Goal: Task Accomplishment & Management: Use online tool/utility

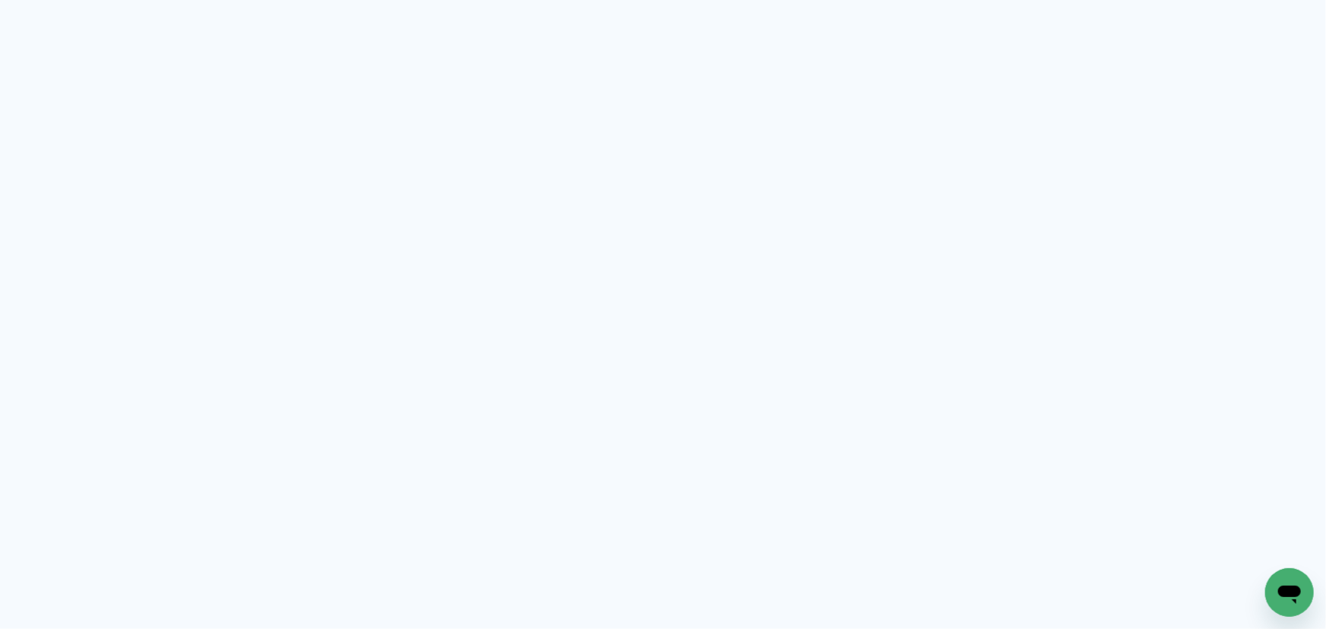
type input "Todas as fotos"
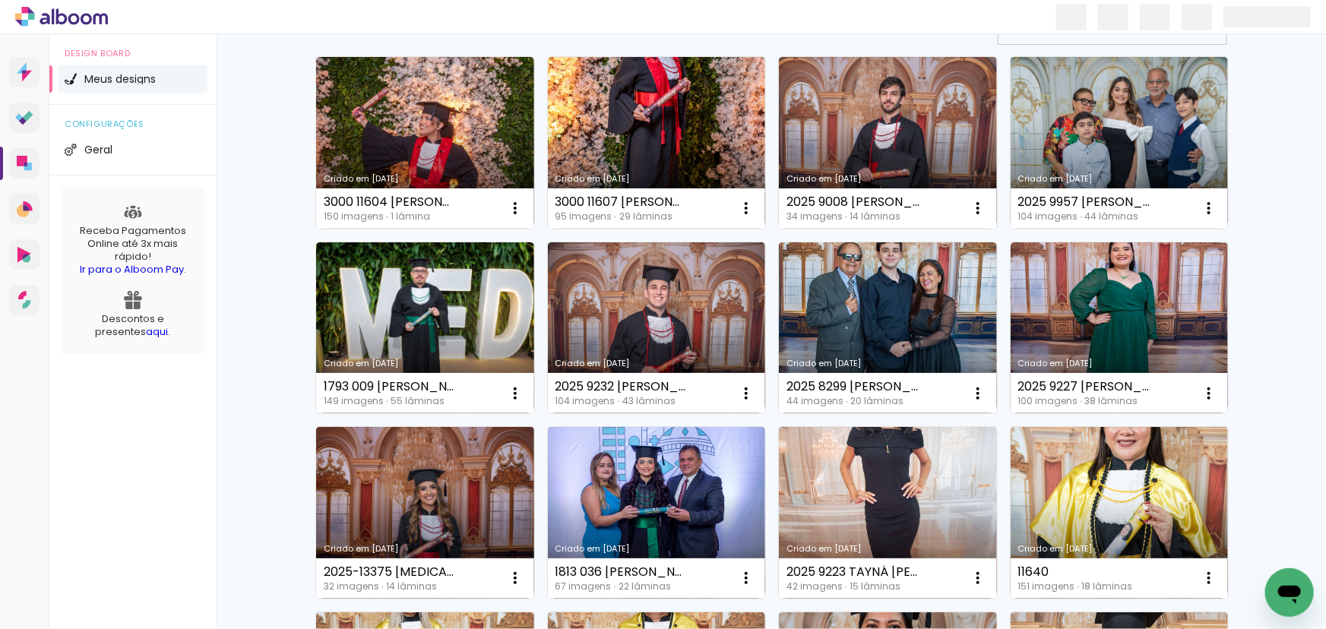
scroll to position [207, 0]
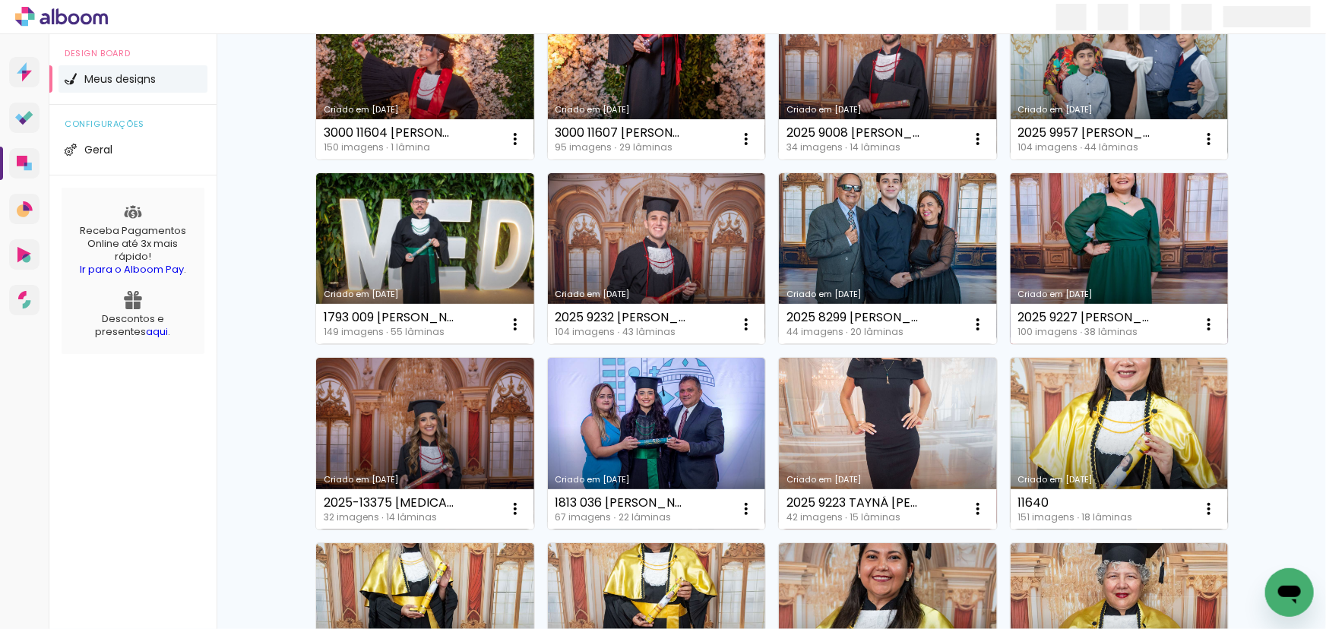
click at [1081, 273] on link "Criado em [DATE]" at bounding box center [1119, 259] width 218 height 172
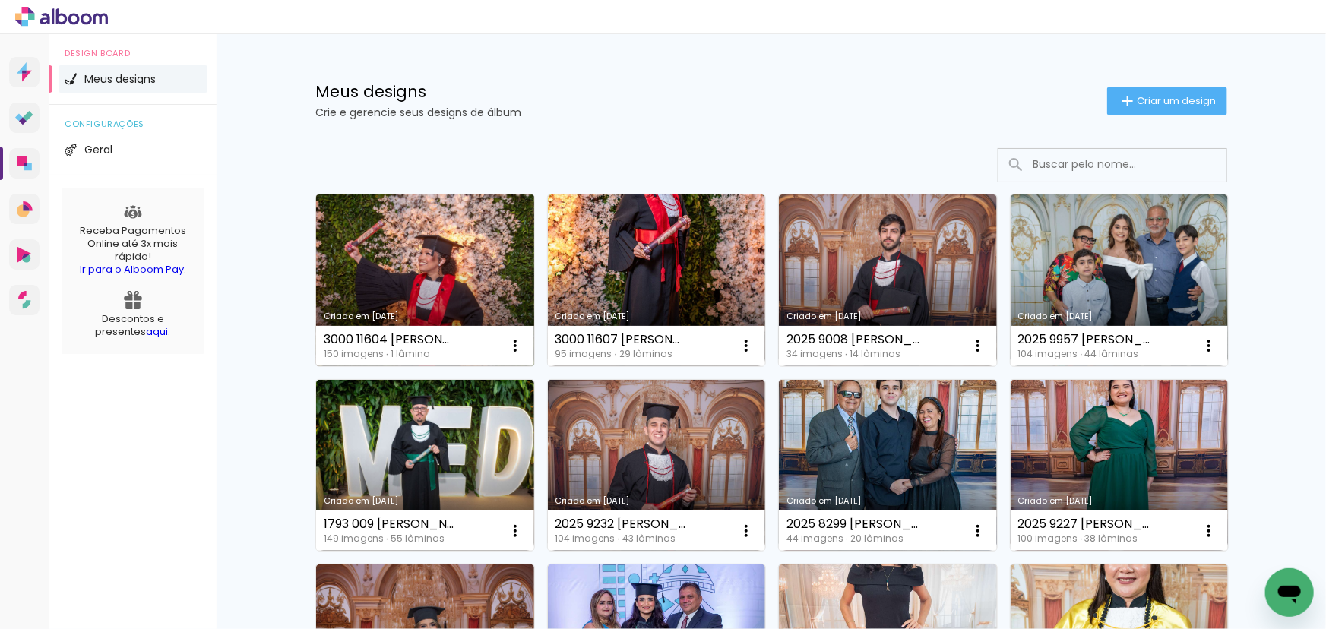
click at [451, 232] on link "Criado em [DATE]" at bounding box center [425, 280] width 218 height 172
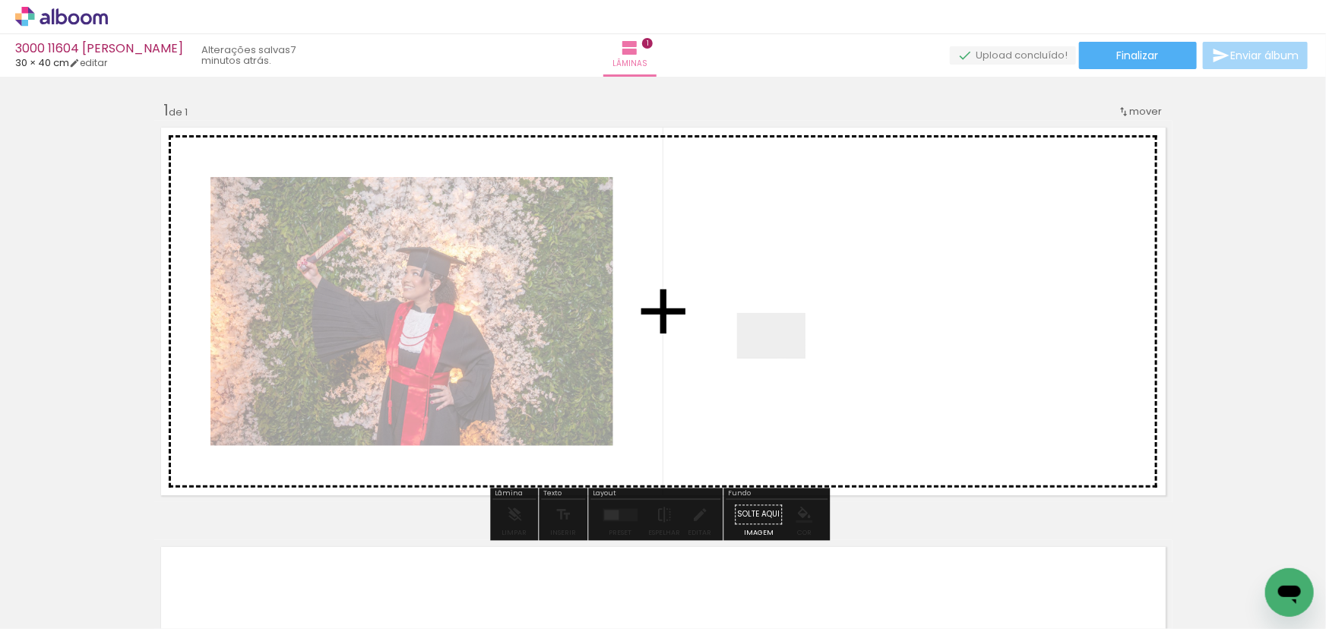
drag, startPoint x: 236, startPoint y: 587, endPoint x: 792, endPoint y: 355, distance: 602.8
click at [792, 355] on quentale-workspace at bounding box center [663, 314] width 1326 height 629
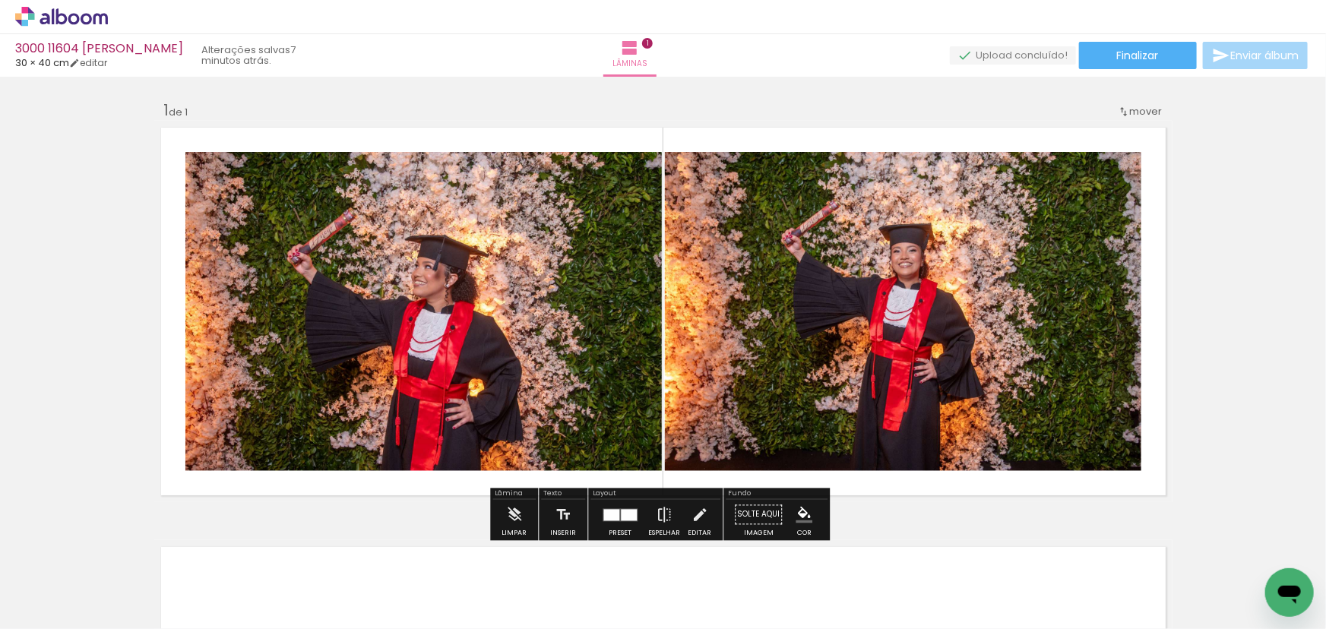
click at [603, 513] on div at bounding box center [611, 514] width 16 height 11
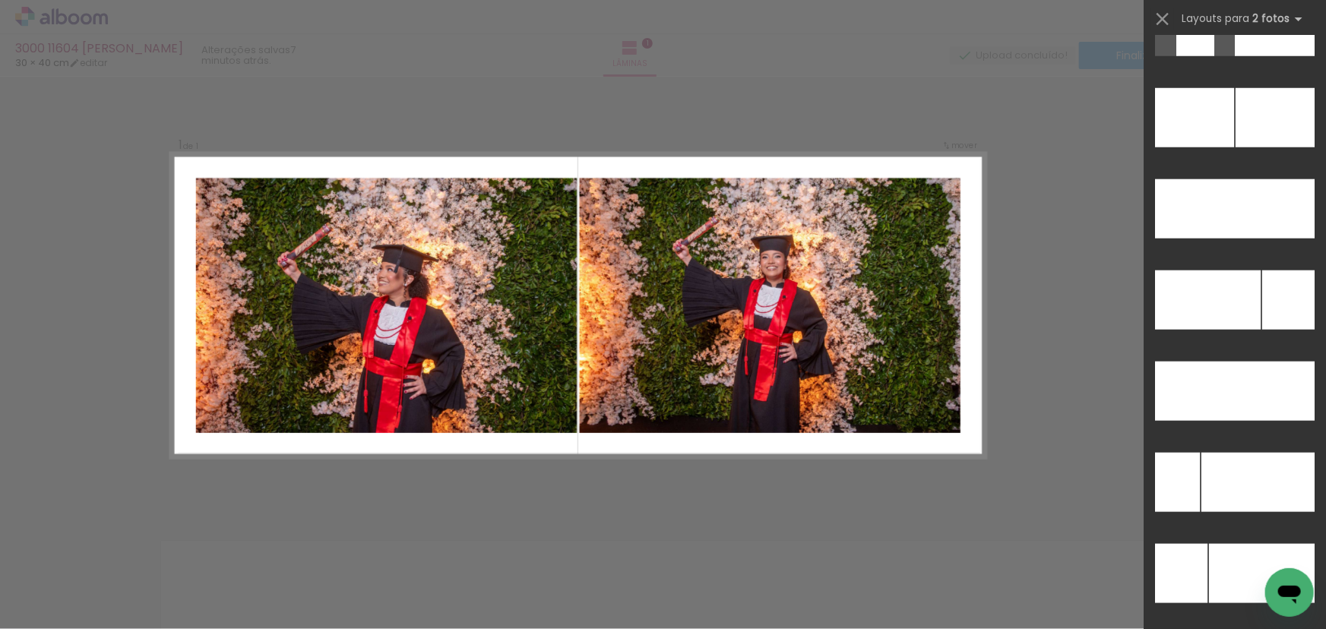
scroll to position [6634, 0]
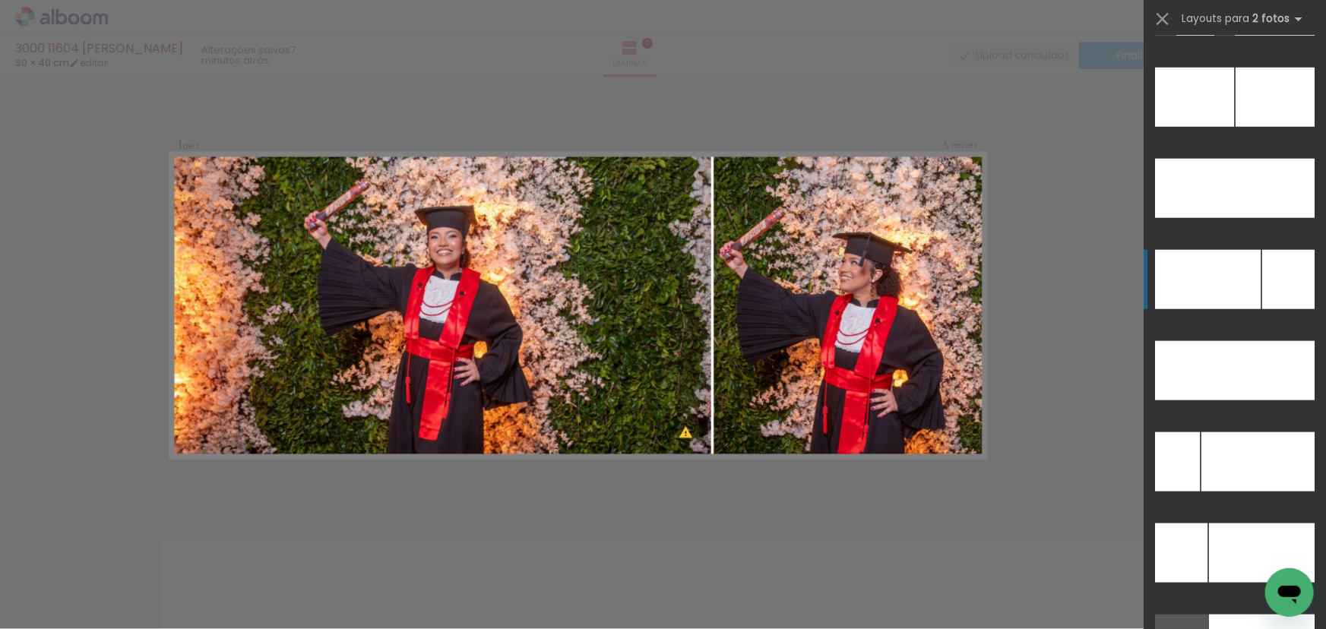
click at [1248, 288] on div at bounding box center [1208, 279] width 106 height 59
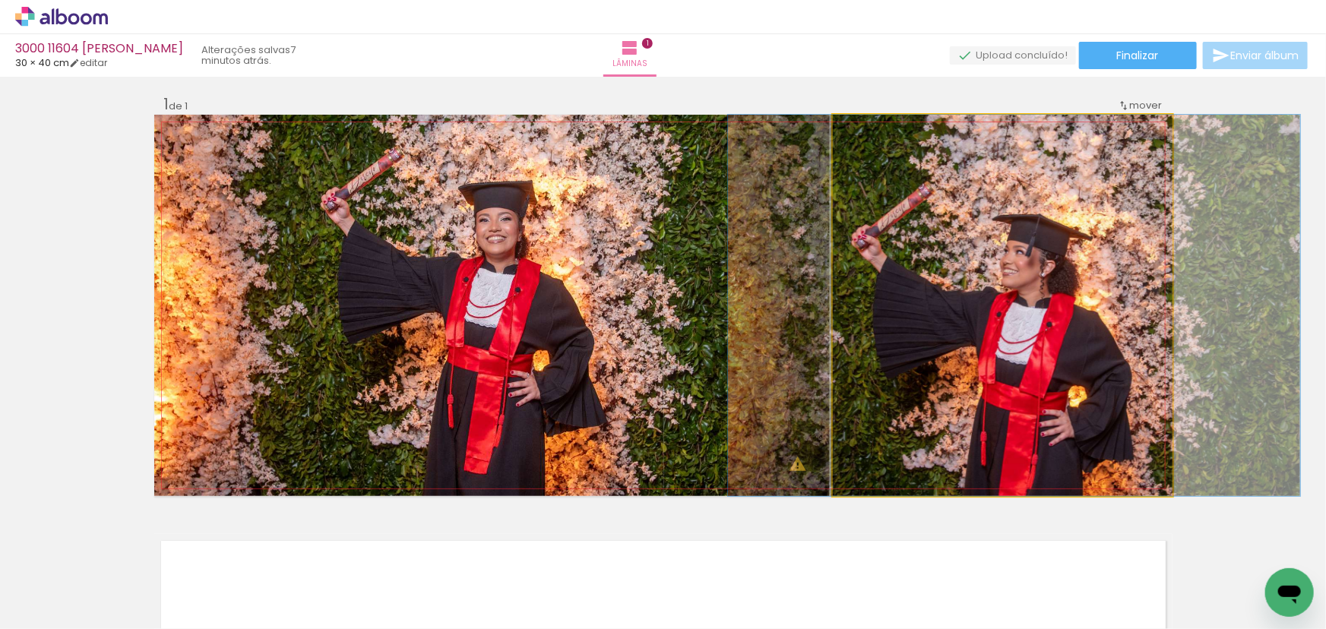
drag, startPoint x: 932, startPoint y: 454, endPoint x: 944, endPoint y: 410, distance: 44.8
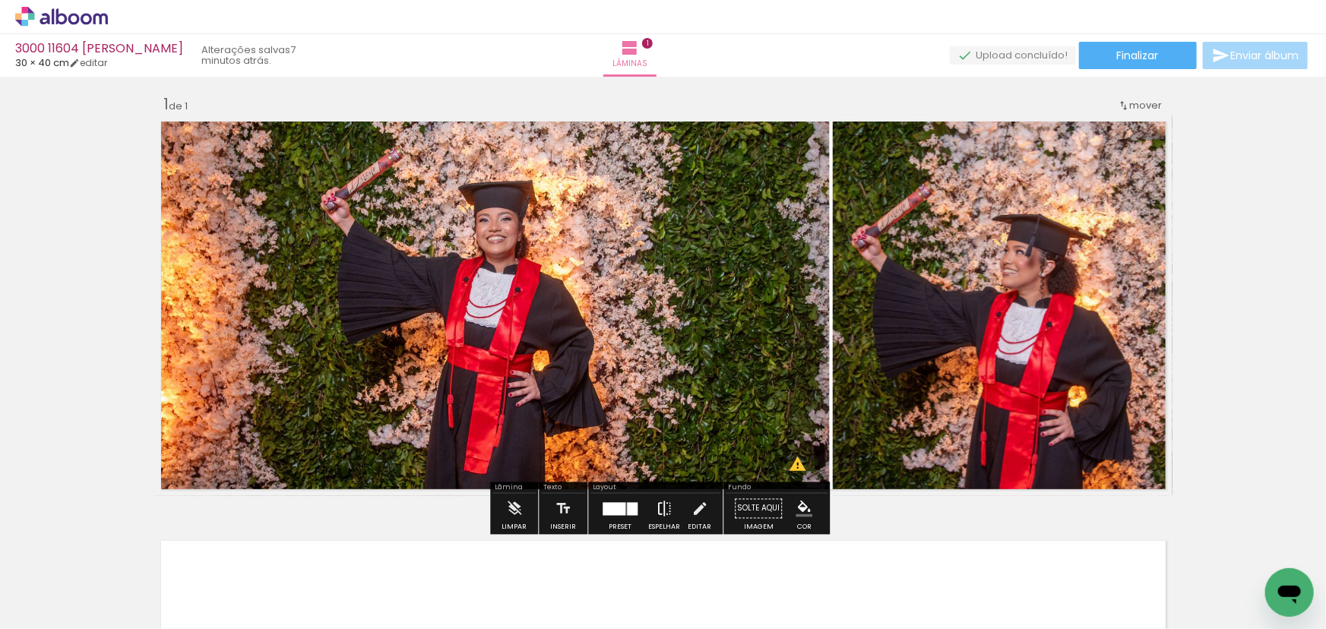
click at [656, 505] on iron-icon at bounding box center [664, 509] width 17 height 30
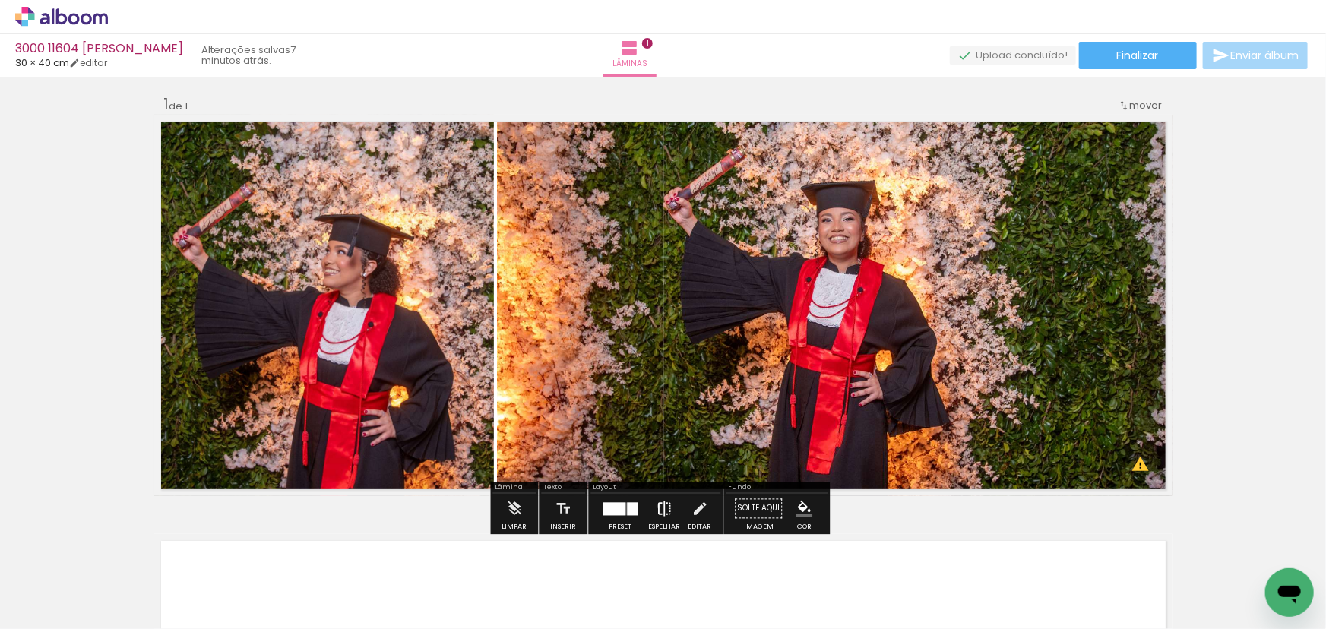
click at [656, 506] on iron-icon at bounding box center [664, 509] width 17 height 30
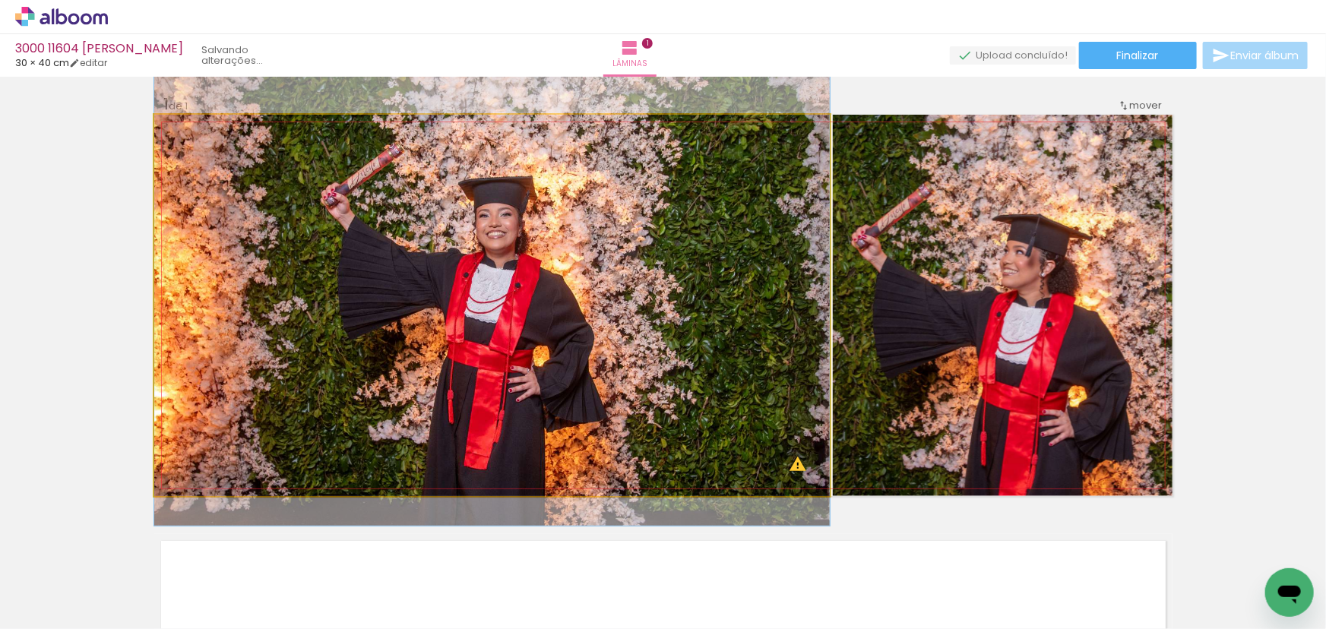
drag, startPoint x: 453, startPoint y: 403, endPoint x: 421, endPoint y: 398, distance: 32.2
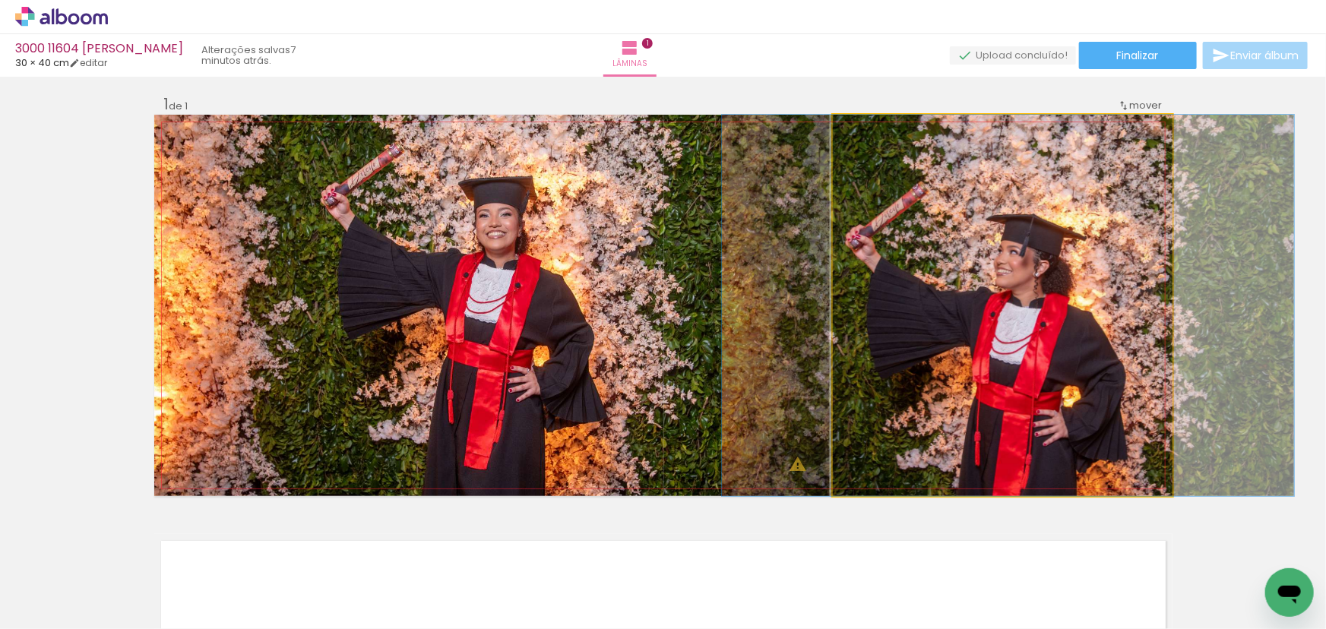
drag, startPoint x: 1102, startPoint y: 453, endPoint x: 1097, endPoint y: 437, distance: 16.8
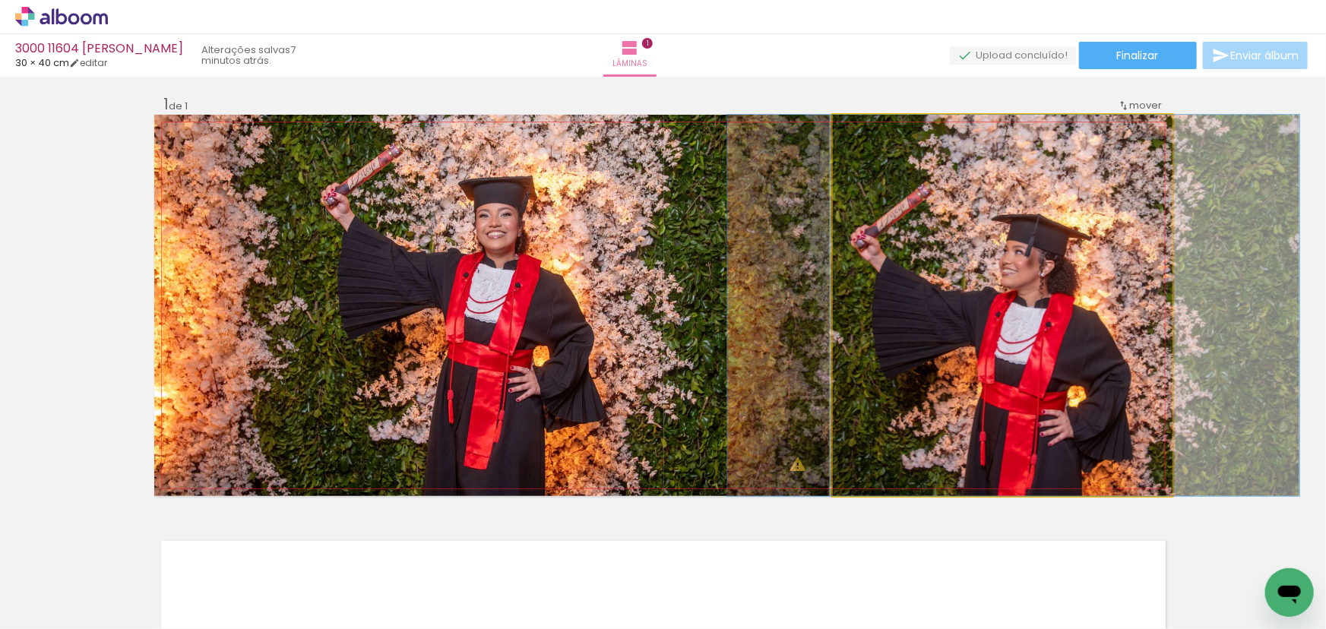
drag, startPoint x: 959, startPoint y: 380, endPoint x: 963, endPoint y: 368, distance: 12.3
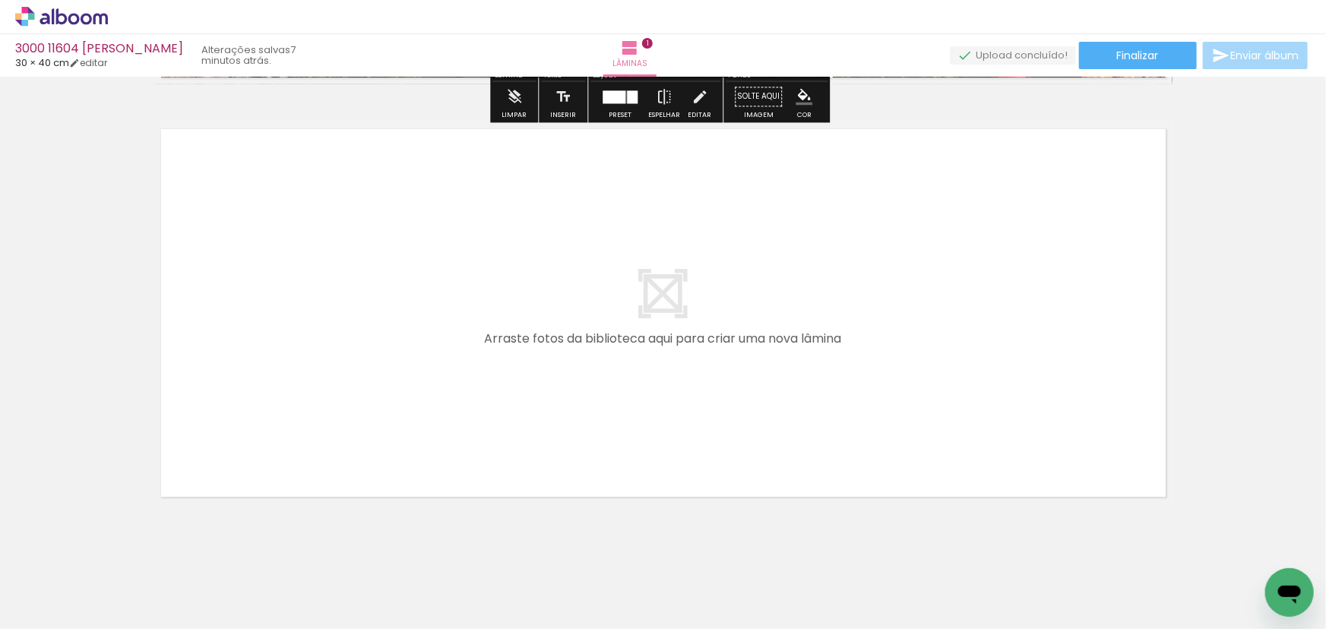
scroll to position [420, 0]
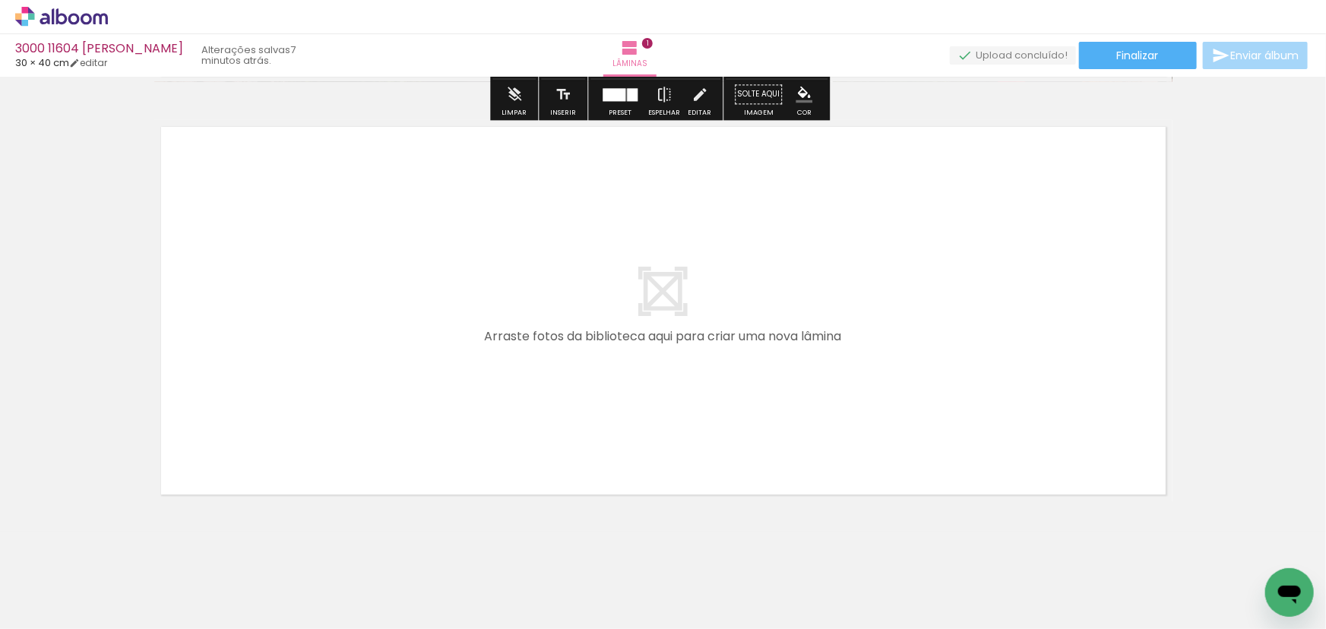
drag, startPoint x: 335, startPoint y: 585, endPoint x: 393, endPoint y: 370, distance: 222.6
click at [393, 370] on quentale-workspace at bounding box center [663, 314] width 1326 height 629
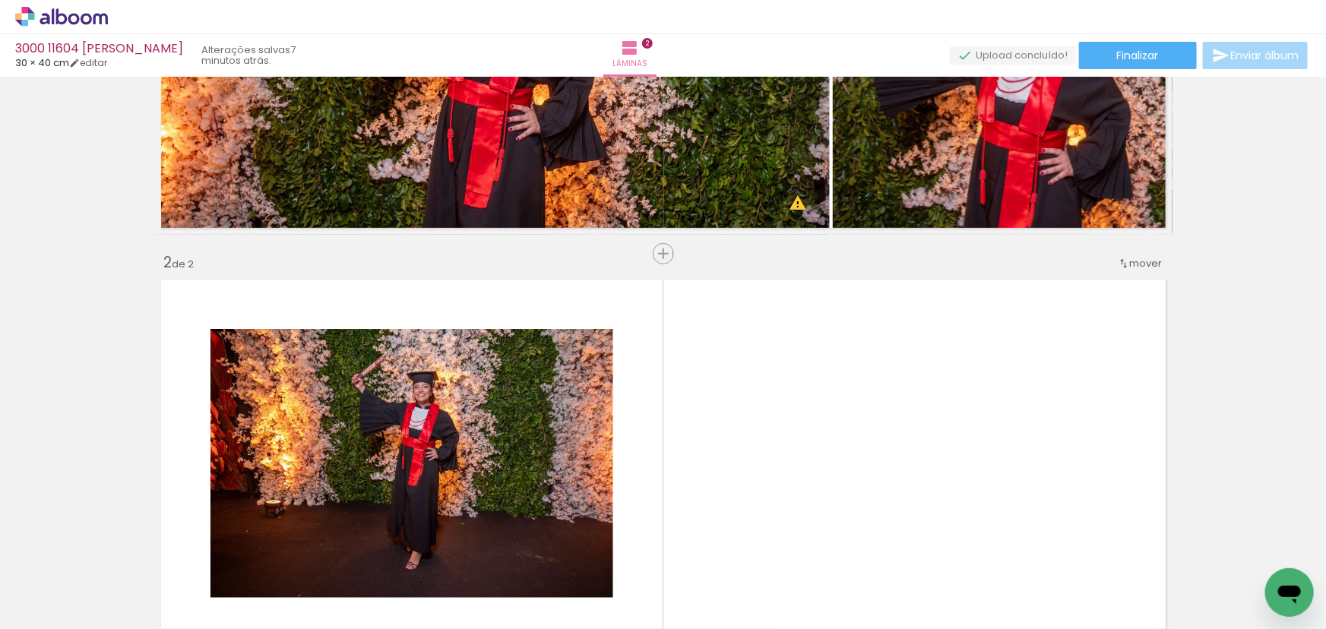
scroll to position [287, 0]
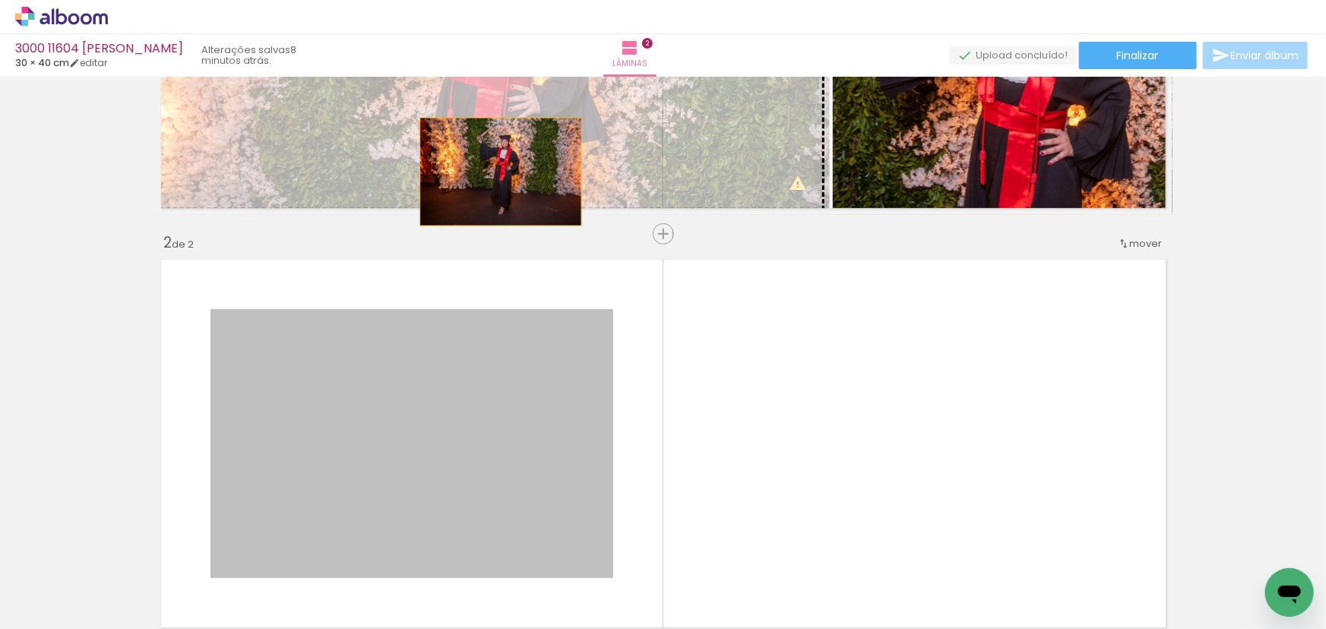
drag, startPoint x: 454, startPoint y: 342, endPoint x: 495, endPoint y: 172, distance: 175.2
click at [495, 172] on div "Inserir lâmina 1 de 2 Inserir lâmina 2 de 2 O Designbox precisará aumentar a su…" at bounding box center [663, 424] width 1326 height 1259
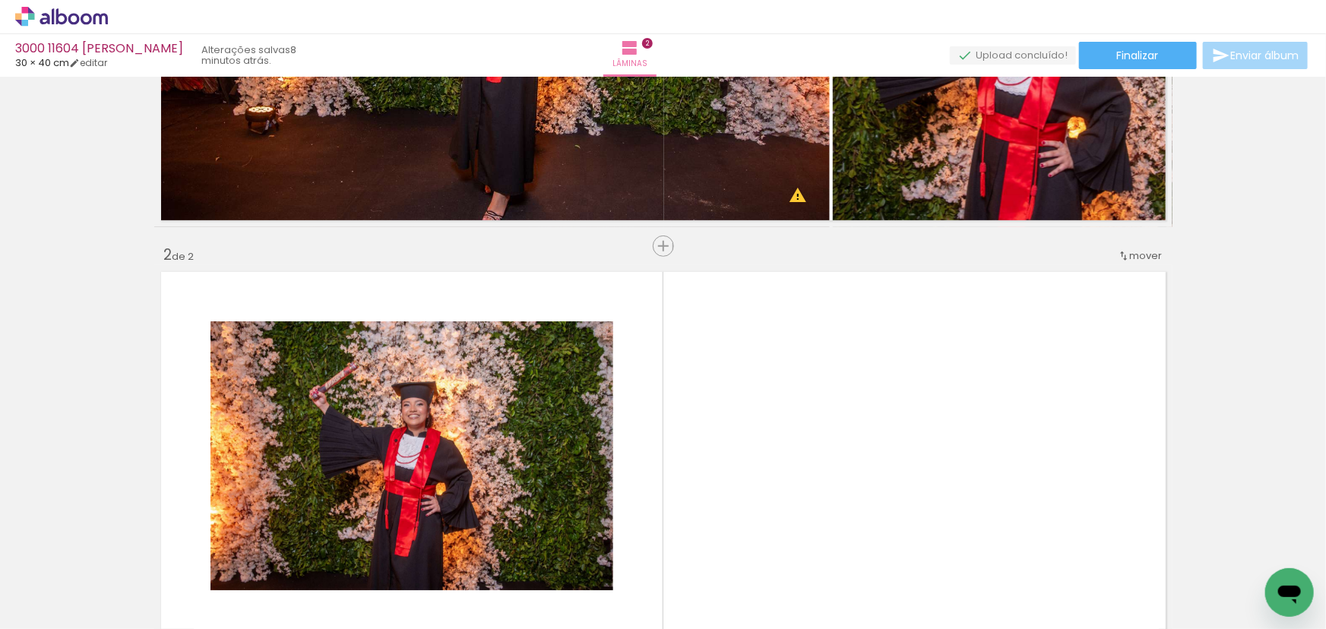
scroll to position [276, 0]
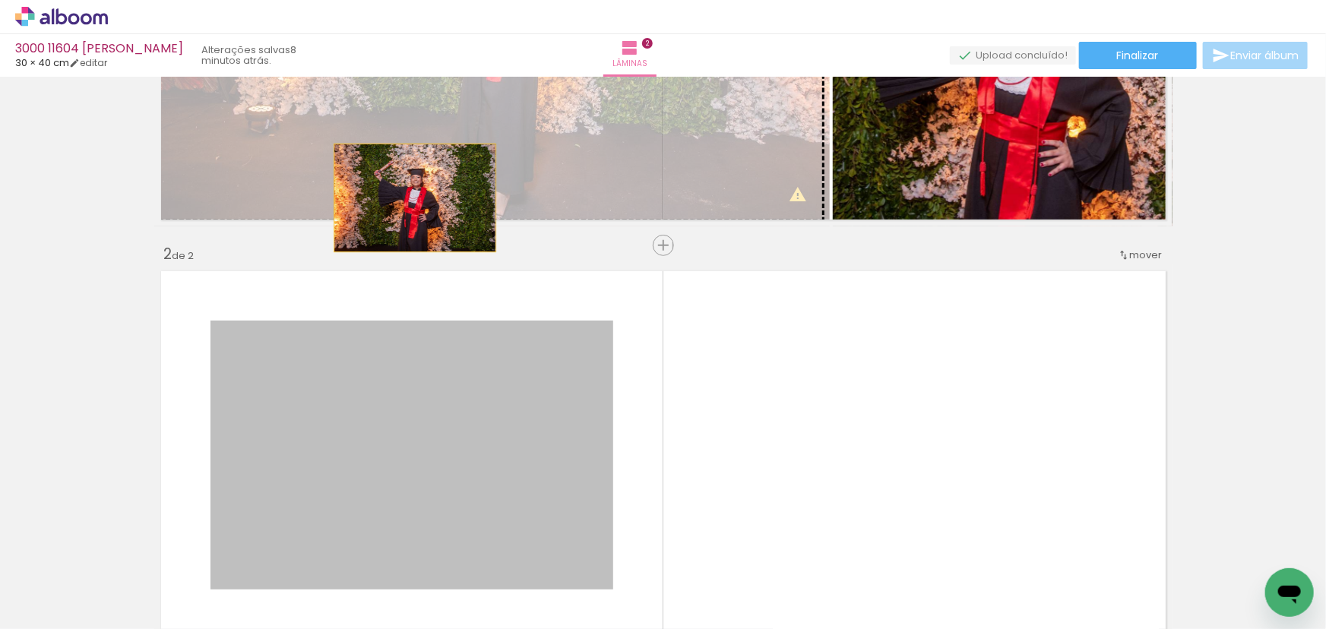
drag, startPoint x: 325, startPoint y: 417, endPoint x: 409, endPoint y: 198, distance: 235.2
click at [409, 198] on div "Inserir lâmina 1 de 2 Inserir lâmina 2 de 2 O Designbox precisará aumentar a su…" at bounding box center [663, 435] width 1326 height 1259
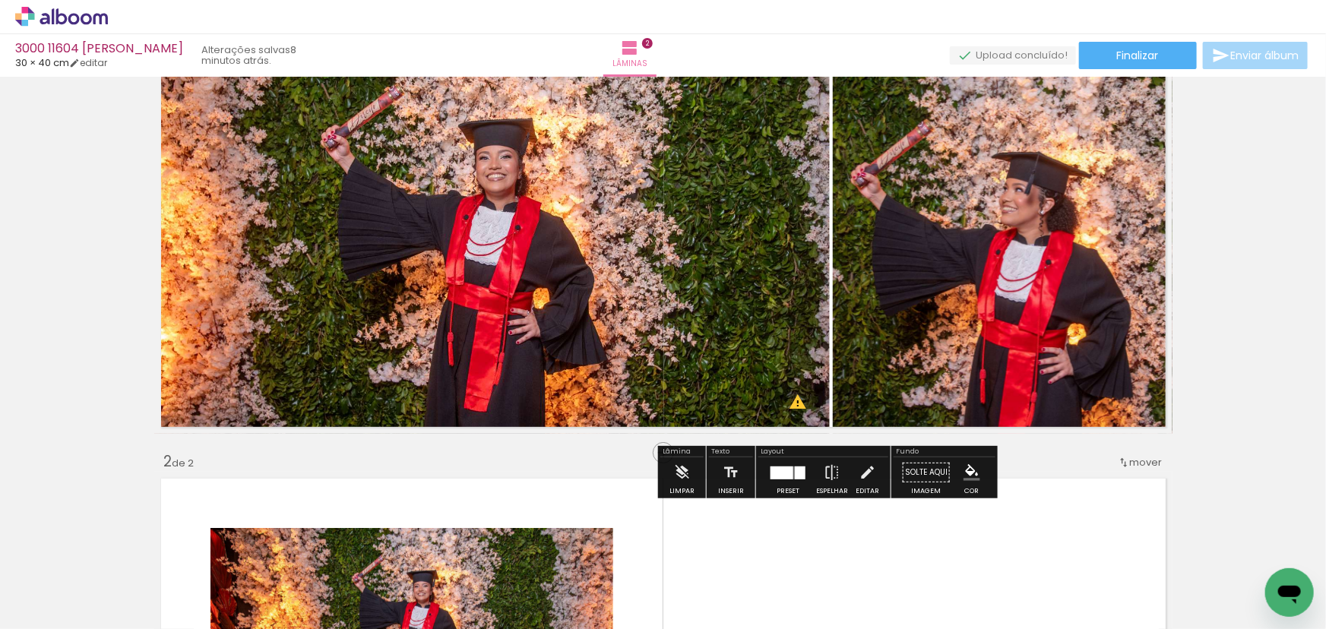
scroll to position [0, 0]
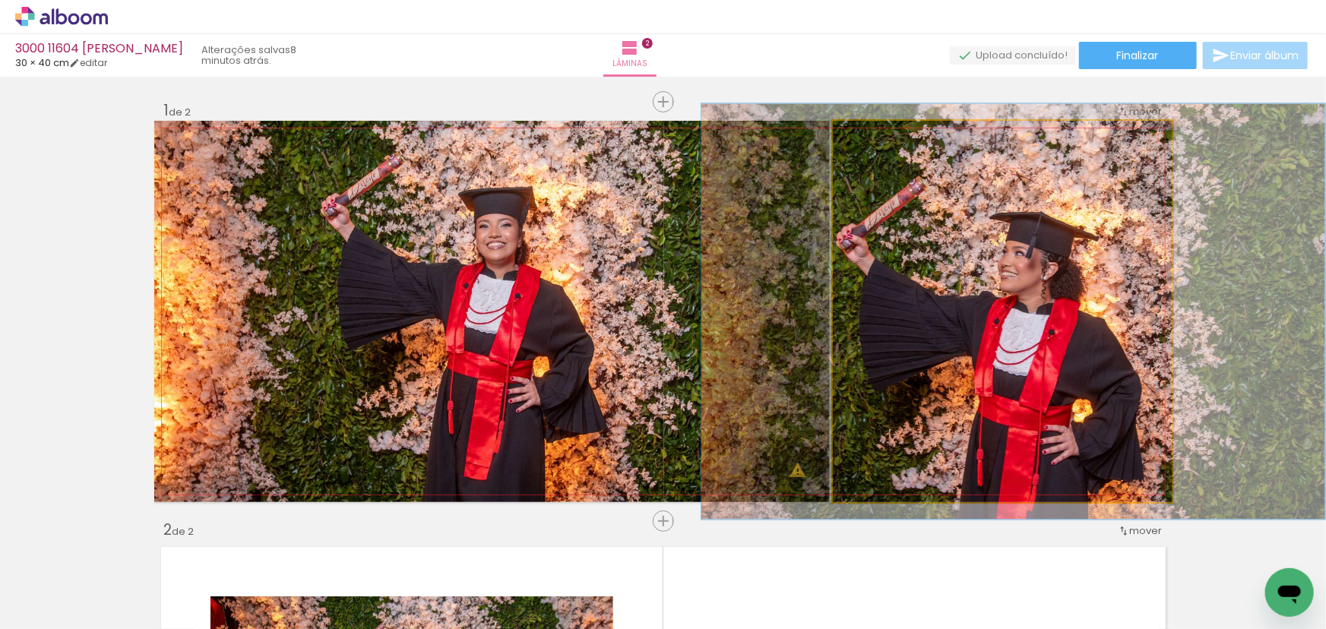
drag, startPoint x: 869, startPoint y: 138, endPoint x: 874, endPoint y: 171, distance: 33.0
type paper-slider "109"
click at [874, 171] on quentale-photo at bounding box center [1003, 311] width 340 height 381
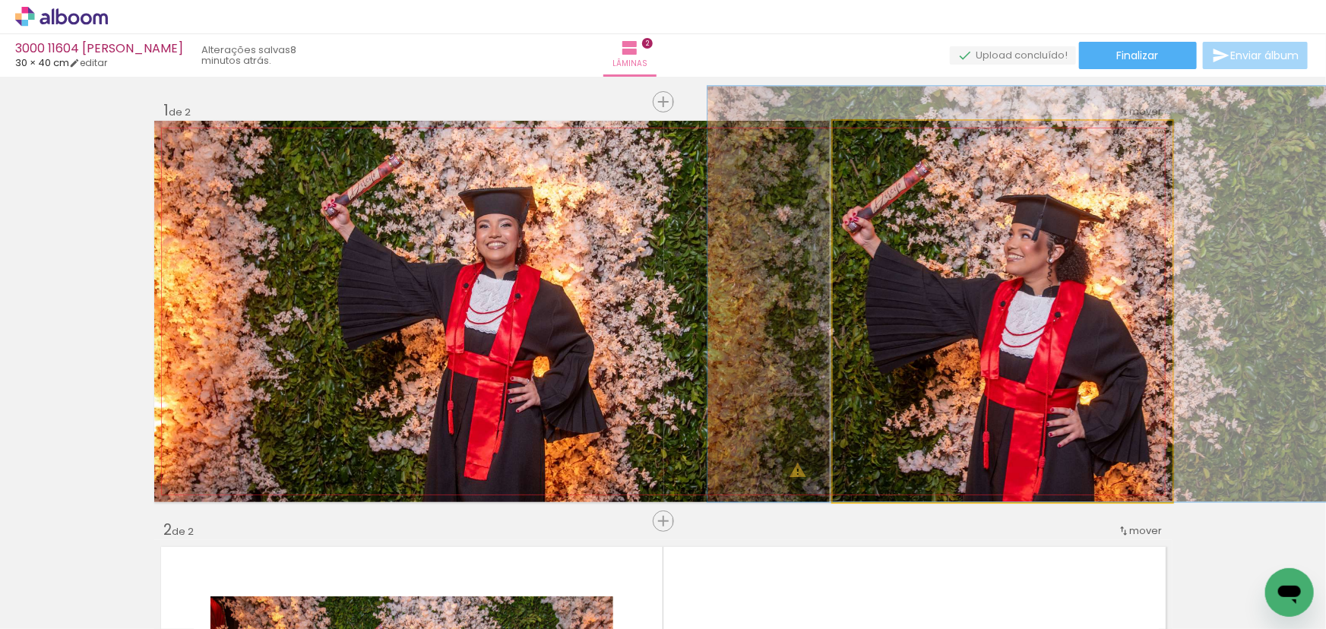
drag, startPoint x: 1014, startPoint y: 369, endPoint x: 1020, endPoint y: 311, distance: 58.1
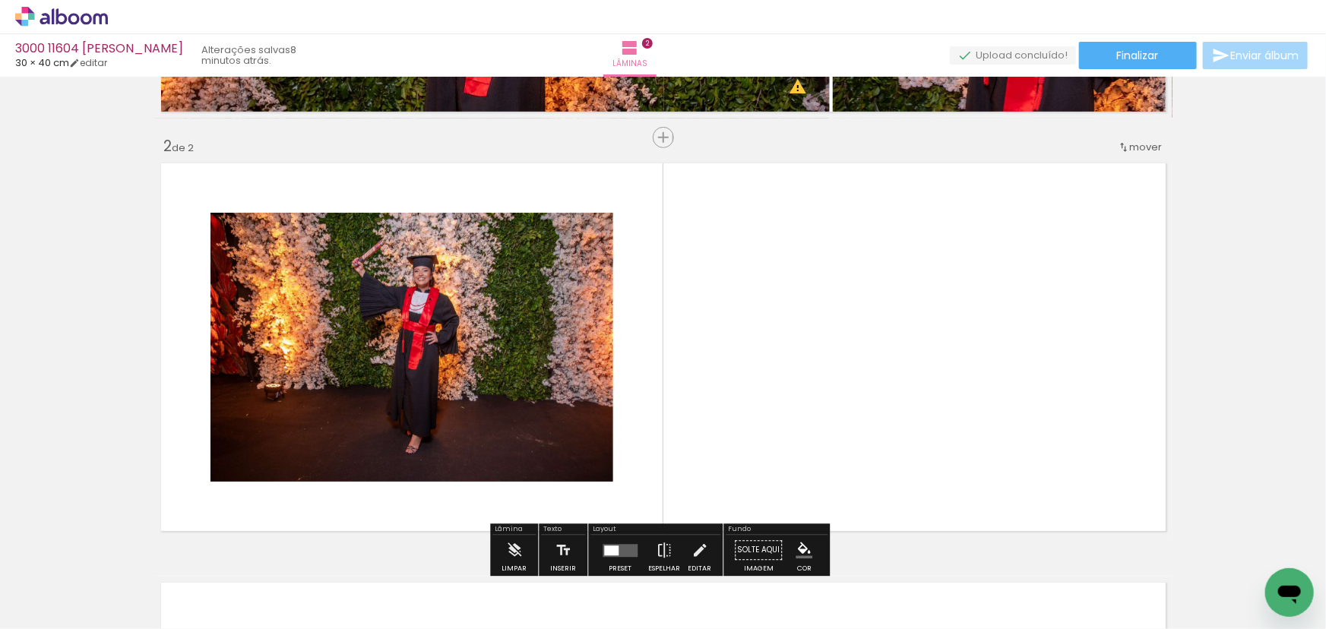
scroll to position [414, 0]
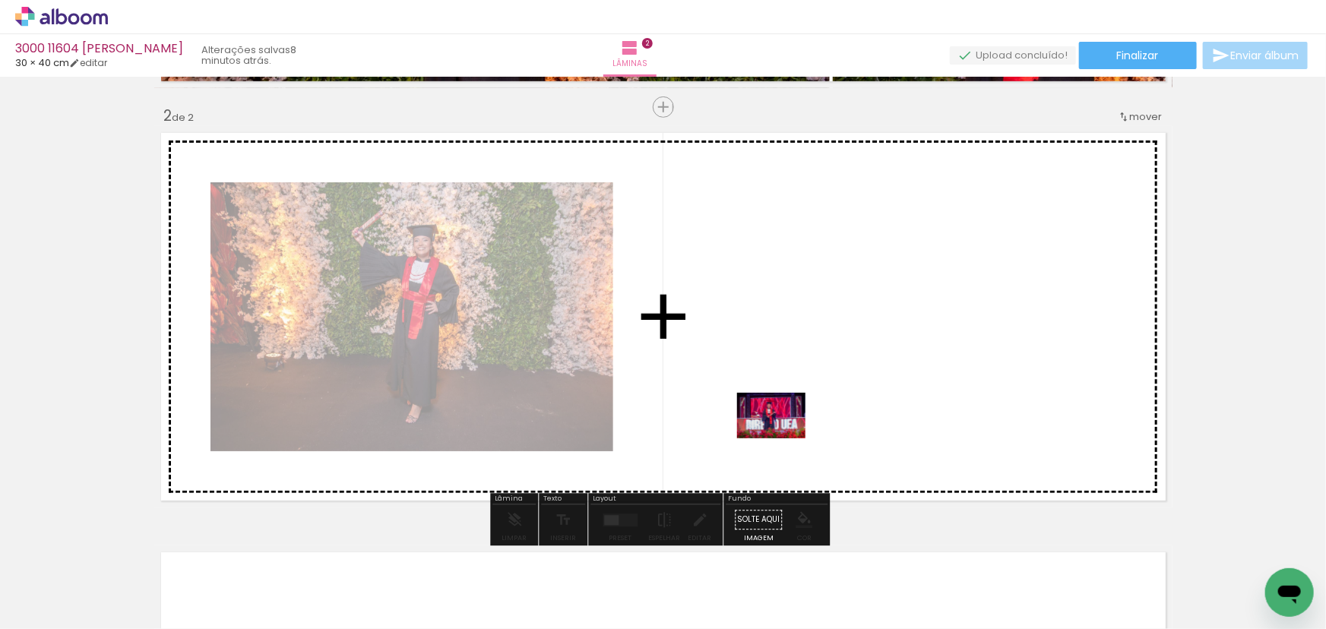
drag, startPoint x: 403, startPoint y: 590, endPoint x: 783, endPoint y: 438, distance: 408.1
click at [783, 438] on quentale-workspace at bounding box center [663, 314] width 1326 height 629
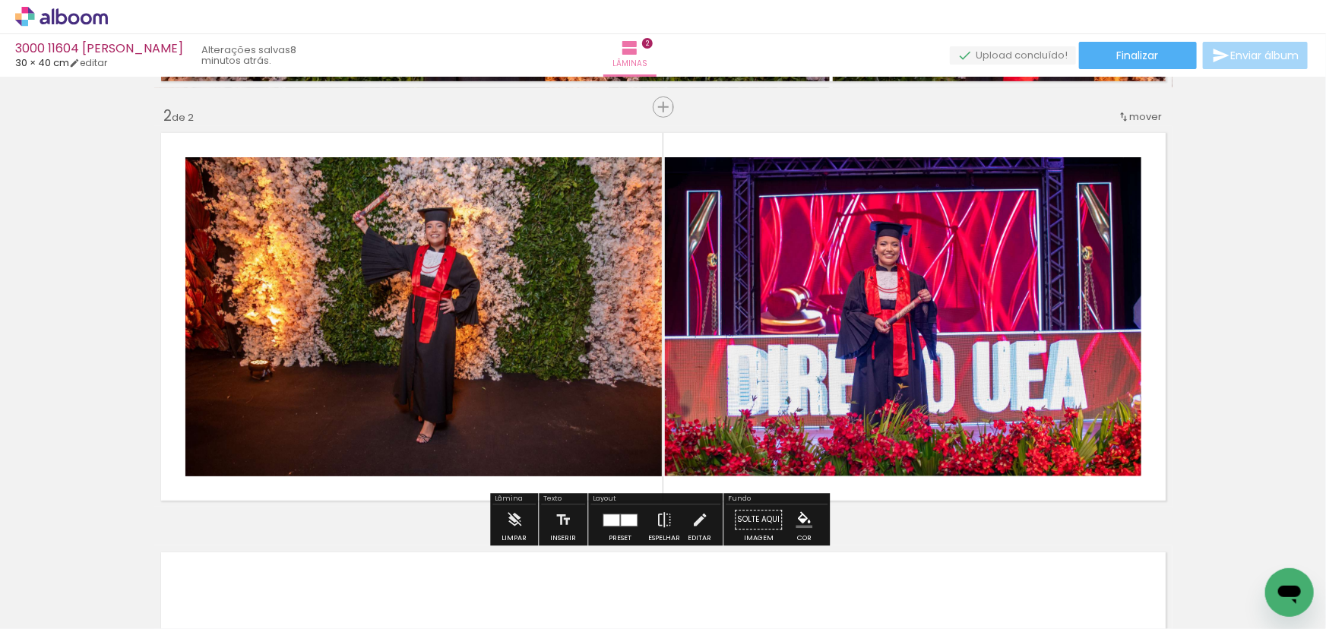
drag, startPoint x: 612, startPoint y: 529, endPoint x: 614, endPoint y: 520, distance: 9.4
click at [613, 525] on div at bounding box center [619, 520] width 41 height 30
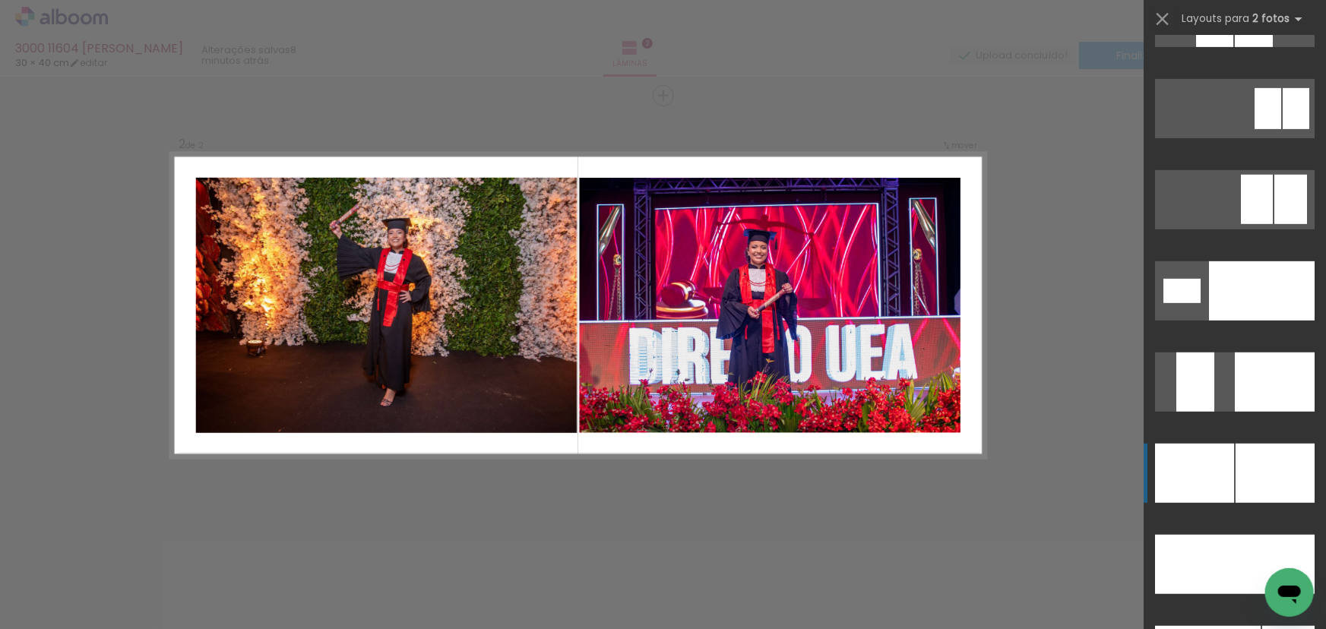
scroll to position [6247, 0]
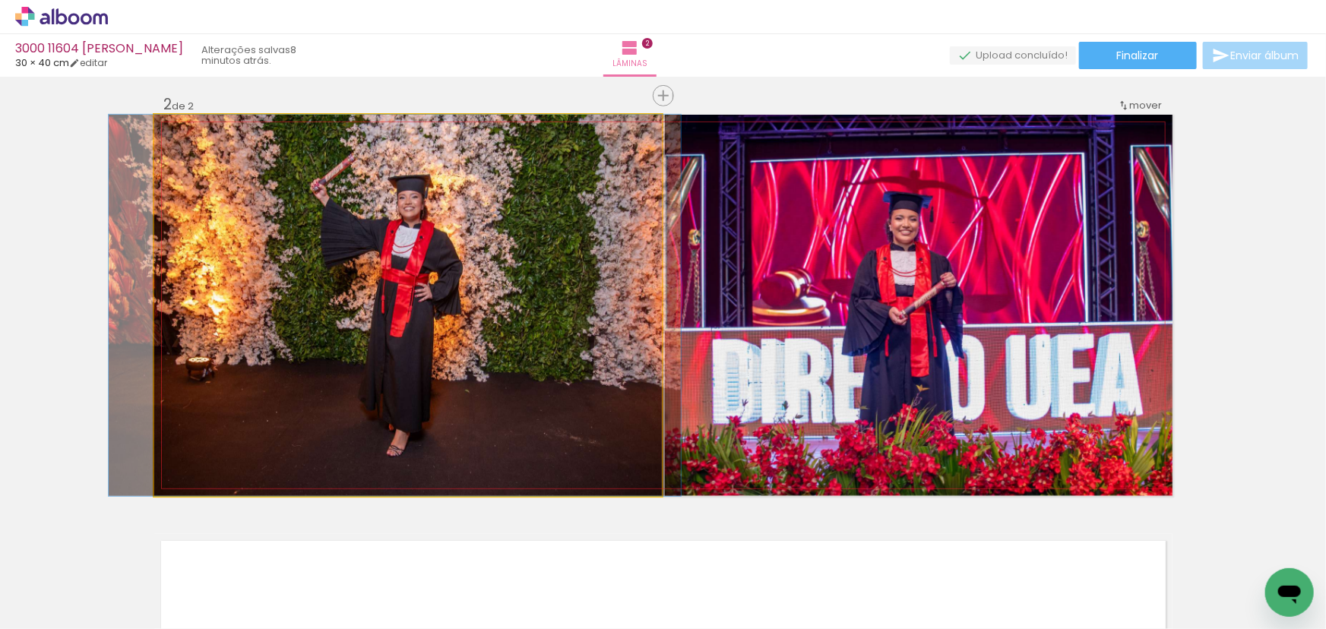
drag, startPoint x: 520, startPoint y: 381, endPoint x: 508, endPoint y: 393, distance: 17.2
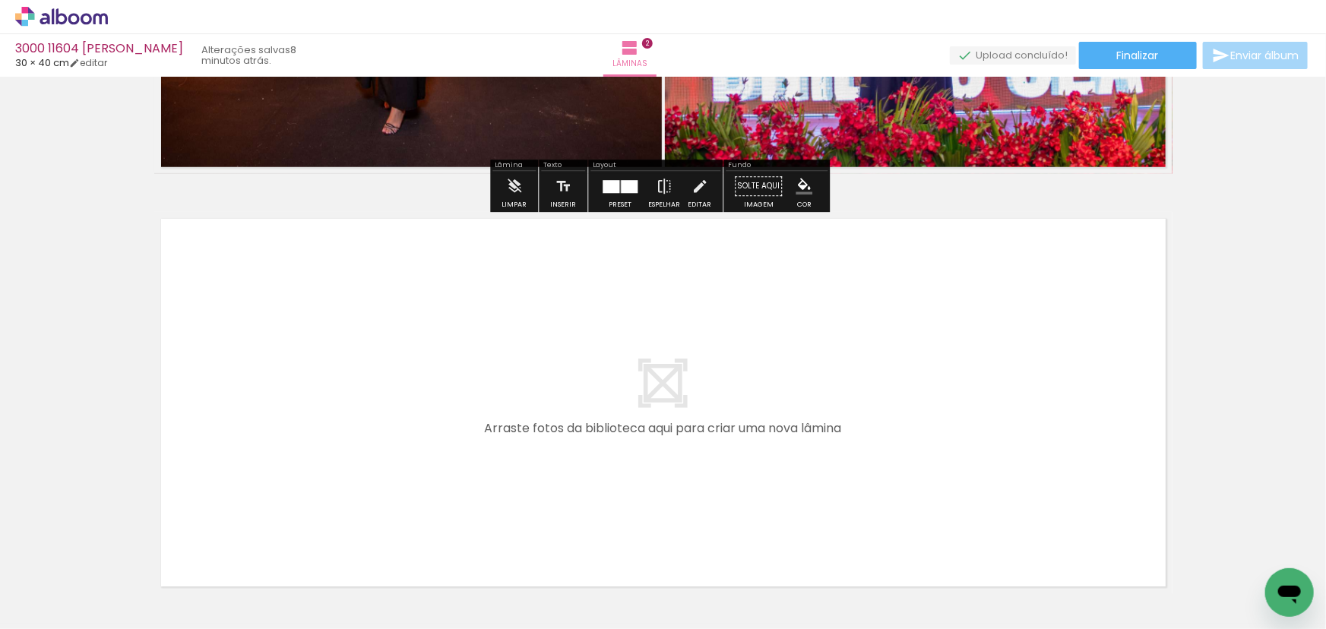
scroll to position [840, 0]
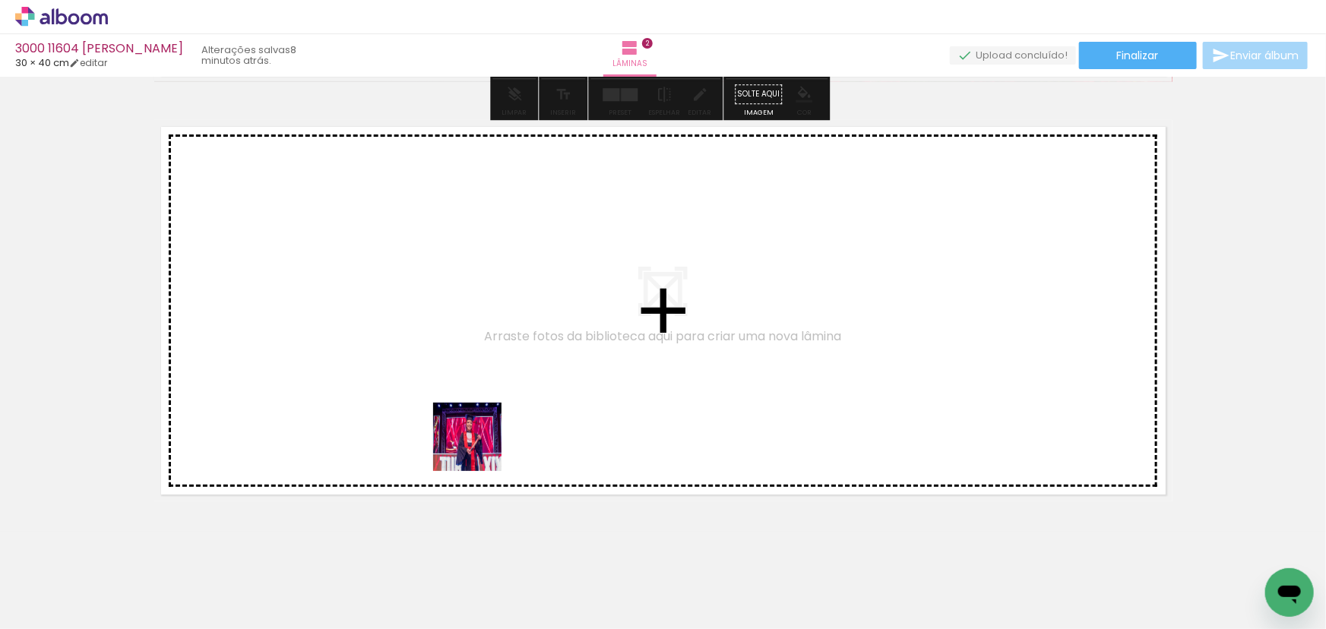
drag, startPoint x: 501, startPoint y: 571, endPoint x: 454, endPoint y: 368, distance: 209.0
click at [454, 368] on quentale-workspace at bounding box center [663, 314] width 1326 height 629
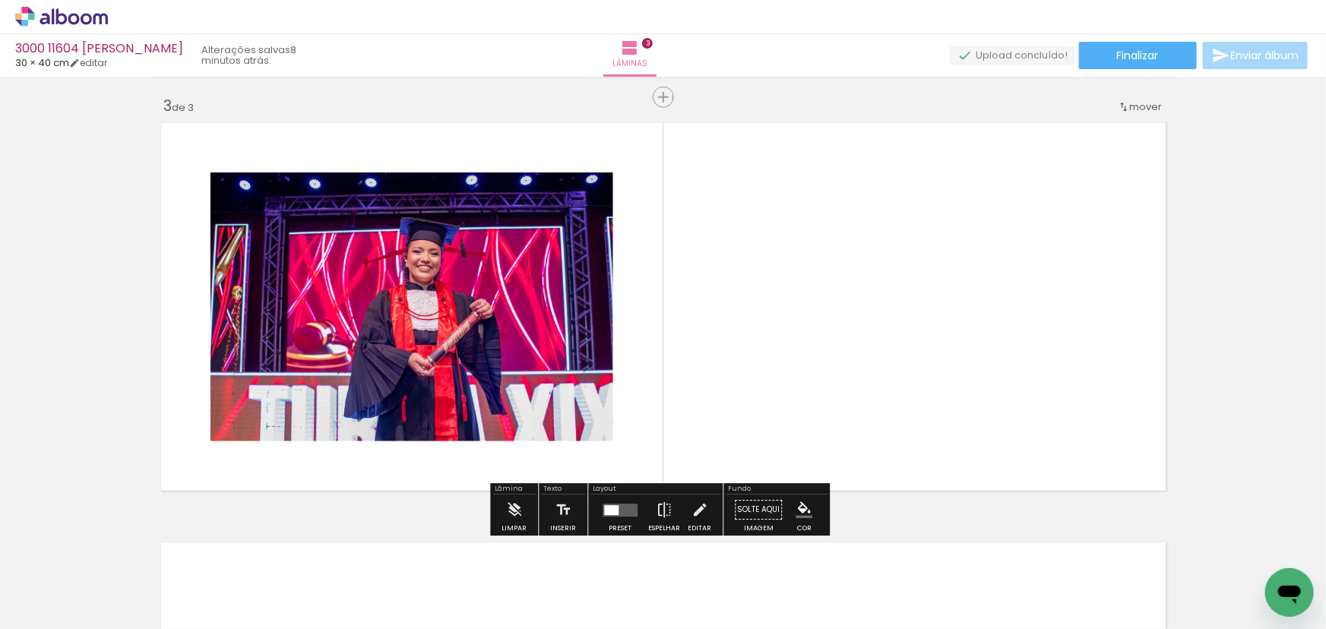
scroll to position [844, 0]
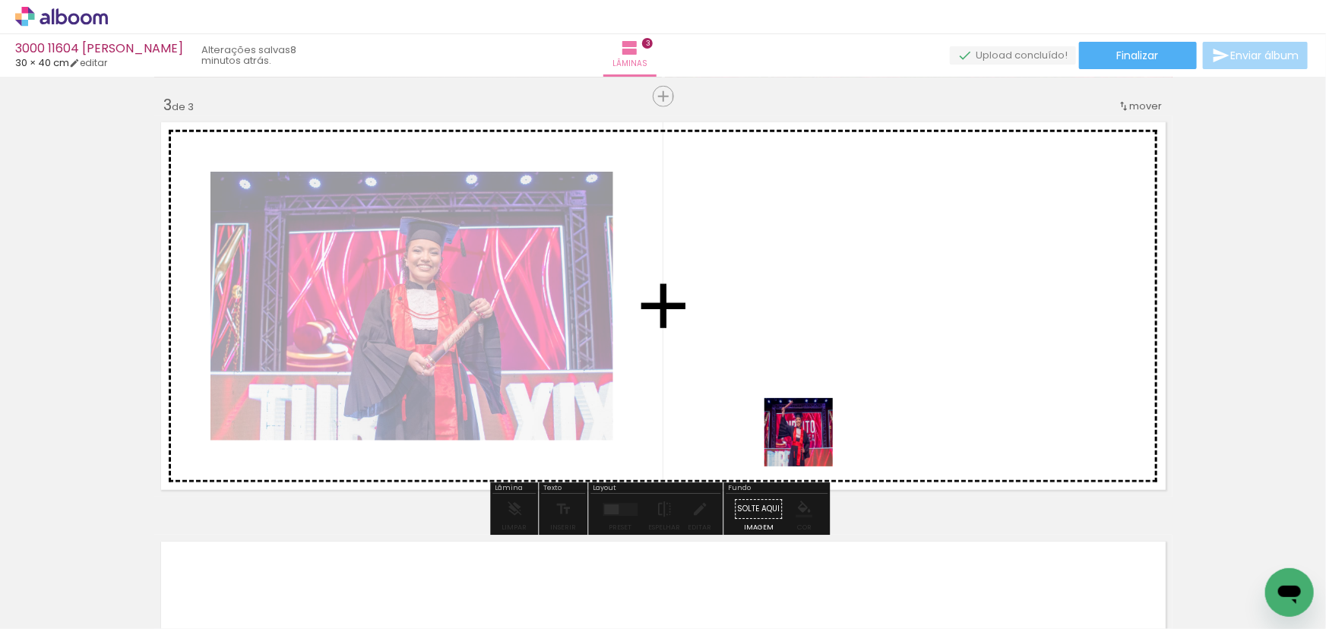
drag, startPoint x: 587, startPoint y: 571, endPoint x: 825, endPoint y: 418, distance: 283.7
click at [825, 418] on quentale-workspace at bounding box center [663, 314] width 1326 height 629
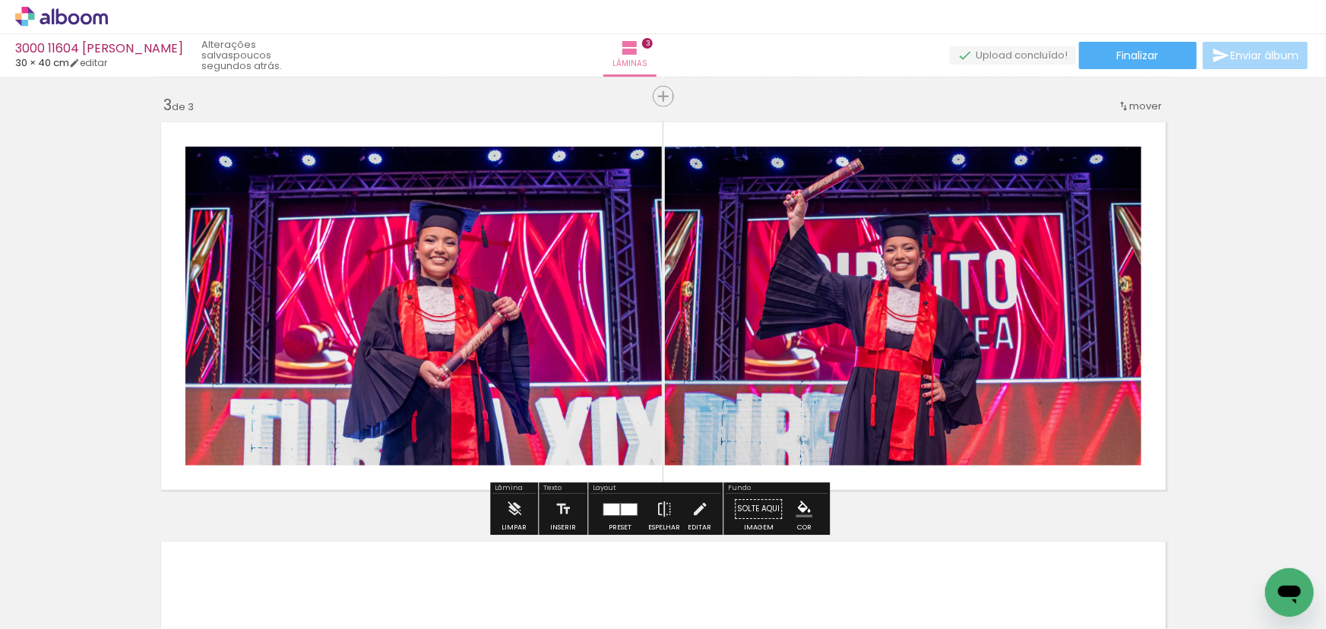
click at [603, 509] on div at bounding box center [611, 509] width 16 height 11
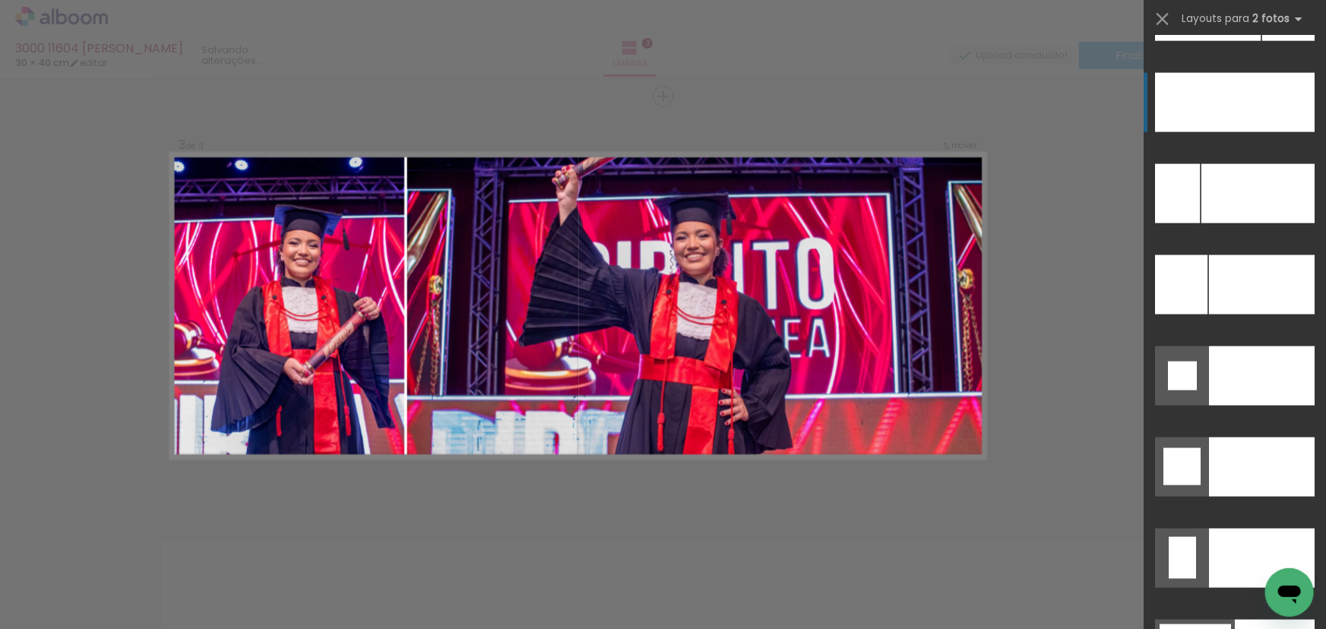
scroll to position [6892, 0]
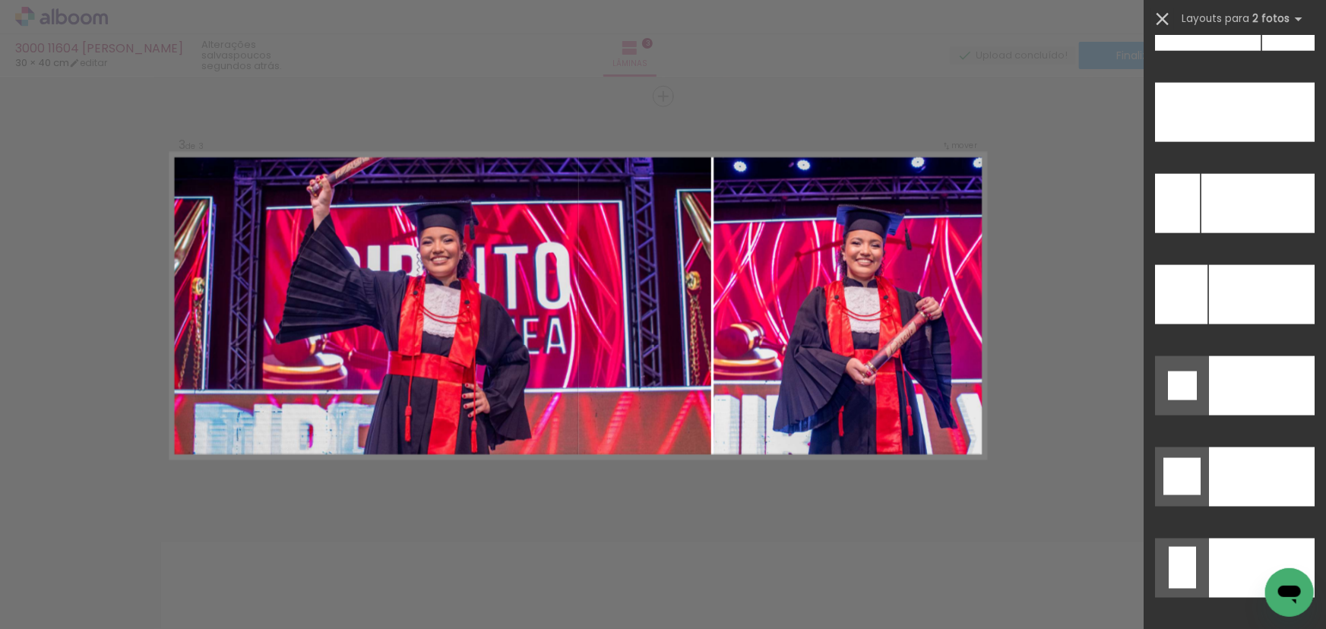
click at [1162, 13] on iron-icon at bounding box center [1162, 18] width 21 height 21
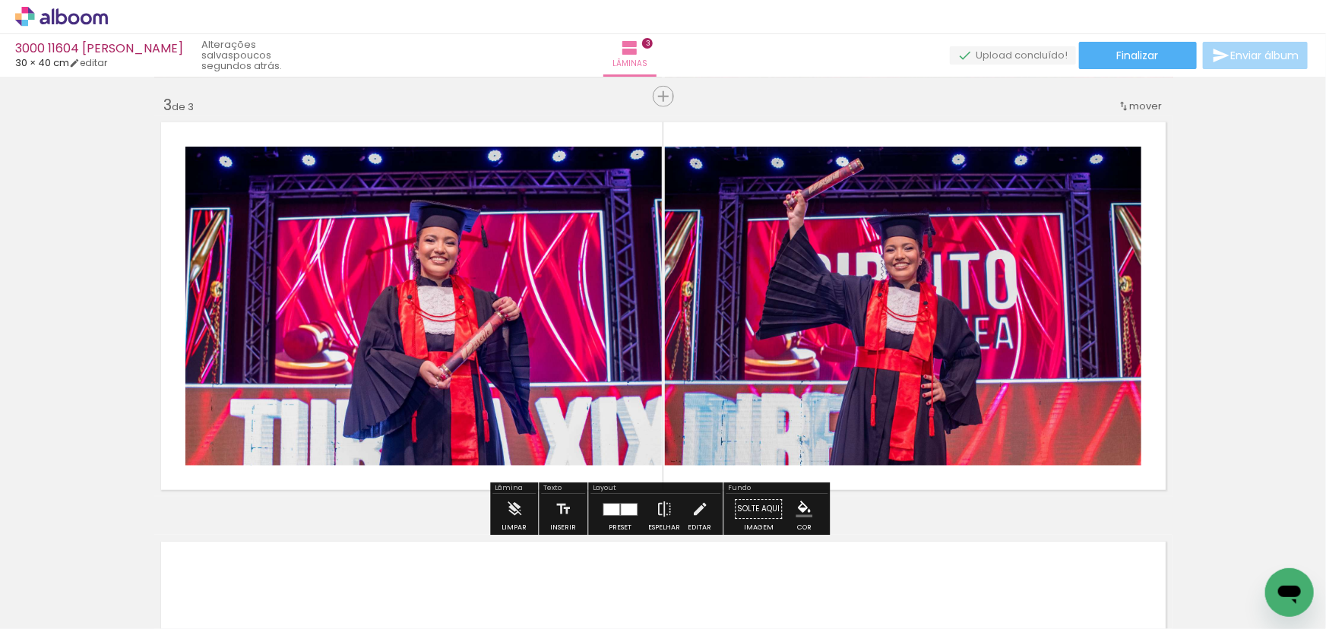
drag, startPoint x: 666, startPoint y: 592, endPoint x: 720, endPoint y: 304, distance: 292.9
click at [720, 319] on quentale-workspace at bounding box center [663, 314] width 1326 height 629
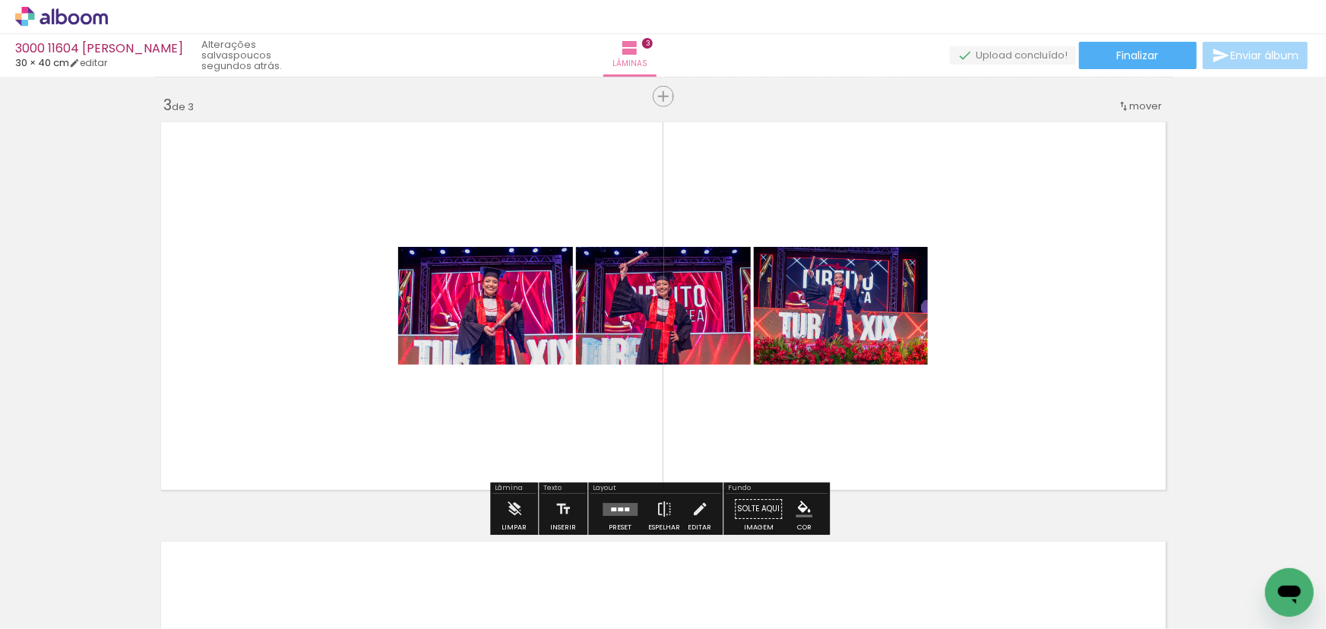
click at [602, 513] on quentale-layouter at bounding box center [619, 509] width 35 height 13
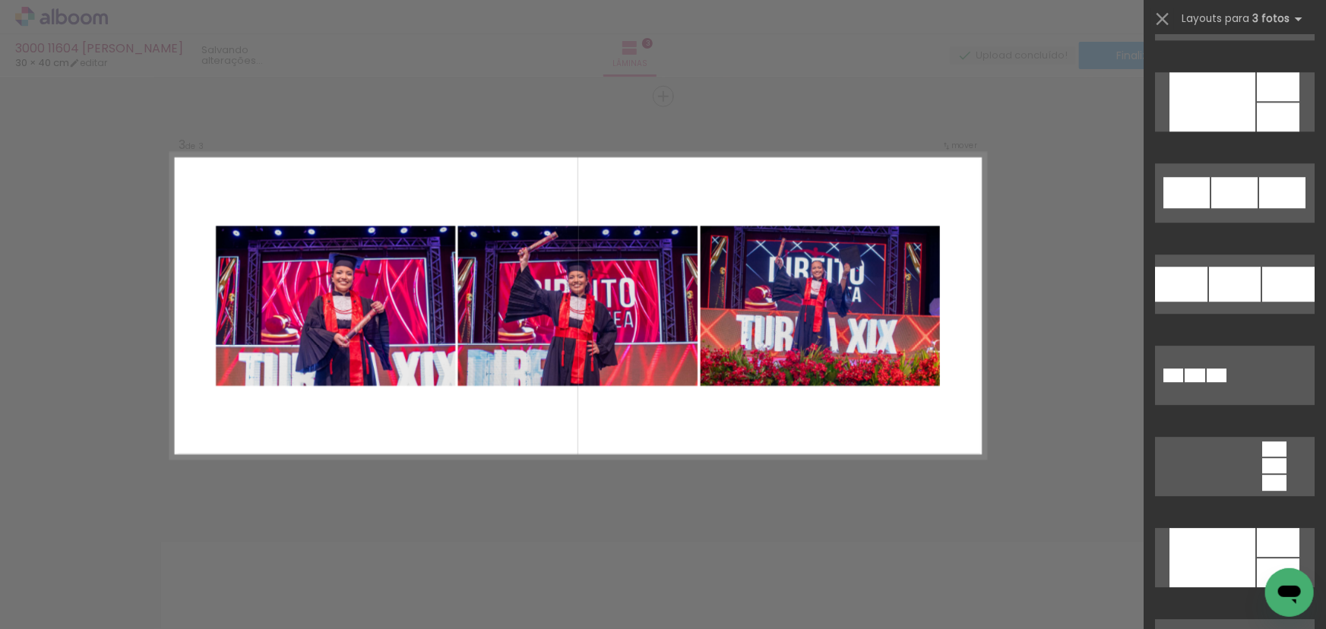
scroll to position [2072, 0]
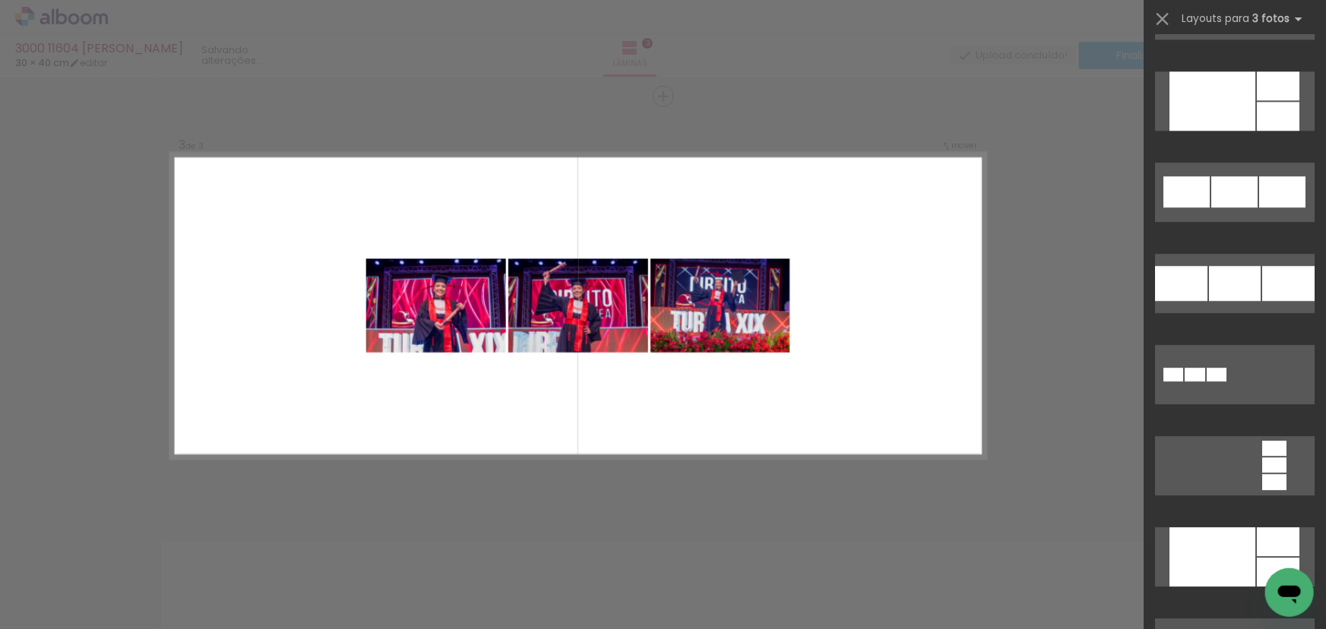
click at [1147, 21] on div "Layouts para 3 fotos Procurando layouts para mais de 3 fotos? É só colocar mais…" at bounding box center [1234, 19] width 182 height 38
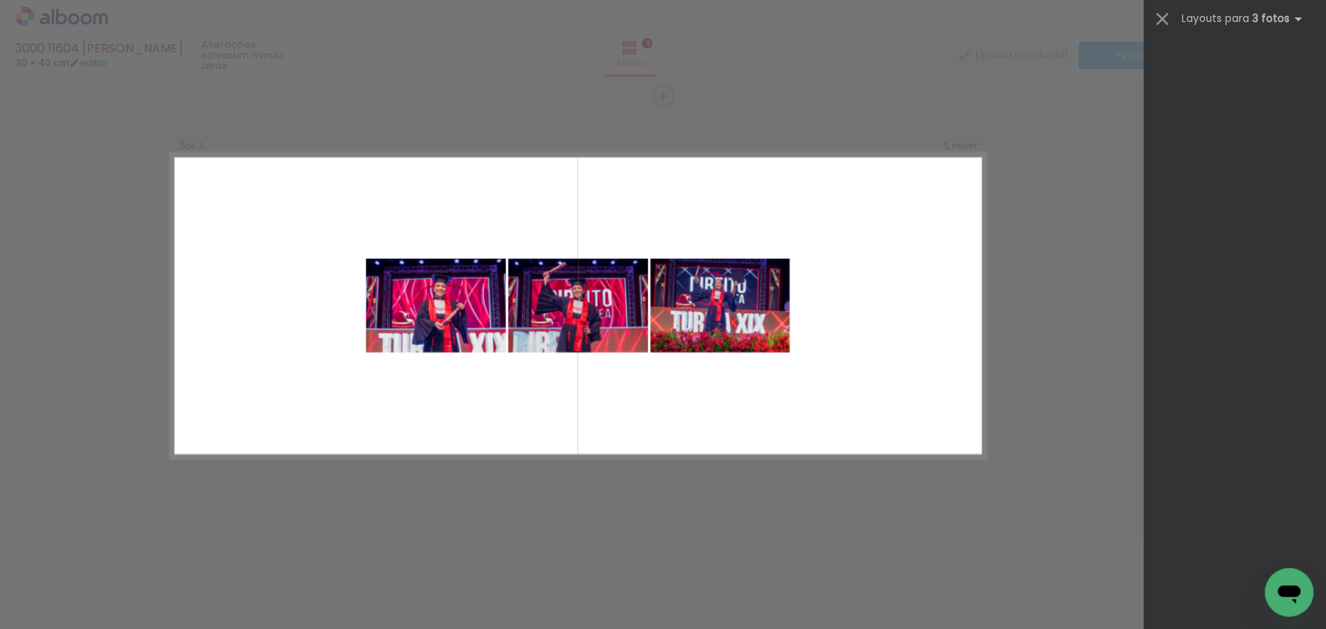
scroll to position [0, 0]
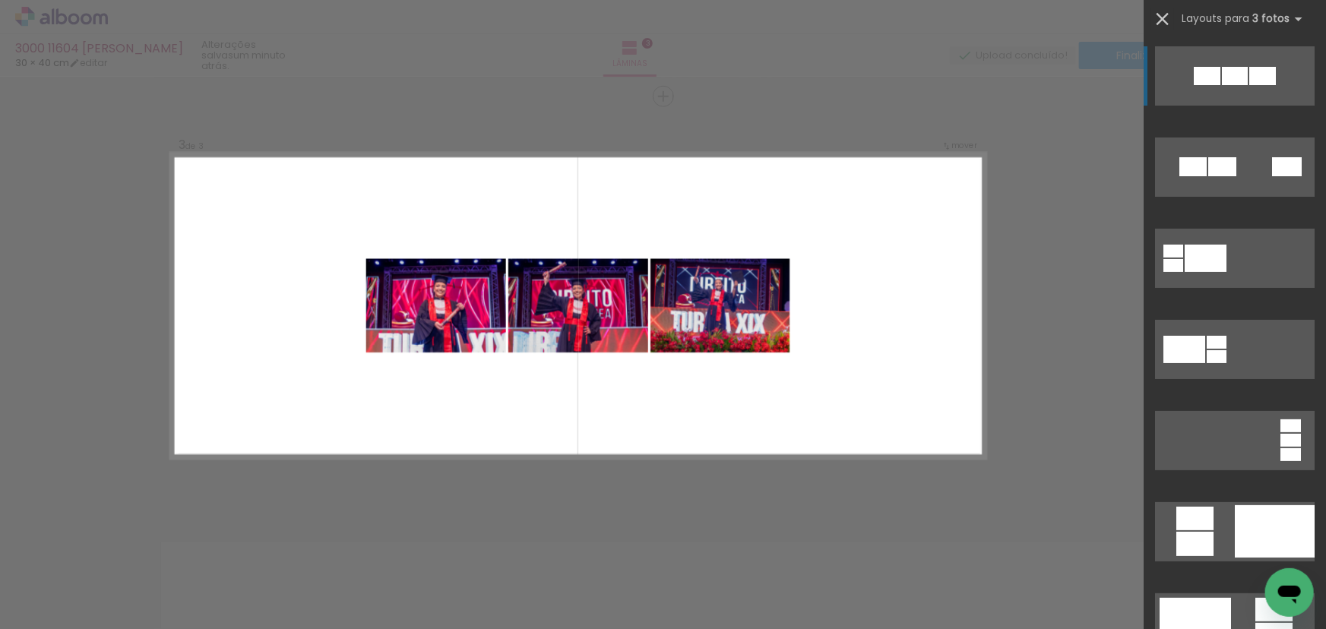
click at [1163, 19] on iron-icon at bounding box center [1162, 18] width 21 height 21
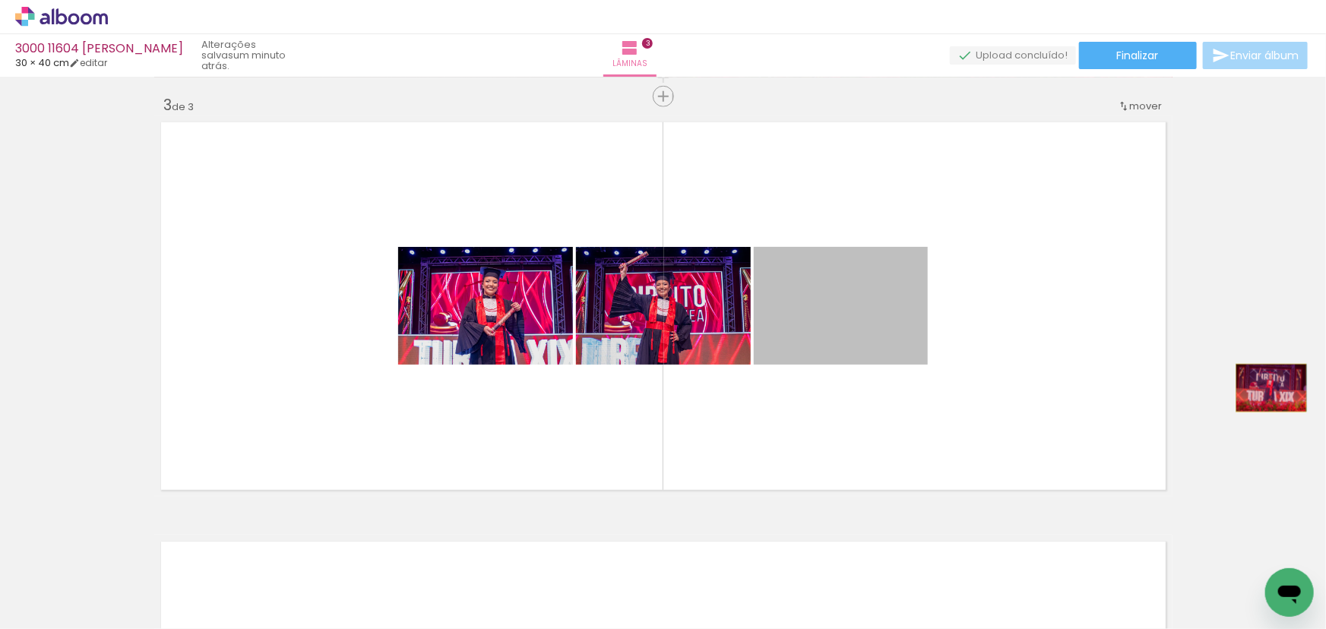
drag, startPoint x: 846, startPoint y: 337, endPoint x: 1266, endPoint y: 387, distance: 422.4
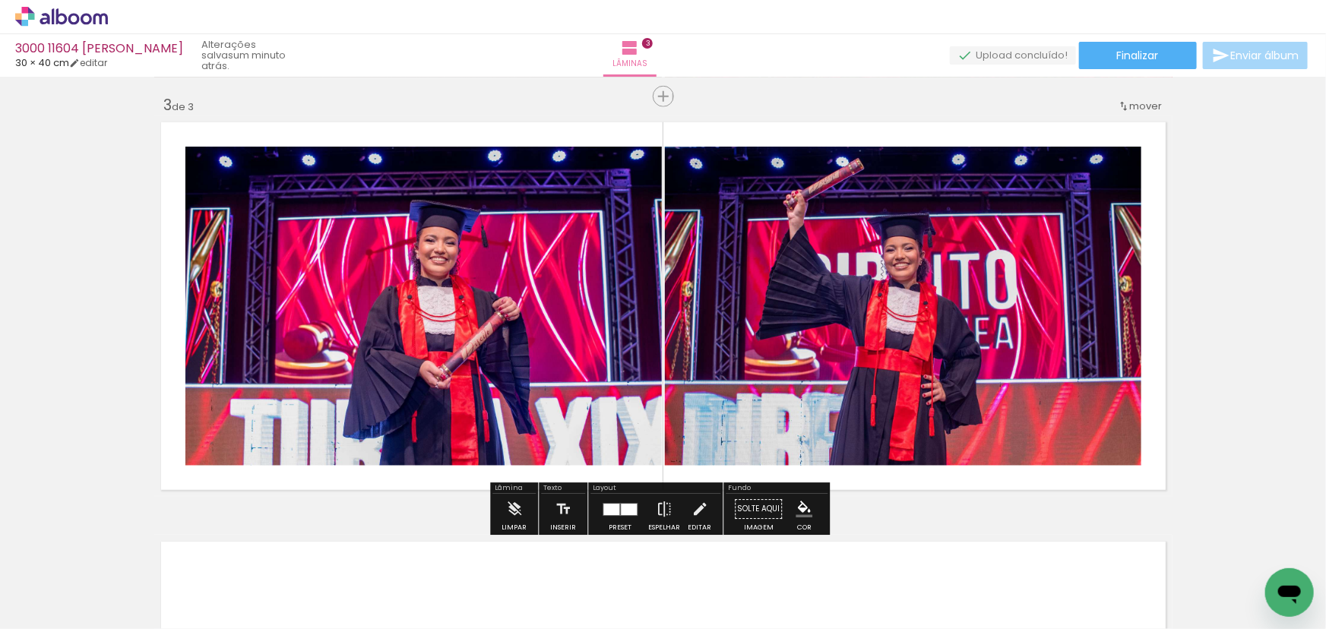
click at [612, 511] on div at bounding box center [611, 509] width 16 height 11
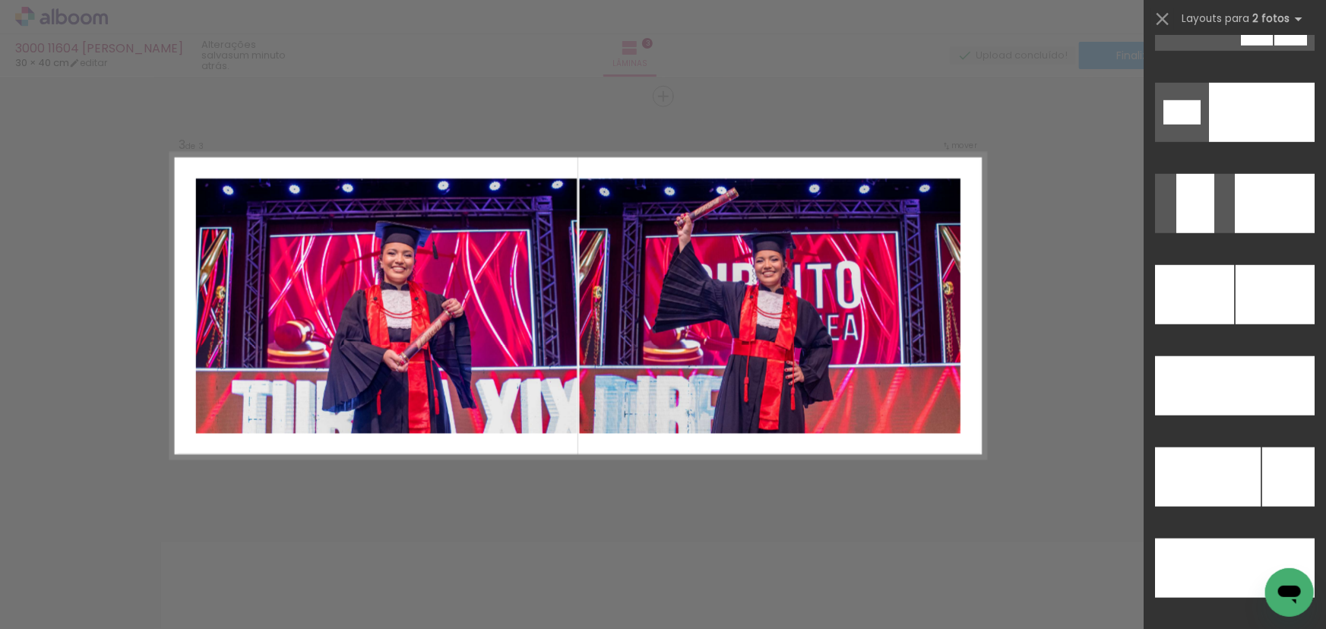
scroll to position [6468, 0]
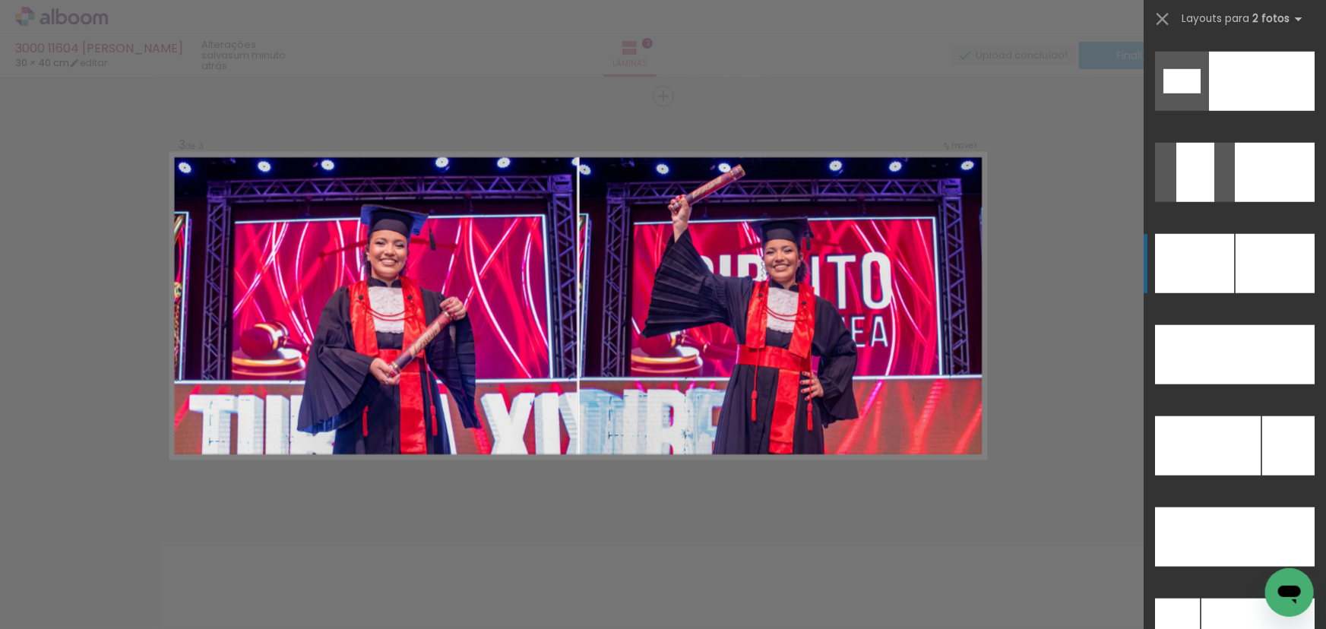
click at [1254, 277] on div at bounding box center [1274, 263] width 79 height 59
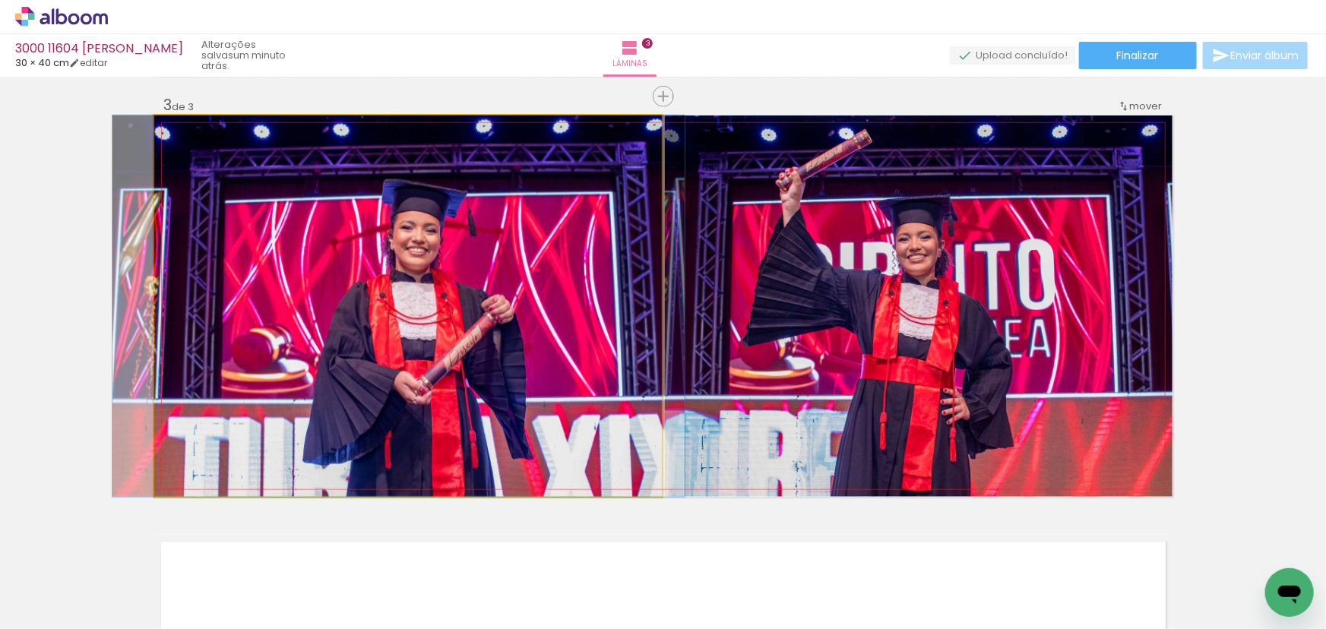
drag, startPoint x: 391, startPoint y: 381, endPoint x: 382, endPoint y: 385, distance: 9.9
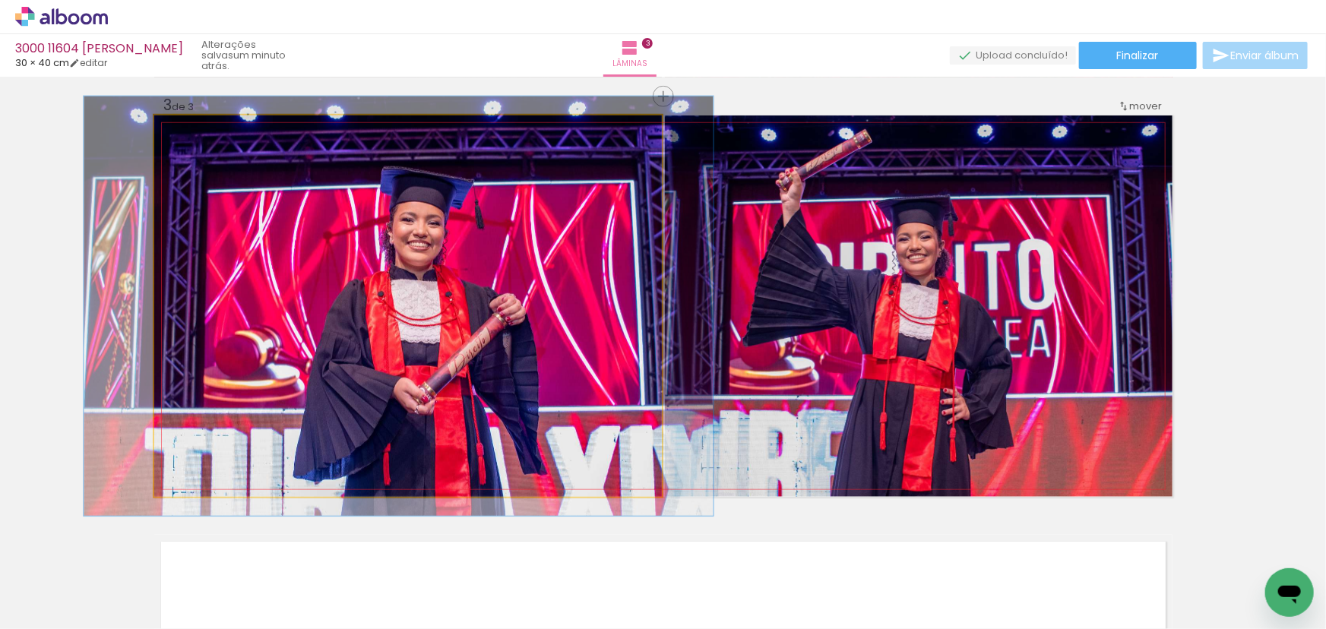
drag, startPoint x: 182, startPoint y: 134, endPoint x: 188, endPoint y: 146, distance: 12.9
click at [188, 146] on quentale-photo at bounding box center [408, 305] width 508 height 381
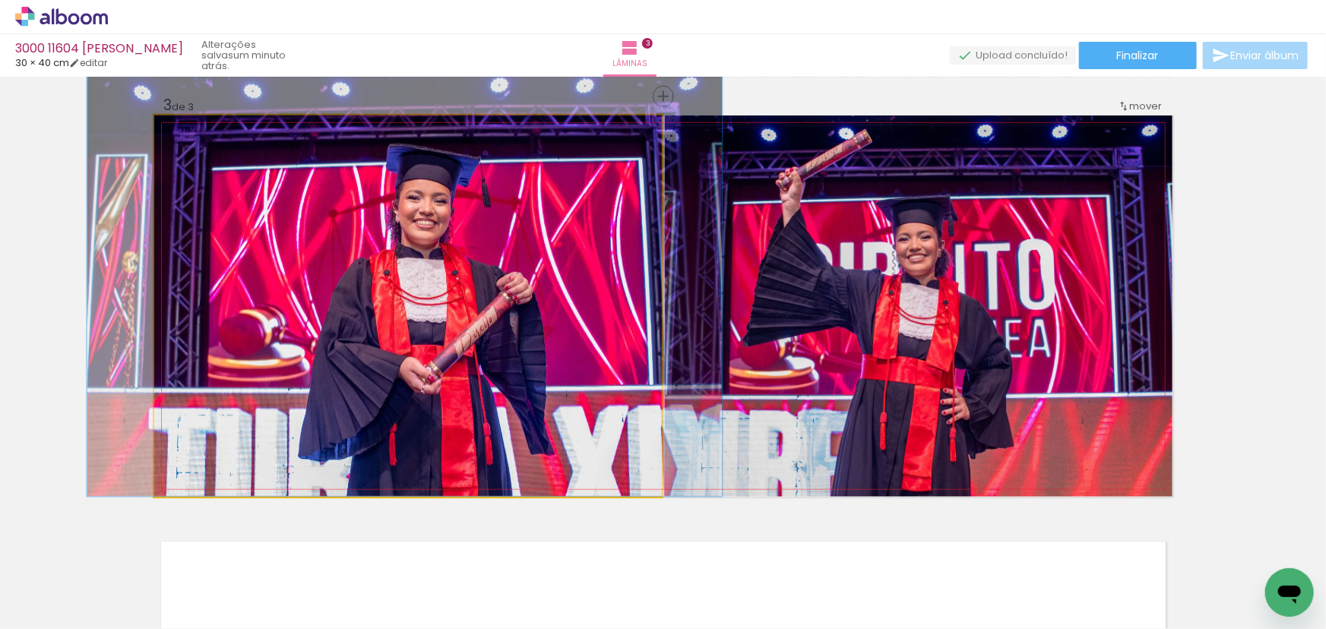
drag, startPoint x: 370, startPoint y: 351, endPoint x: 376, endPoint y: 306, distance: 45.2
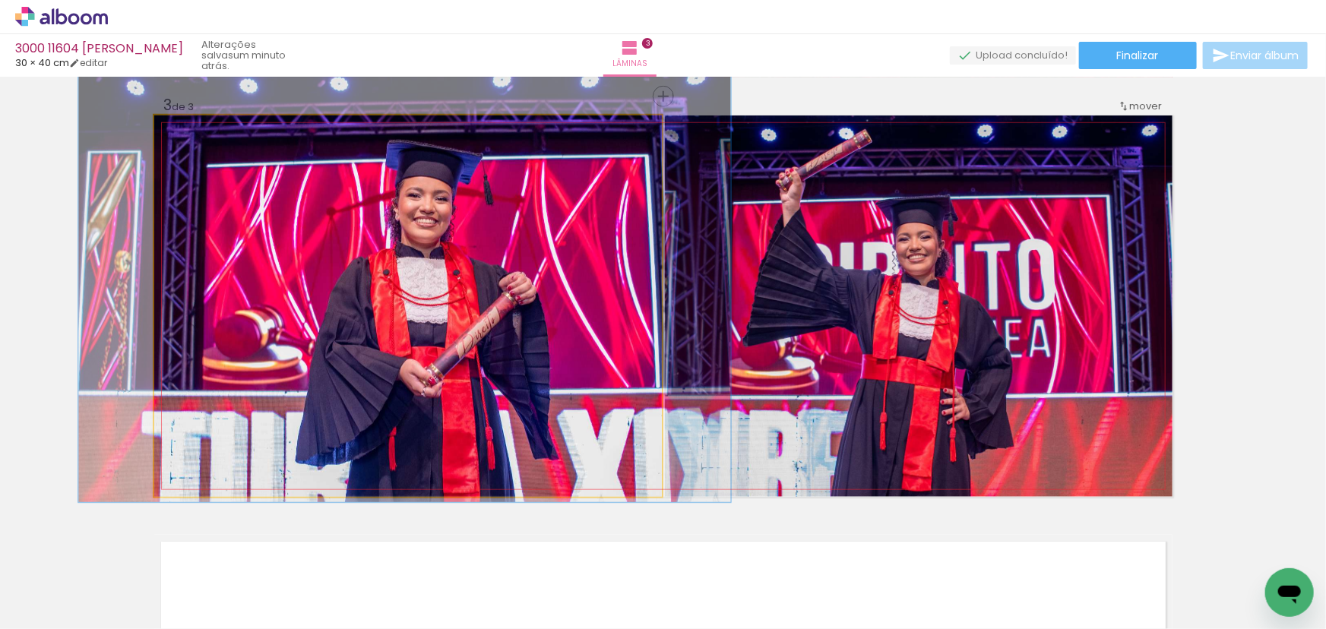
type paper-slider "114"
click at [191, 137] on div at bounding box center [198, 132] width 14 height 14
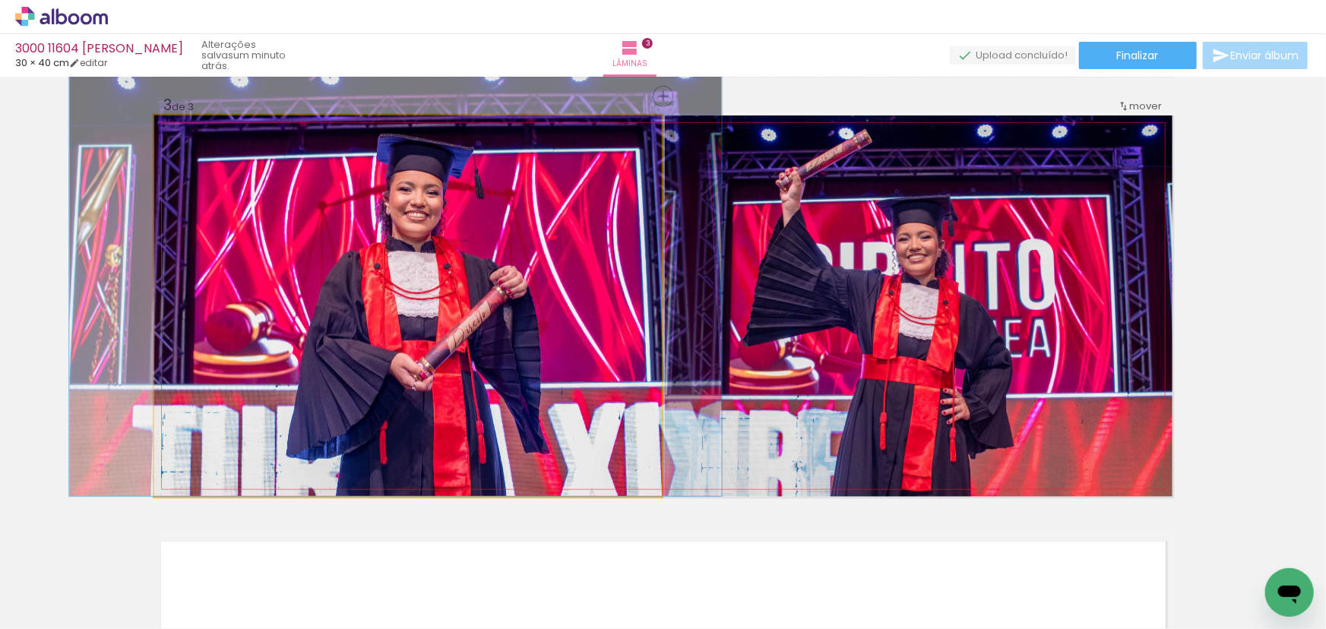
drag, startPoint x: 382, startPoint y: 283, endPoint x: 373, endPoint y: 231, distance: 53.2
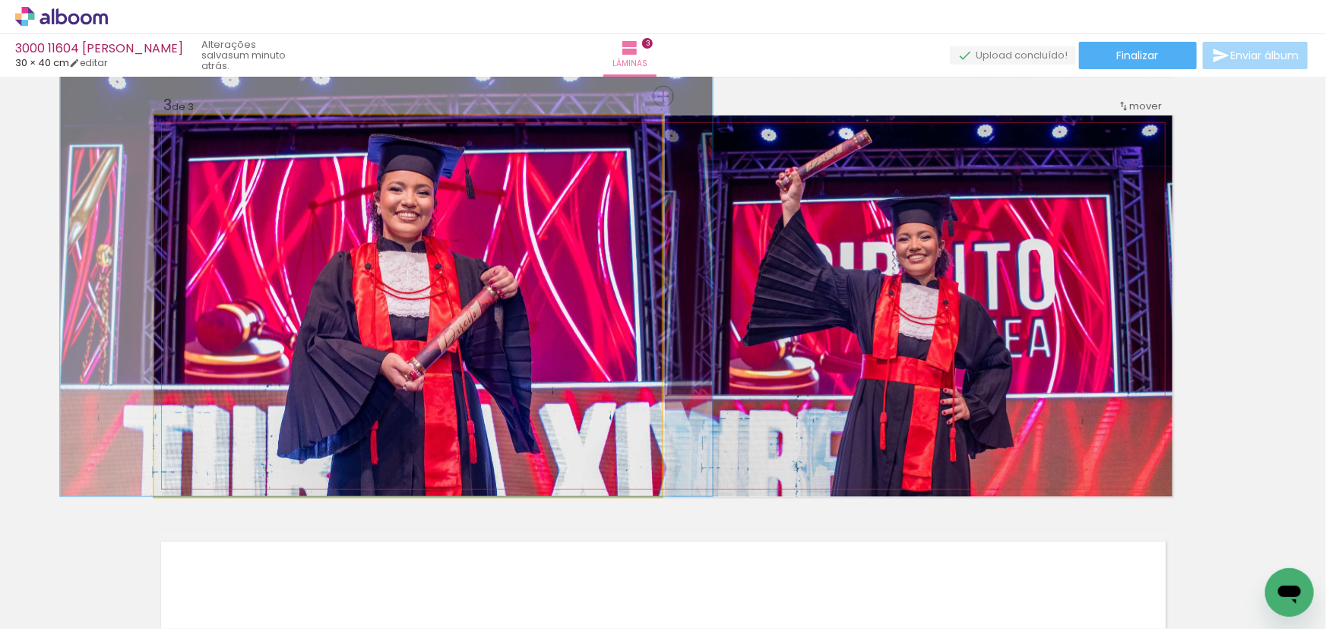
drag, startPoint x: 517, startPoint y: 379, endPoint x: 504, endPoint y: 362, distance: 21.1
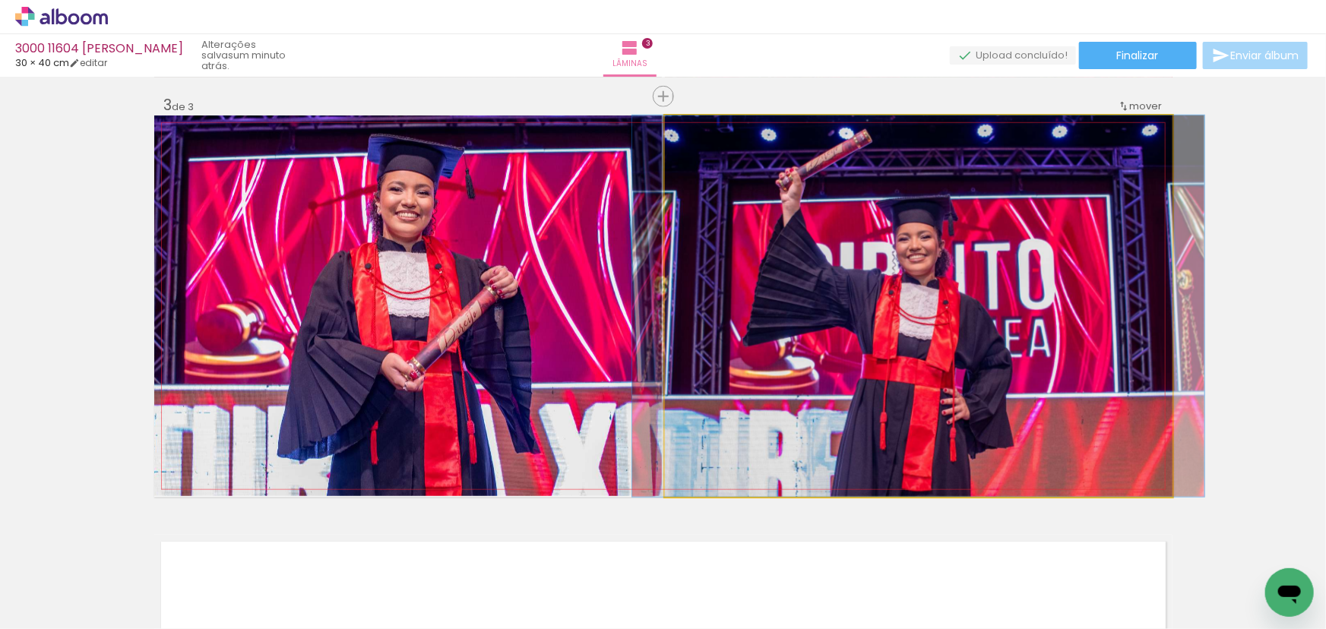
drag, startPoint x: 753, startPoint y: 410, endPoint x: 748, endPoint y: 401, distance: 10.2
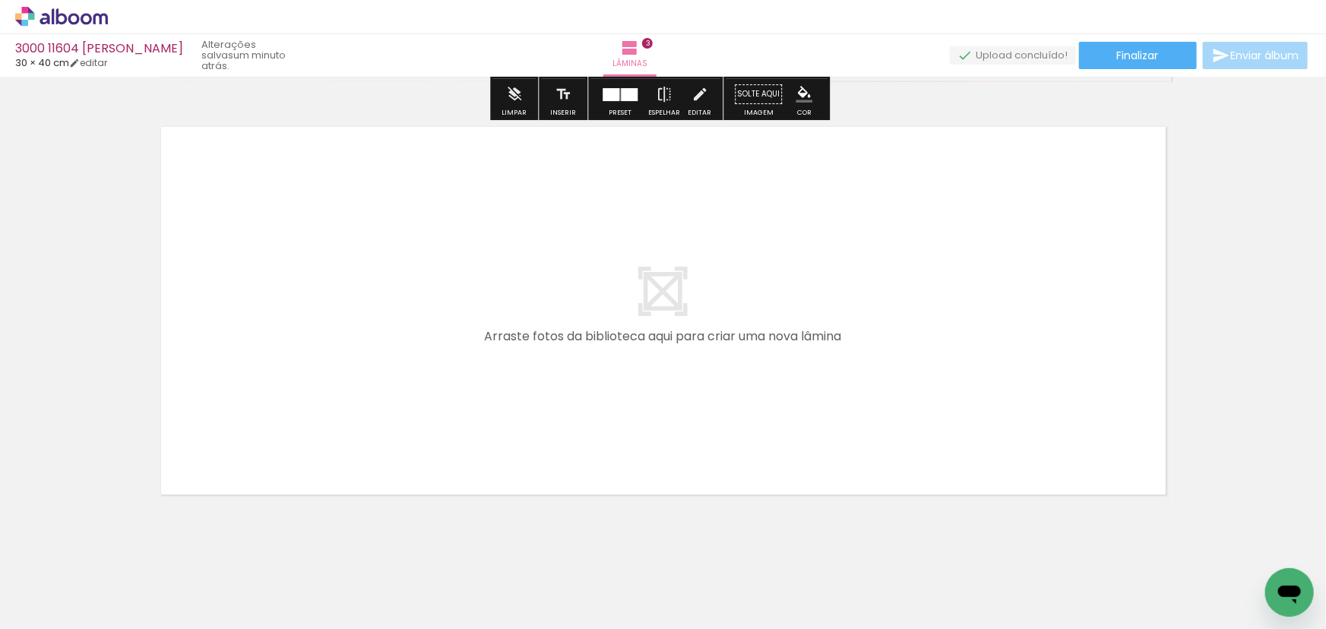
drag, startPoint x: 672, startPoint y: 580, endPoint x: 537, endPoint y: 372, distance: 248.5
click at [537, 372] on quentale-workspace at bounding box center [663, 314] width 1326 height 629
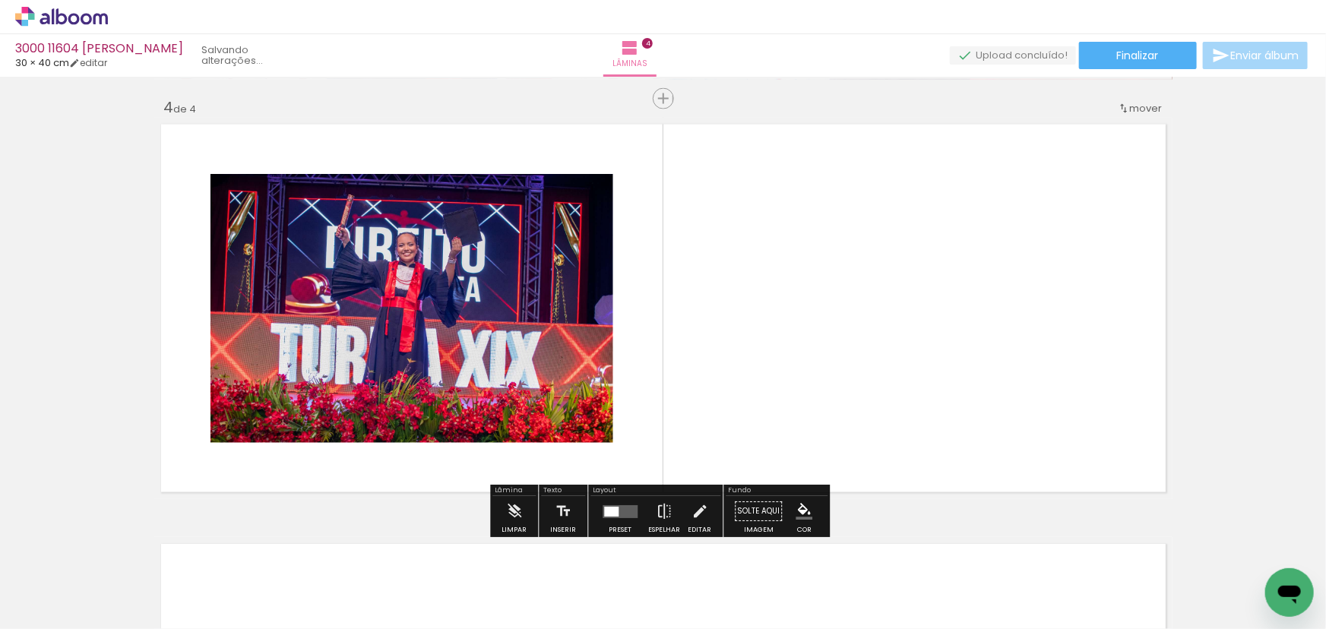
scroll to position [1263, 0]
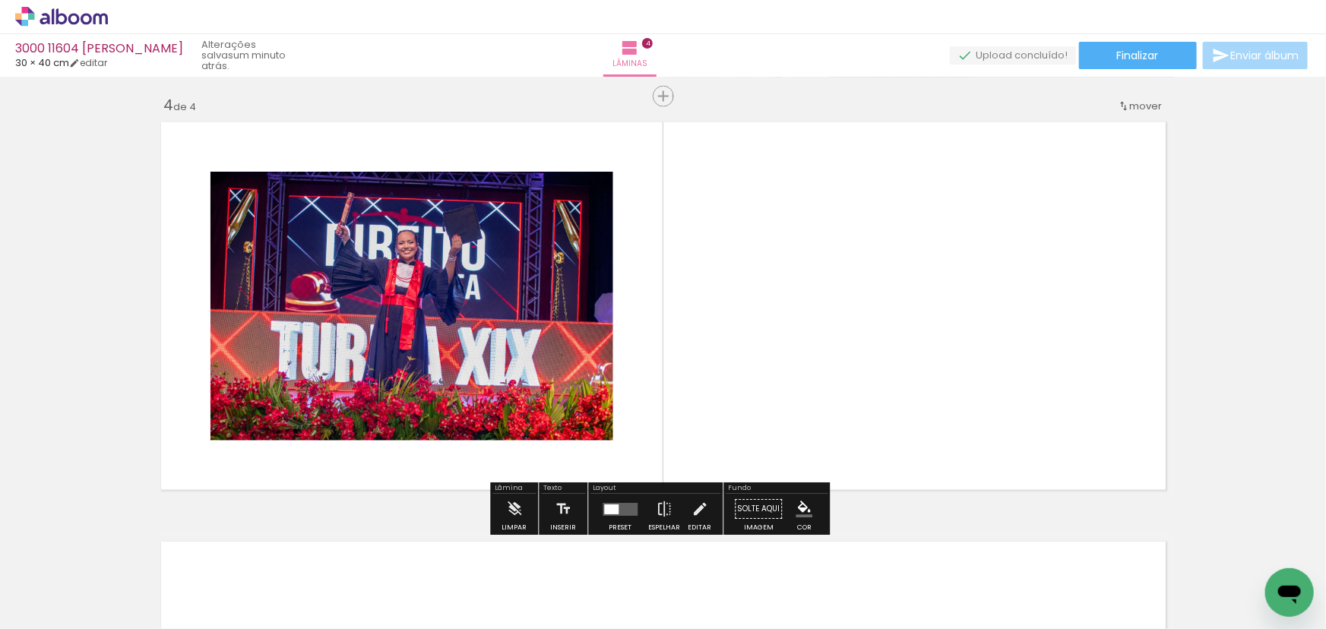
drag, startPoint x: 750, startPoint y: 583, endPoint x: 855, endPoint y: 368, distance: 238.5
click at [855, 368] on quentale-workspace at bounding box center [663, 314] width 1326 height 629
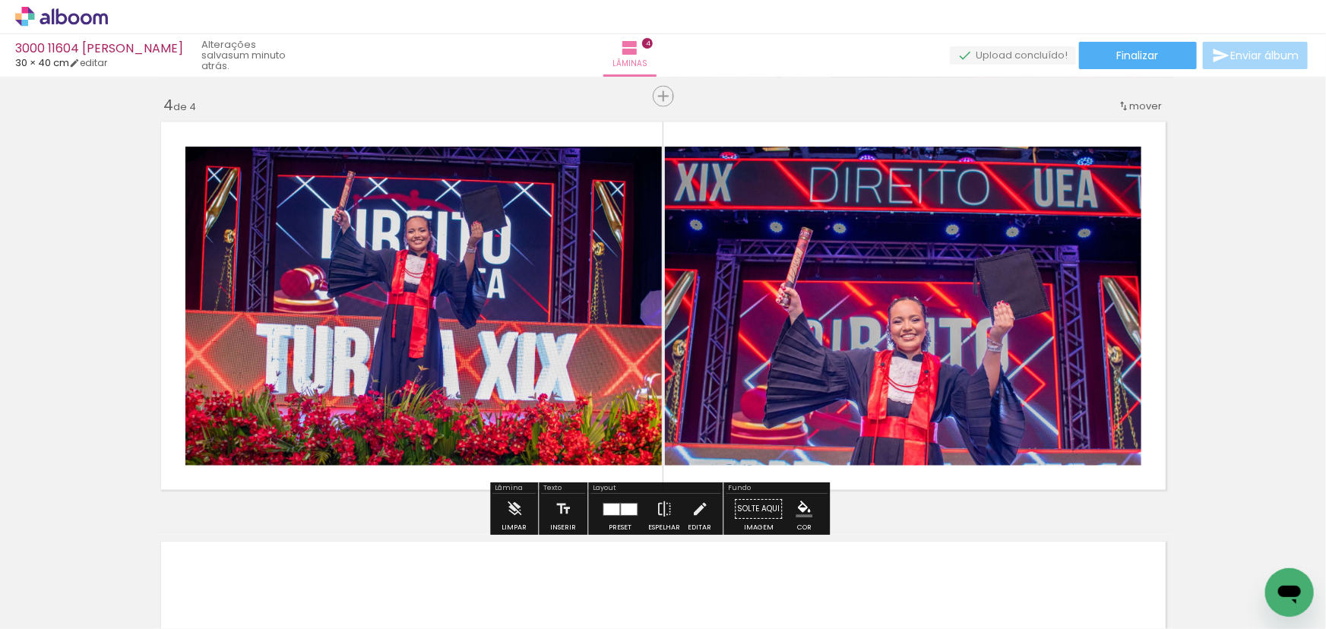
drag, startPoint x: 838, startPoint y: 578, endPoint x: 942, endPoint y: 379, distance: 224.6
click at [941, 392] on quentale-workspace at bounding box center [663, 314] width 1326 height 629
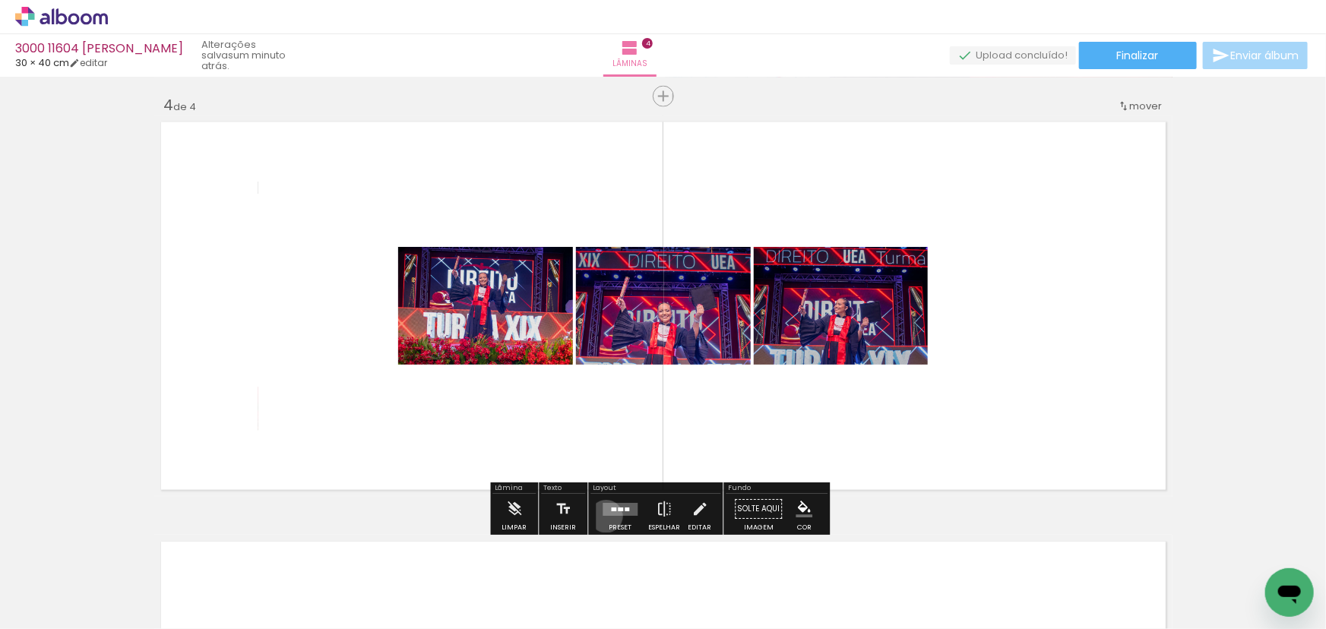
click at [602, 516] on div at bounding box center [619, 510] width 41 height 30
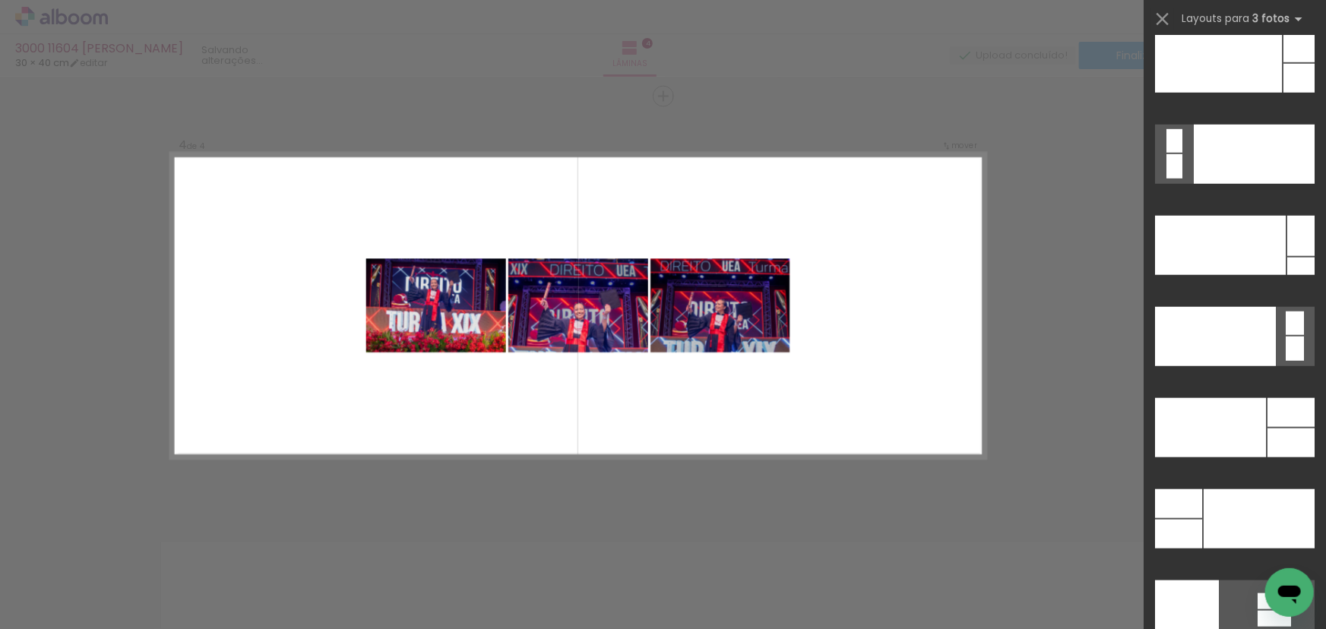
scroll to position [18133, 0]
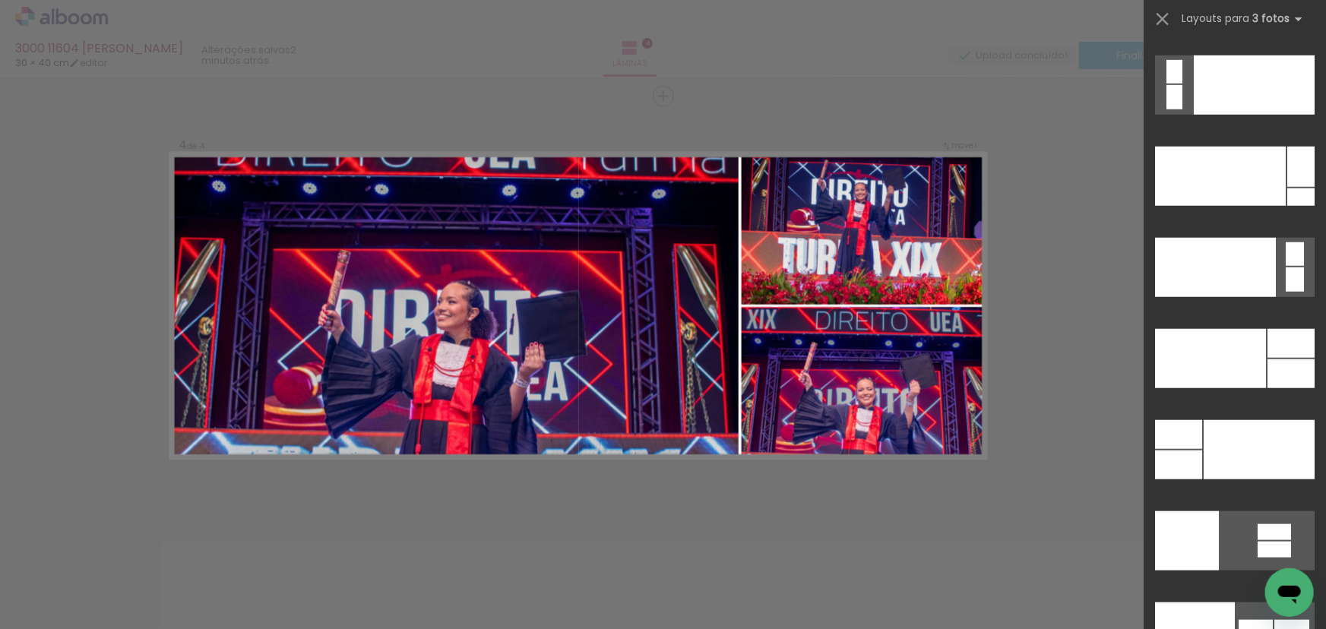
click at [1194, 206] on div at bounding box center [1220, 176] width 131 height 59
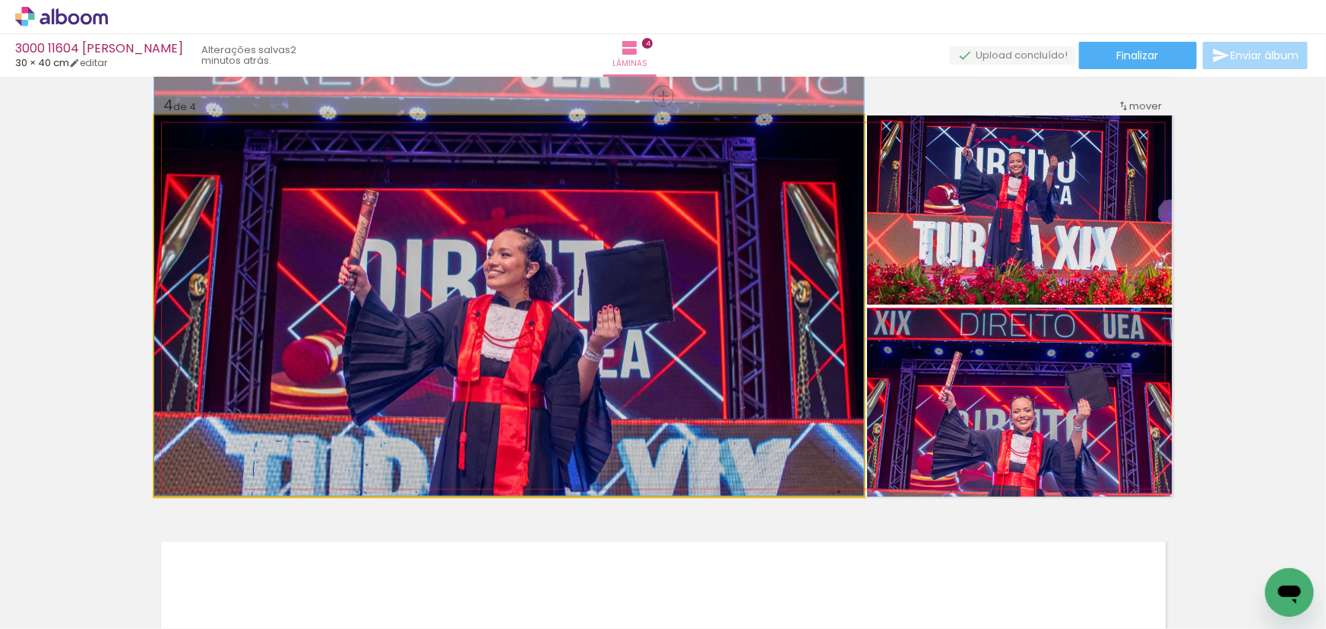
drag, startPoint x: 685, startPoint y: 431, endPoint x: 670, endPoint y: 357, distance: 75.1
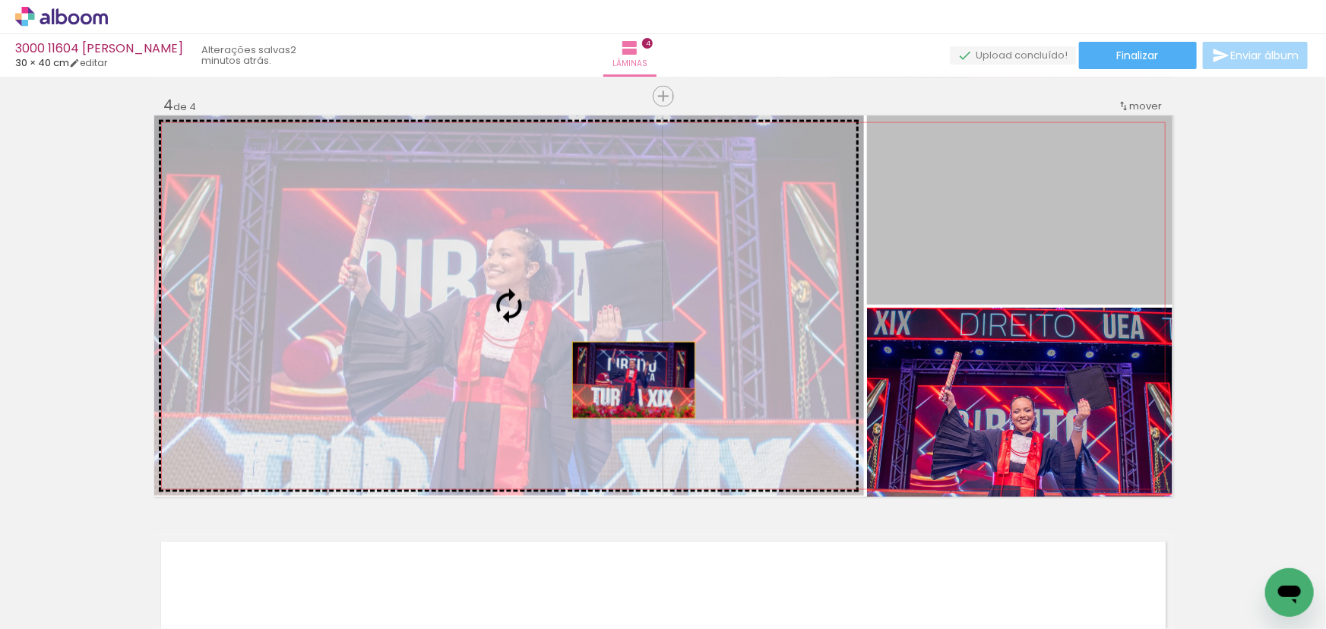
drag, startPoint x: 995, startPoint y: 263, endPoint x: 584, endPoint y: 386, distance: 429.0
click at [0, 0] on slot at bounding box center [0, 0] width 0 height 0
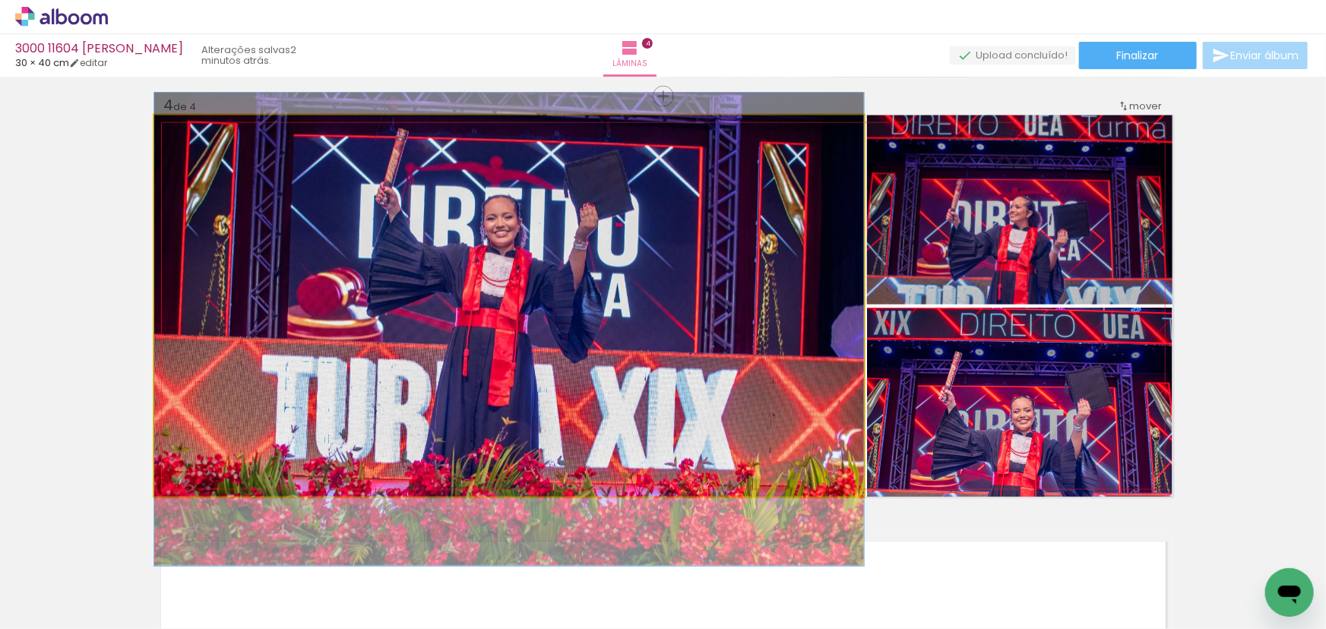
drag, startPoint x: 564, startPoint y: 353, endPoint x: 552, endPoint y: 377, distance: 26.5
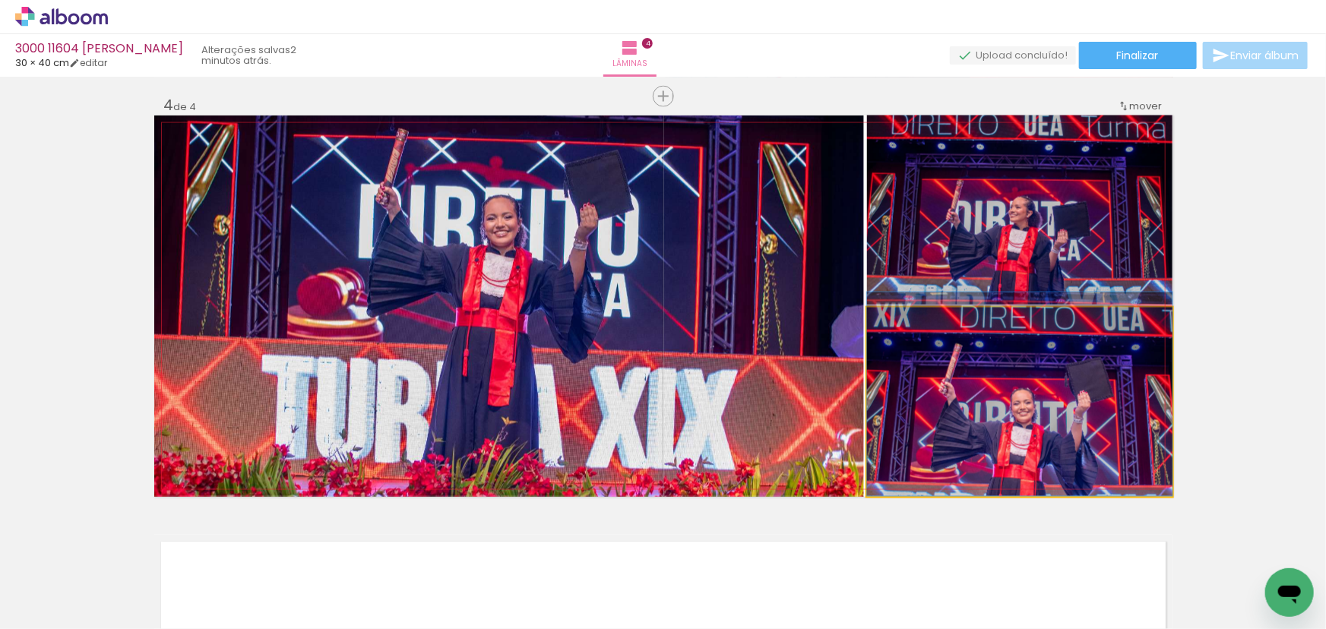
drag, startPoint x: 997, startPoint y: 433, endPoint x: 1009, endPoint y: 381, distance: 53.1
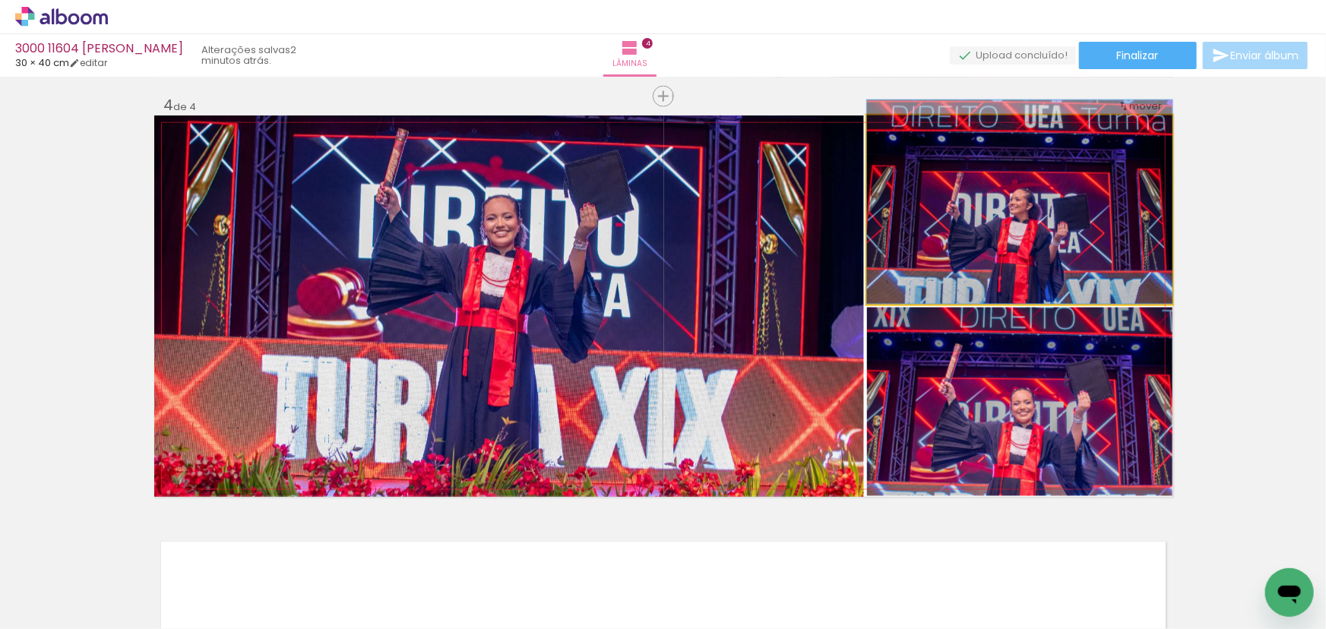
drag, startPoint x: 934, startPoint y: 236, endPoint x: 934, endPoint y: 196, distance: 40.3
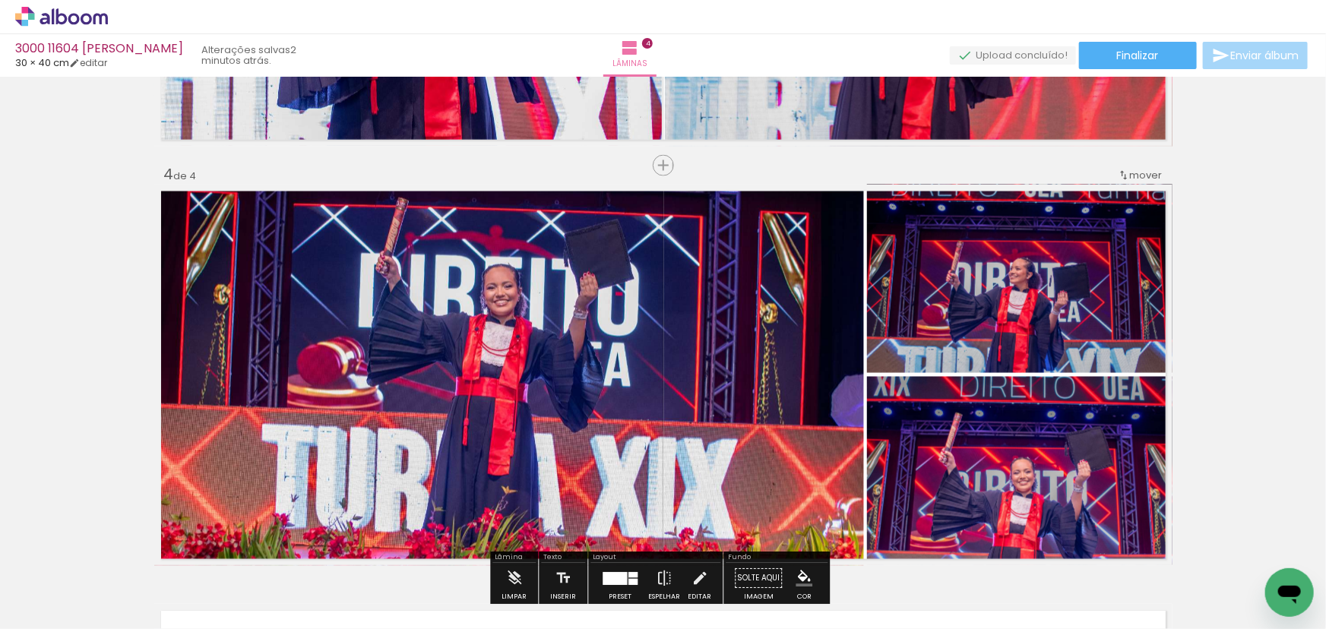
scroll to position [1263, 0]
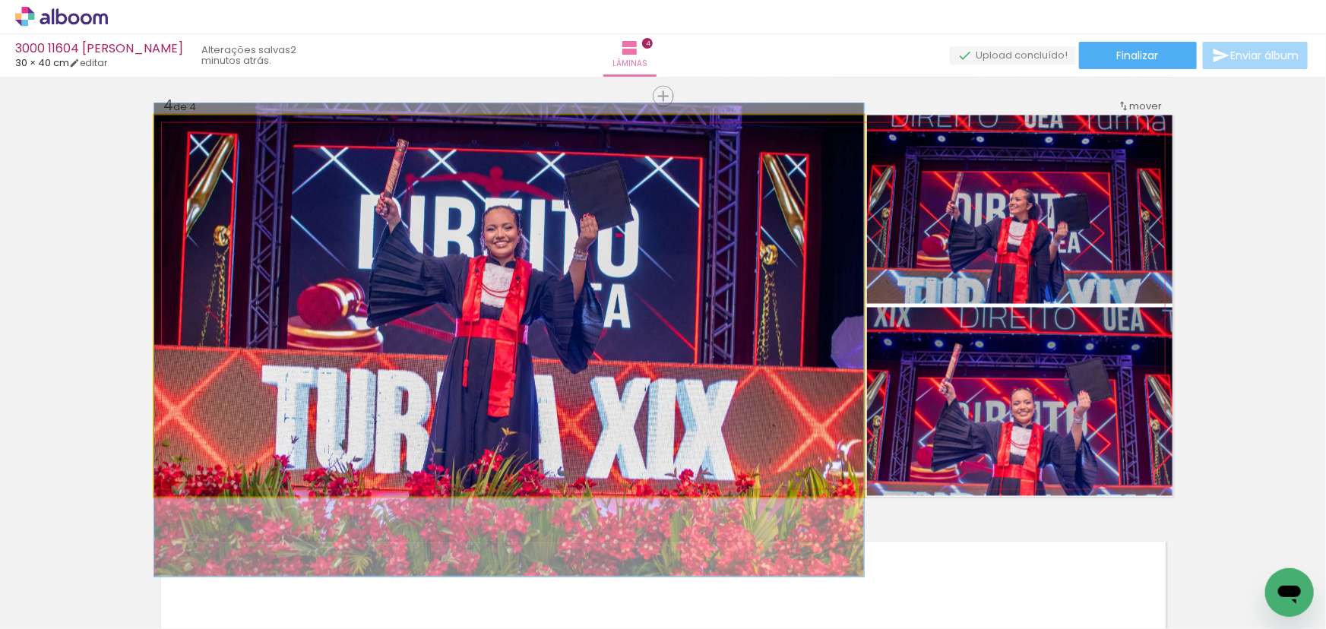
drag, startPoint x: 356, startPoint y: 392, endPoint x: 425, endPoint y: 403, distance: 70.7
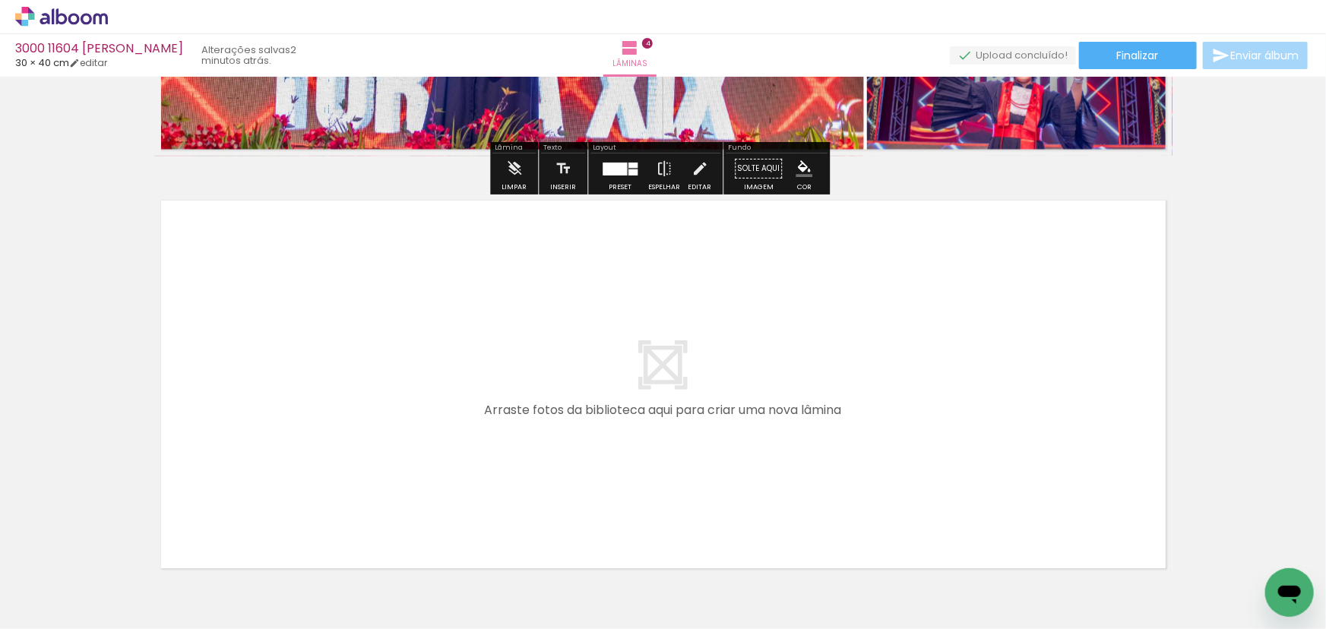
scroll to position [1678, 0]
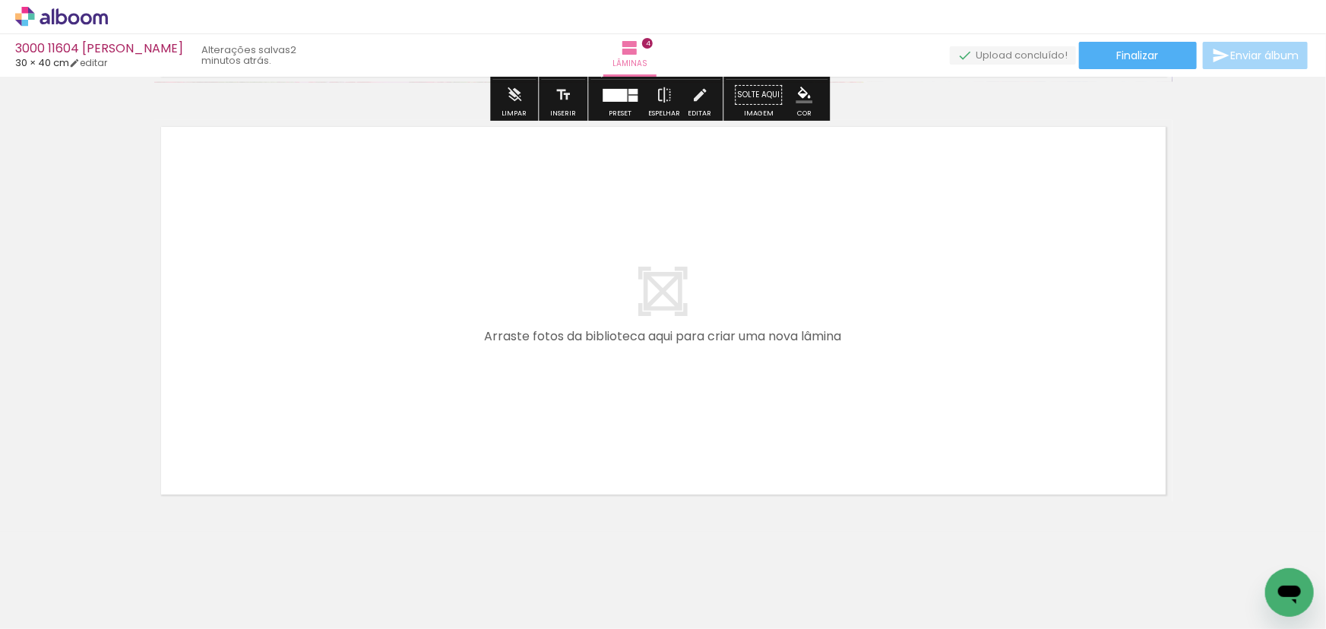
drag, startPoint x: 937, startPoint y: 578, endPoint x: 618, endPoint y: 391, distance: 370.2
click at [618, 391] on quentale-workspace at bounding box center [663, 314] width 1326 height 629
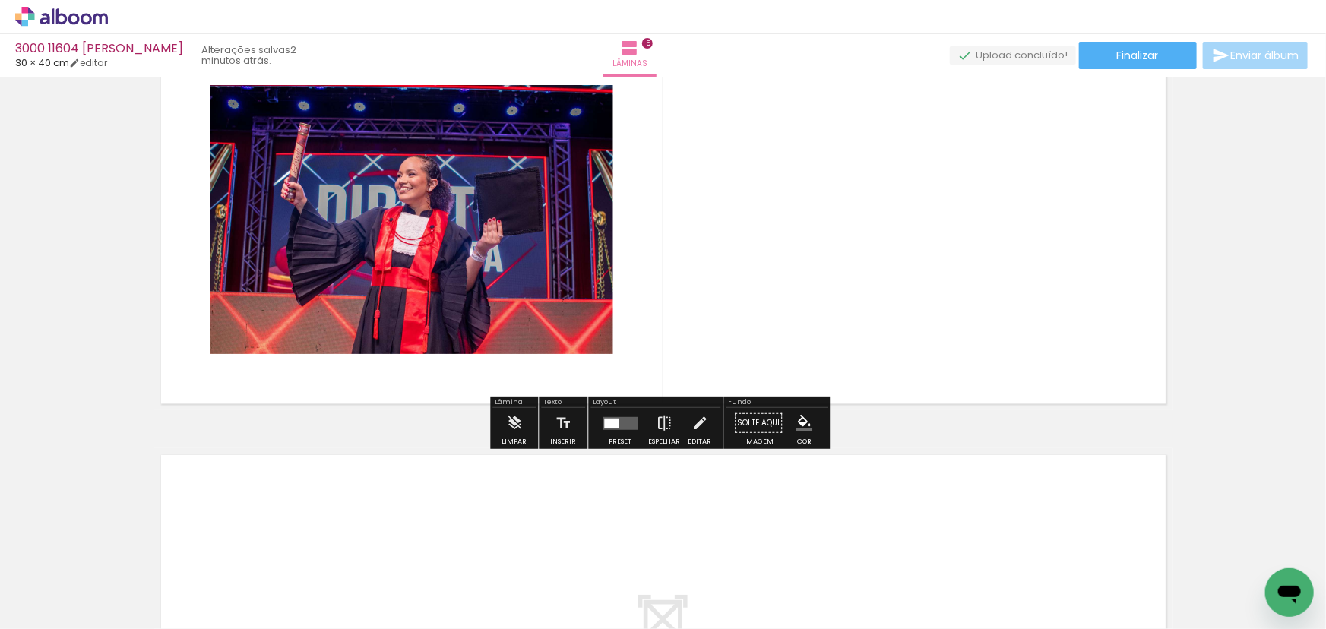
scroll to position [1752, 0]
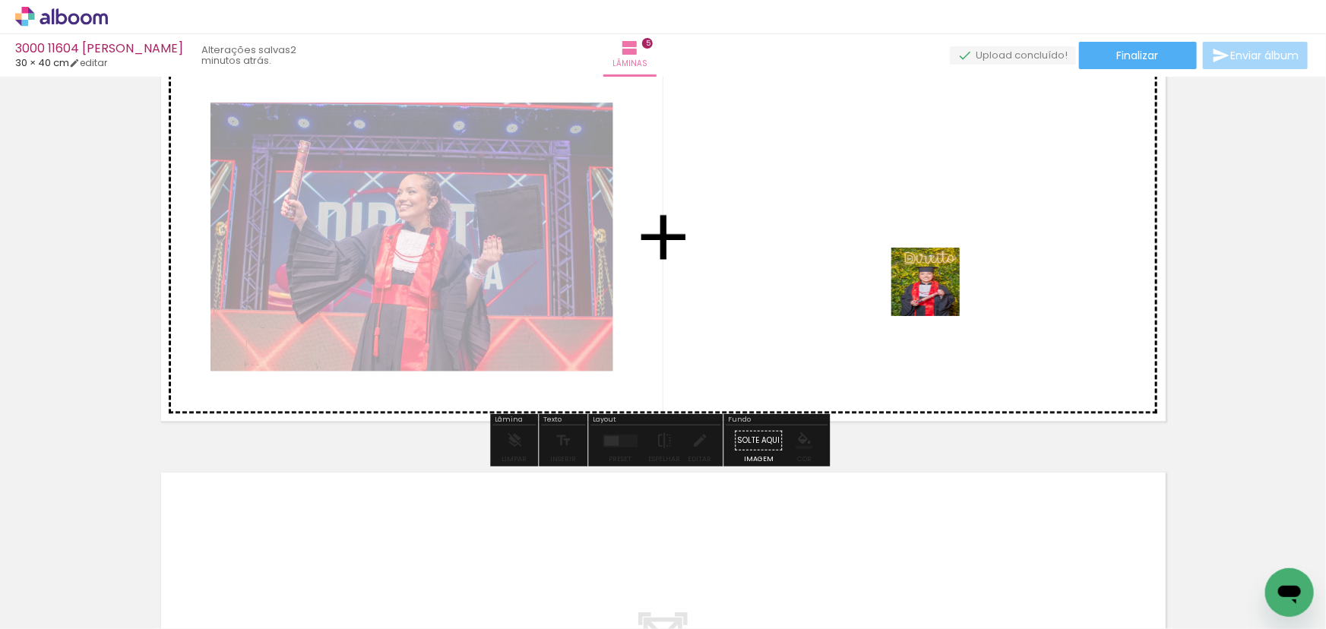
drag, startPoint x: 1015, startPoint y: 592, endPoint x: 934, endPoint y: 274, distance: 328.4
click at [934, 274] on quentale-workspace at bounding box center [663, 314] width 1326 height 629
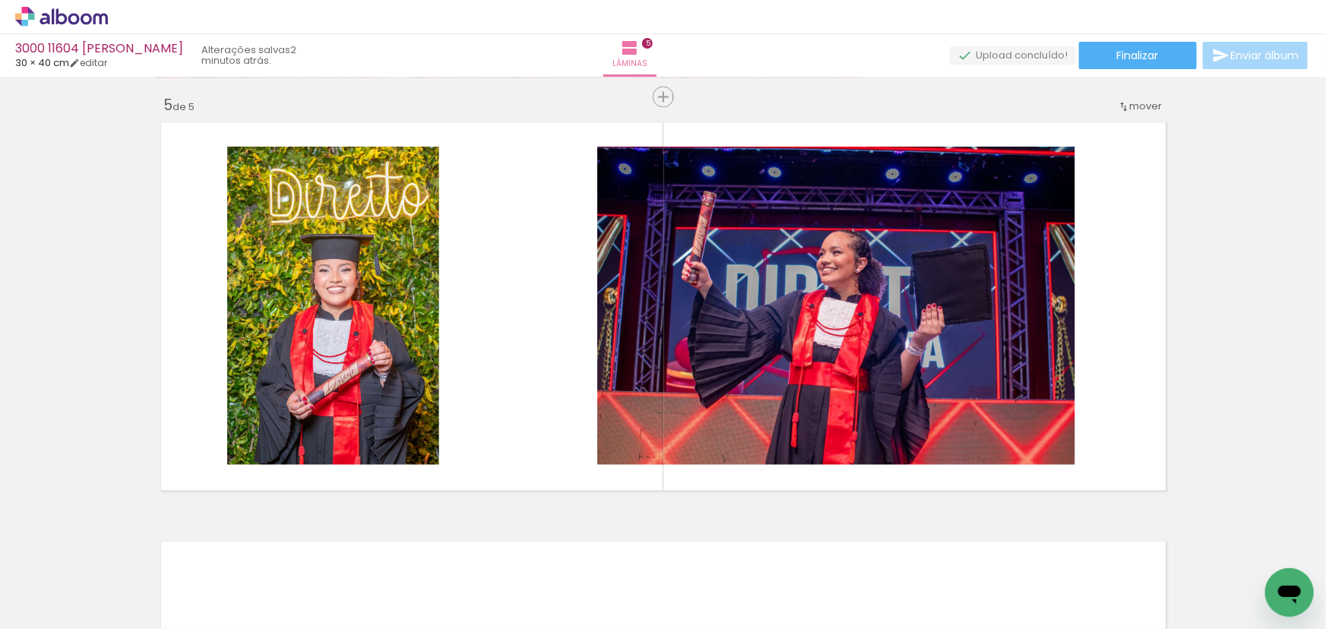
scroll to position [0, 764]
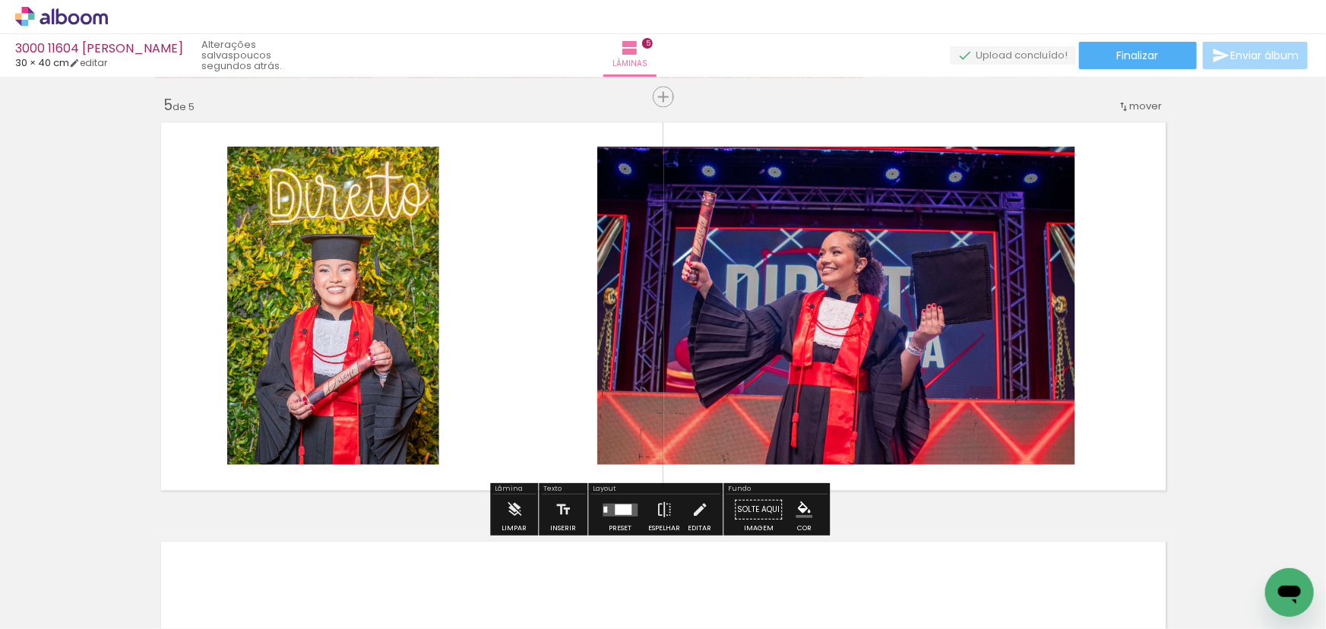
click at [603, 514] on quentale-layouter at bounding box center [619, 509] width 35 height 13
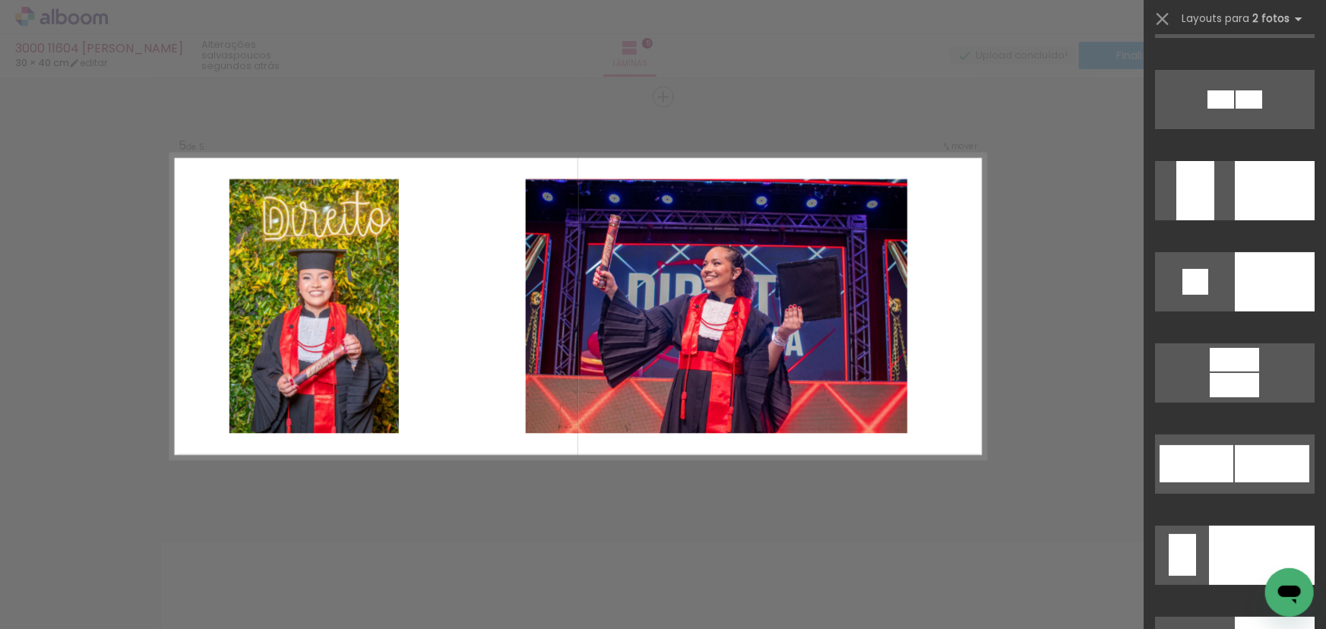
scroll to position [5801, 0]
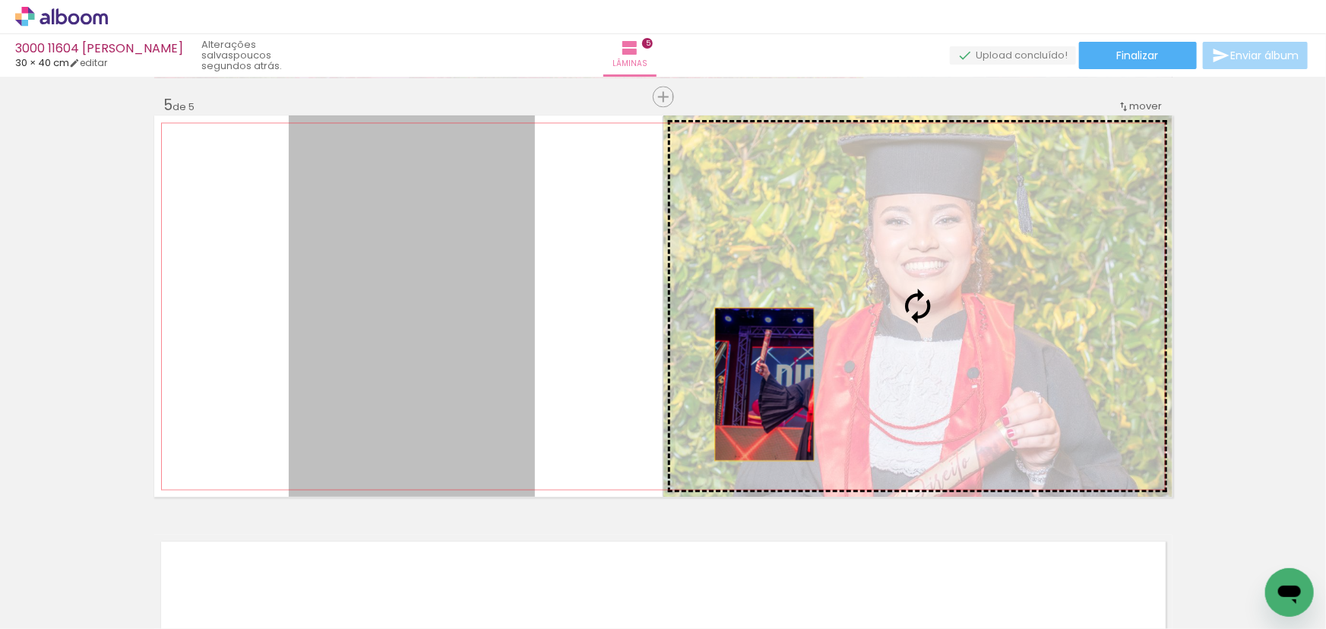
drag, startPoint x: 349, startPoint y: 368, endPoint x: 759, endPoint y: 384, distance: 410.5
click at [0, 0] on slot at bounding box center [0, 0] width 0 height 0
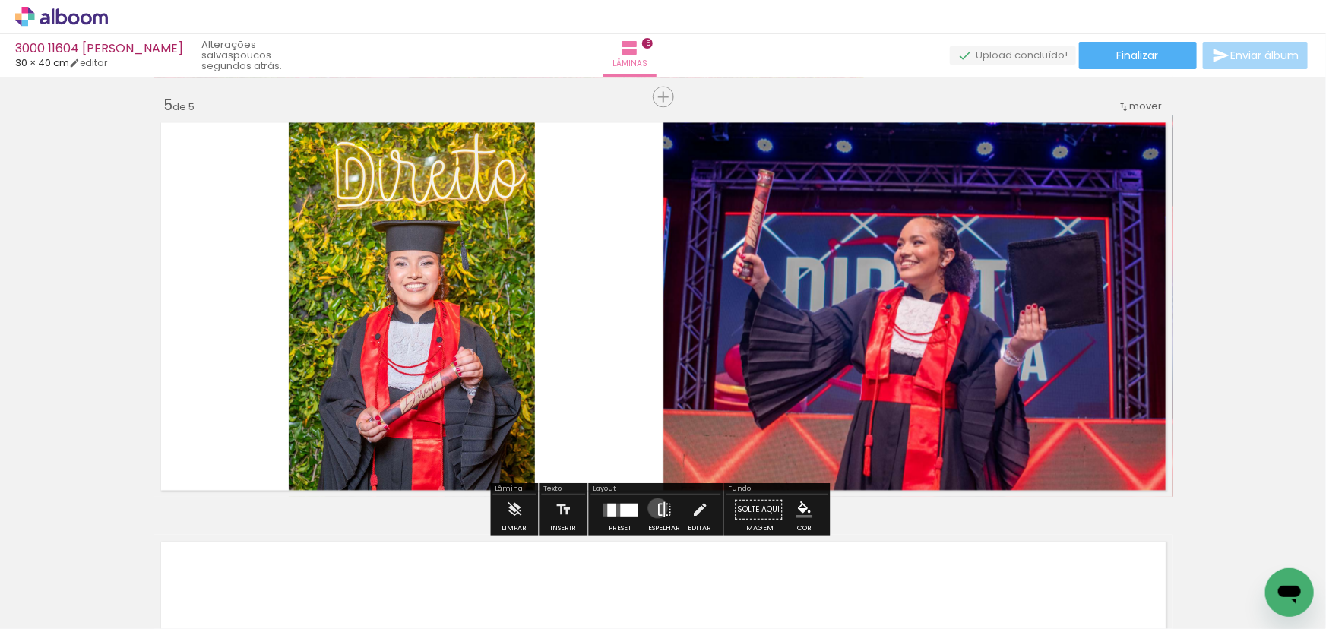
drag, startPoint x: 654, startPoint y: 508, endPoint x: 649, endPoint y: 501, distance: 8.1
click at [656, 507] on iron-icon at bounding box center [664, 510] width 17 height 30
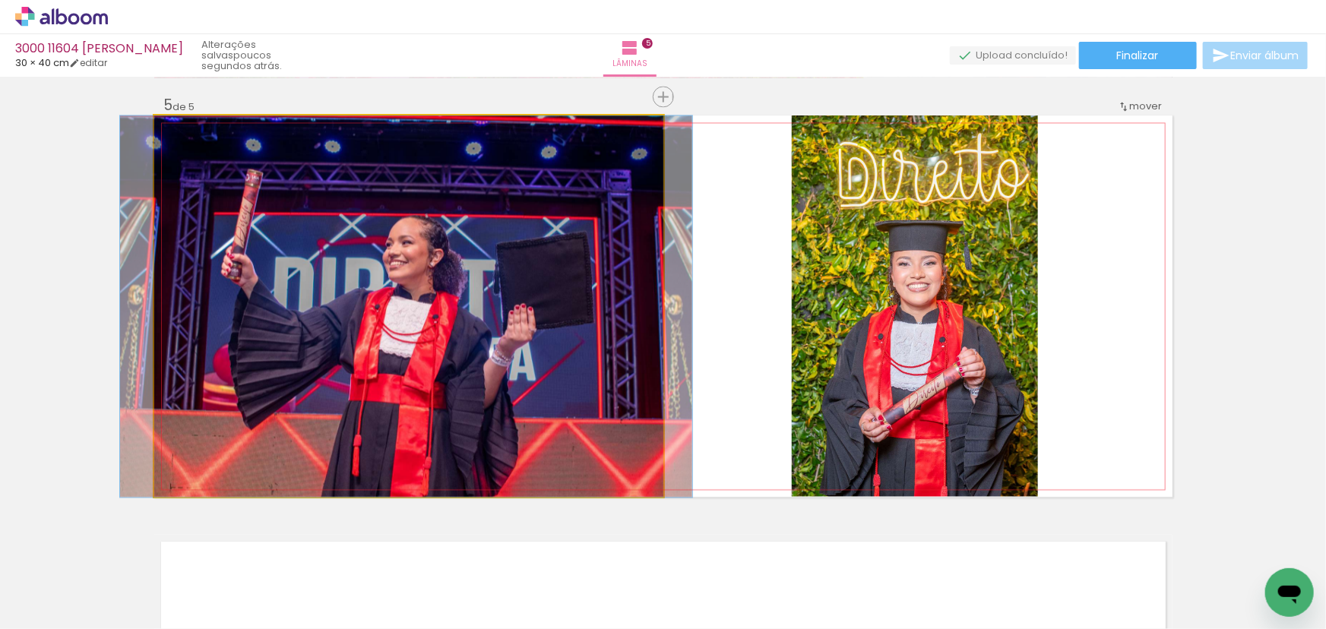
drag, startPoint x: 315, startPoint y: 381, endPoint x: 312, endPoint y: 398, distance: 16.9
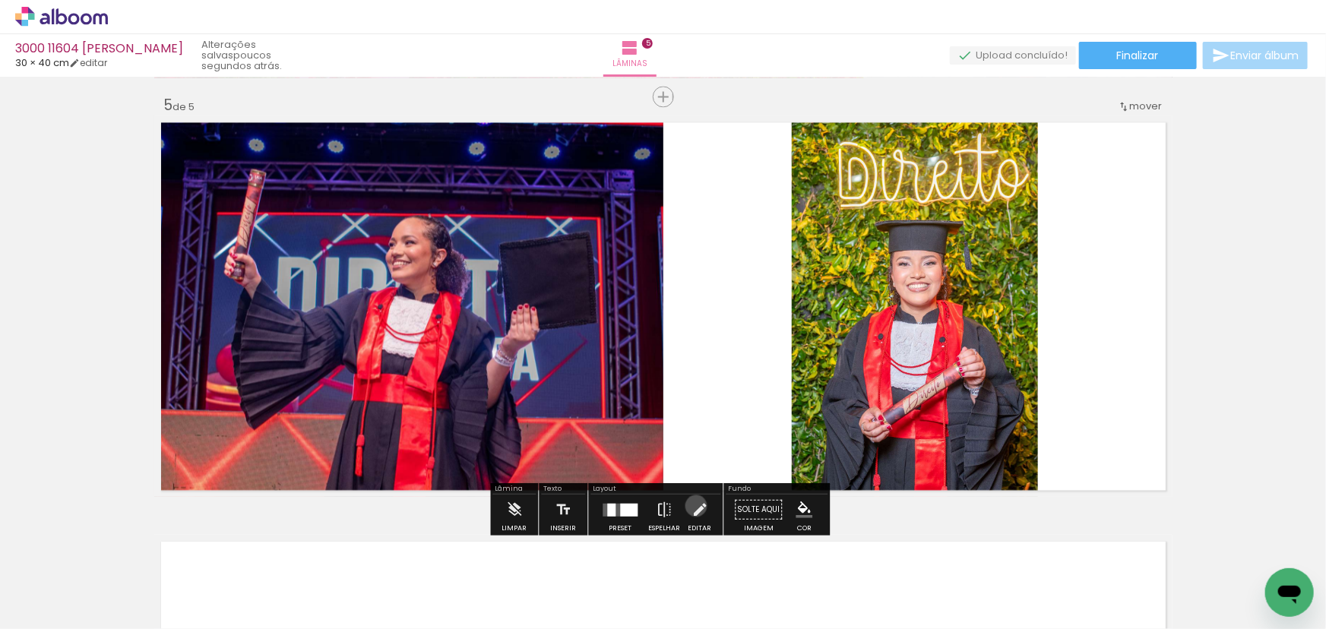
drag, startPoint x: 692, startPoint y: 505, endPoint x: 725, endPoint y: 494, distance: 34.6
click at [691, 506] on iron-icon at bounding box center [699, 510] width 17 height 30
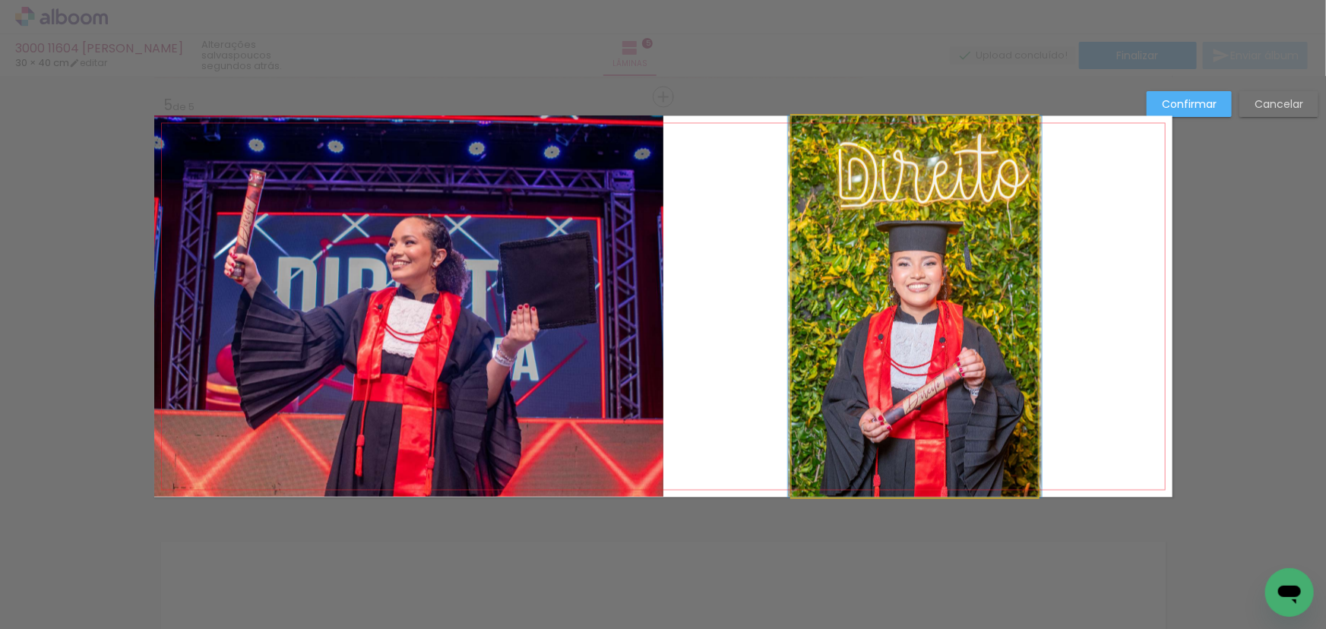
click at [942, 453] on quentale-photo at bounding box center [915, 305] width 246 height 381
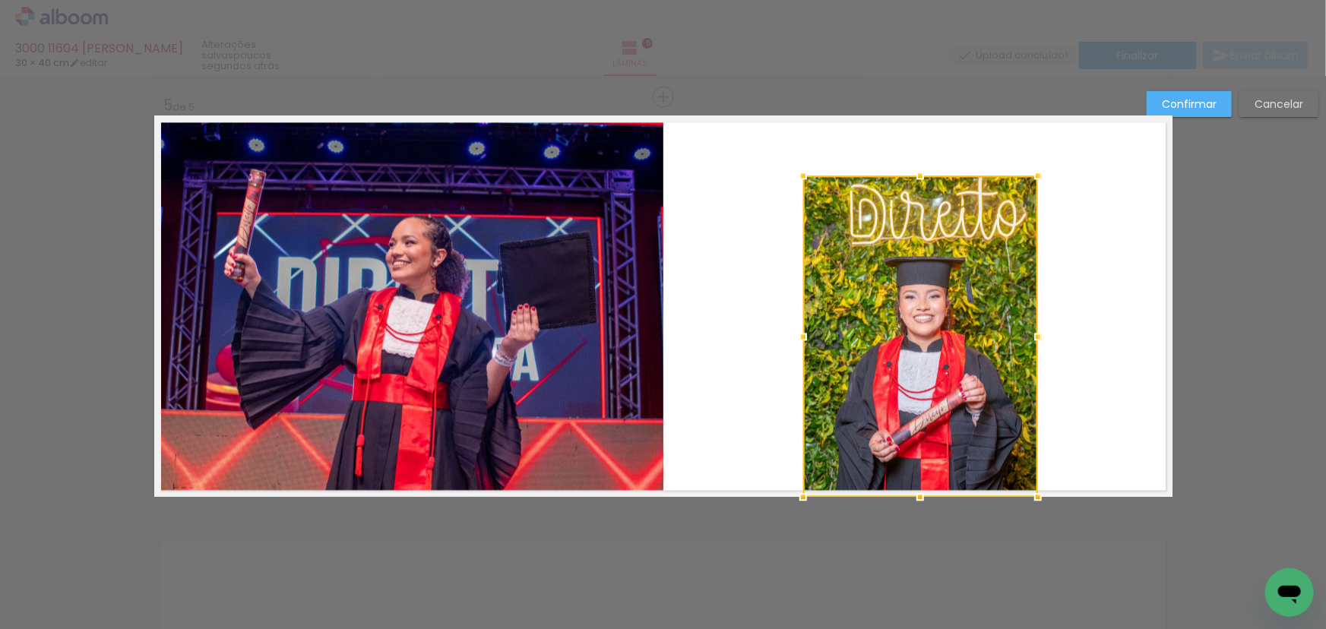
drag, startPoint x: 785, startPoint y: 115, endPoint x: 797, endPoint y: 175, distance: 61.2
click at [797, 175] on div at bounding box center [803, 175] width 30 height 30
click at [896, 281] on quentale-photo at bounding box center [920, 335] width 235 height 321
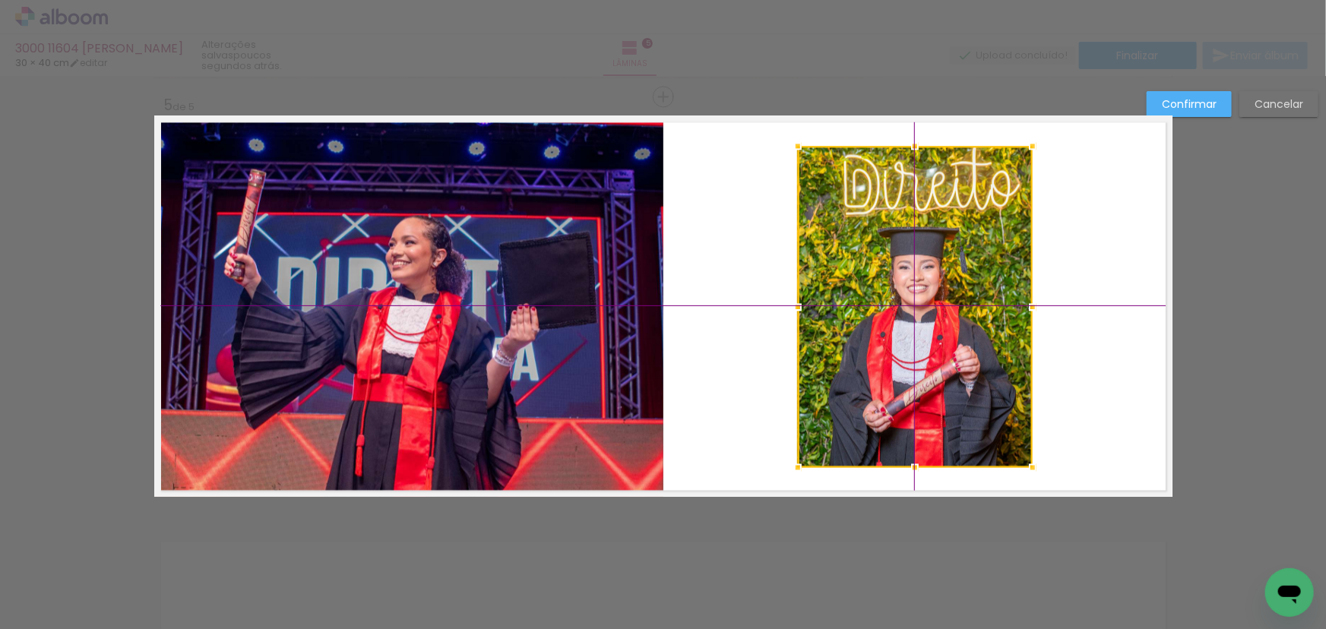
drag, startPoint x: 914, startPoint y: 348, endPoint x: 914, endPoint y: 321, distance: 26.6
click at [914, 321] on div at bounding box center [915, 306] width 235 height 321
click at [1161, 111] on paper-button "Confirmar" at bounding box center [1188, 104] width 85 height 26
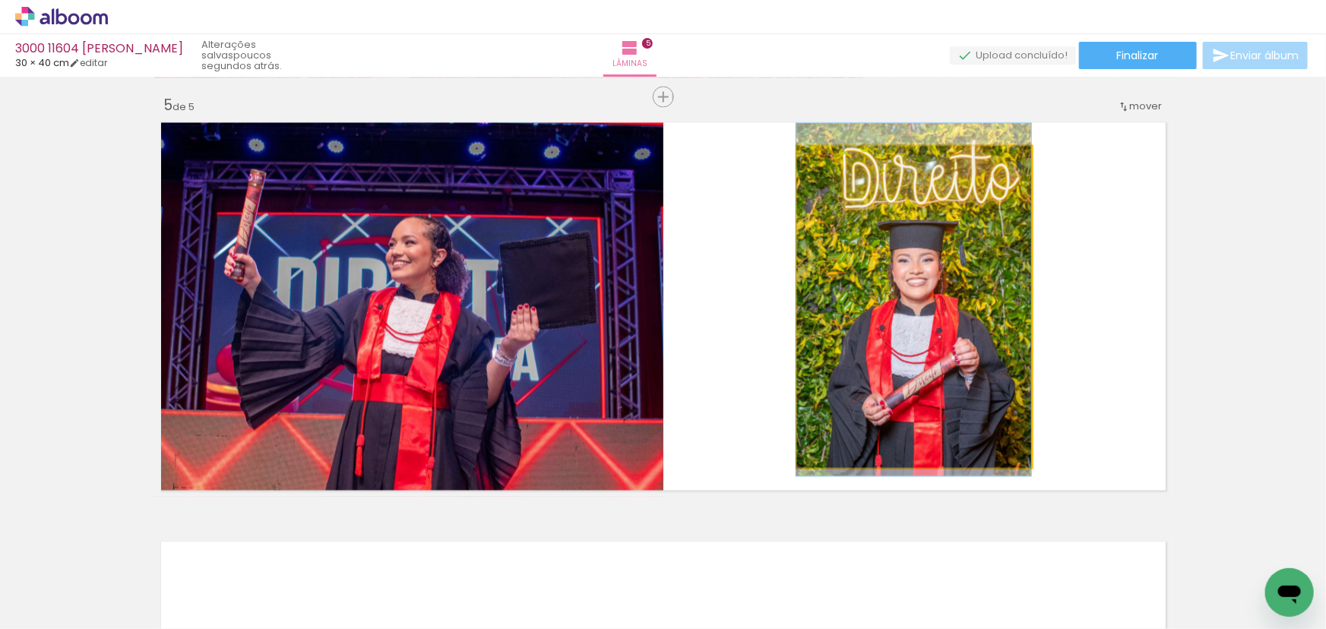
drag, startPoint x: 938, startPoint y: 305, endPoint x: 927, endPoint y: 299, distance: 13.3
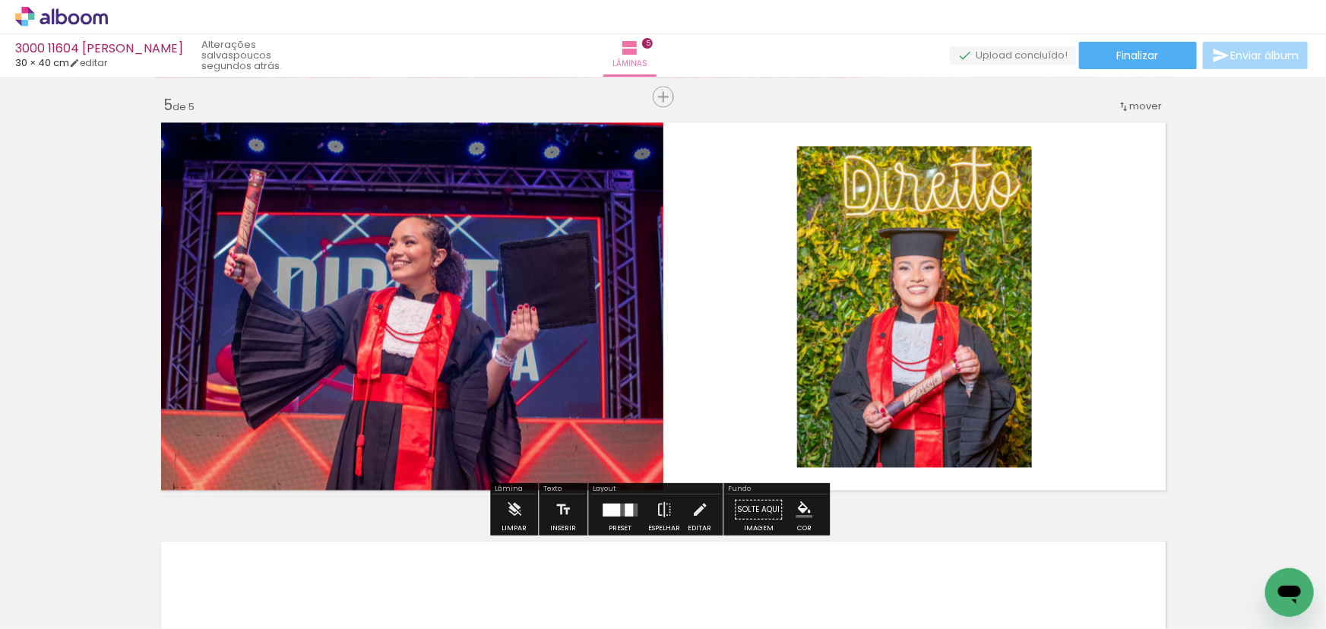
click at [0, 0] on paper-item at bounding box center [0, 0] width 0 height 0
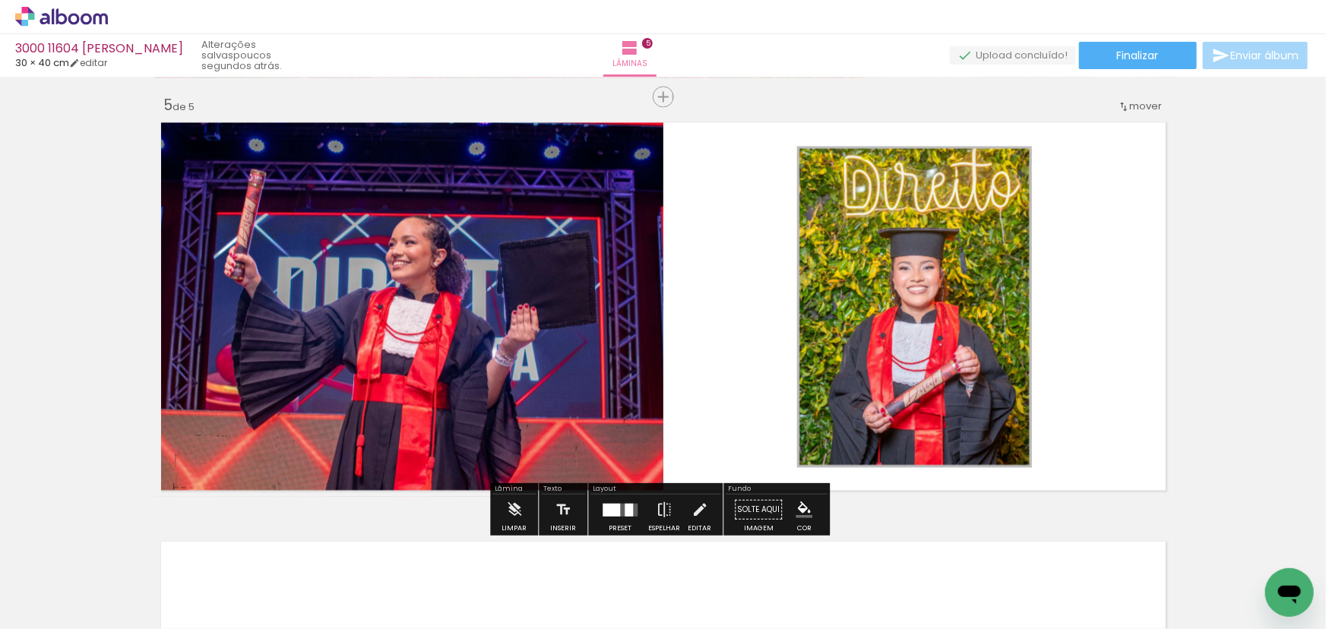
click at [0, 0] on iron-icon "color picker" at bounding box center [0, 0] width 0 height 0
click at [0, 0] on paper-item "#ffffff" at bounding box center [0, 0] width 0 height 0
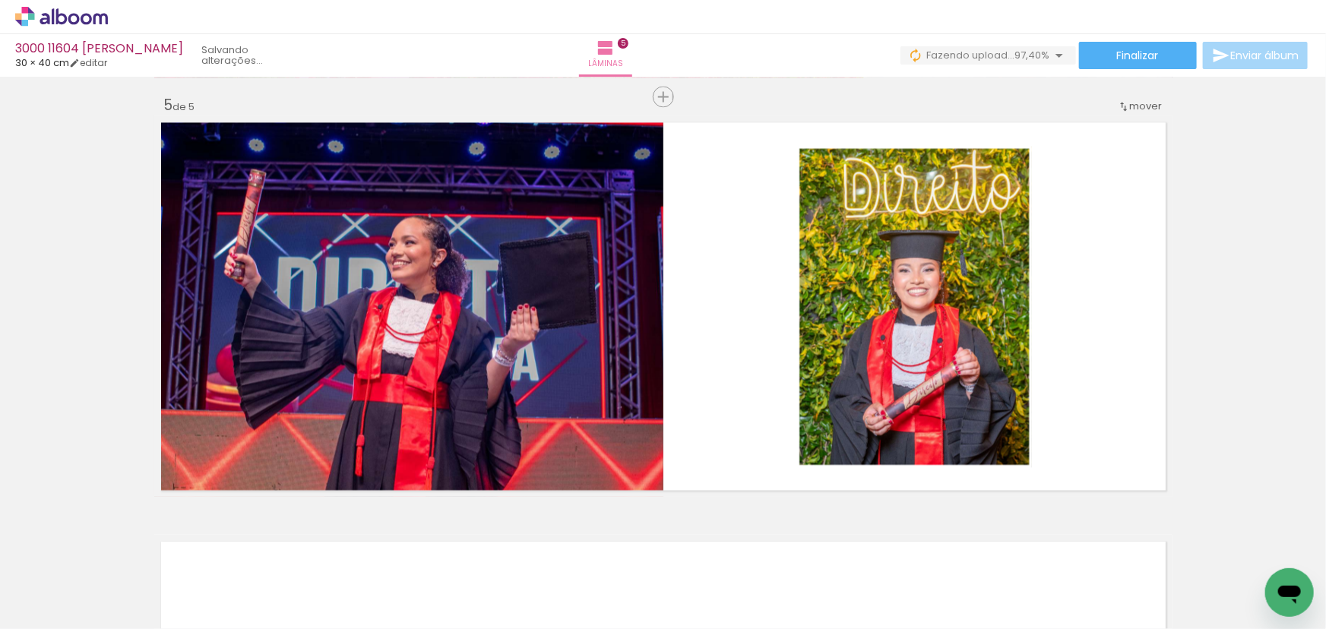
scroll to position [0, 11907]
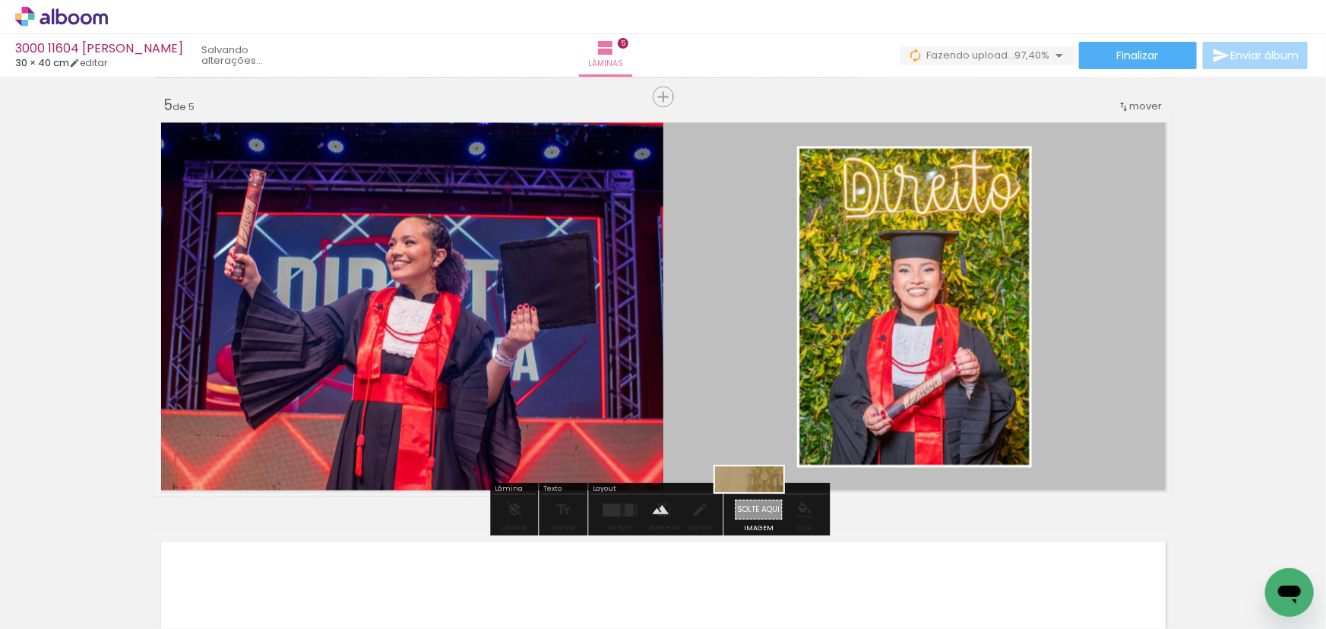
drag, startPoint x: 1003, startPoint y: 582, endPoint x: 758, endPoint y: 513, distance: 254.2
click at [760, 512] on quentale-workspace at bounding box center [663, 314] width 1326 height 629
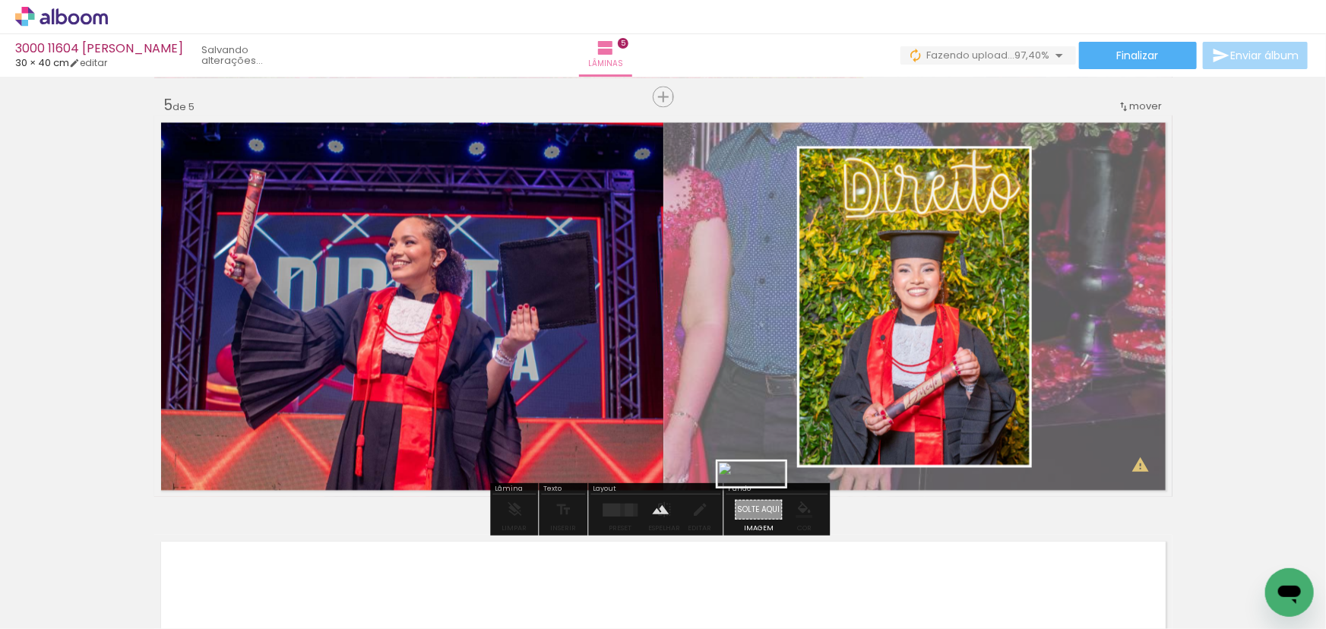
drag, startPoint x: 1095, startPoint y: 578, endPoint x: 763, endPoint y: 507, distance: 339.6
click at [763, 507] on quentale-workspace at bounding box center [663, 314] width 1326 height 629
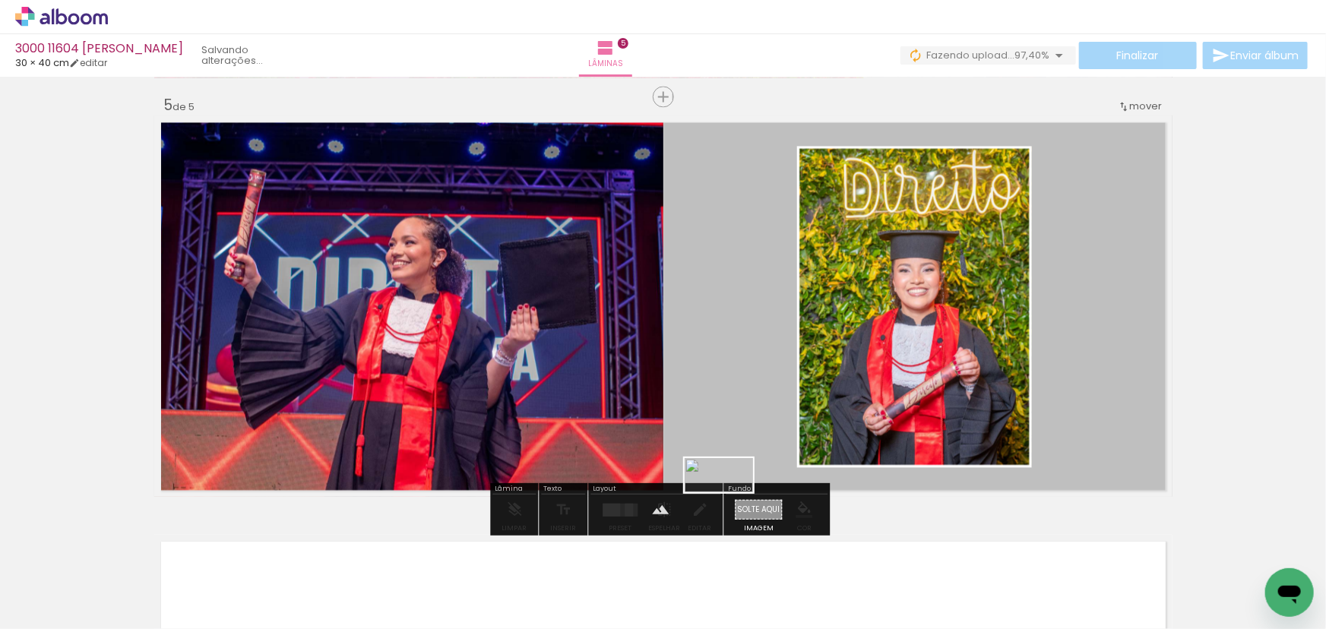
drag, startPoint x: 1235, startPoint y: 564, endPoint x: 731, endPoint y: 504, distance: 507.9
click at [731, 504] on quentale-workspace at bounding box center [663, 314] width 1326 height 629
drag, startPoint x: 1016, startPoint y: 577, endPoint x: 756, endPoint y: 509, distance: 268.7
click at [756, 509] on quentale-workspace at bounding box center [663, 314] width 1326 height 629
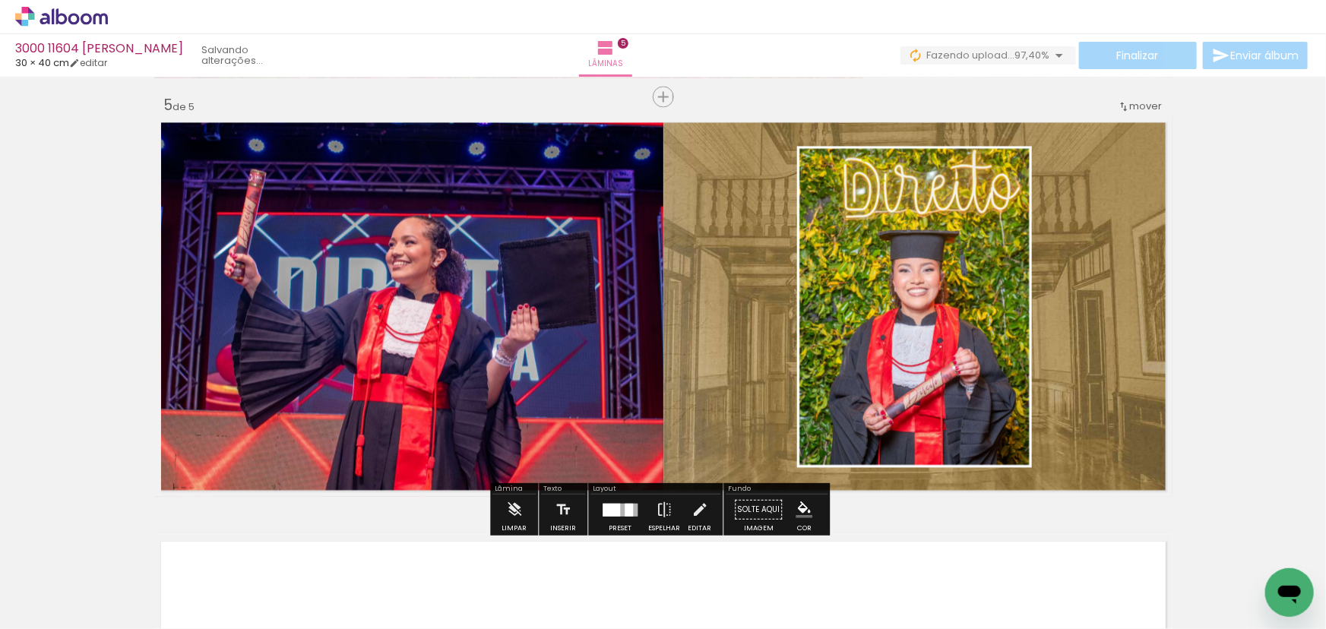
click at [727, 466] on quentale-layouter at bounding box center [663, 305] width 1018 height 381
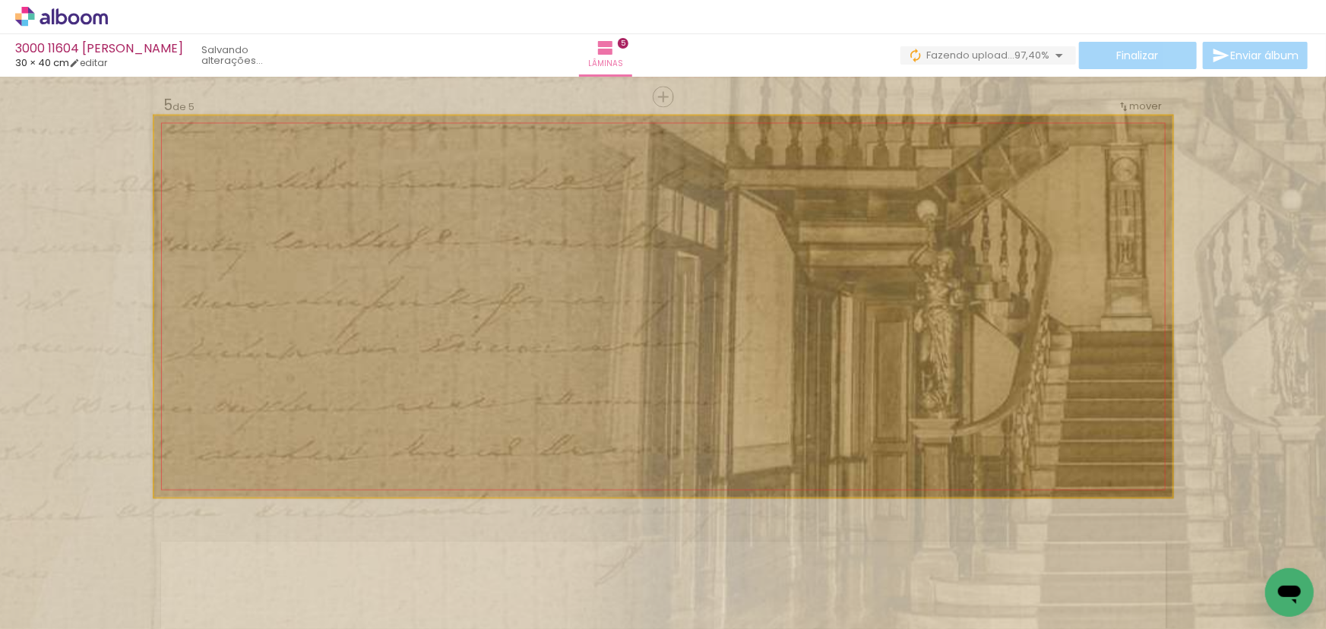
drag, startPoint x: 205, startPoint y: 150, endPoint x: 288, endPoint y: 188, distance: 91.4
type paper-slider "200"
click at [288, 188] on quentale-photo at bounding box center [663, 305] width 1018 height 381
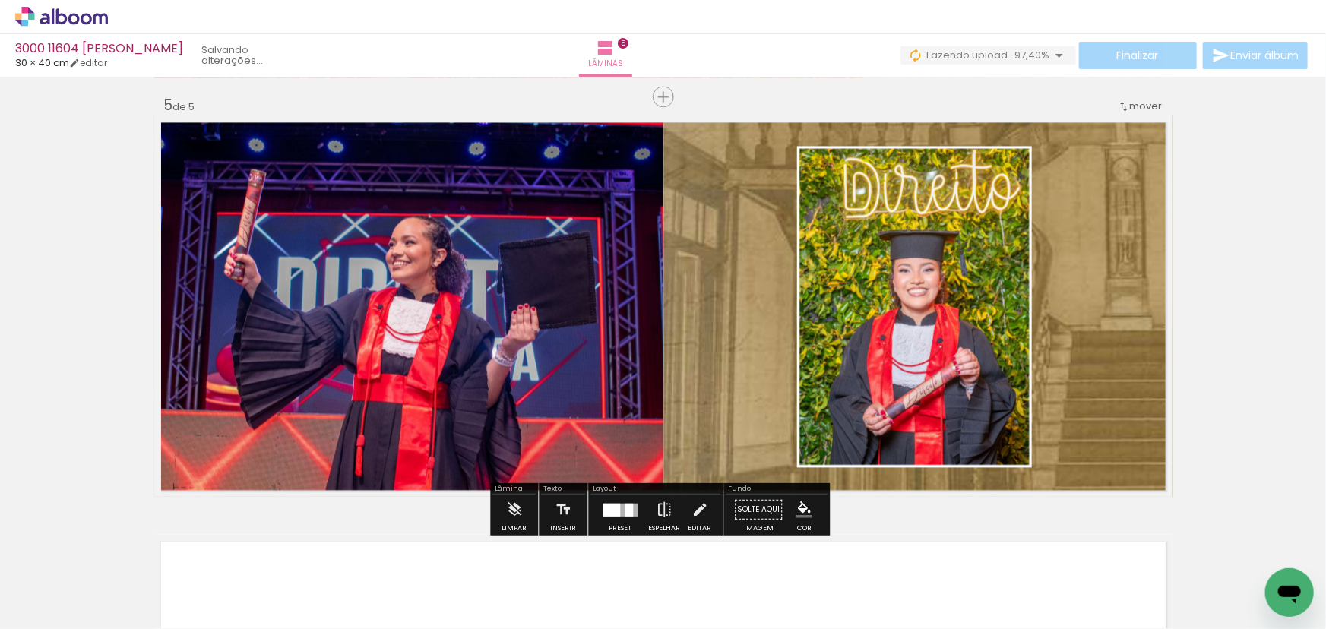
drag, startPoint x: 138, startPoint y: 248, endPoint x: 182, endPoint y: 254, distance: 43.7
click at [703, 319] on quentale-layouter at bounding box center [663, 305] width 1018 height 381
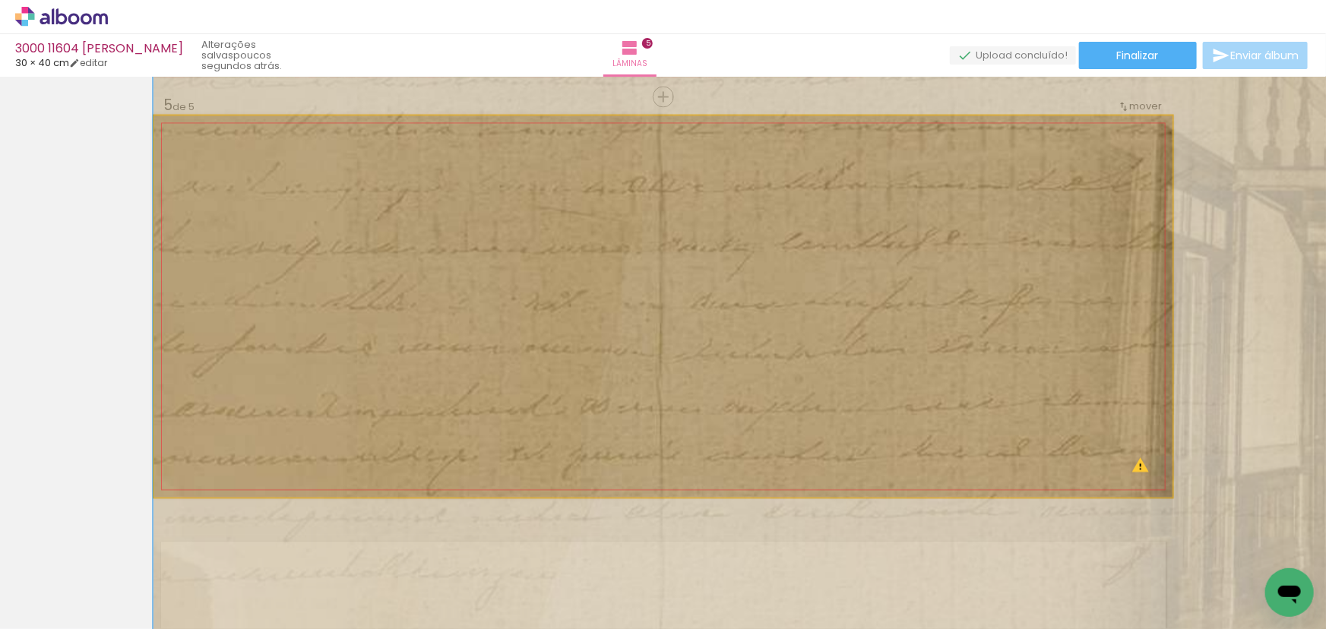
drag, startPoint x: 296, startPoint y: 326, endPoint x: 821, endPoint y: 327, distance: 524.2
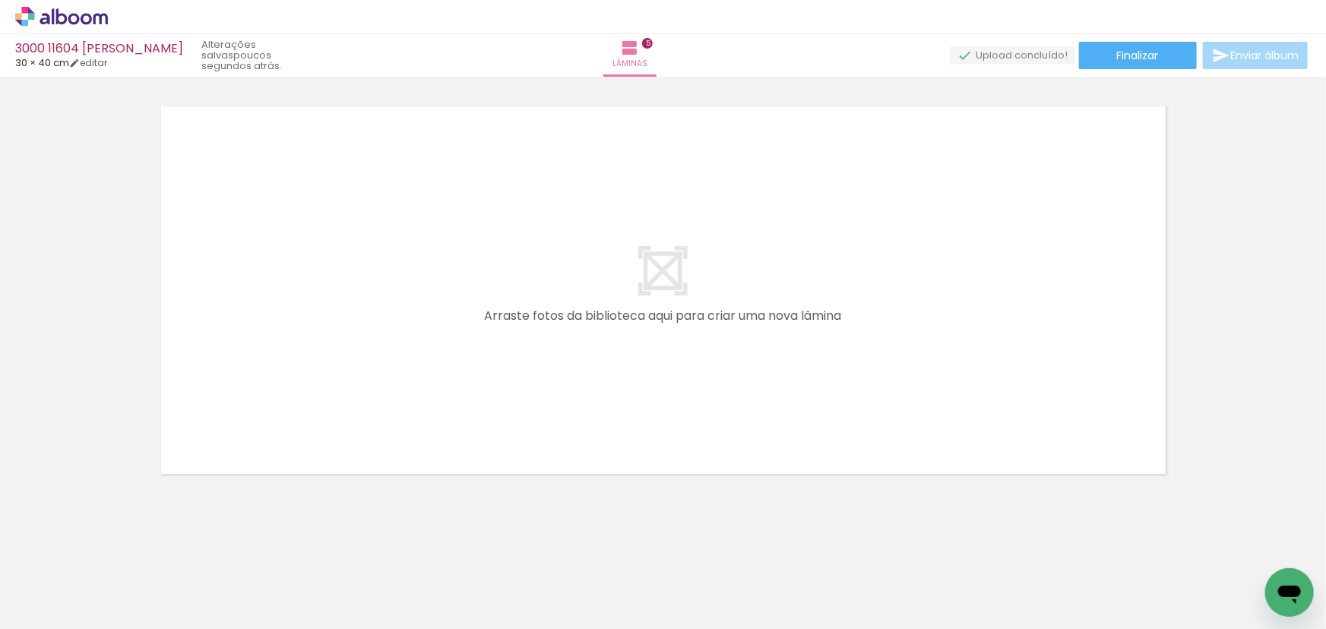
scroll to position [0, 641]
drag, startPoint x: 466, startPoint y: 597, endPoint x: 385, endPoint y: 404, distance: 209.1
click at [385, 404] on quentale-workspace at bounding box center [663, 314] width 1326 height 629
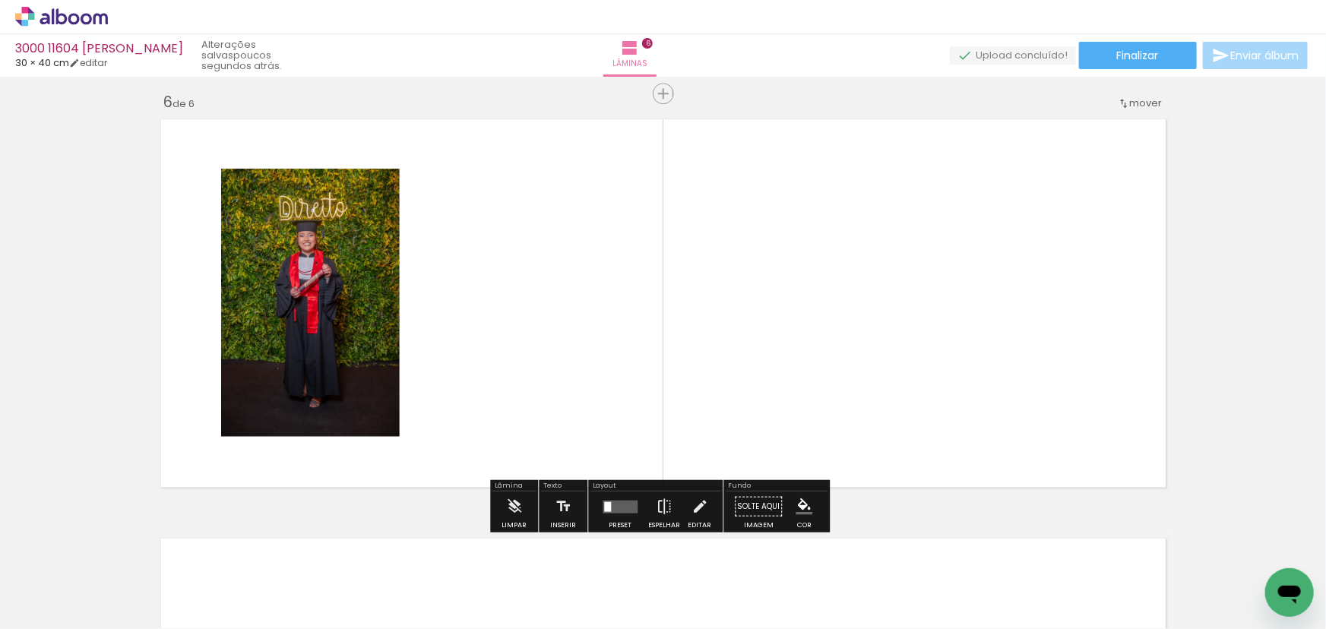
scroll to position [2103, 0]
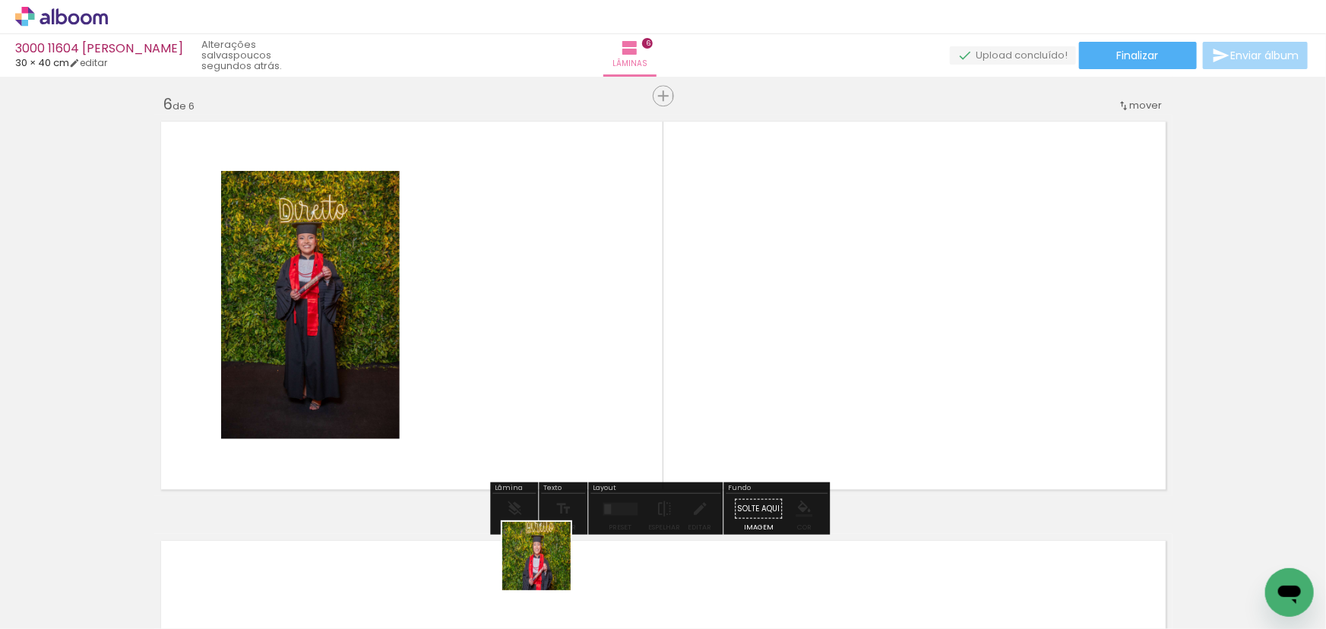
drag, startPoint x: 538, startPoint y: 577, endPoint x: 643, endPoint y: 367, distance: 235.1
click at [643, 367] on quentale-workspace at bounding box center [663, 314] width 1326 height 629
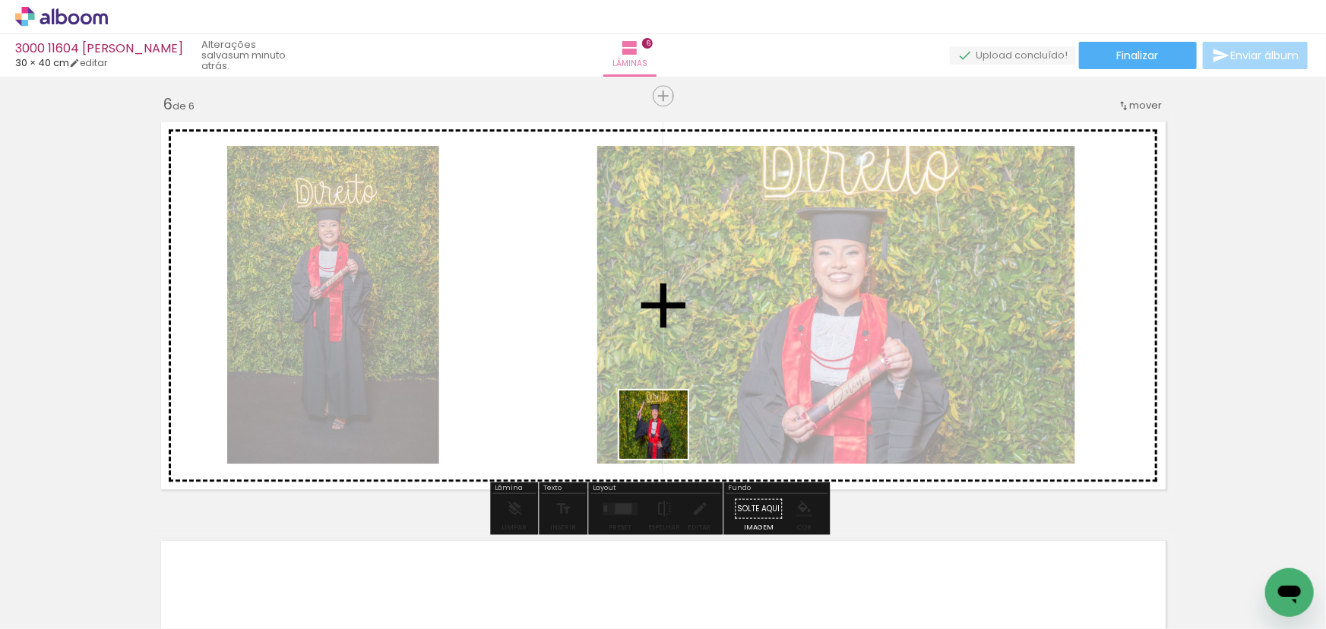
drag, startPoint x: 634, startPoint y: 587, endPoint x: 682, endPoint y: 361, distance: 230.8
click at [679, 380] on quentale-workspace at bounding box center [663, 314] width 1326 height 629
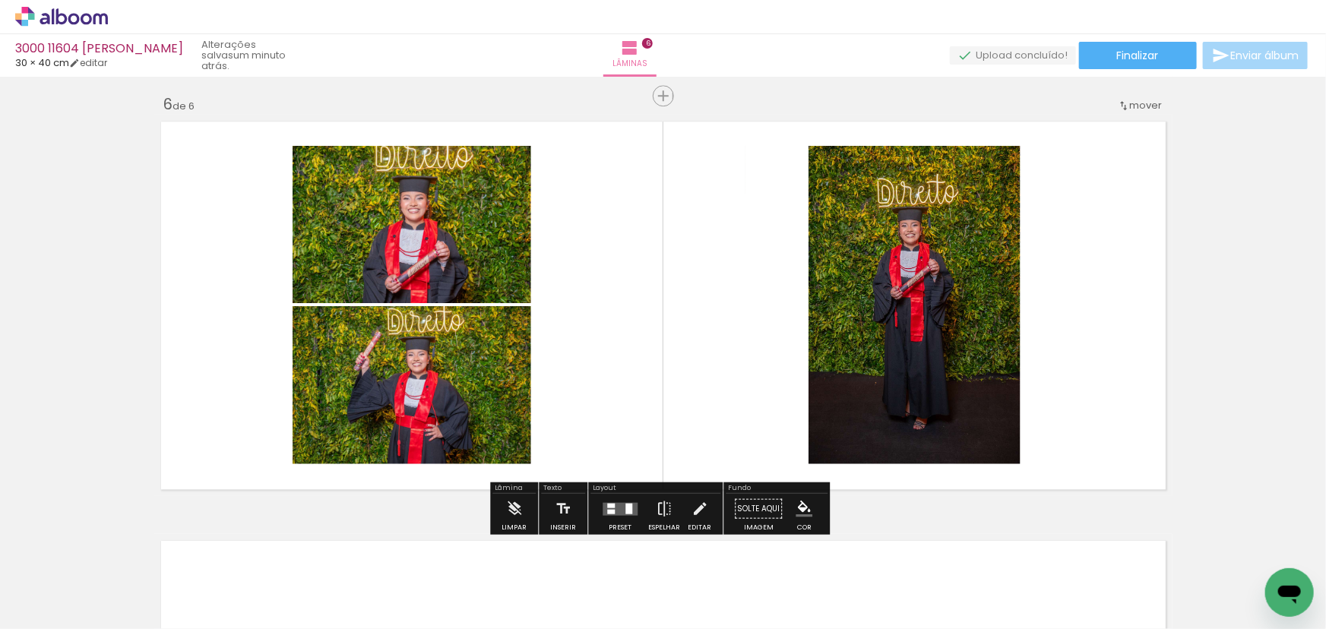
click at [623, 499] on div at bounding box center [619, 508] width 41 height 30
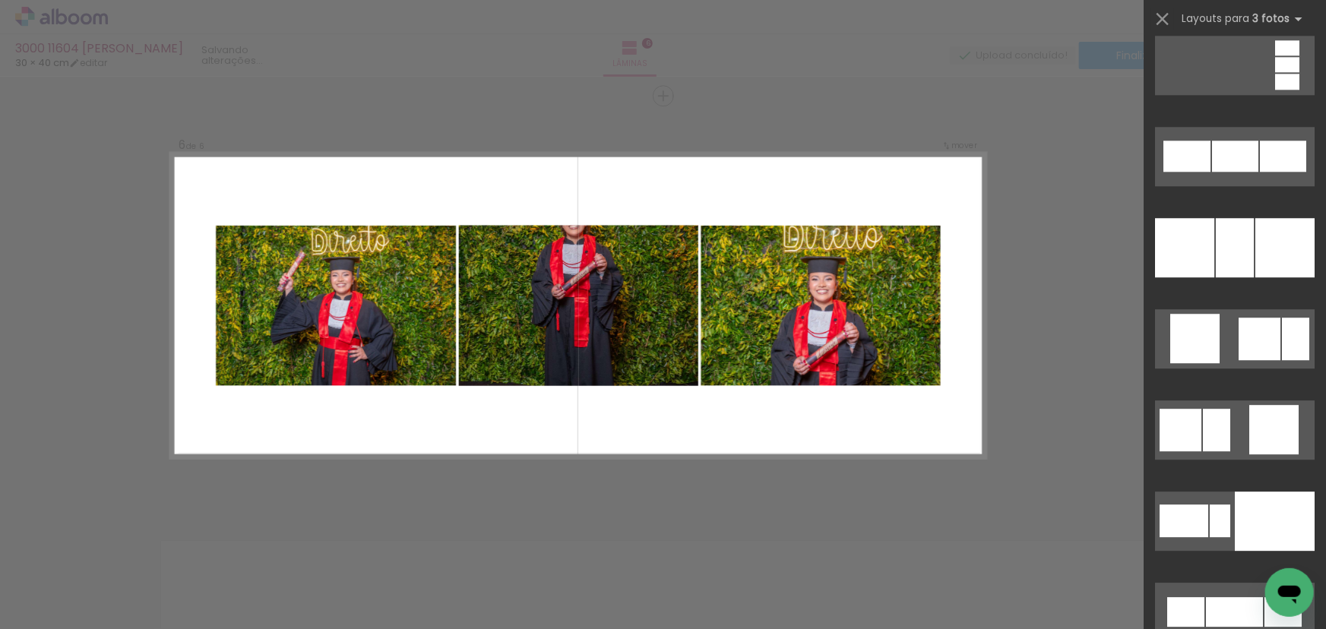
scroll to position [10774, 0]
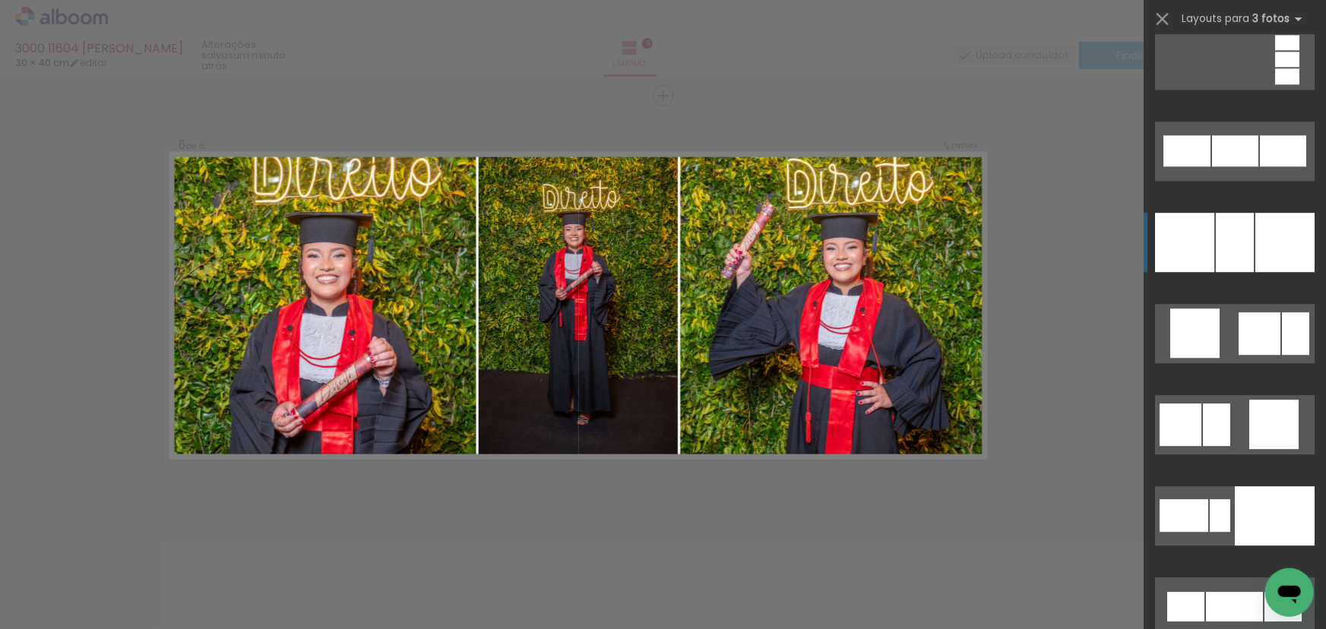
click at [1193, 228] on div at bounding box center [1184, 242] width 59 height 59
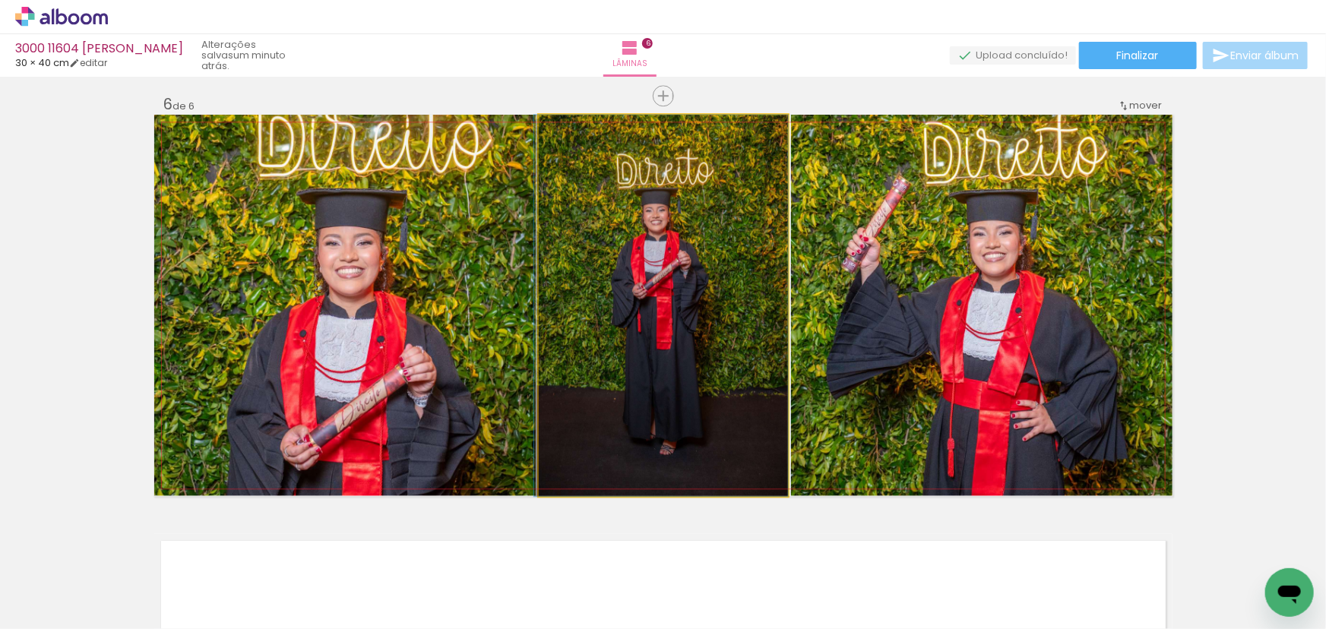
drag, startPoint x: 596, startPoint y: 407, endPoint x: 593, endPoint y: 425, distance: 17.7
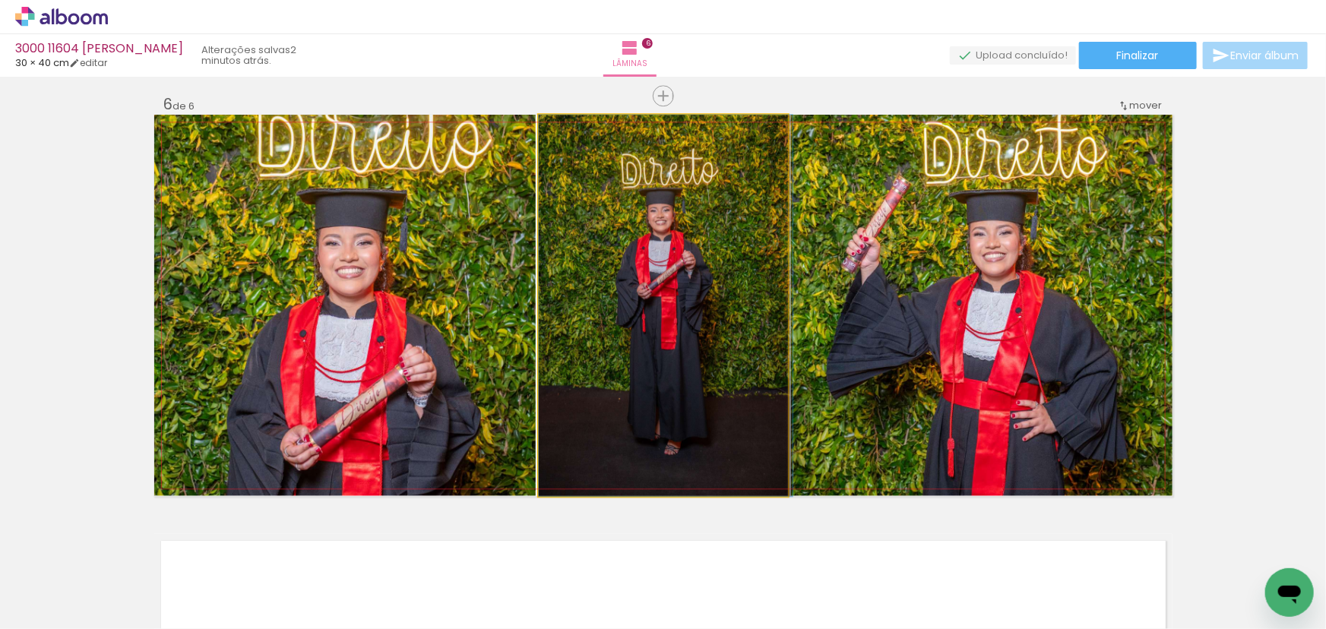
drag, startPoint x: 593, startPoint y: 425, endPoint x: 599, endPoint y: 438, distance: 14.6
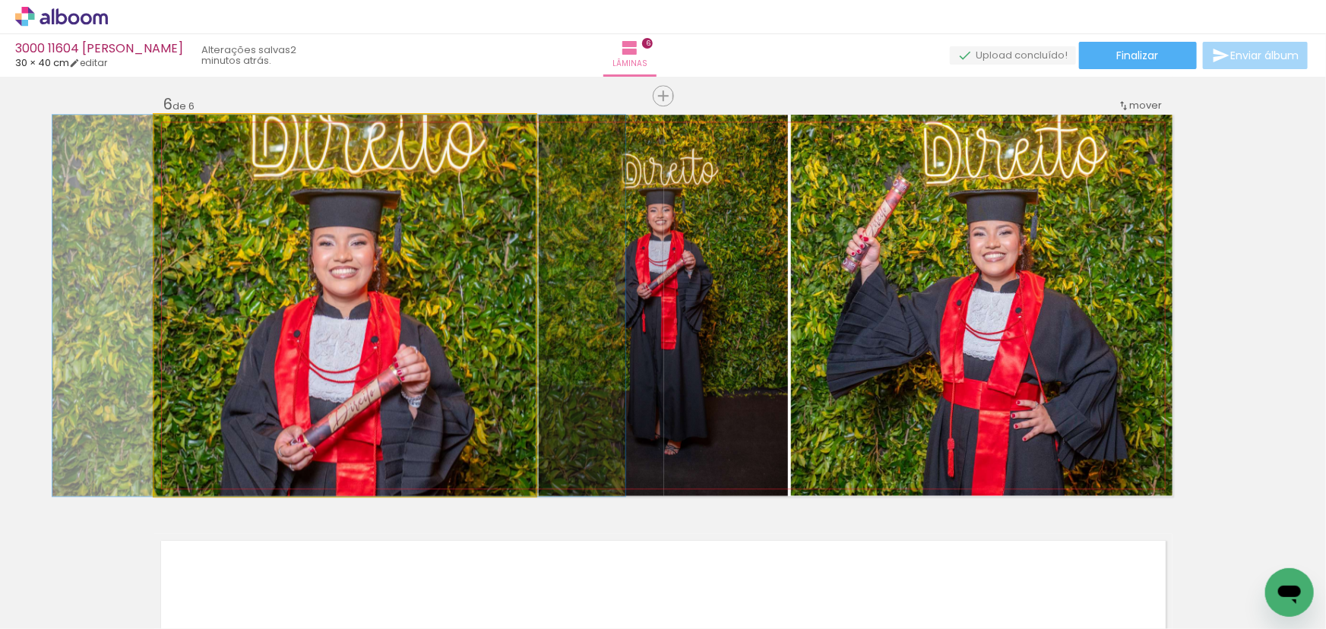
drag, startPoint x: 211, startPoint y: 384, endPoint x: 205, endPoint y: 361, distance: 23.6
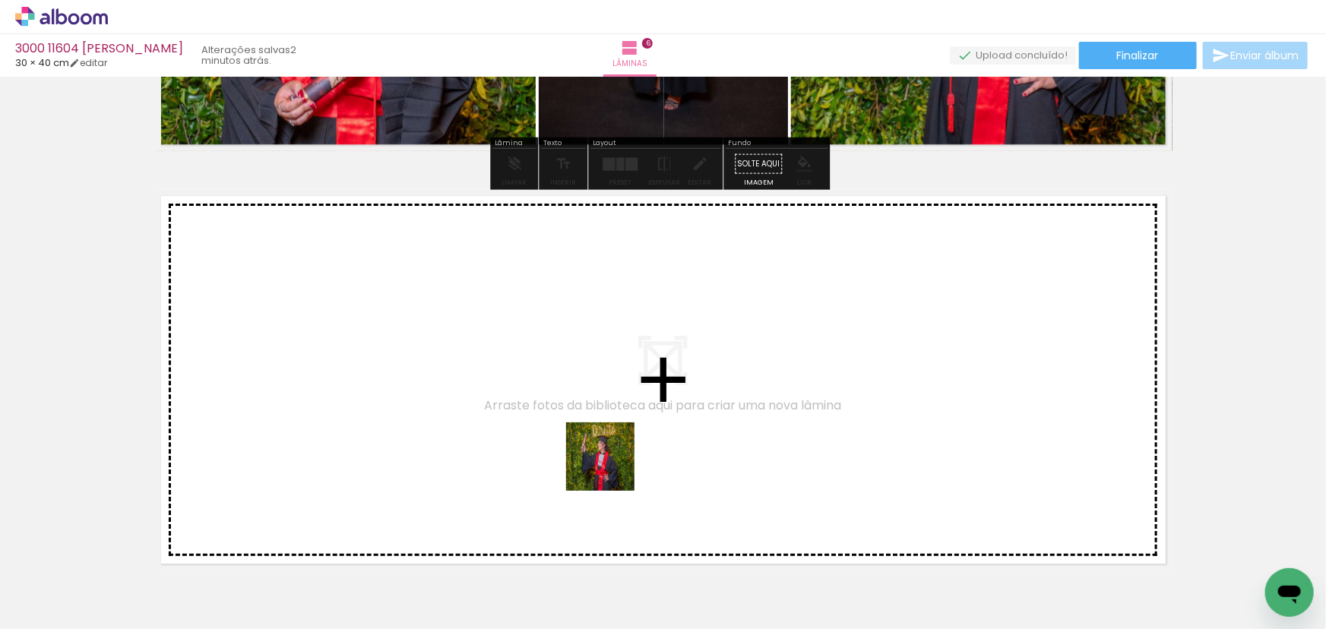
drag, startPoint x: 798, startPoint y: 574, endPoint x: 557, endPoint y: 427, distance: 282.0
click at [557, 427] on quentale-workspace at bounding box center [663, 314] width 1326 height 629
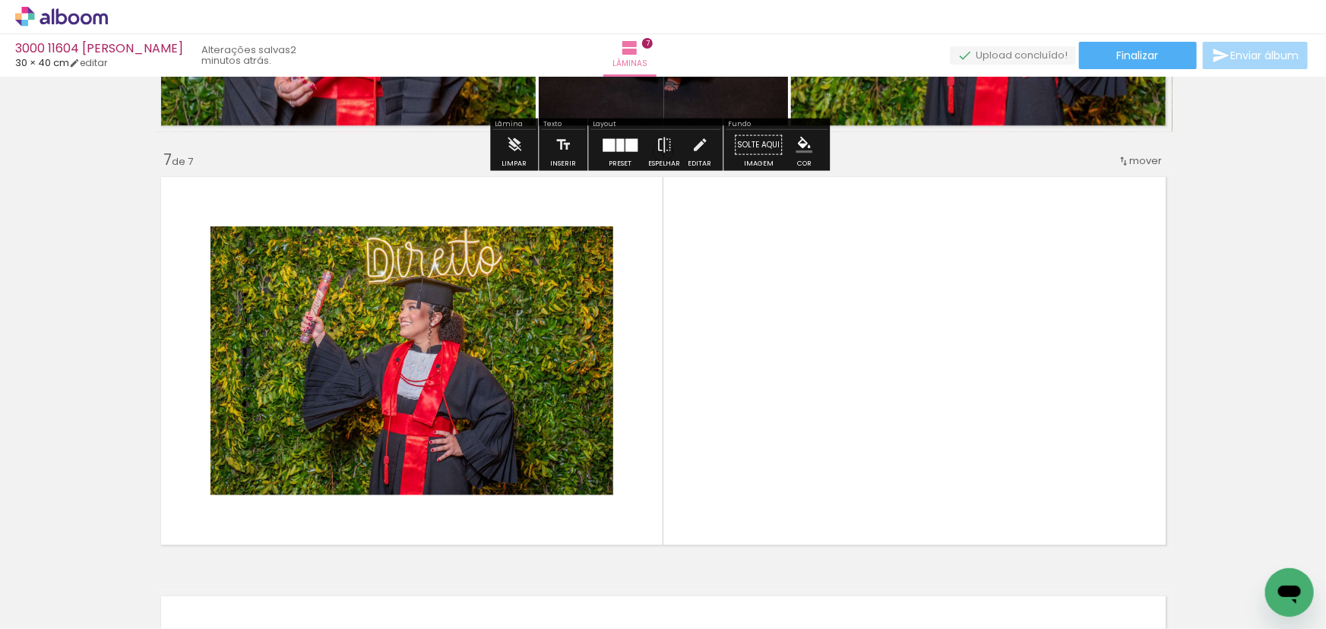
scroll to position [2522, 0]
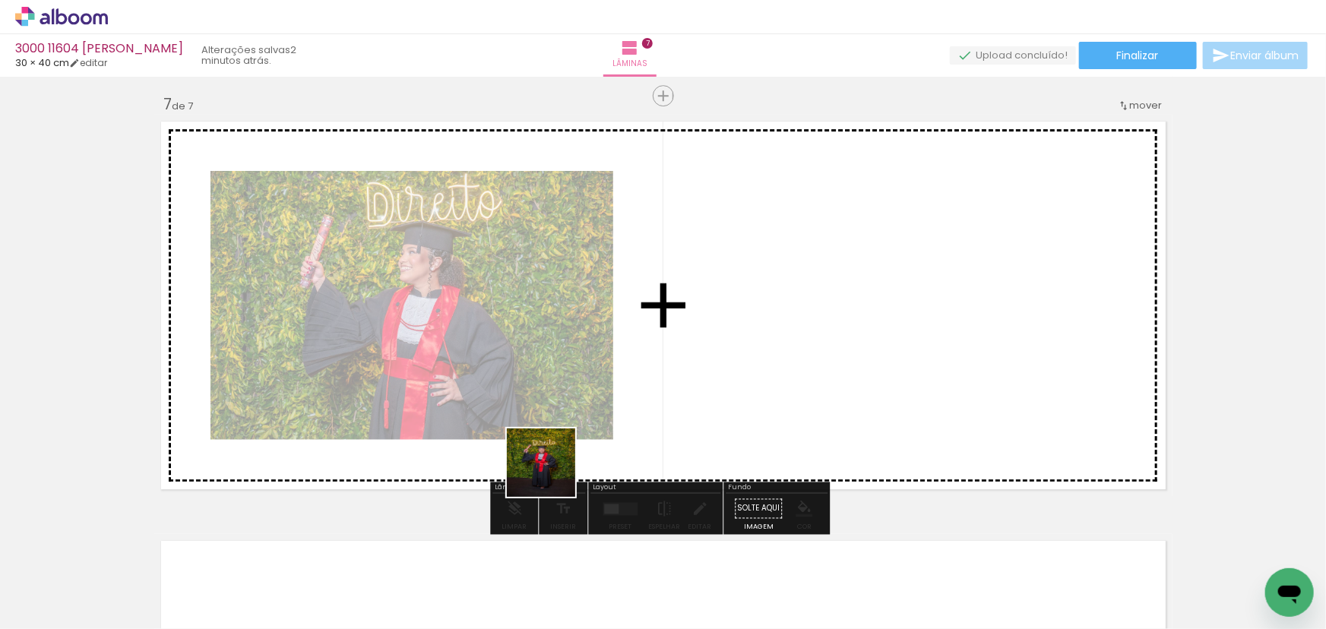
drag, startPoint x: 707, startPoint y: 612, endPoint x: 473, endPoint y: 405, distance: 311.6
click at [482, 416] on quentale-workspace at bounding box center [663, 314] width 1326 height 629
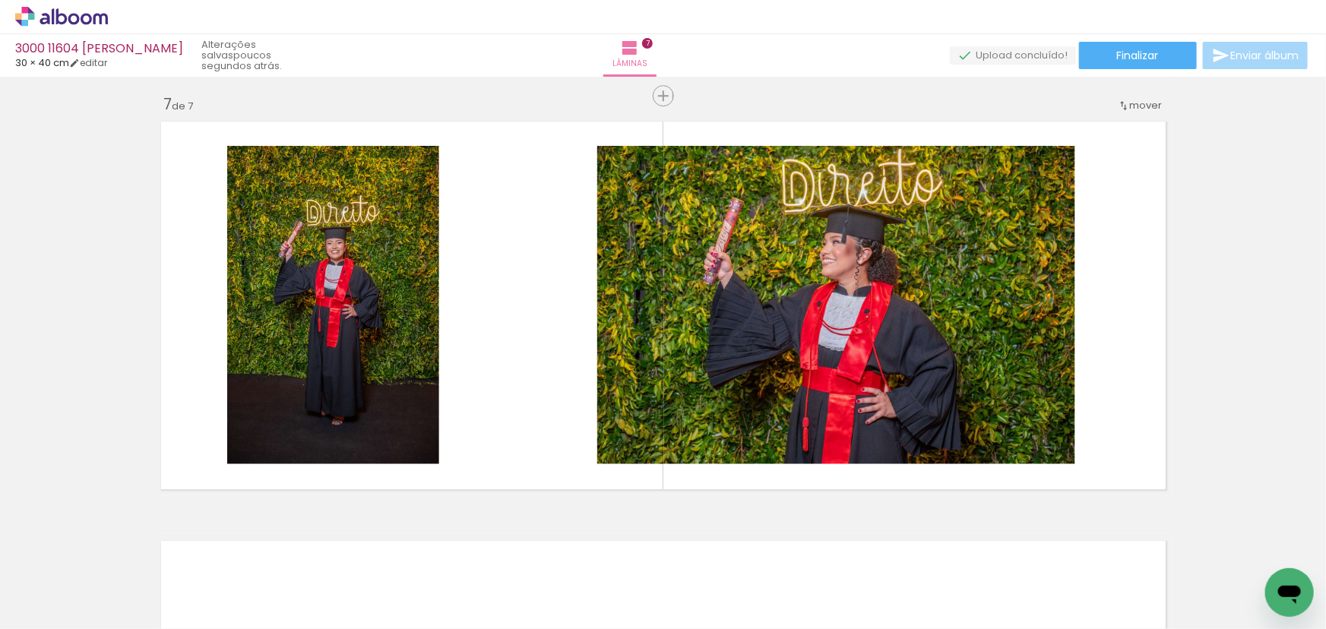
scroll to position [0, 1238]
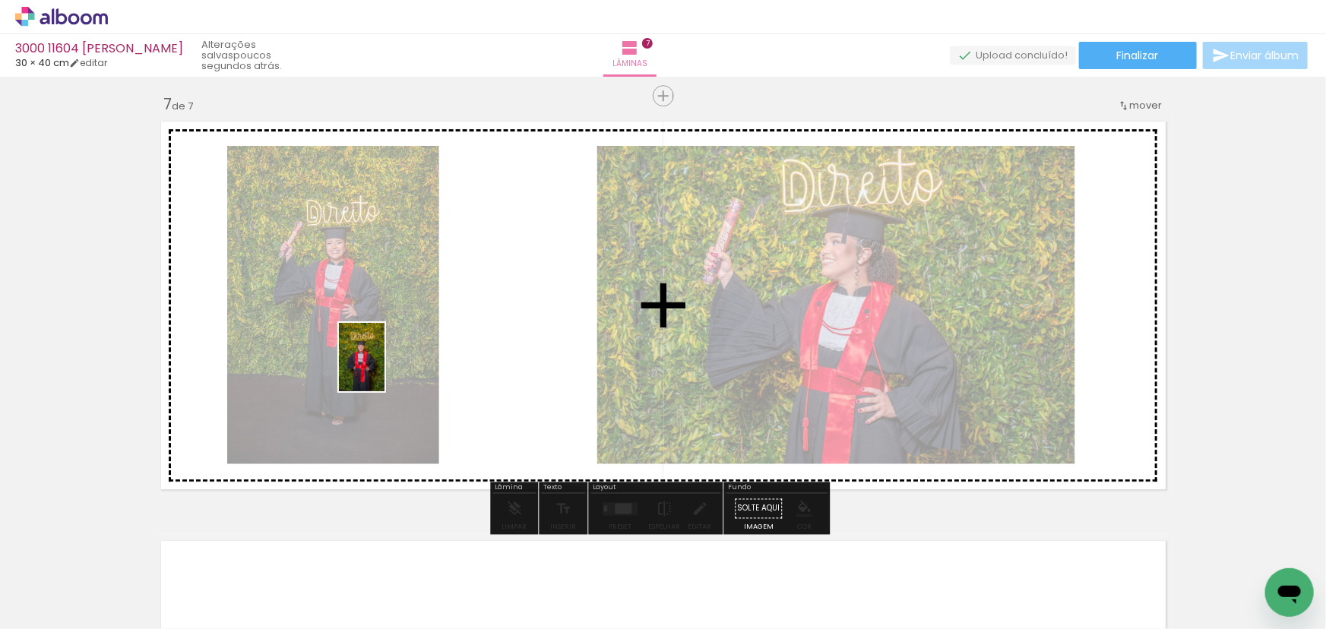
drag, startPoint x: 291, startPoint y: 594, endPoint x: 396, endPoint y: 345, distance: 270.4
click at [394, 348] on quentale-workspace at bounding box center [663, 314] width 1326 height 629
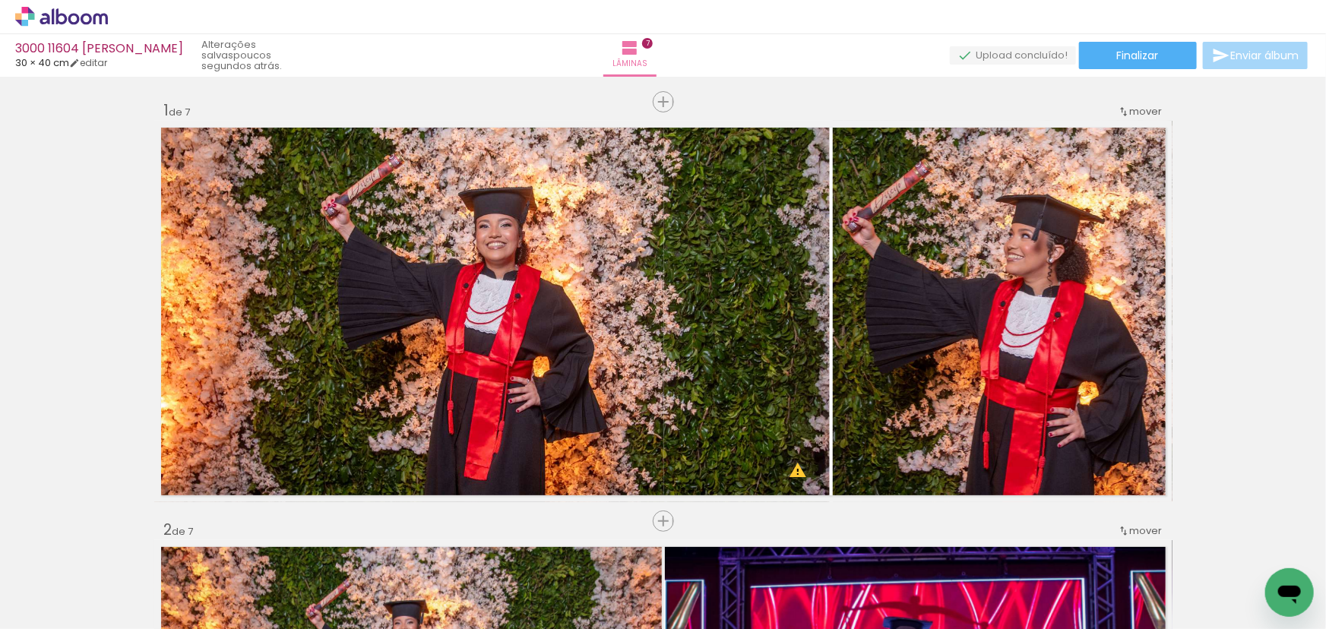
scroll to position [0, 1238]
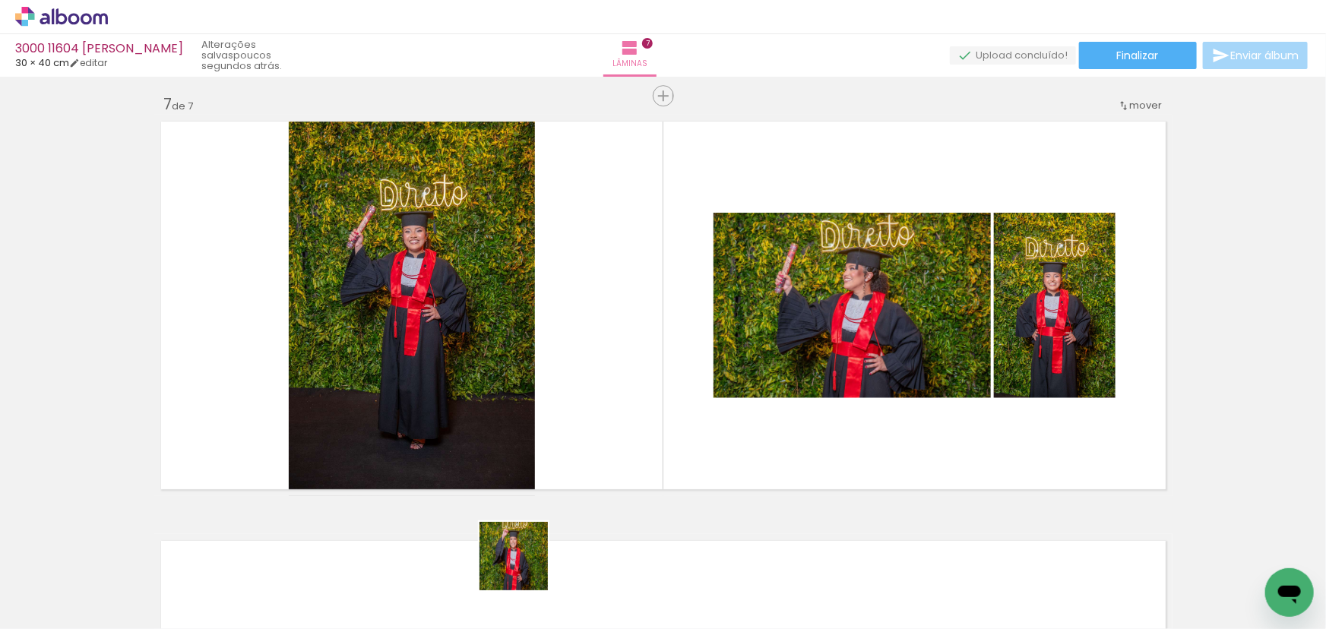
drag, startPoint x: 514, startPoint y: 593, endPoint x: 644, endPoint y: 397, distance: 235.2
click at [643, 400] on quentale-workspace at bounding box center [663, 314] width 1326 height 629
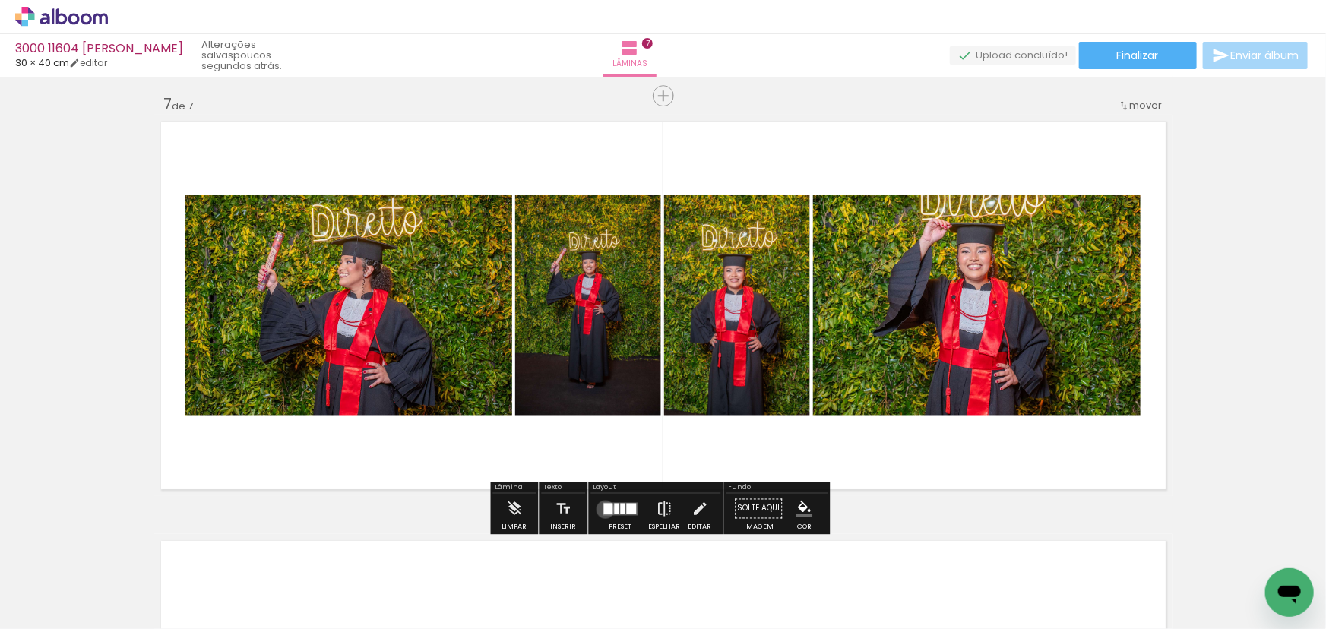
click at [603, 509] on div at bounding box center [607, 508] width 9 height 11
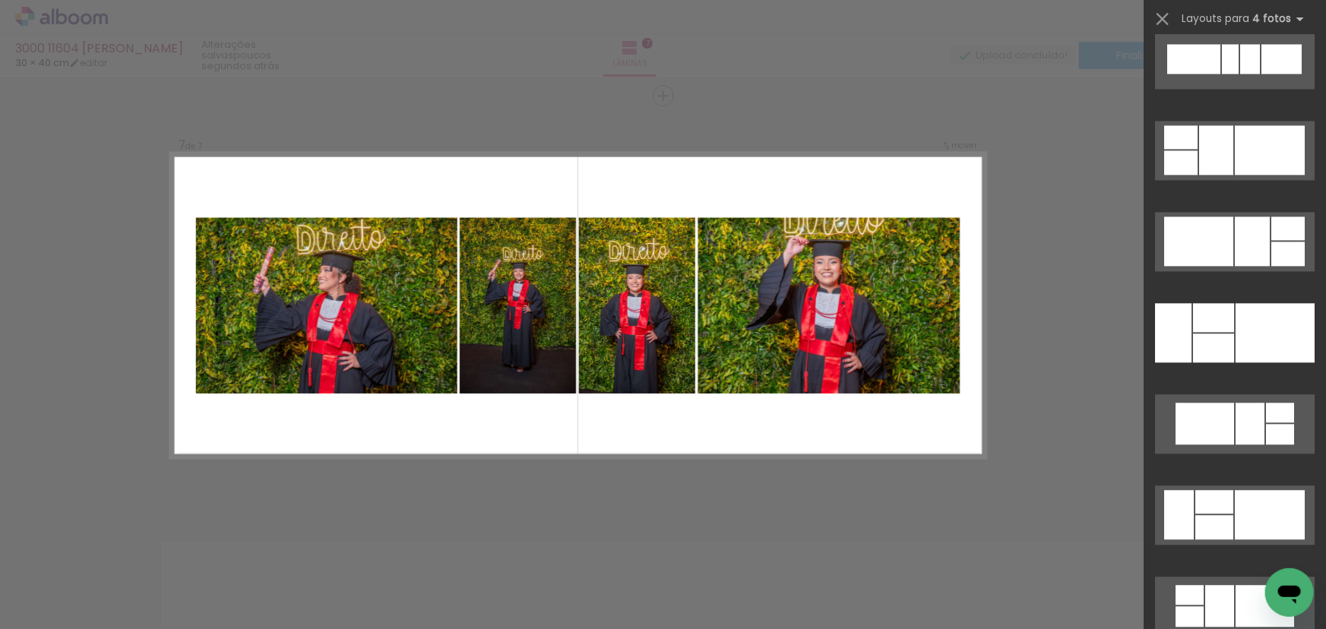
scroll to position [4583, 0]
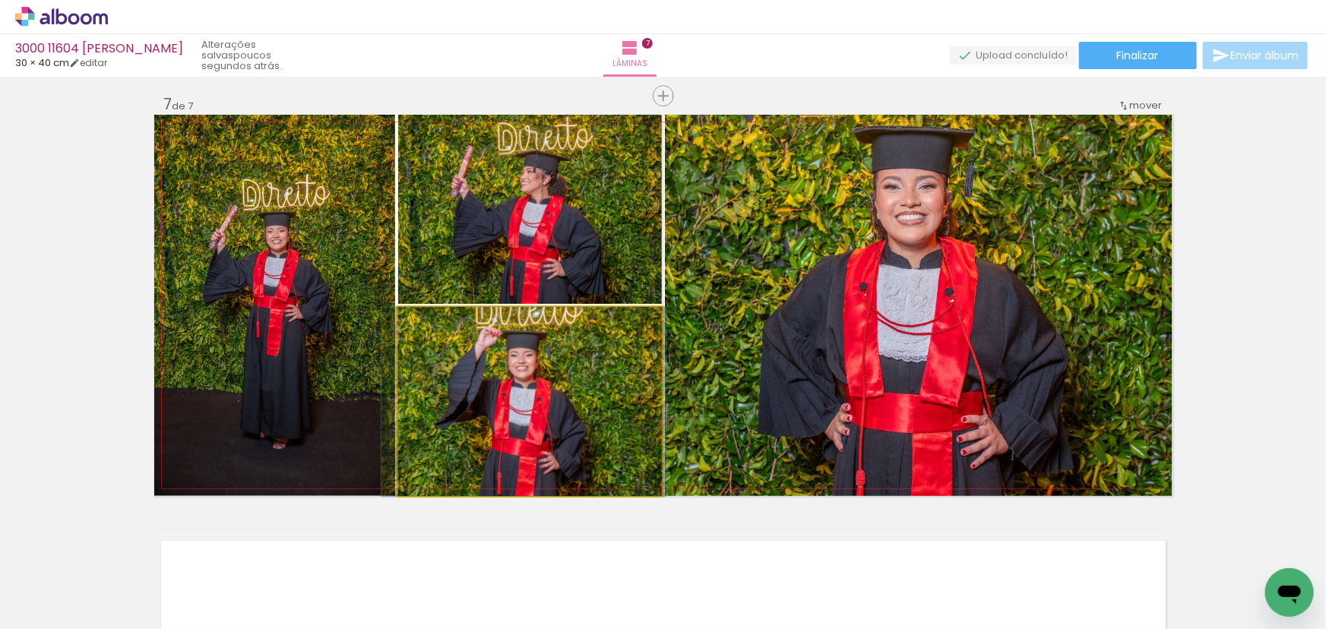
drag, startPoint x: 504, startPoint y: 428, endPoint x: 498, endPoint y: 451, distance: 23.6
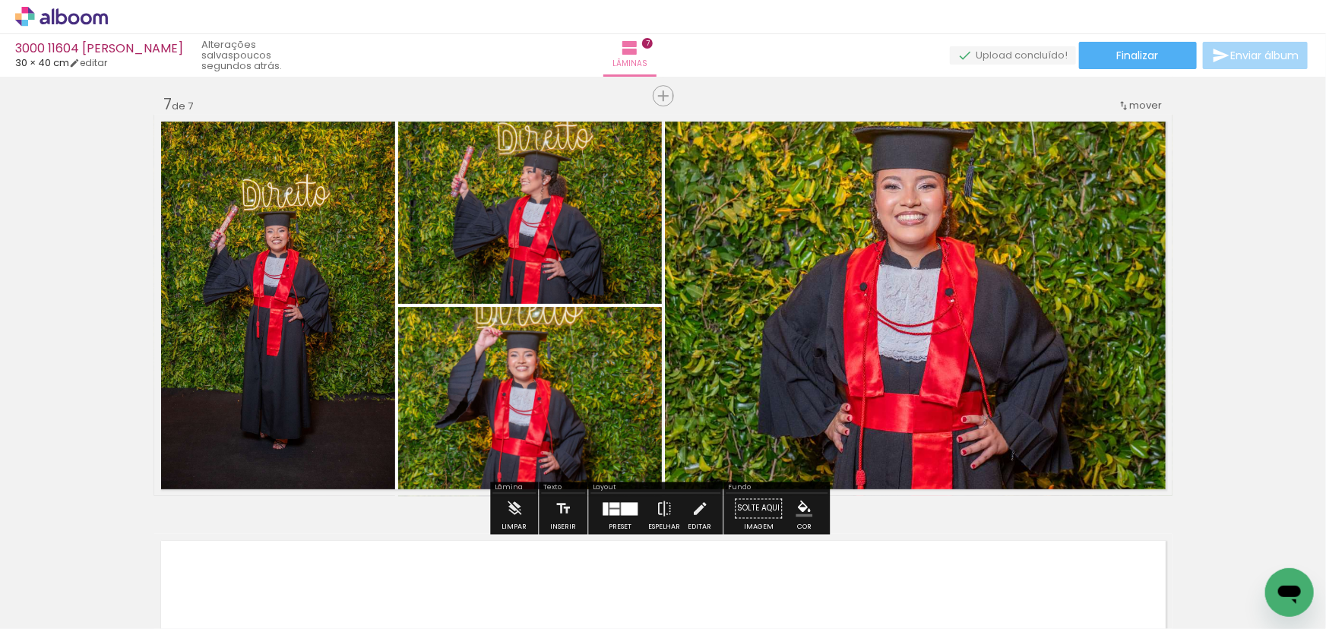
scroll to position [2453, 0]
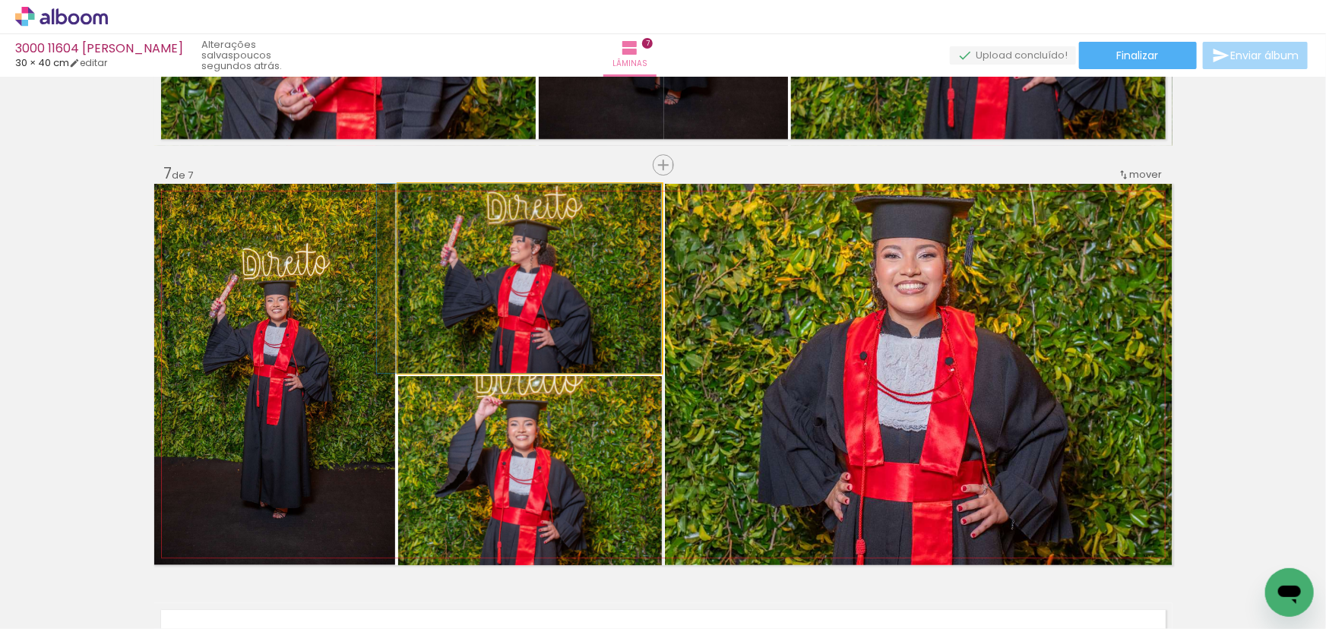
drag, startPoint x: 577, startPoint y: 350, endPoint x: 533, endPoint y: 349, distance: 44.9
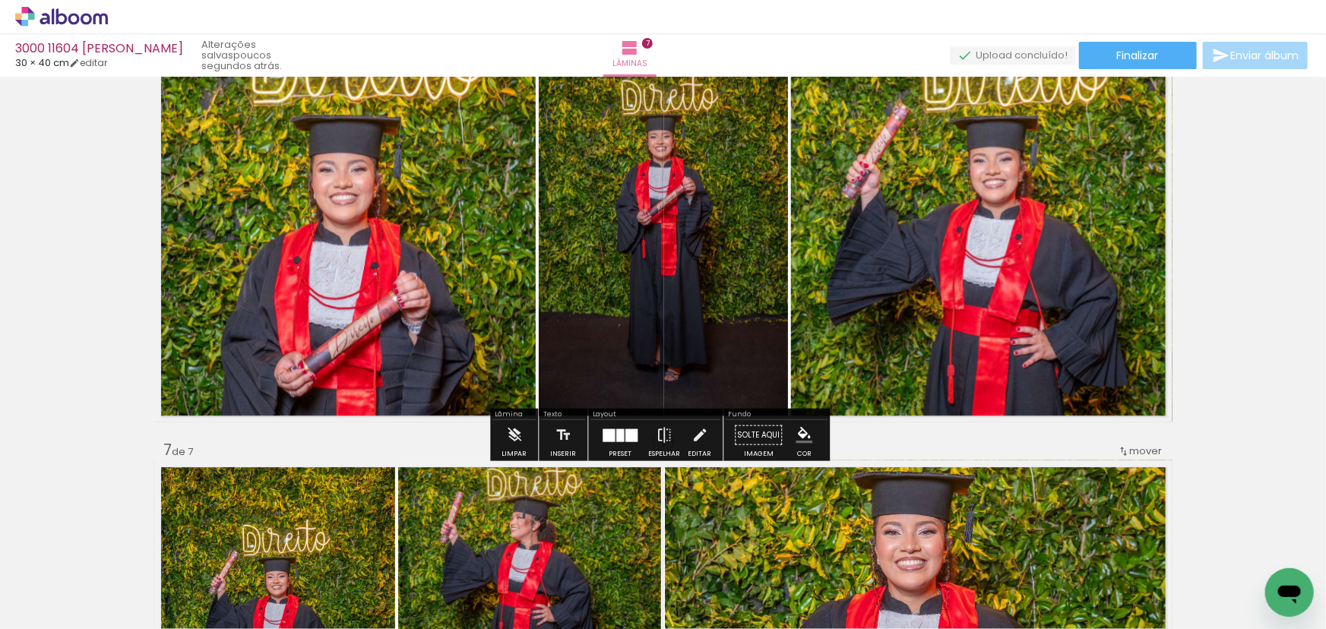
scroll to position [2522, 0]
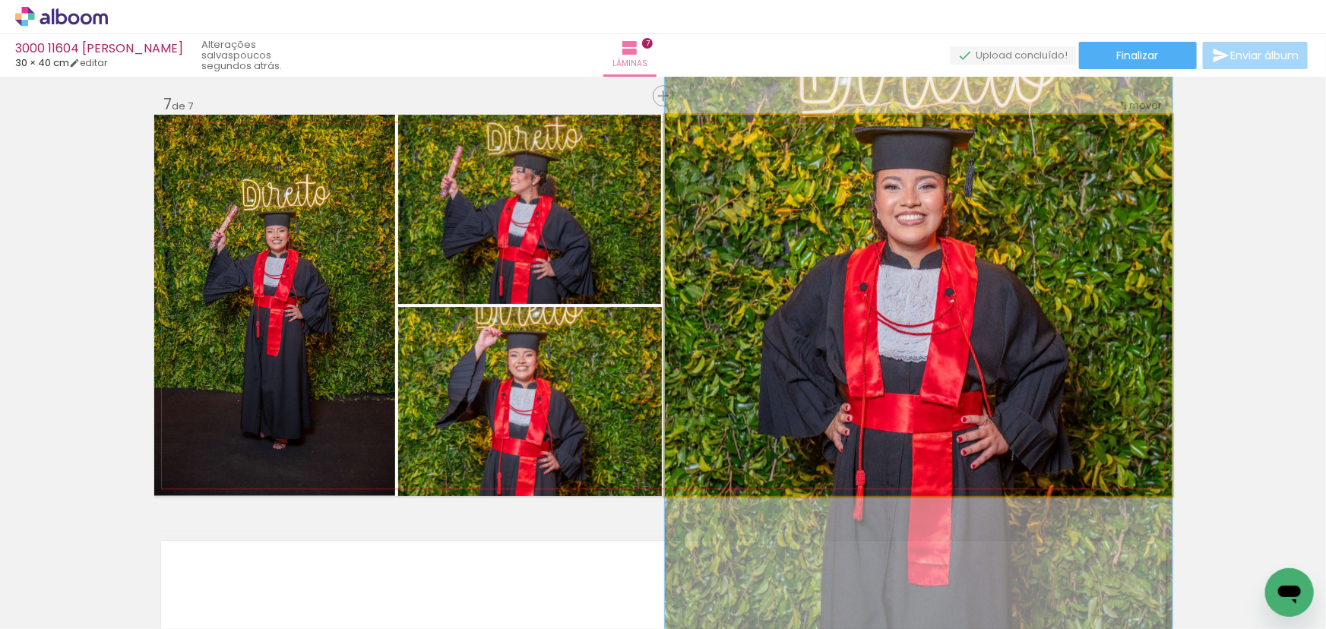
click at [836, 326] on quentale-photo at bounding box center [919, 305] width 508 height 381
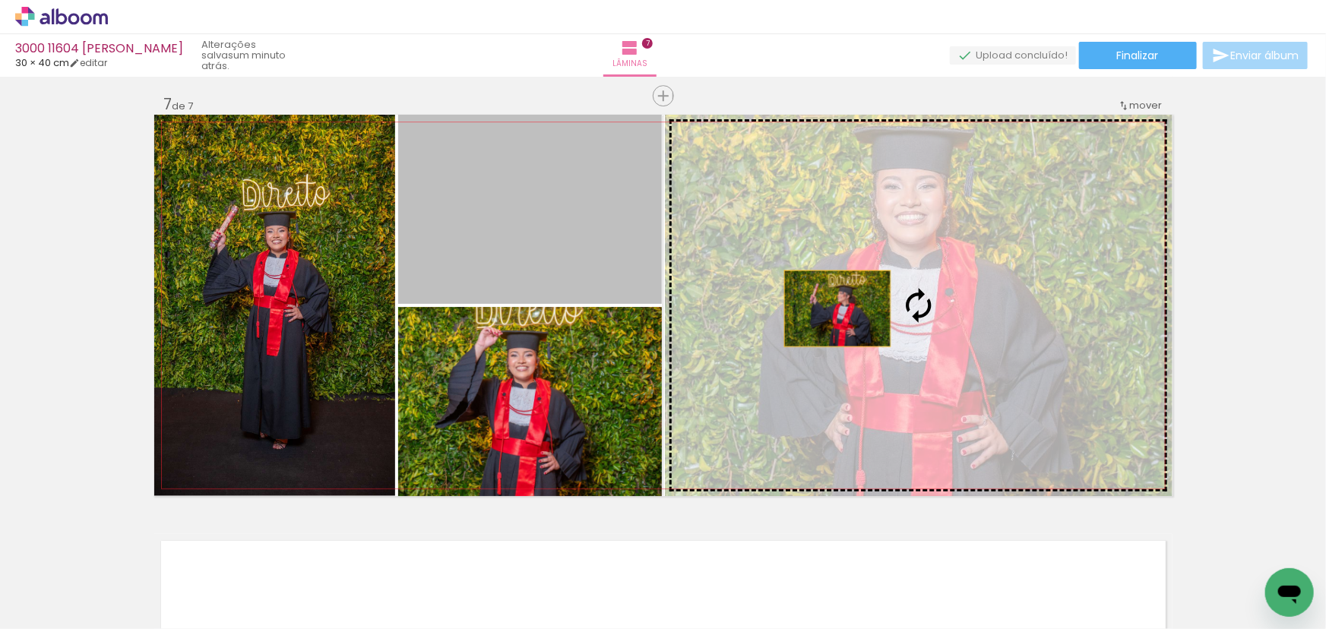
drag, startPoint x: 399, startPoint y: 219, endPoint x: 832, endPoint y: 308, distance: 442.2
click at [0, 0] on slot at bounding box center [0, 0] width 0 height 0
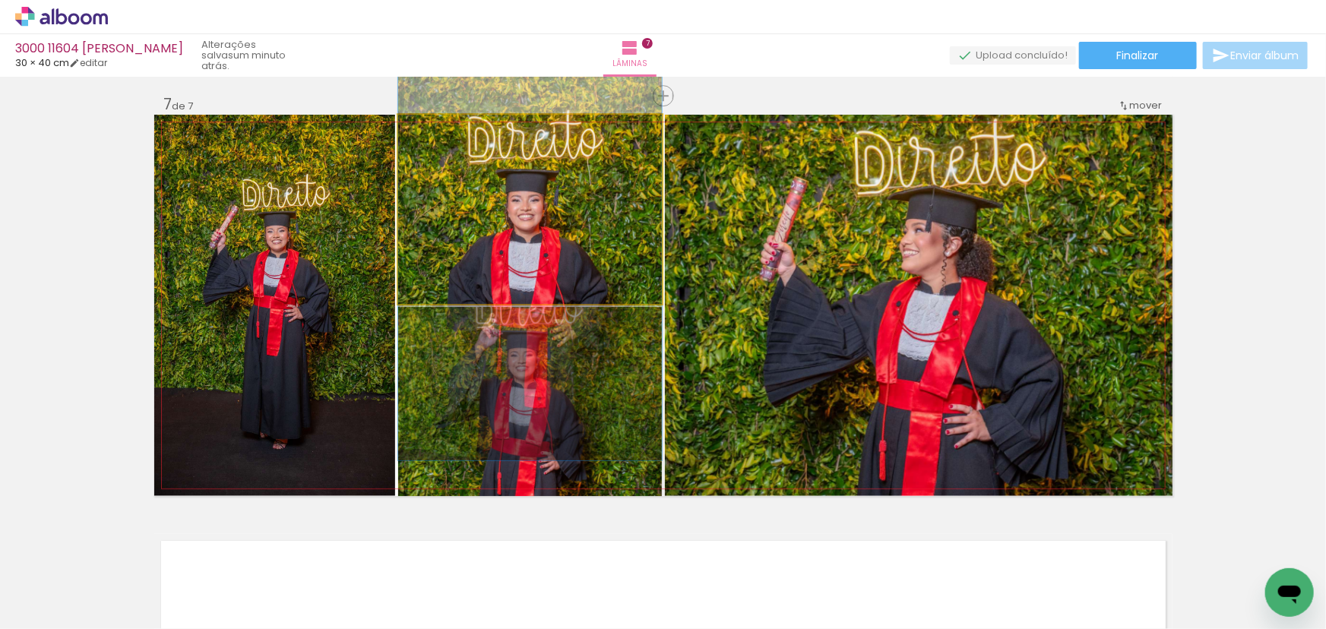
drag, startPoint x: 559, startPoint y: 237, endPoint x: 559, endPoint y: 282, distance: 44.8
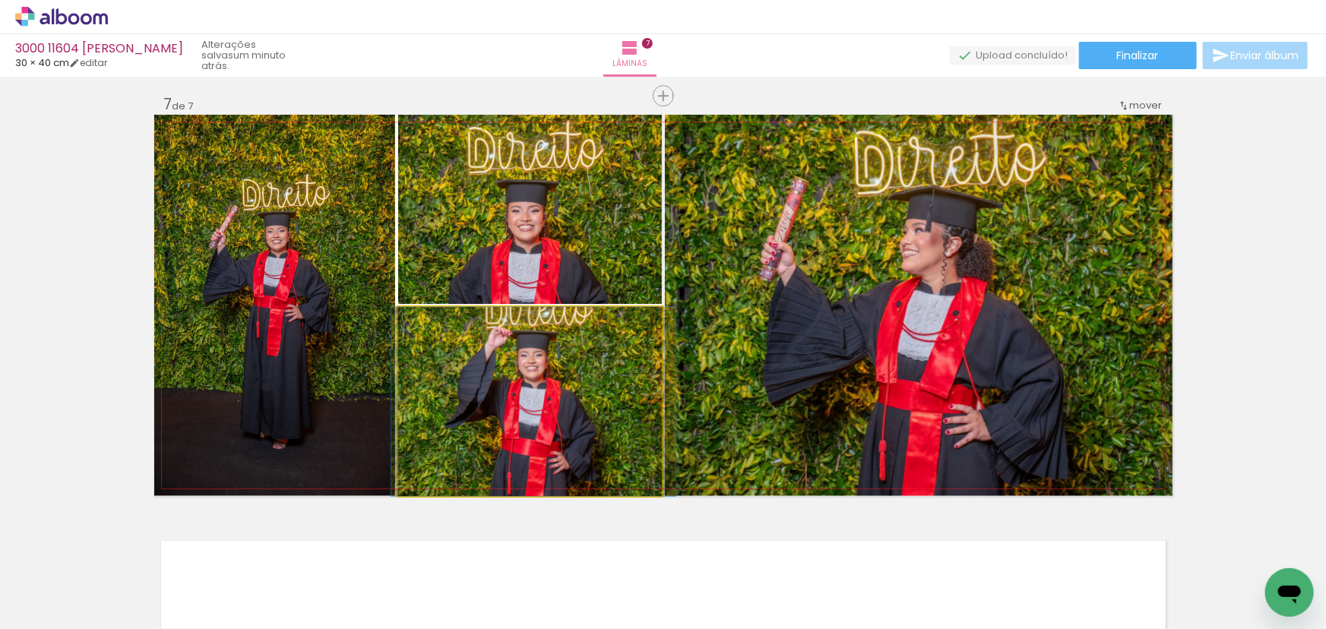
drag, startPoint x: 600, startPoint y: 438, endPoint x: 613, endPoint y: 435, distance: 13.3
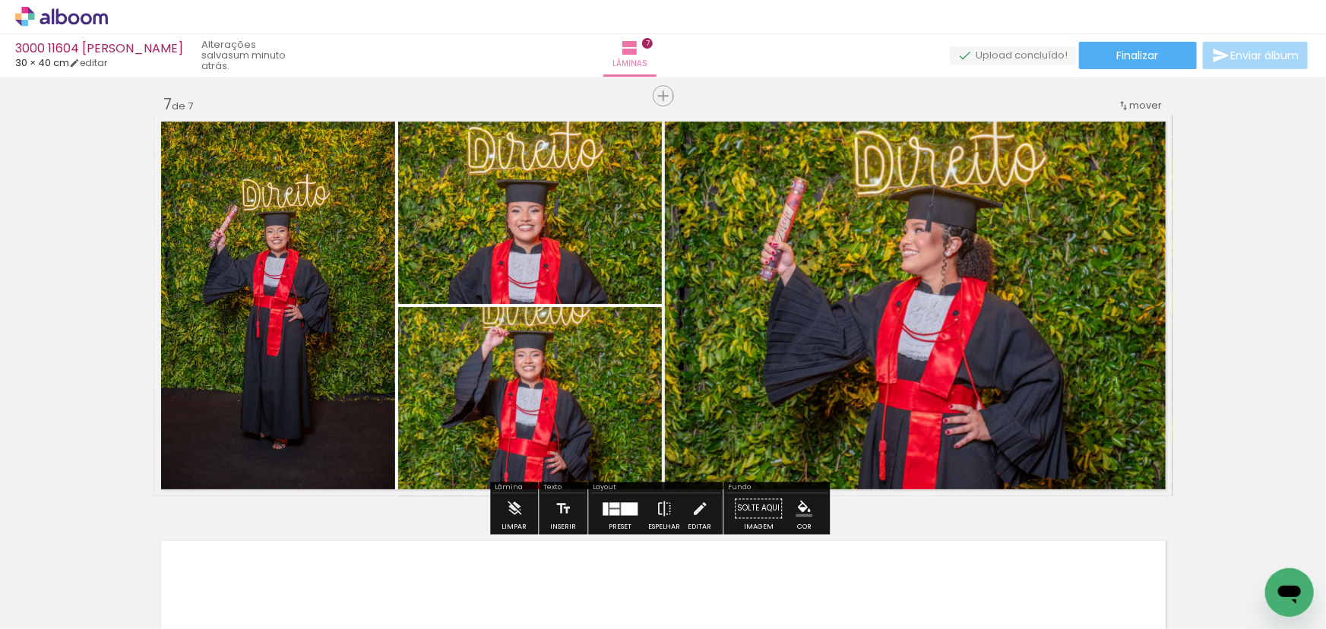
click at [0, 0] on slot "P&B" at bounding box center [0, 0] width 0 height 0
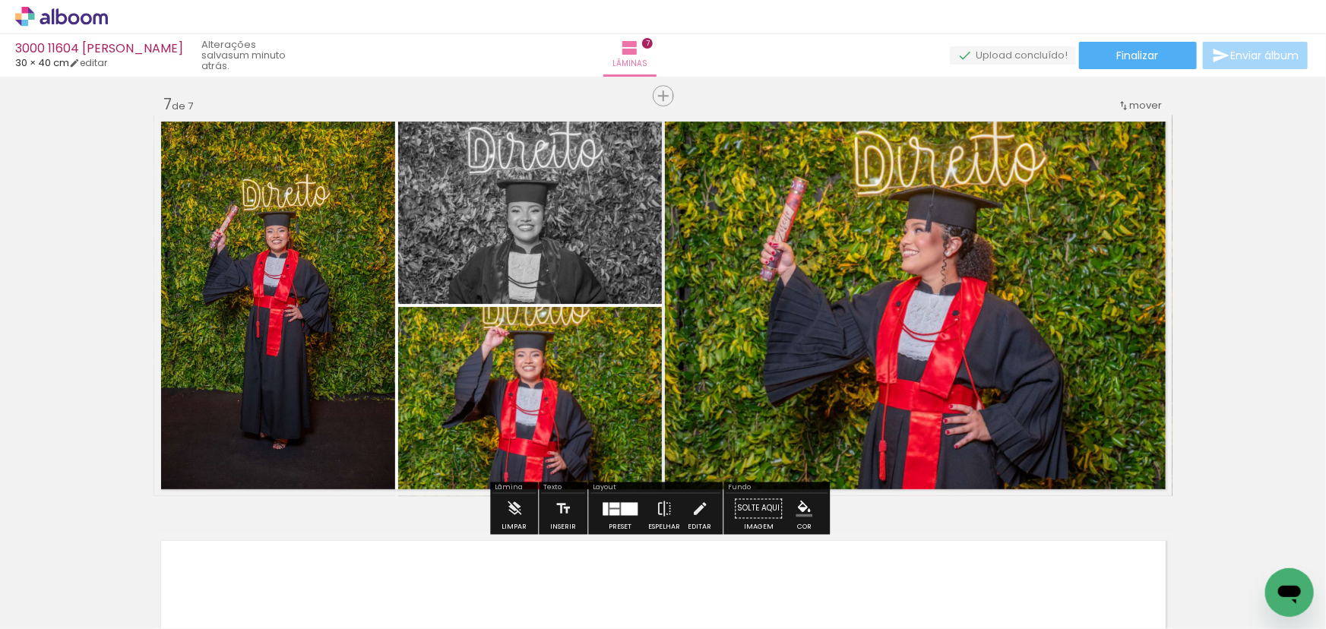
click at [0, 0] on slot "P&B" at bounding box center [0, 0] width 0 height 0
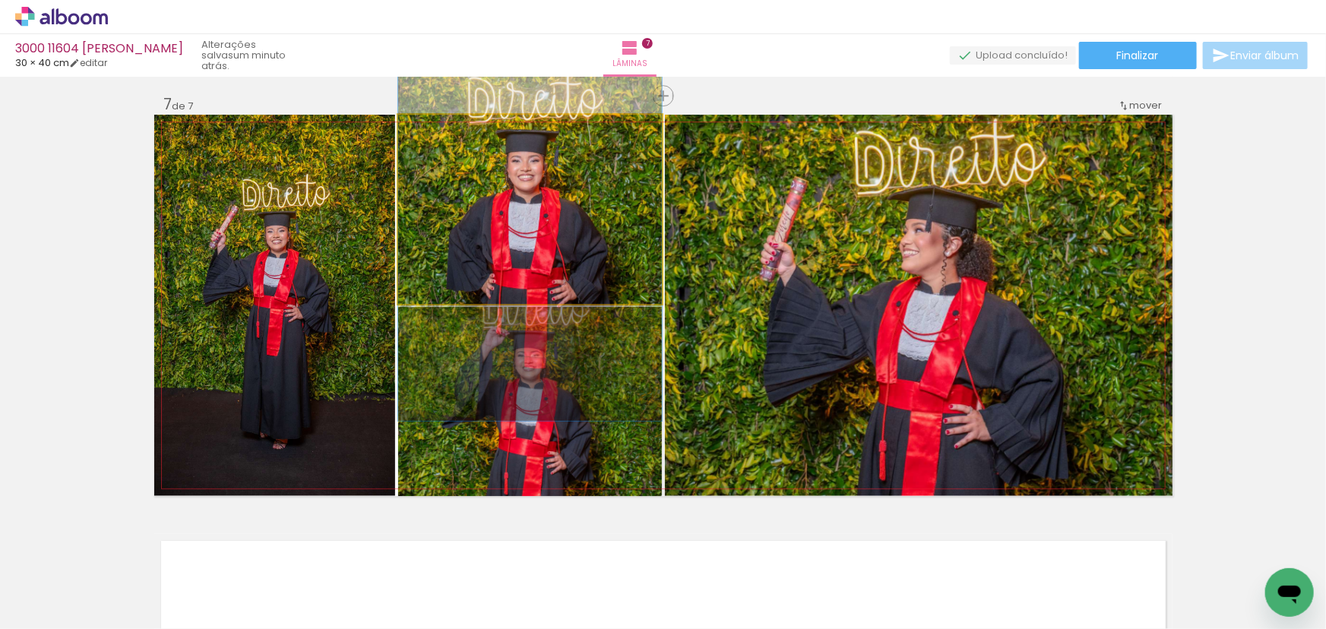
drag, startPoint x: 435, startPoint y: 223, endPoint x: 438, endPoint y: 172, distance: 50.3
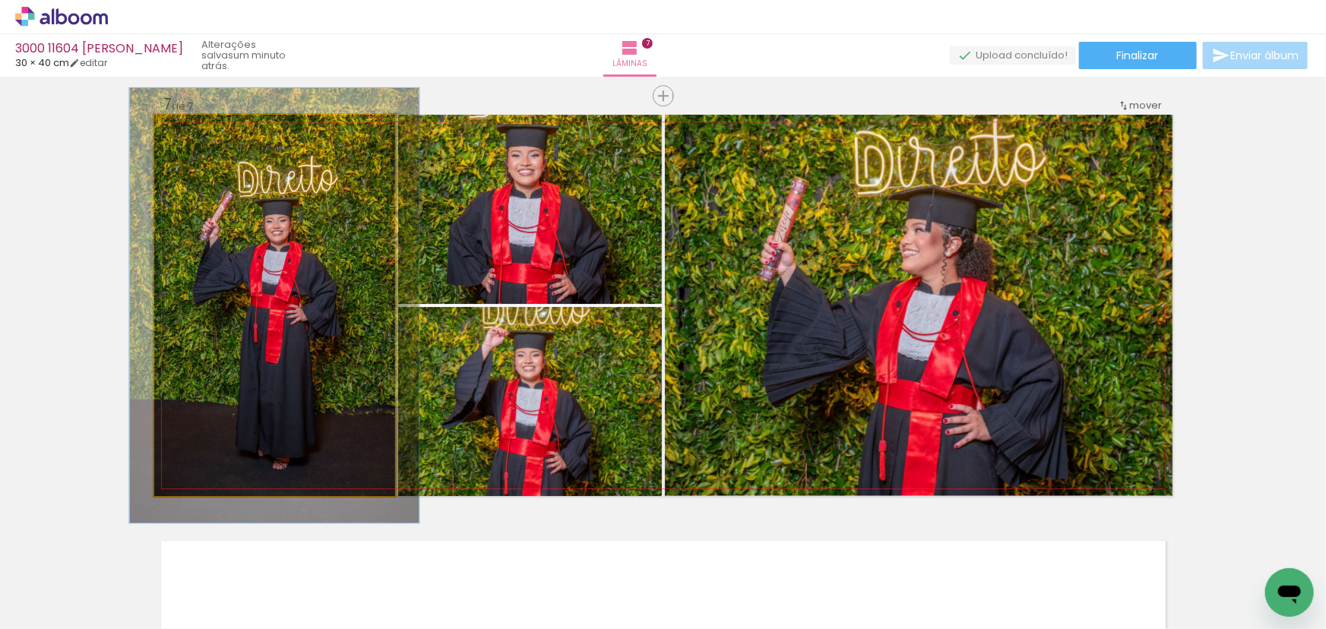
drag, startPoint x: 182, startPoint y: 126, endPoint x: 189, endPoint y: 148, distance: 23.3
type paper-slider "114"
click at [189, 148] on quentale-photo at bounding box center [274, 305] width 241 height 381
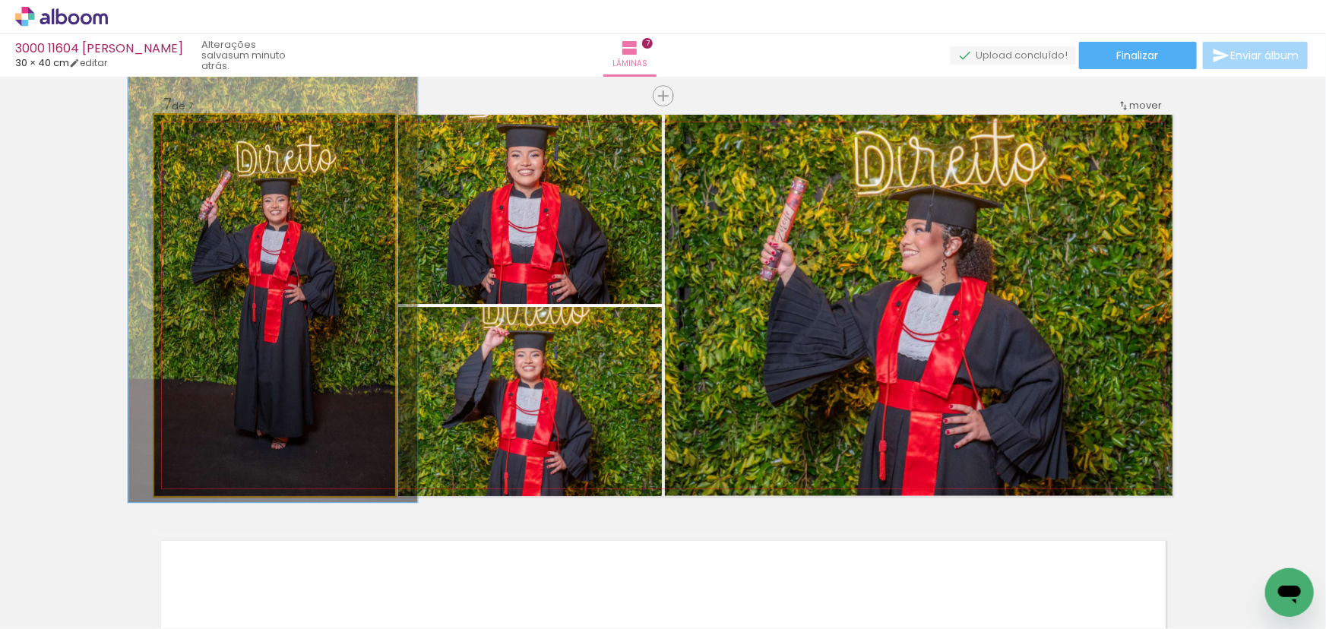
drag, startPoint x: 346, startPoint y: 368, endPoint x: 344, endPoint y: 348, distance: 20.6
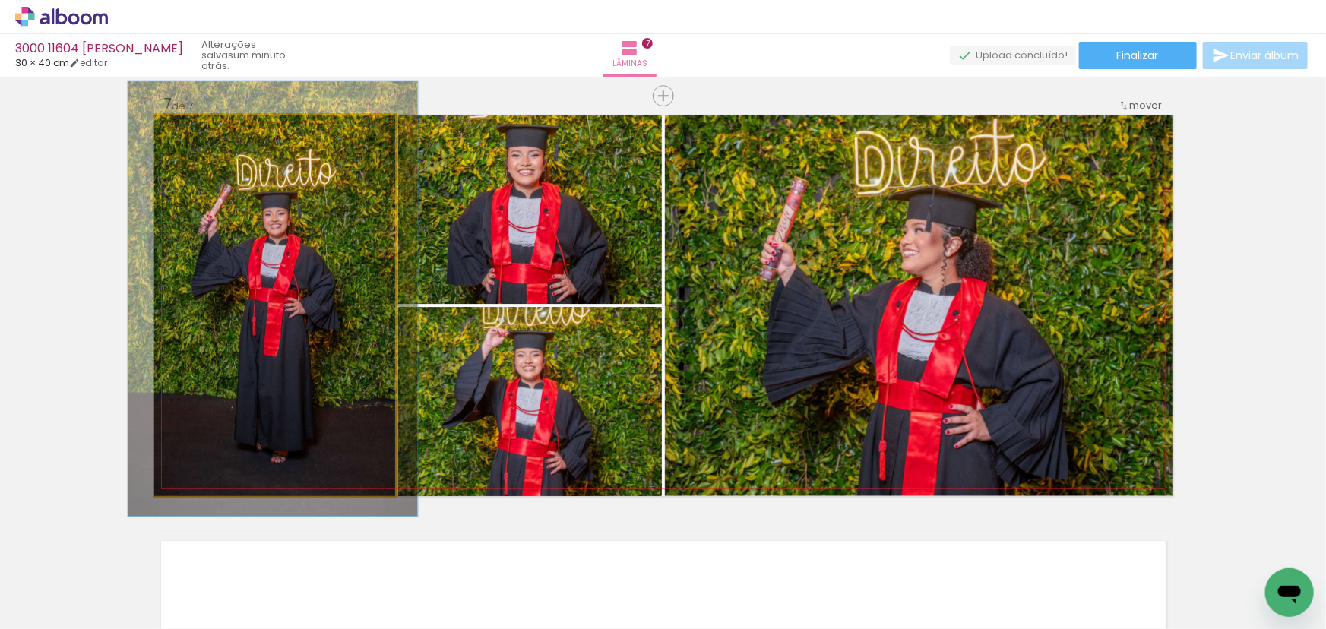
drag, startPoint x: 339, startPoint y: 364, endPoint x: 340, endPoint y: 372, distance: 7.7
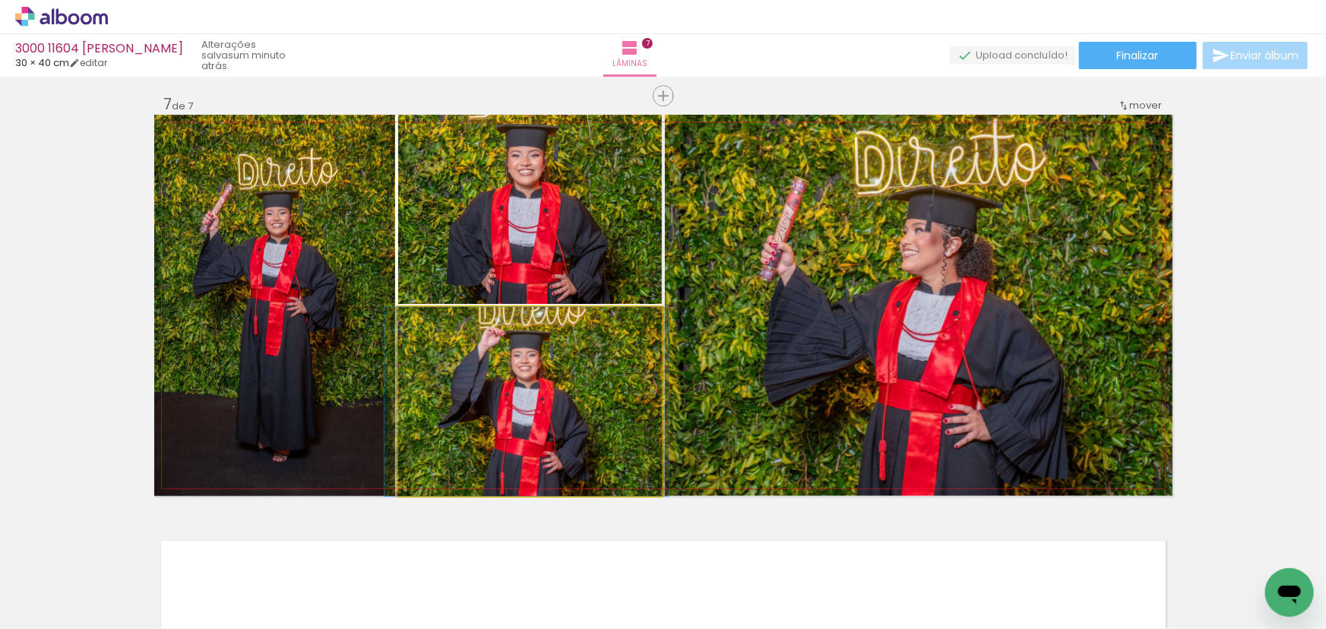
drag, startPoint x: 527, startPoint y: 380, endPoint x: 523, endPoint y: 426, distance: 46.5
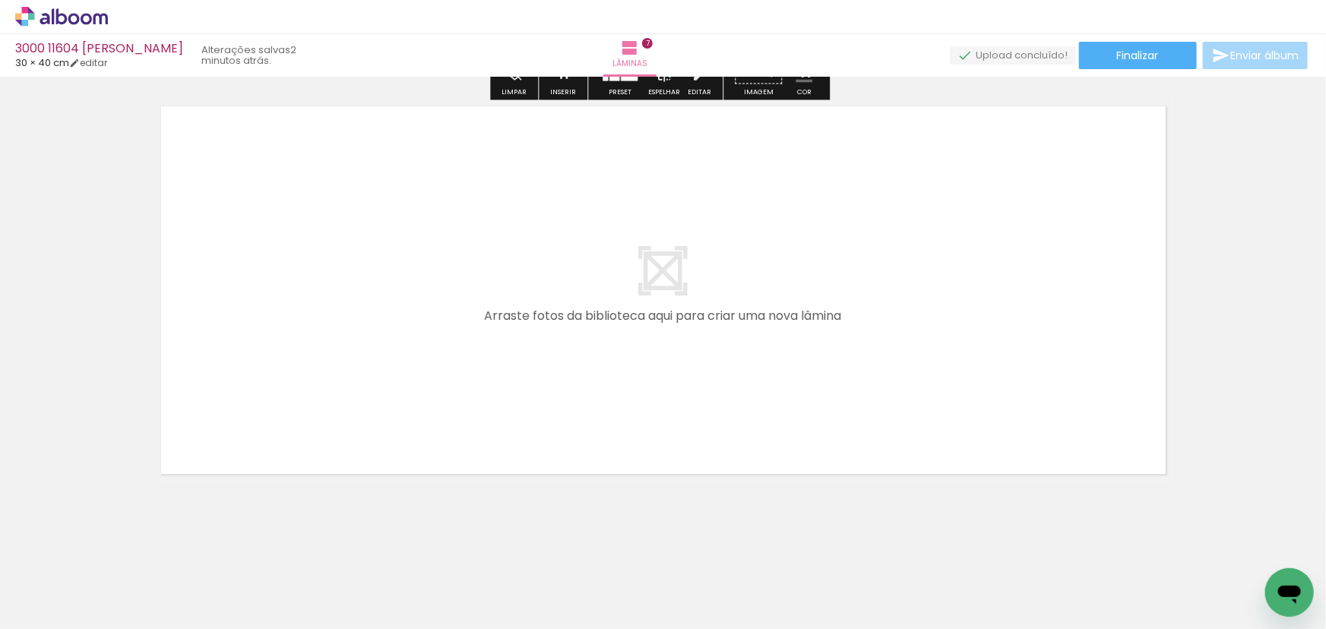
scroll to position [2967, 0]
drag, startPoint x: 620, startPoint y: 579, endPoint x: 607, endPoint y: 568, distance: 16.7
click at [607, 568] on div at bounding box center [616, 578] width 75 height 50
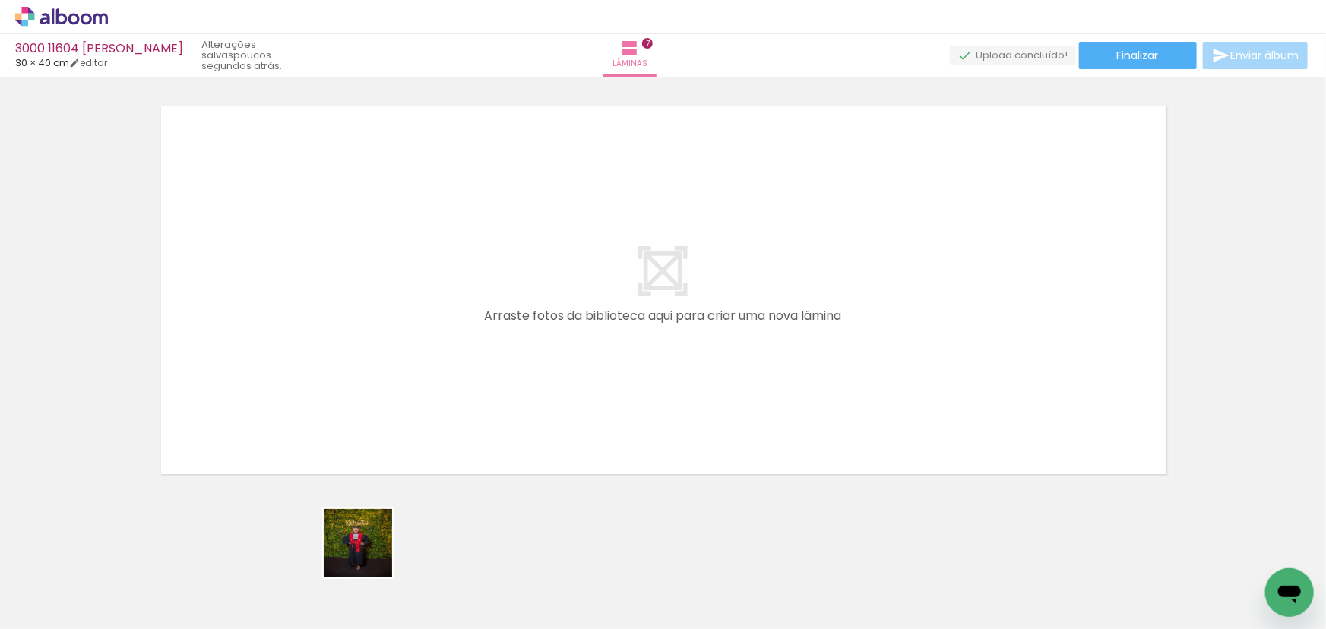
drag, startPoint x: 353, startPoint y: 601, endPoint x: 408, endPoint y: 397, distance: 211.8
click at [408, 399] on quentale-workspace at bounding box center [663, 314] width 1326 height 629
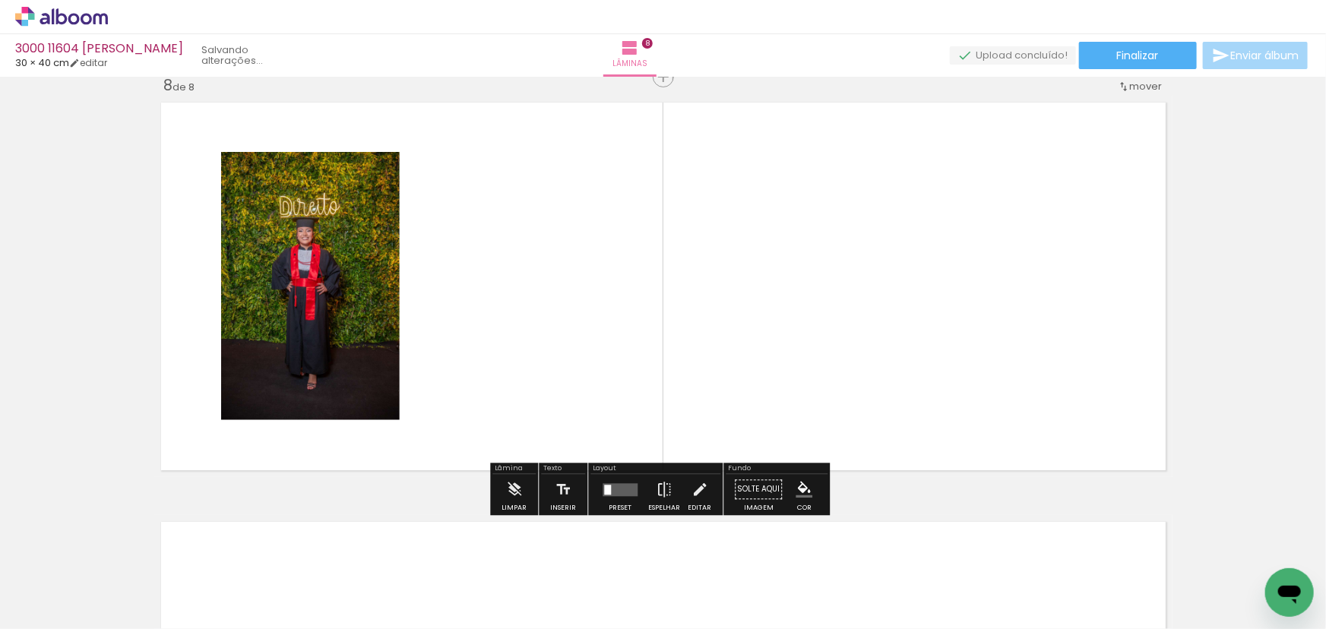
scroll to position [2941, 0]
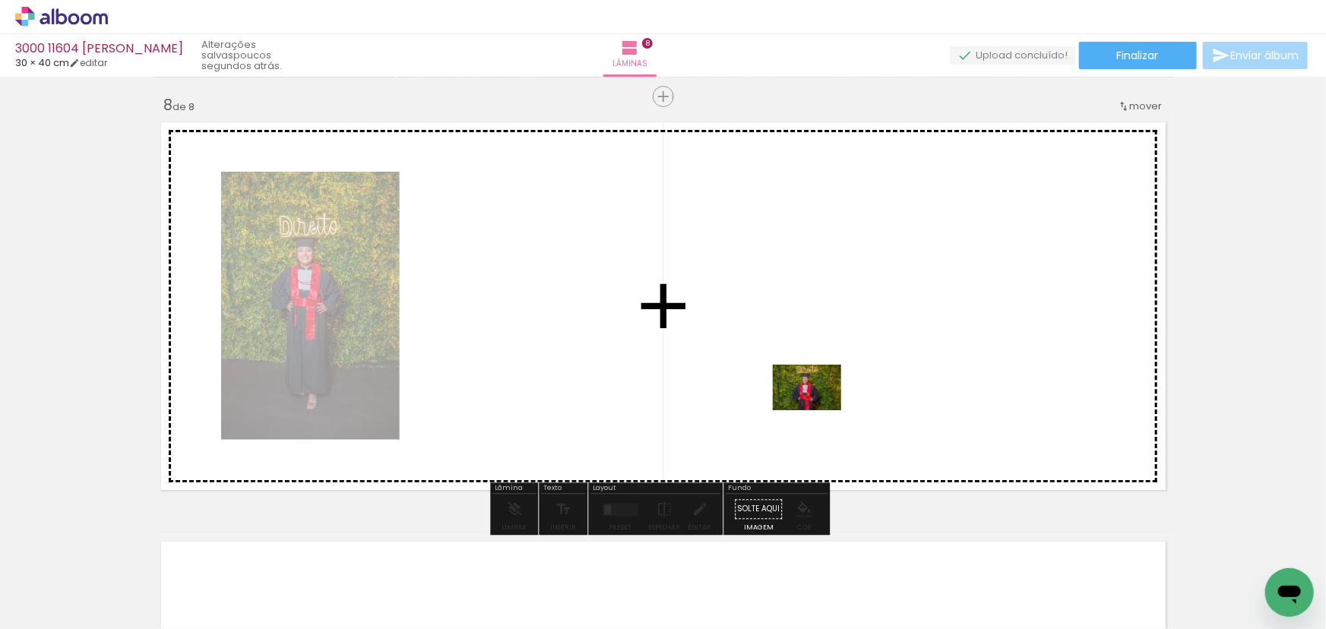
drag, startPoint x: 430, startPoint y: 589, endPoint x: 818, endPoint y: 410, distance: 427.3
click at [818, 410] on quentale-workspace at bounding box center [663, 314] width 1326 height 629
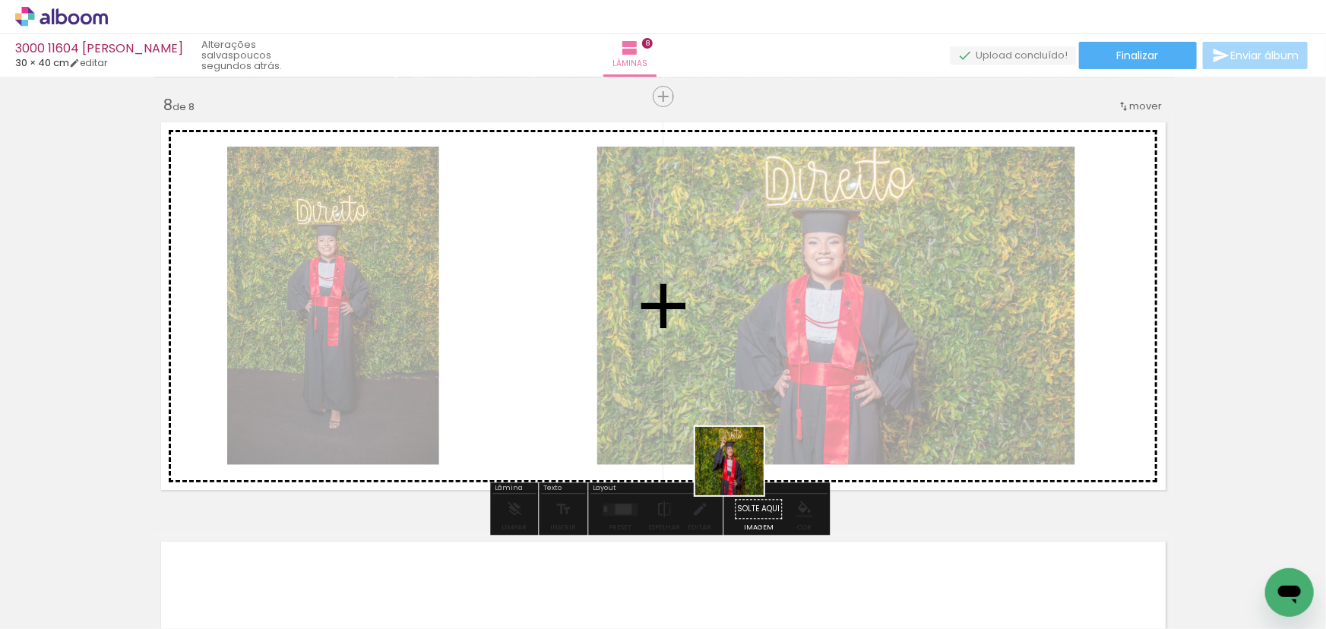
drag, startPoint x: 663, startPoint y: 544, endPoint x: 820, endPoint y: 424, distance: 197.2
click at [813, 425] on quentale-workspace at bounding box center [663, 314] width 1326 height 629
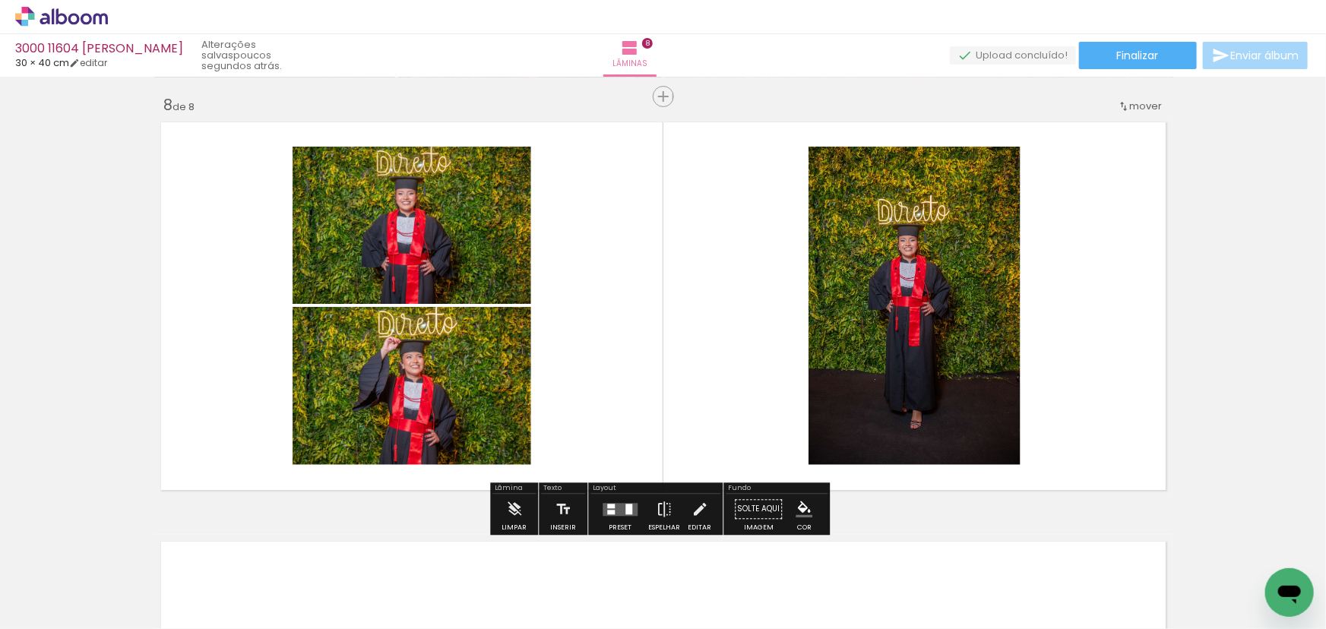
click at [615, 504] on quentale-layouter at bounding box center [619, 509] width 35 height 13
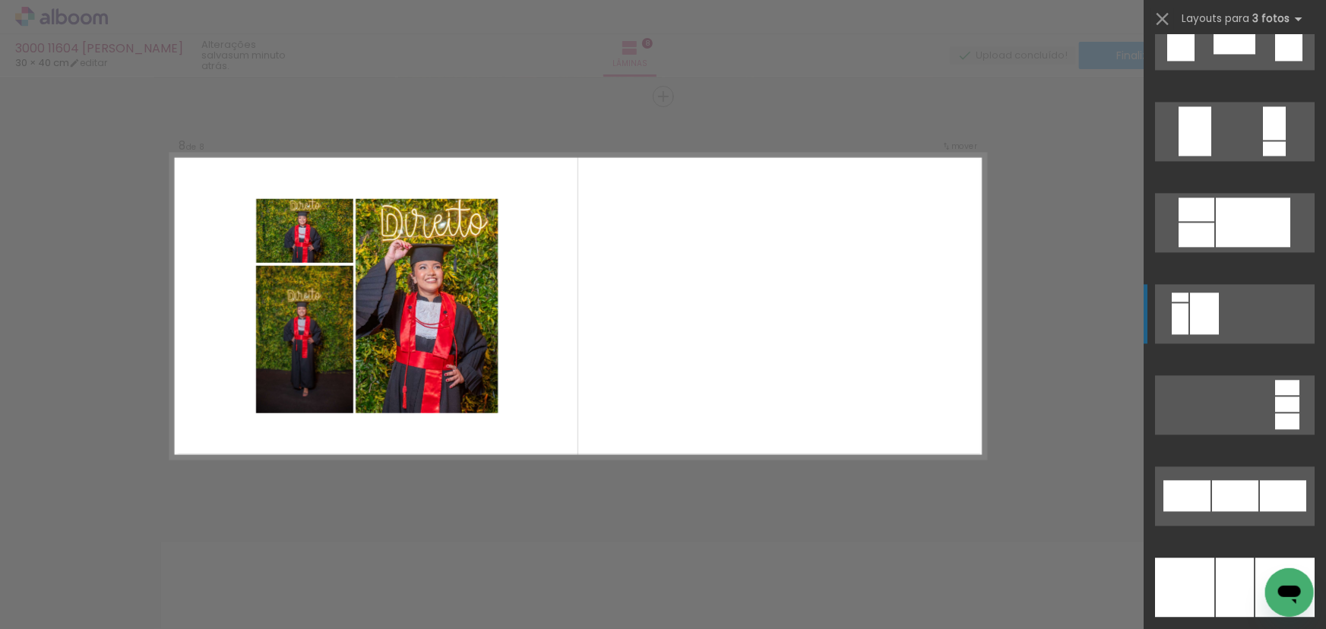
scroll to position [10636, 0]
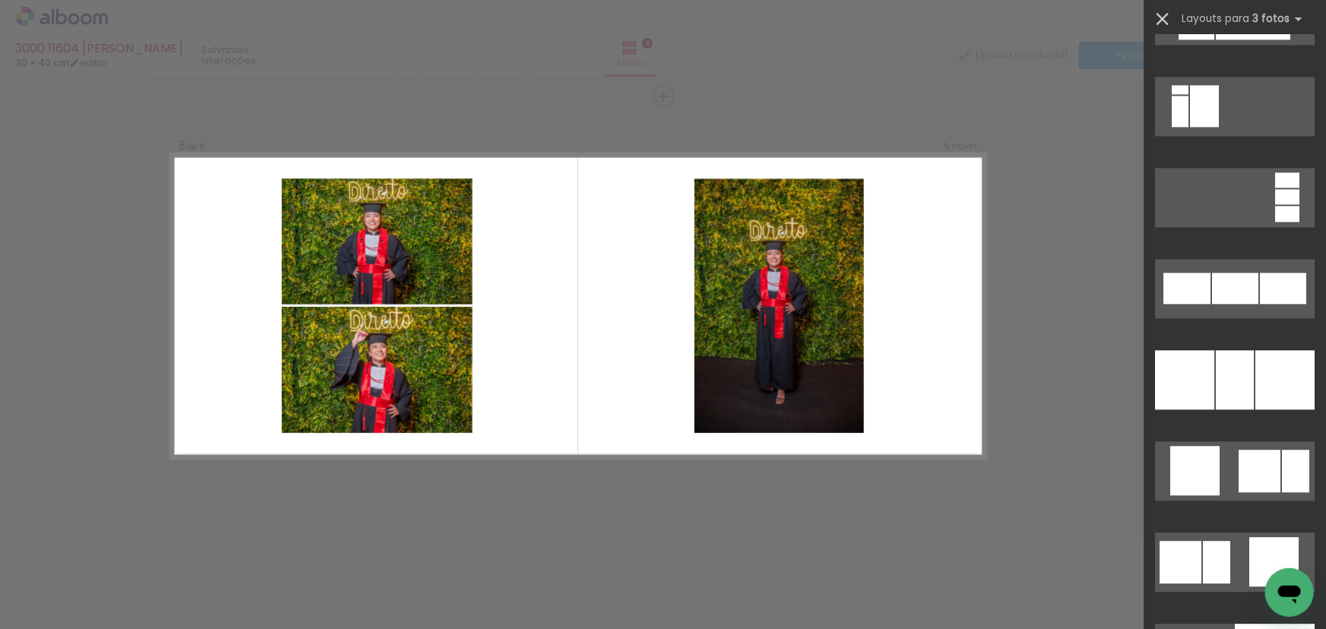
click at [1168, 20] on iron-icon at bounding box center [1162, 18] width 21 height 21
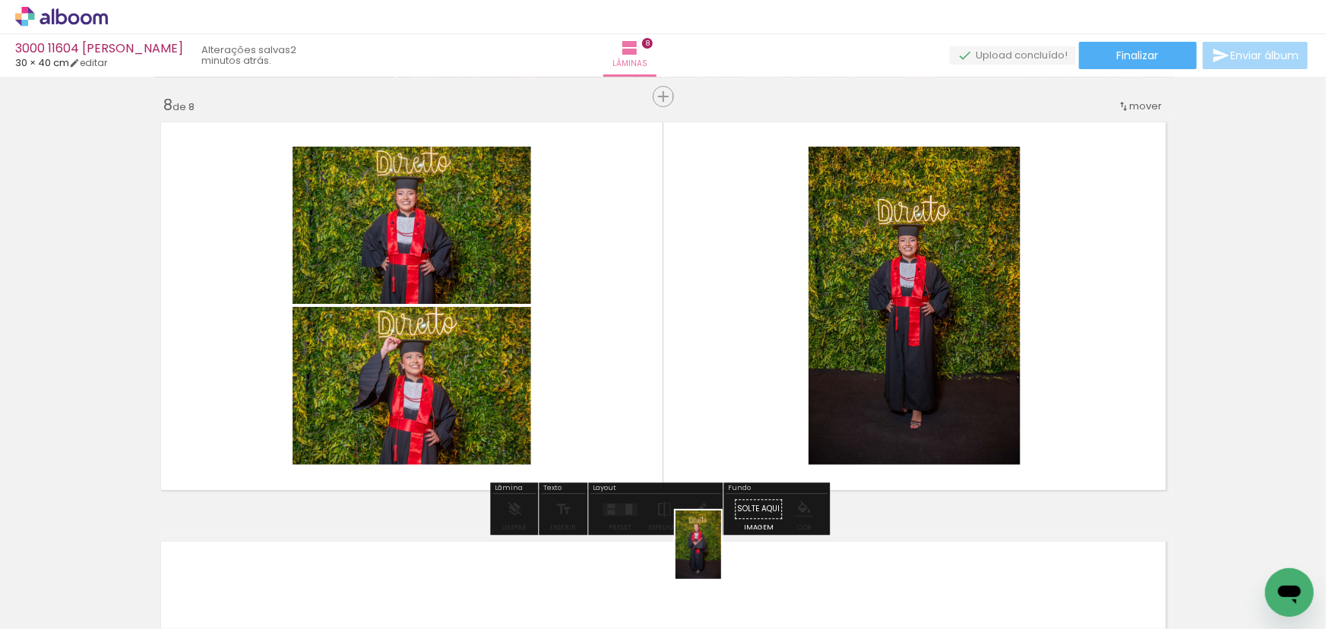
drag, startPoint x: 689, startPoint y: 587, endPoint x: 721, endPoint y: 556, distance: 44.6
click at [721, 556] on div at bounding box center [701, 577] width 50 height 75
click at [615, 523] on div at bounding box center [619, 509] width 41 height 30
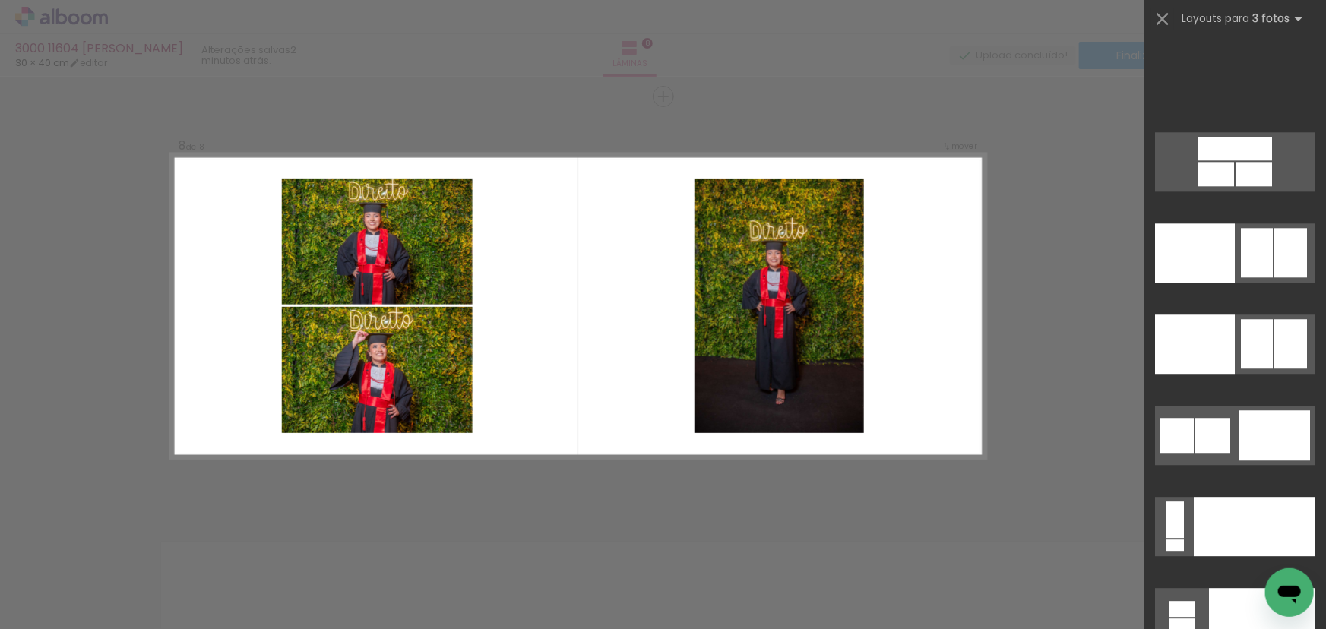
scroll to position [17882, 0]
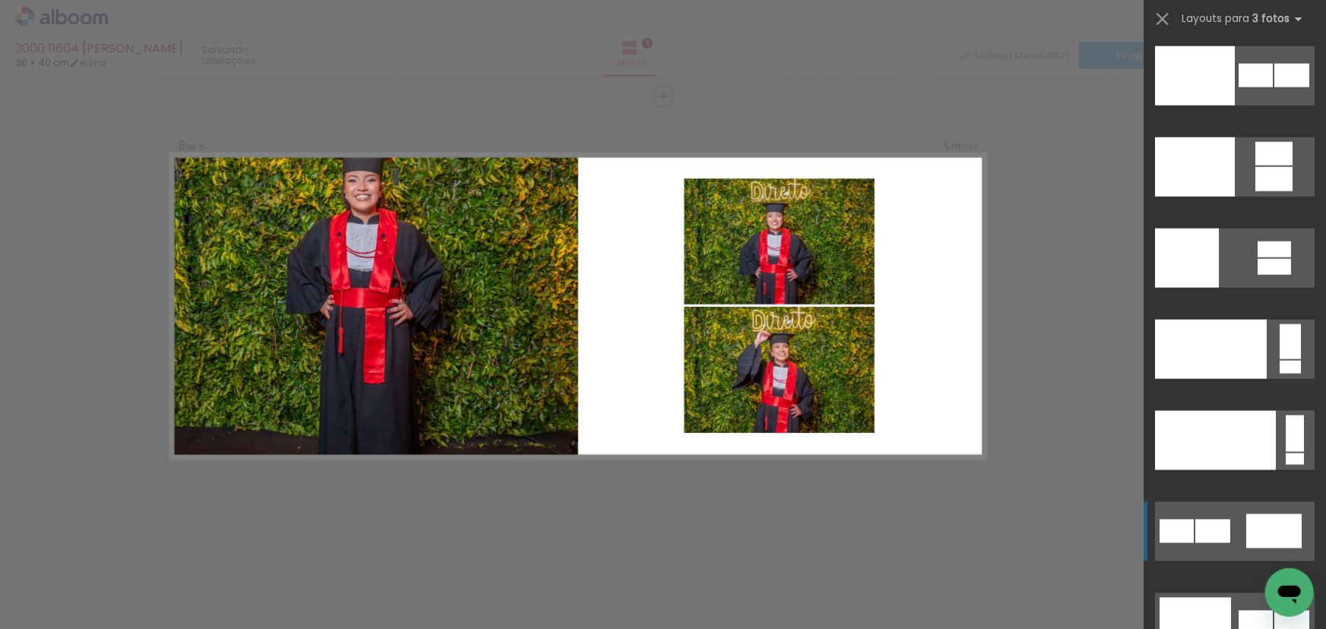
scroll to position [18590, 0]
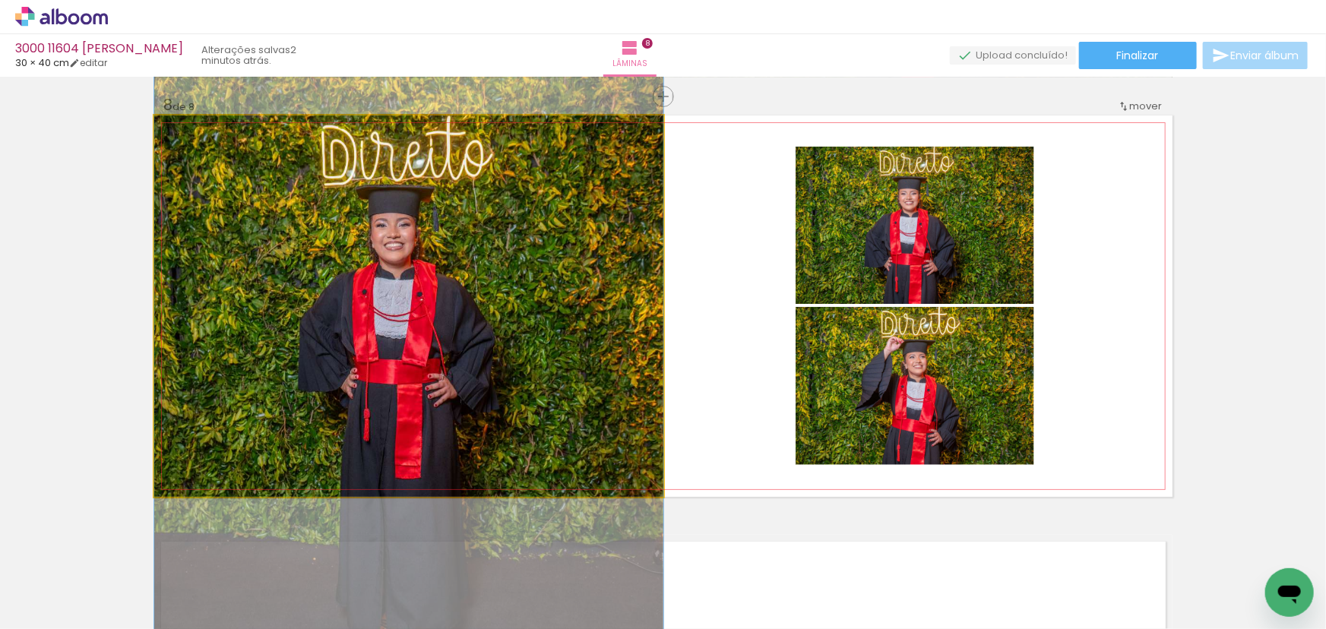
drag, startPoint x: 372, startPoint y: 357, endPoint x: 378, endPoint y: 434, distance: 77.0
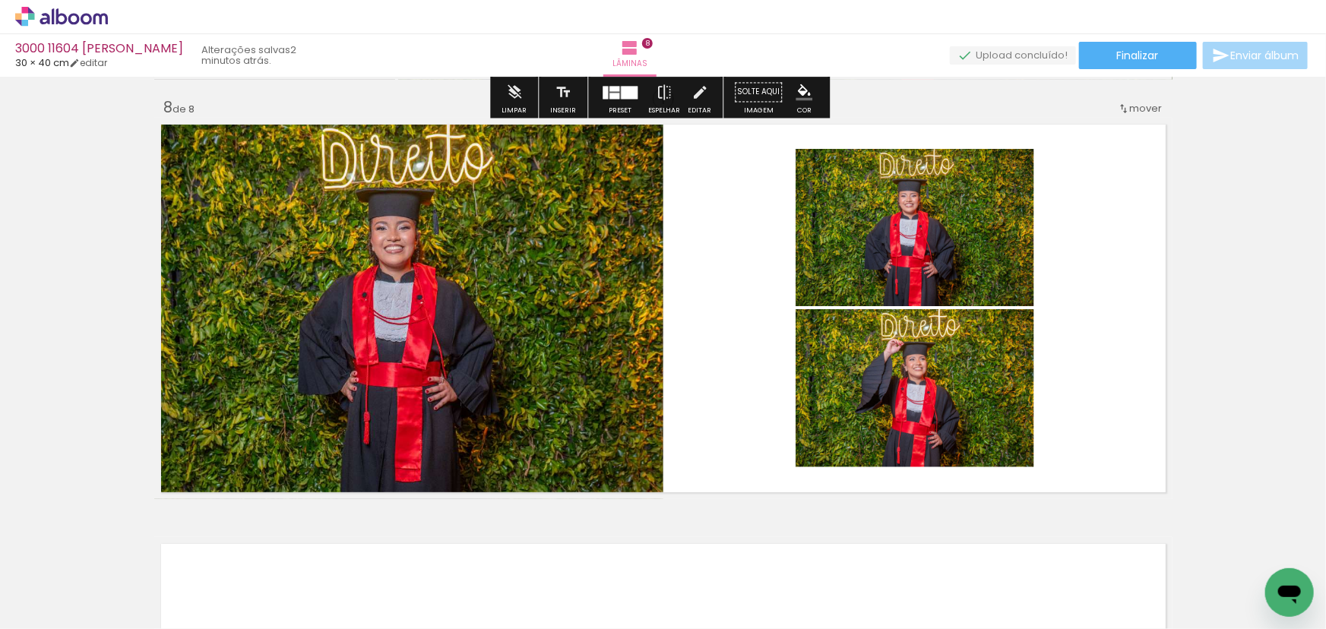
scroll to position [2941, 0]
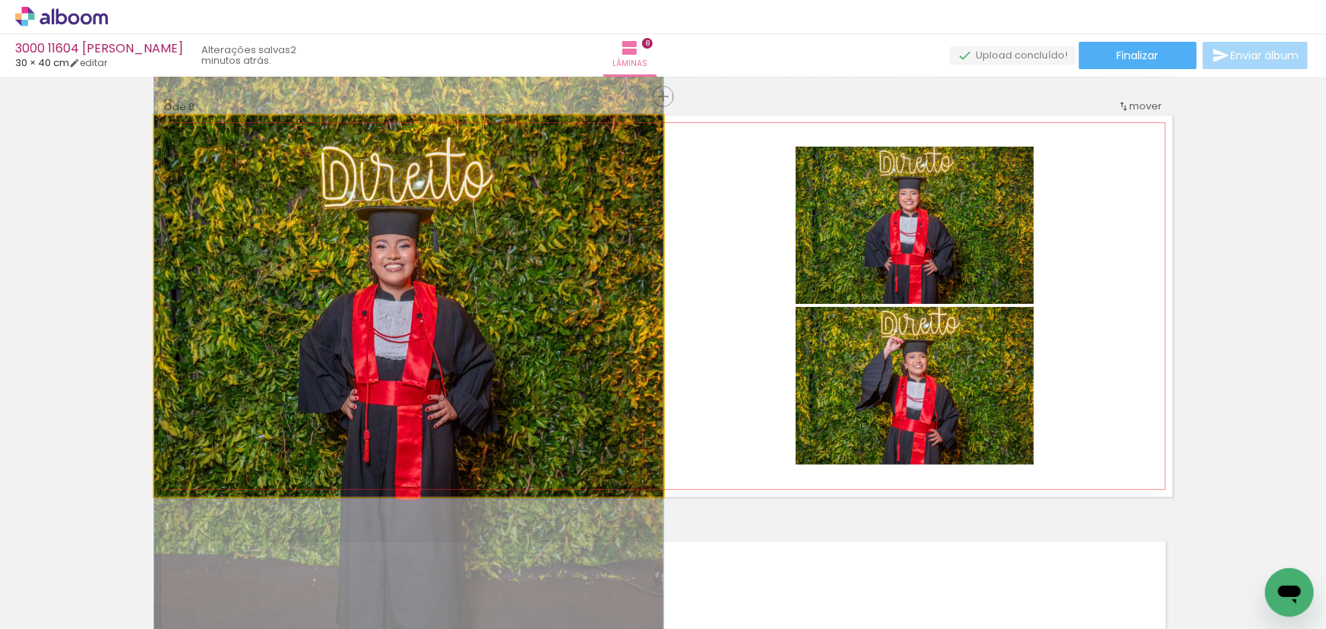
drag, startPoint x: 547, startPoint y: 372, endPoint x: 542, endPoint y: 391, distance: 20.3
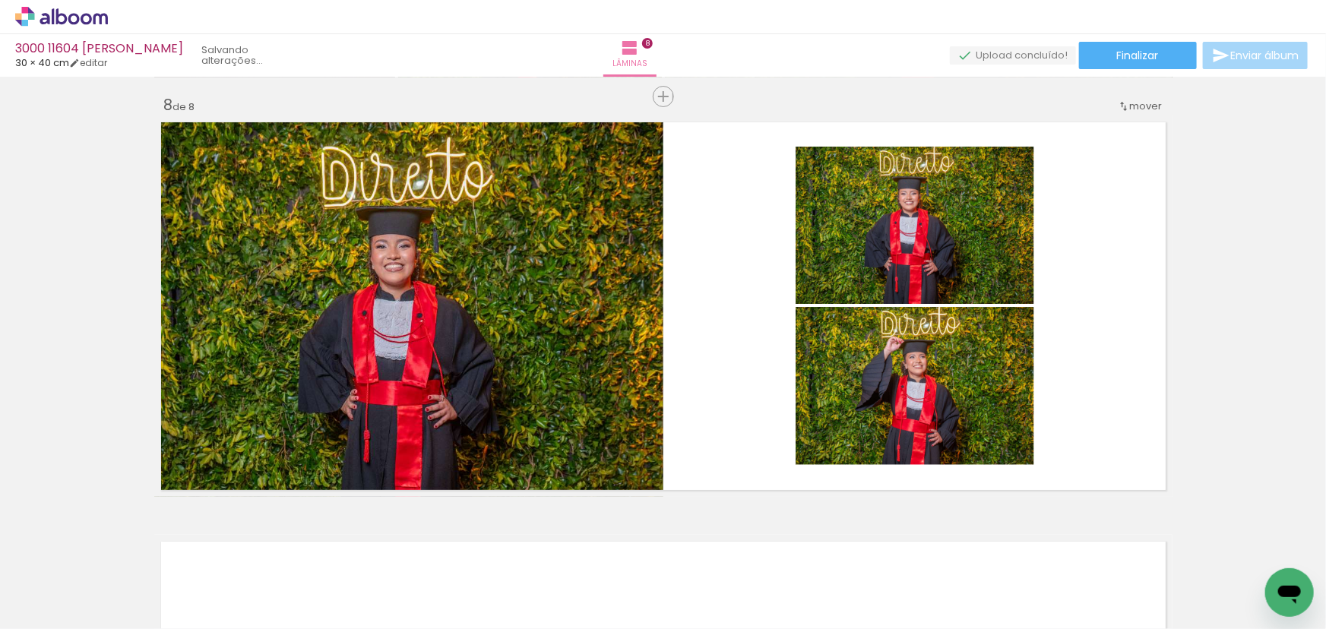
scroll to position [0, 11907]
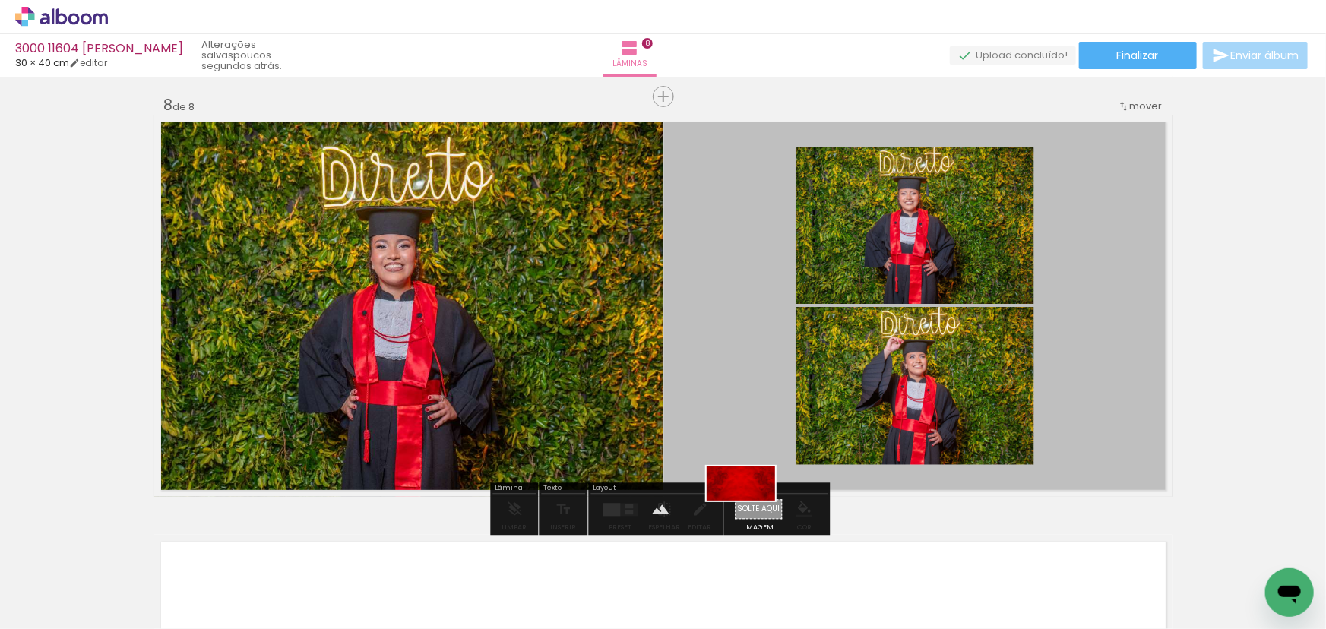
drag, startPoint x: 1236, startPoint y: 593, endPoint x: 752, endPoint y: 512, distance: 490.6
click at [752, 512] on quentale-workspace at bounding box center [663, 314] width 1326 height 629
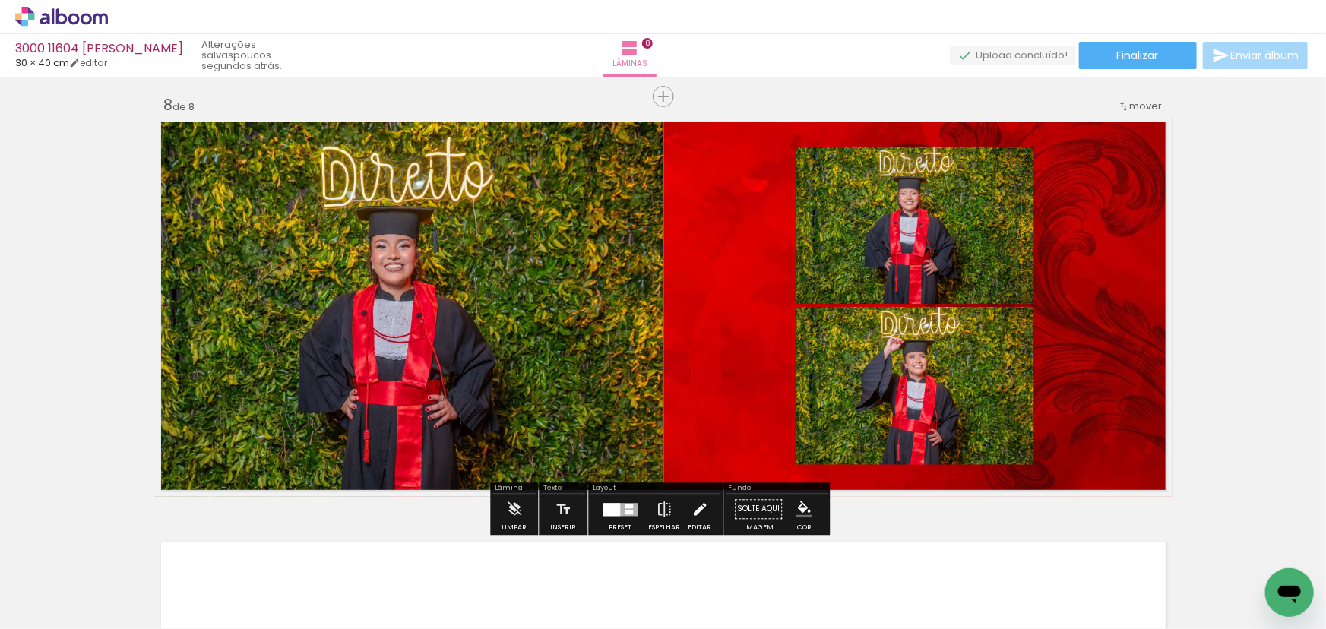
click at [694, 512] on iron-icon at bounding box center [699, 509] width 17 height 30
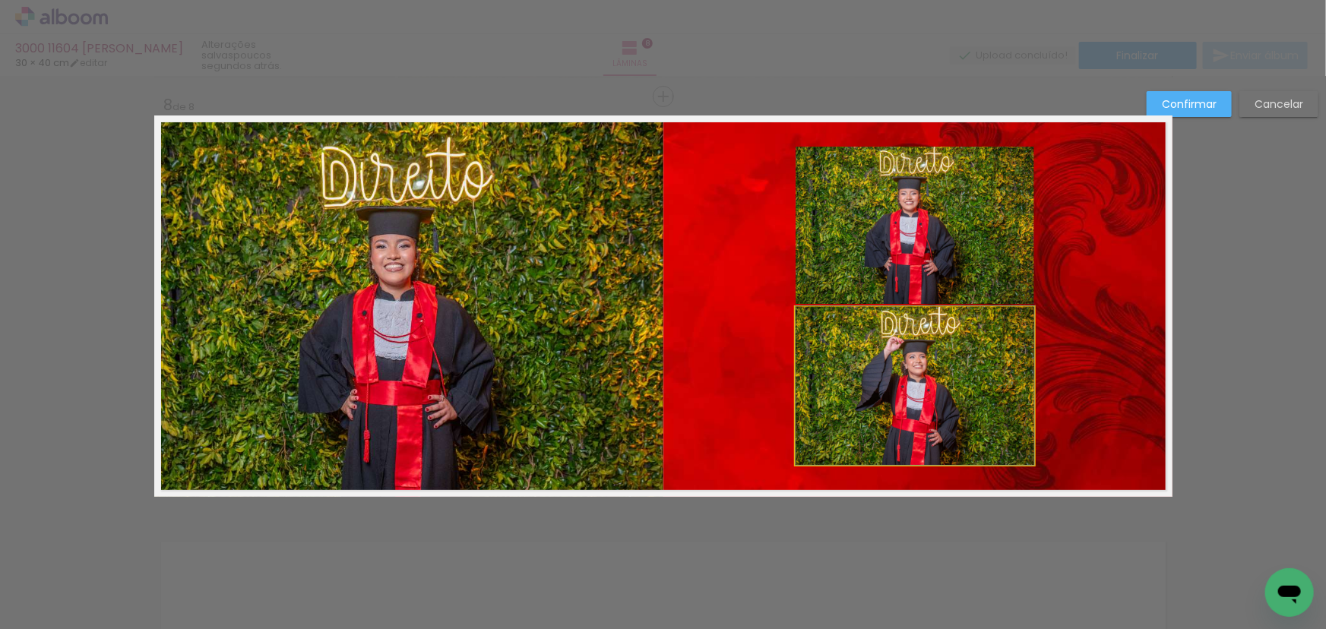
click at [810, 422] on quentale-photo at bounding box center [914, 386] width 239 height 158
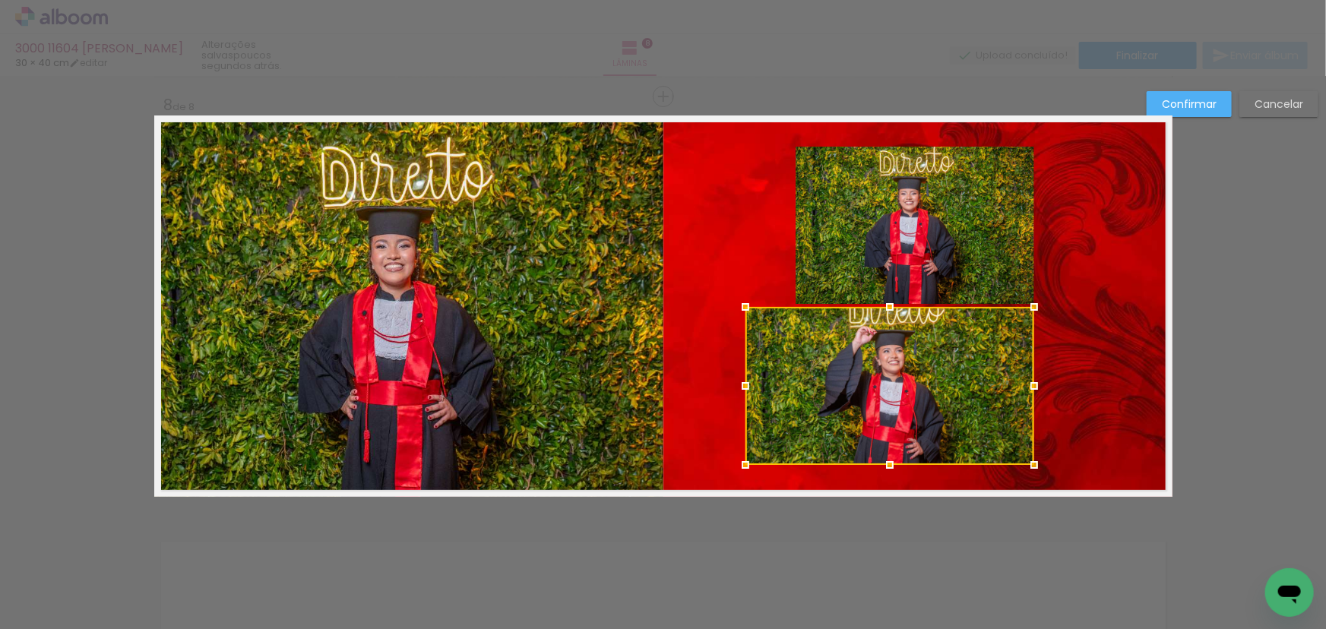
drag, startPoint x: 787, startPoint y: 390, endPoint x: 731, endPoint y: 394, distance: 56.3
click at [731, 394] on div at bounding box center [745, 386] width 30 height 30
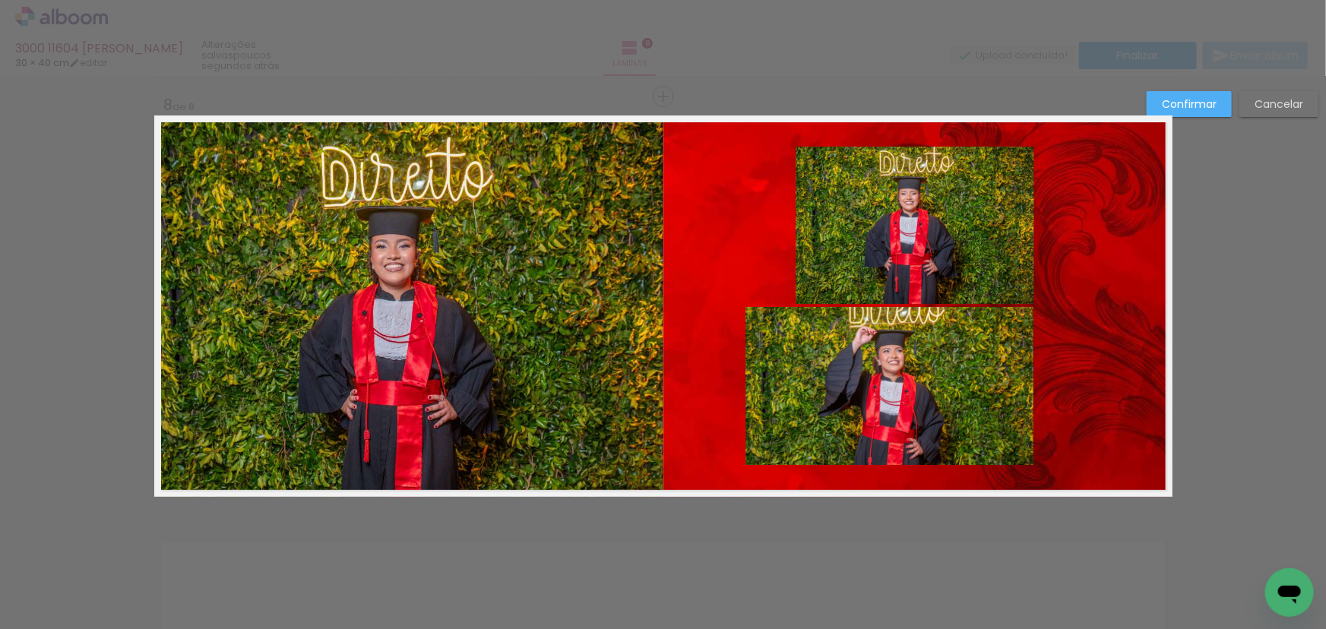
click at [851, 389] on quentale-photo at bounding box center [889, 386] width 289 height 158
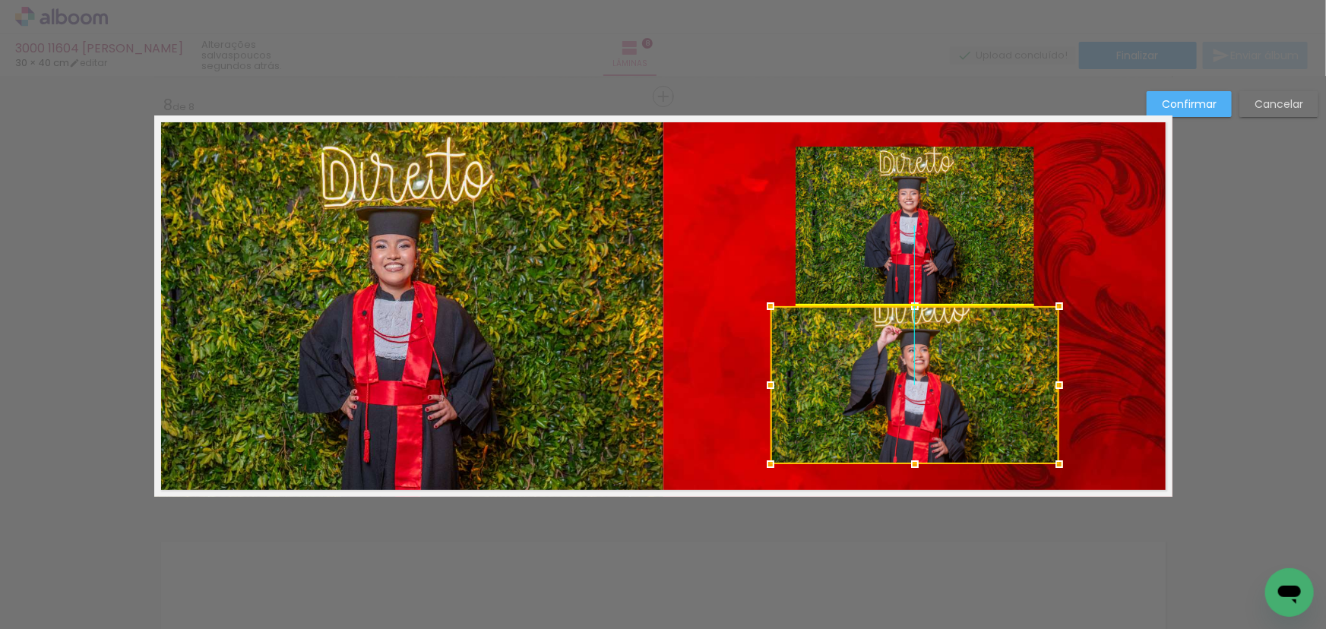
drag, startPoint x: 871, startPoint y: 389, endPoint x: 882, endPoint y: 398, distance: 14.0
click at [882, 398] on div at bounding box center [914, 385] width 289 height 158
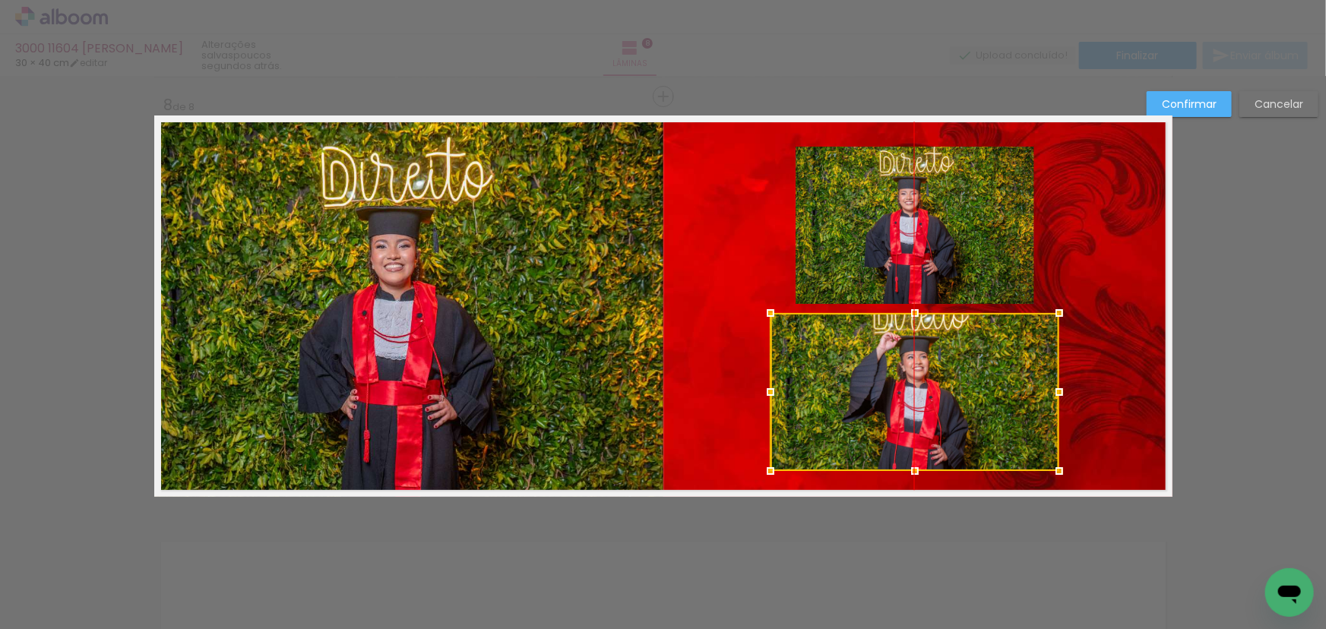
click at [893, 387] on div at bounding box center [914, 392] width 289 height 158
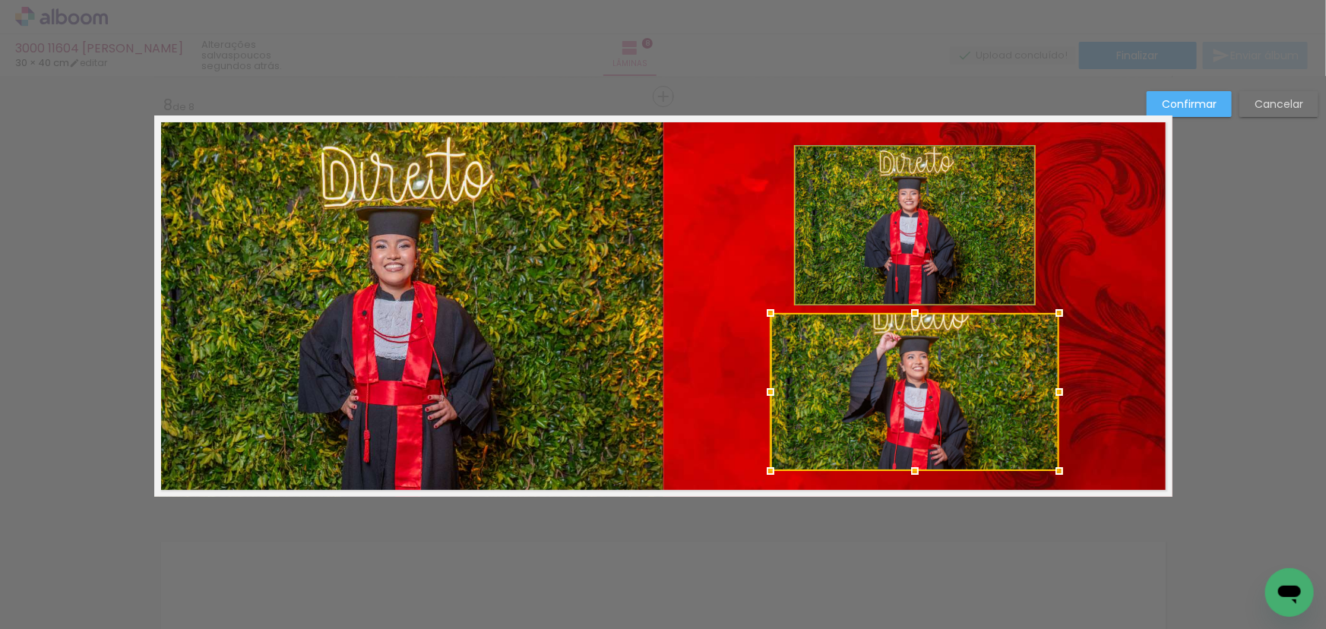
click at [814, 239] on quentale-photo at bounding box center [914, 225] width 239 height 157
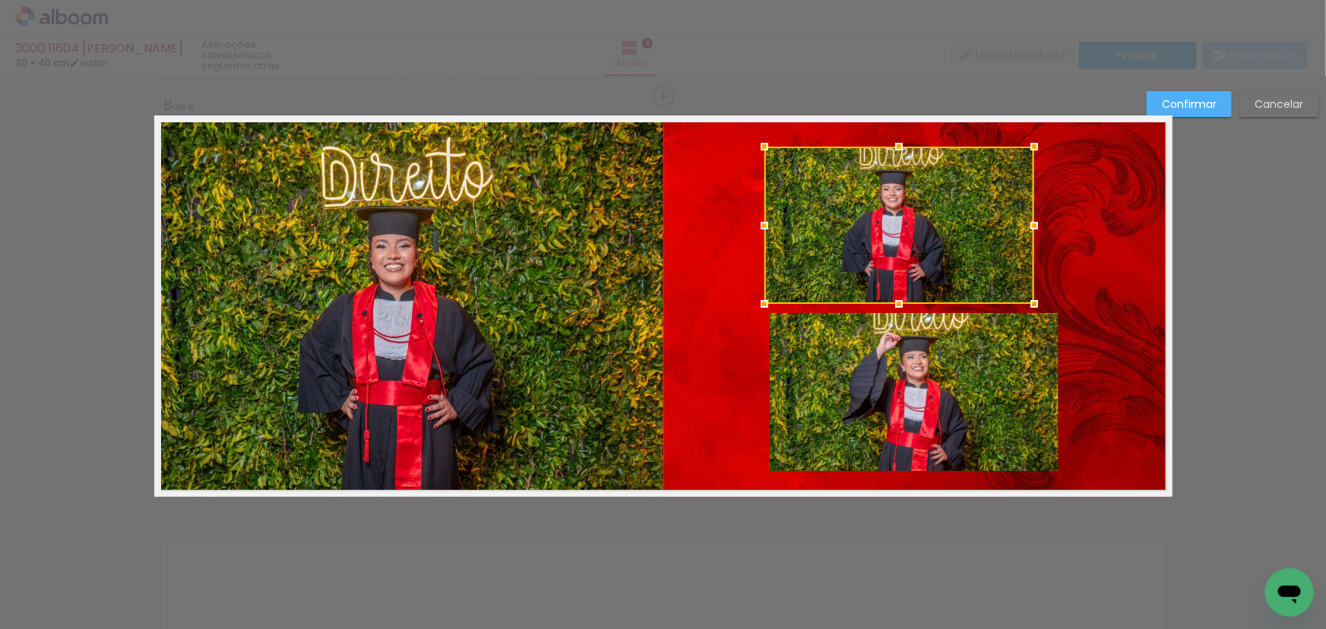
drag, startPoint x: 788, startPoint y: 224, endPoint x: 760, endPoint y: 224, distance: 28.1
click at [760, 224] on div at bounding box center [764, 225] width 30 height 30
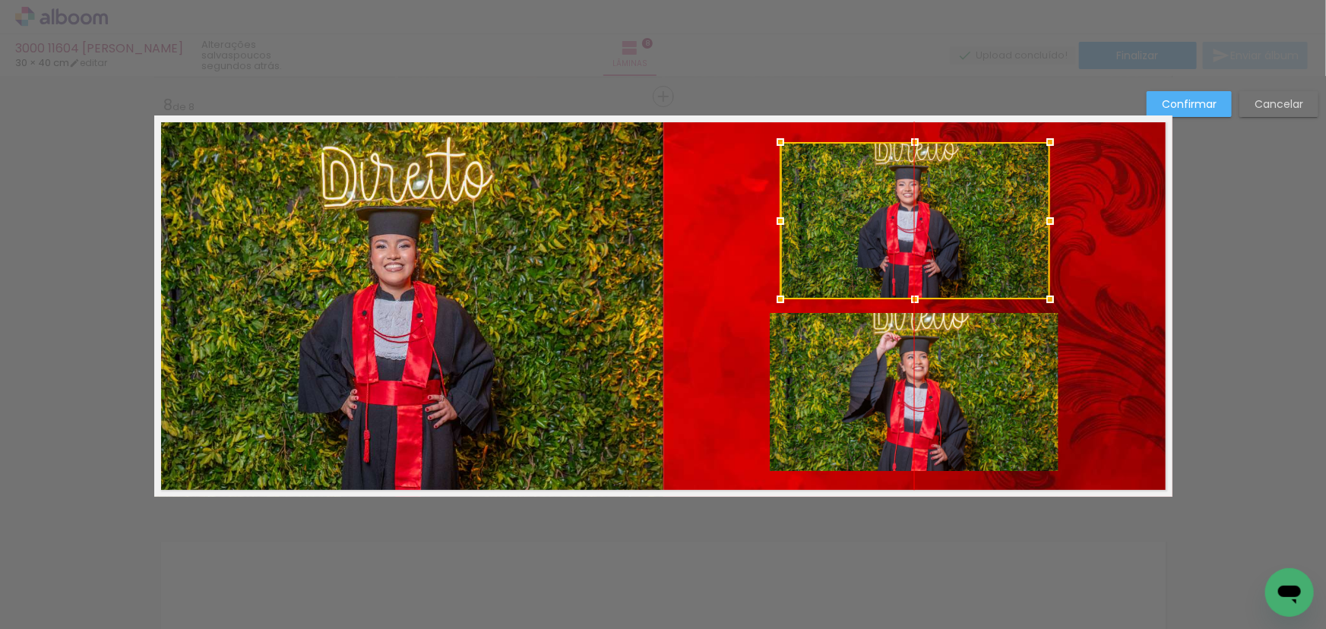
drag, startPoint x: 881, startPoint y: 228, endPoint x: 895, endPoint y: 223, distance: 14.7
click at [895, 223] on div at bounding box center [915, 220] width 270 height 157
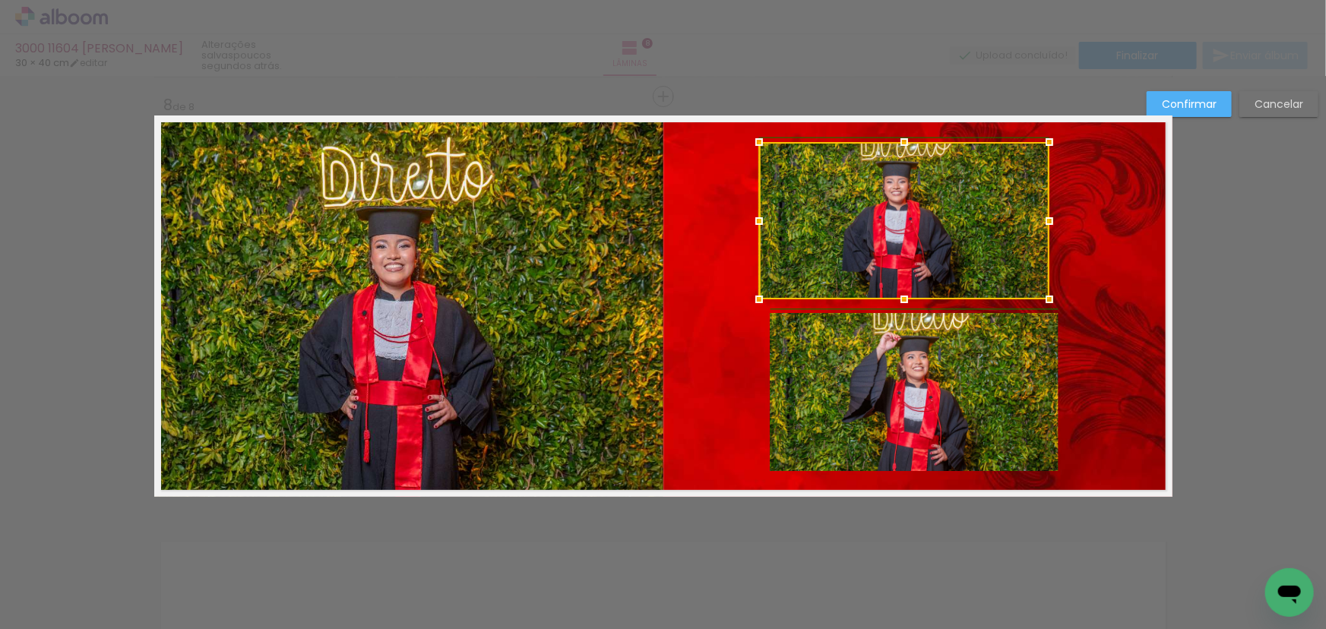
drag, startPoint x: 777, startPoint y: 223, endPoint x: 764, endPoint y: 225, distance: 13.0
click at [764, 225] on div at bounding box center [759, 221] width 30 height 30
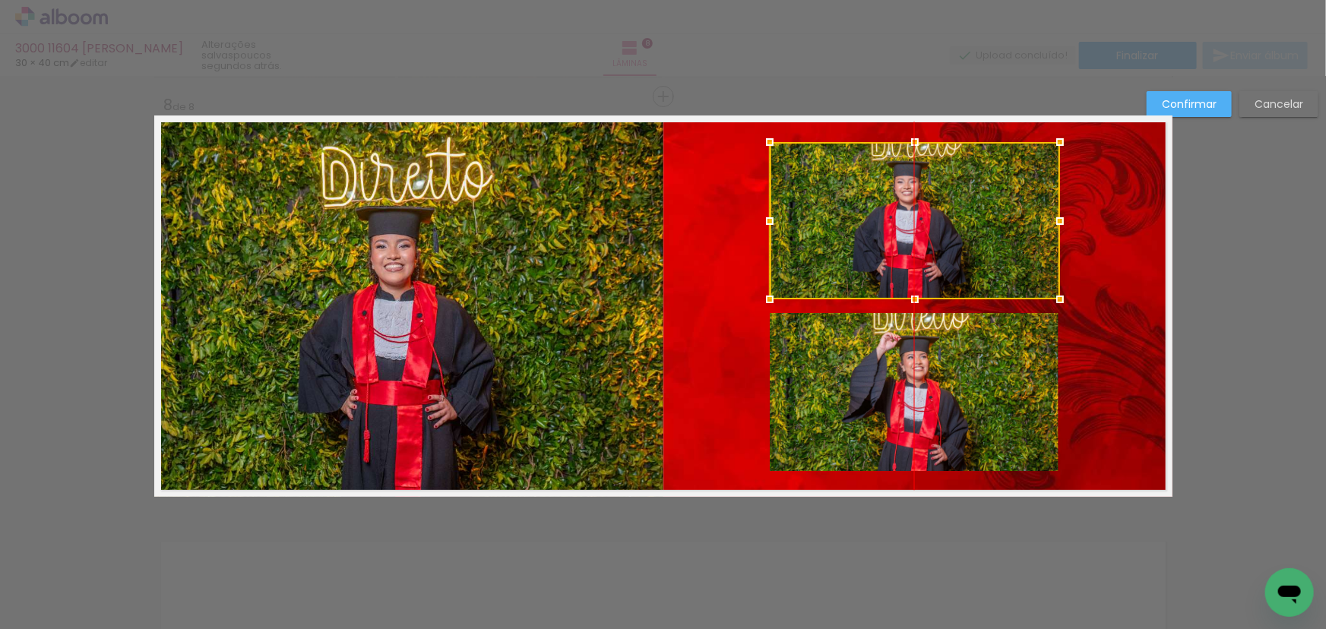
drag, startPoint x: 879, startPoint y: 222, endPoint x: 890, endPoint y: 222, distance: 10.6
click at [890, 222] on div at bounding box center [915, 220] width 290 height 157
click at [0, 0] on slot "Confirmar" at bounding box center [0, 0] width 0 height 0
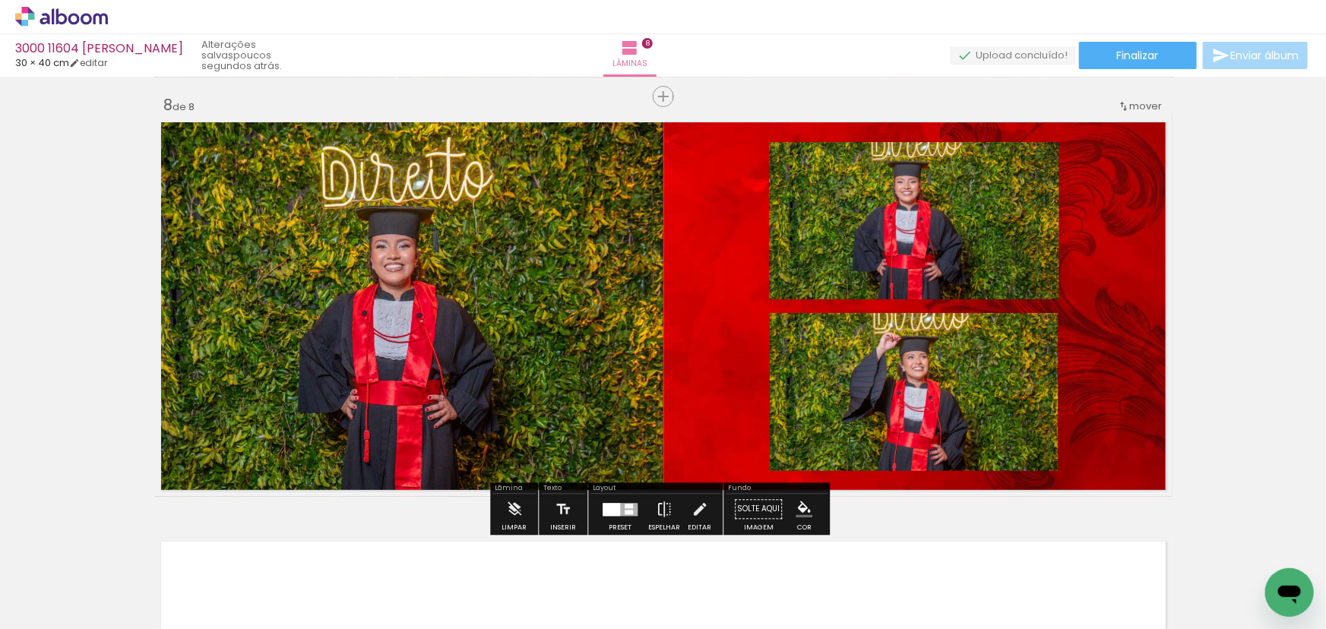
click at [0, 0] on paper-item at bounding box center [0, 0] width 0 height 0
click at [0, 0] on iron-icon "color picker" at bounding box center [0, 0] width 0 height 0
click at [0, 0] on paper-item "#ffffff" at bounding box center [0, 0] width 0 height 0
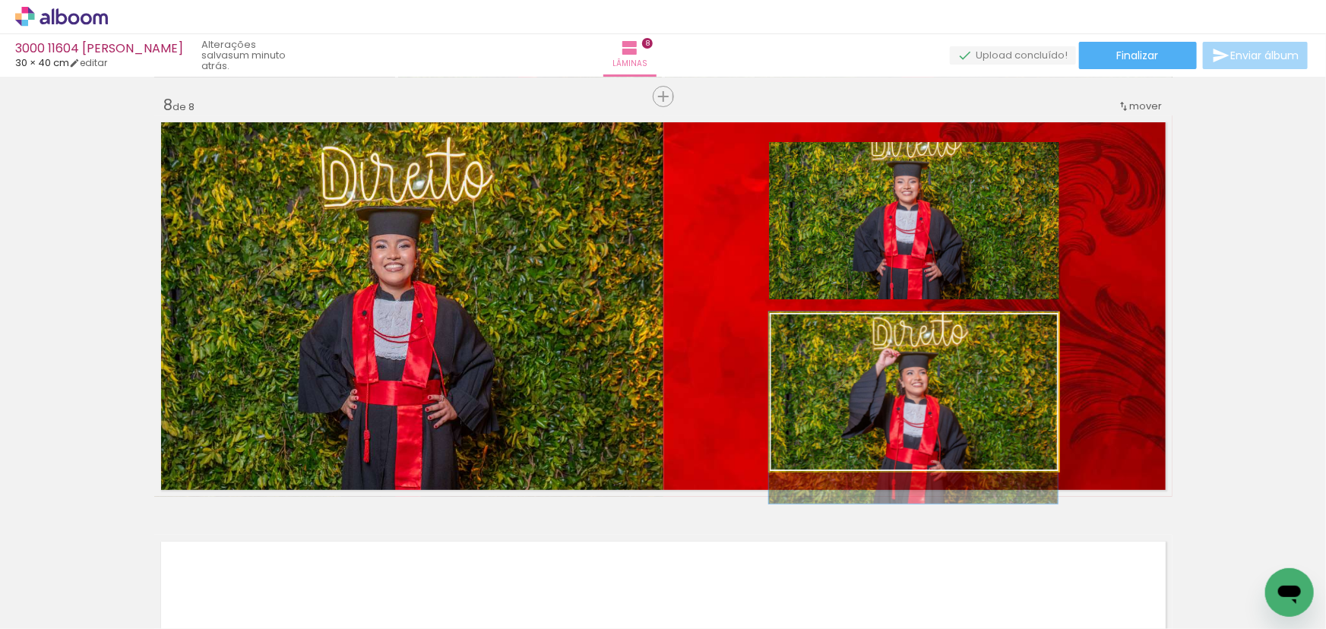
drag, startPoint x: 874, startPoint y: 386, endPoint x: 873, endPoint y: 398, distance: 12.3
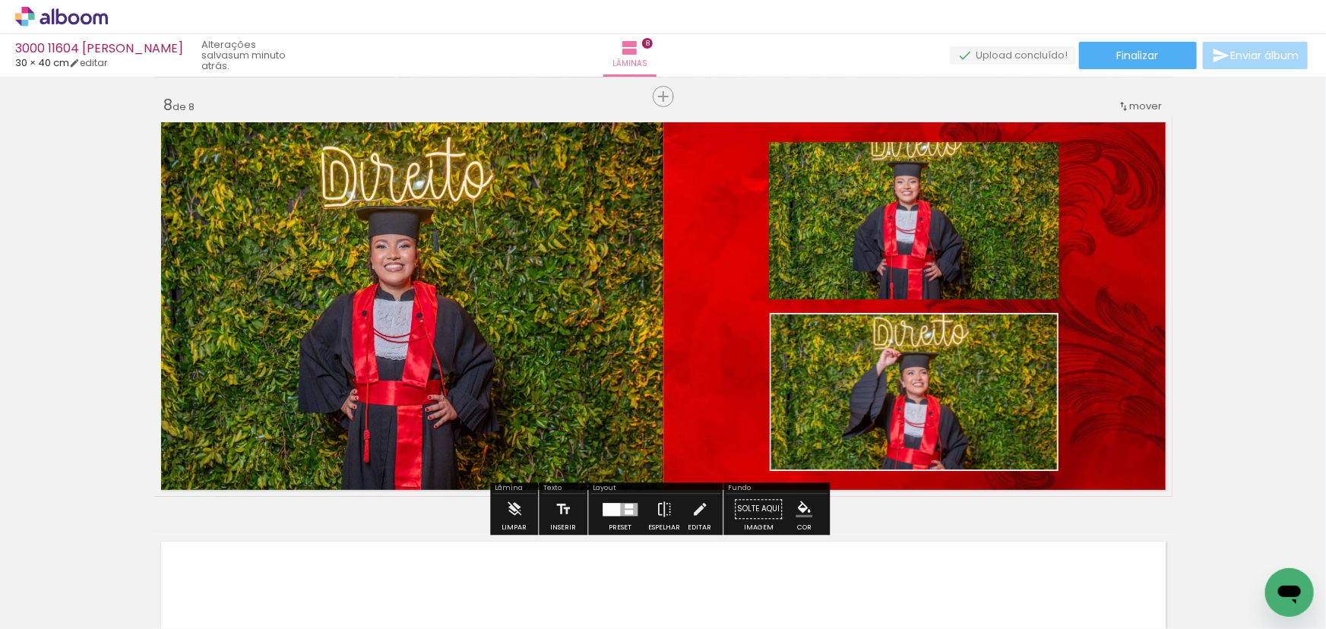
click at [0, 0] on paper-item at bounding box center [0, 0] width 0 height 0
click at [0, 0] on iron-icon "color picker" at bounding box center [0, 0] width 0 height 0
click at [0, 0] on paper-item "#ffffff" at bounding box center [0, 0] width 0 height 0
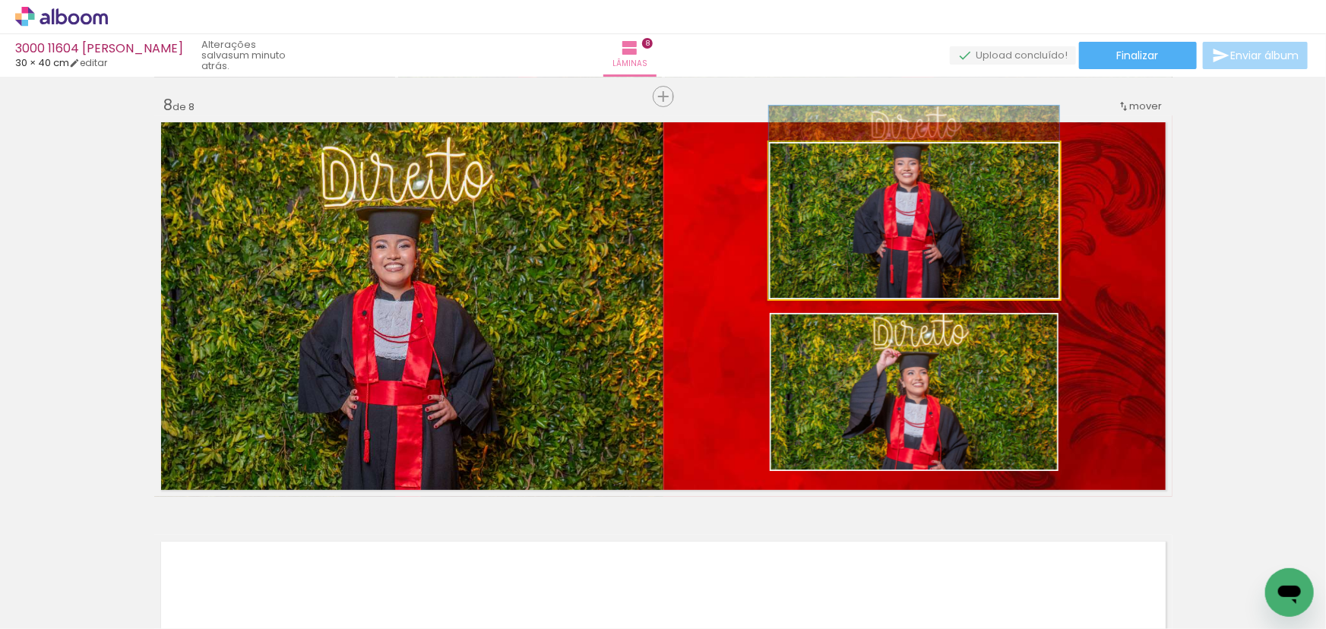
drag, startPoint x: 971, startPoint y: 261, endPoint x: 980, endPoint y: 239, distance: 23.8
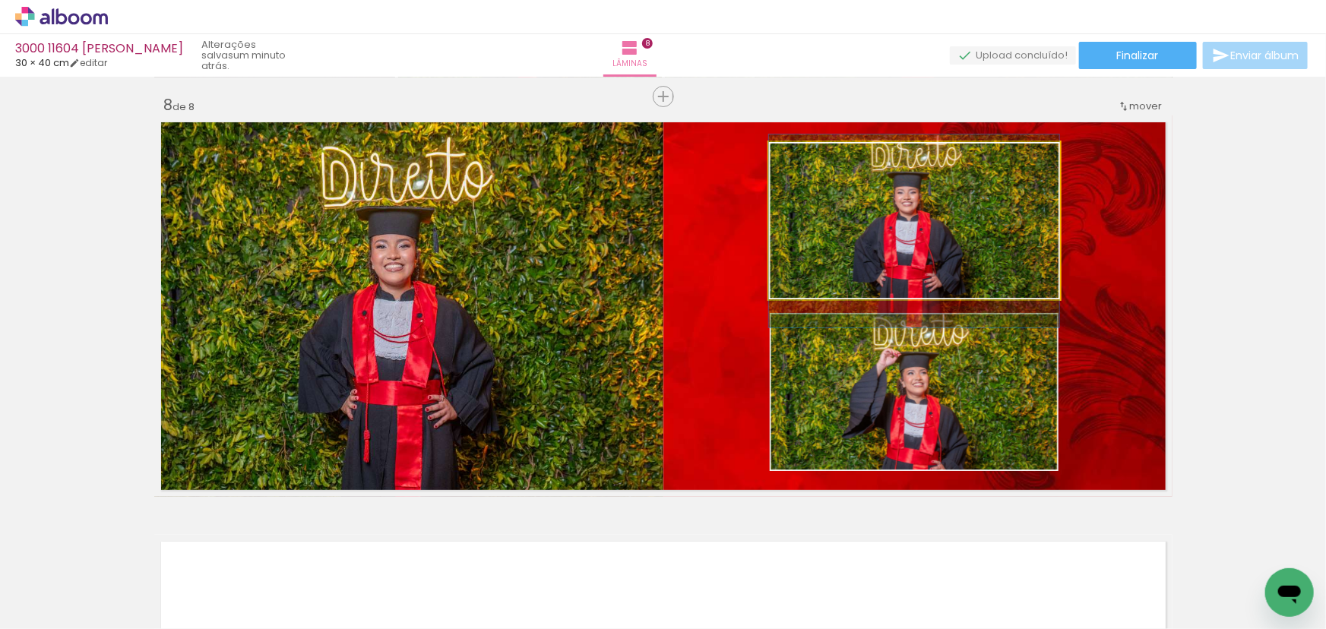
drag, startPoint x: 972, startPoint y: 251, endPoint x: 974, endPoint y: 280, distance: 29.0
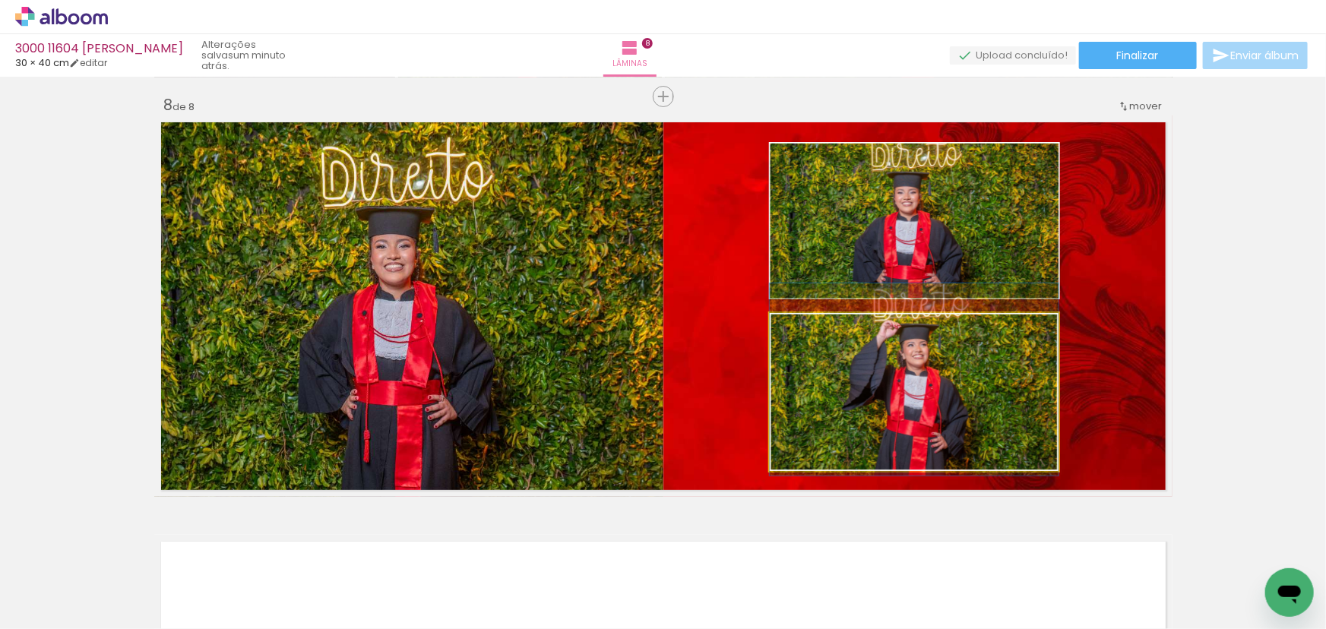
drag, startPoint x: 862, startPoint y: 403, endPoint x: 862, endPoint y: 383, distance: 20.5
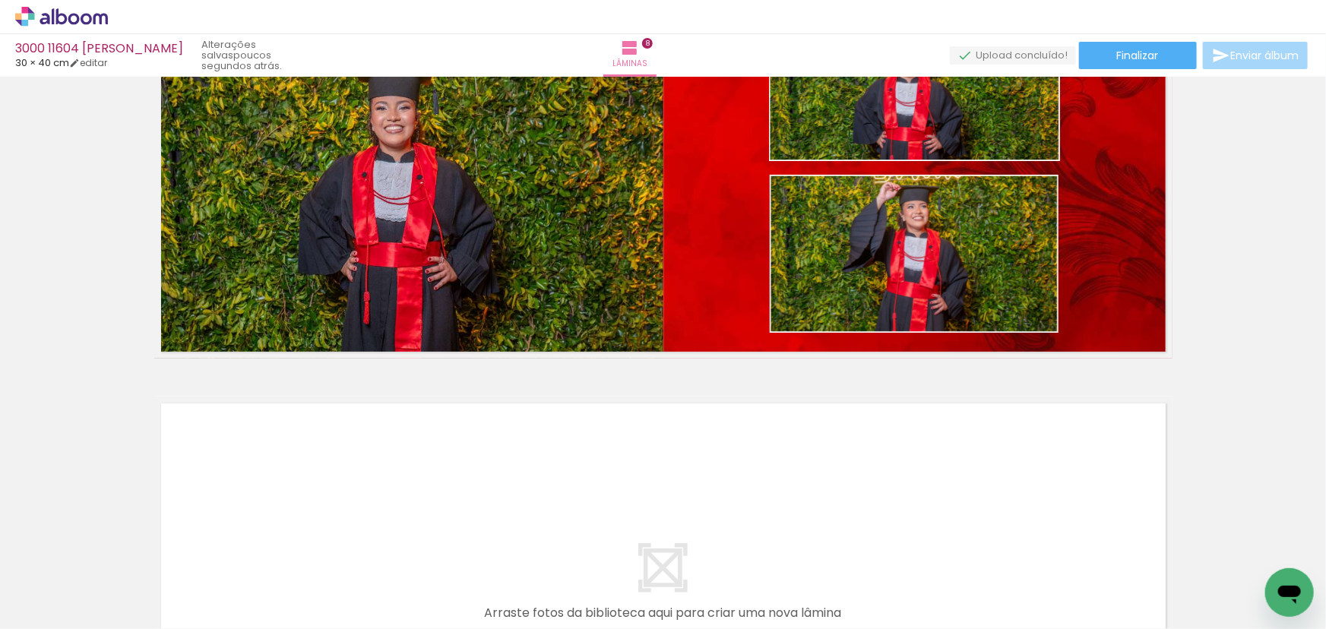
scroll to position [0, 1441]
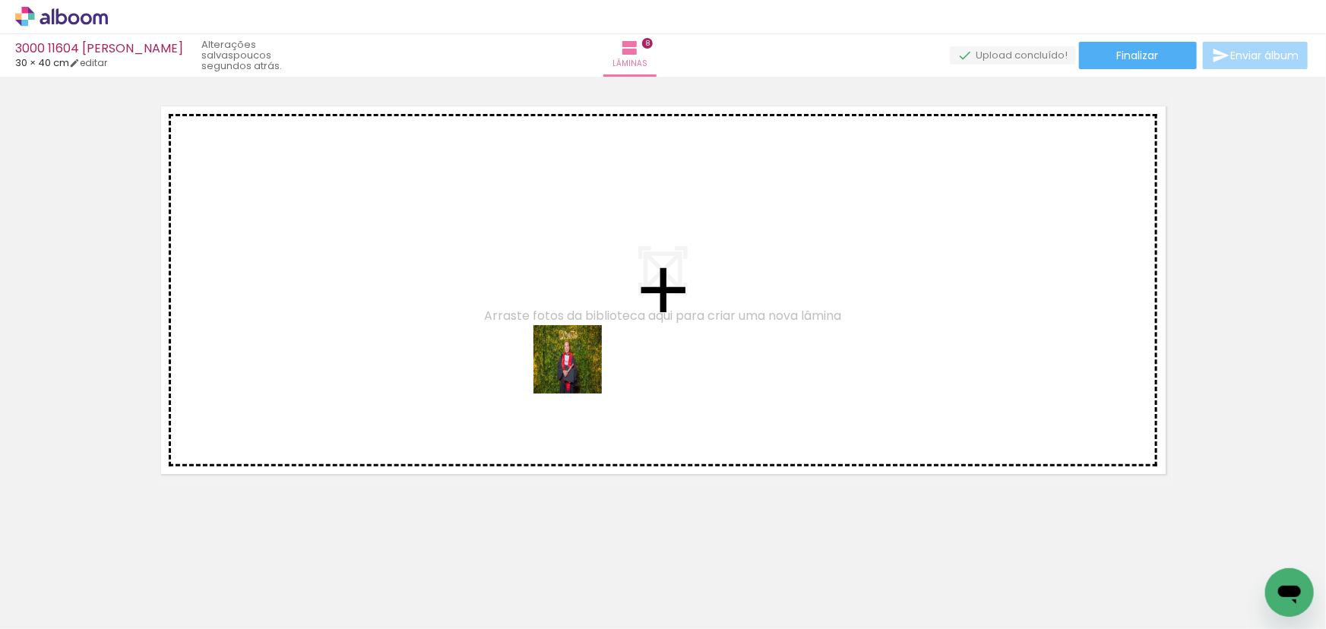
drag, startPoint x: 606, startPoint y: 582, endPoint x: 579, endPoint y: 325, distance: 258.2
click at [579, 325] on quentale-workspace at bounding box center [663, 314] width 1326 height 629
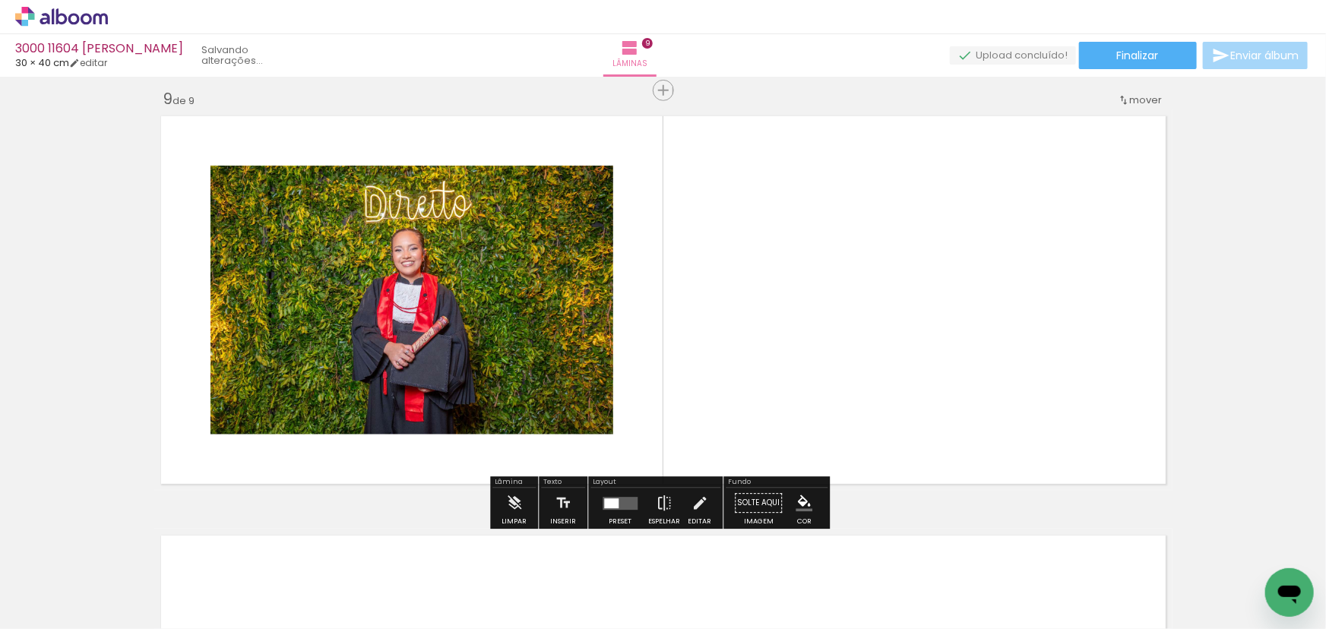
scroll to position [3360, 0]
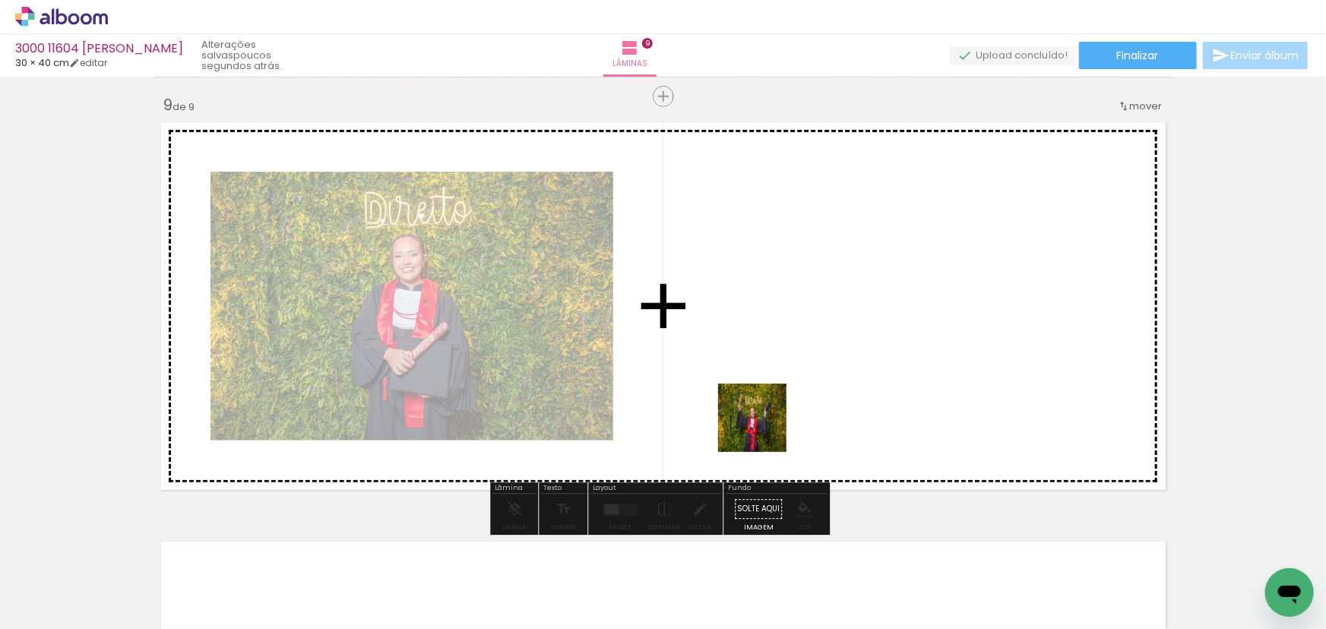
drag, startPoint x: 745, startPoint y: 564, endPoint x: 765, endPoint y: 391, distance: 173.7
click at [765, 391] on quentale-workspace at bounding box center [663, 314] width 1326 height 629
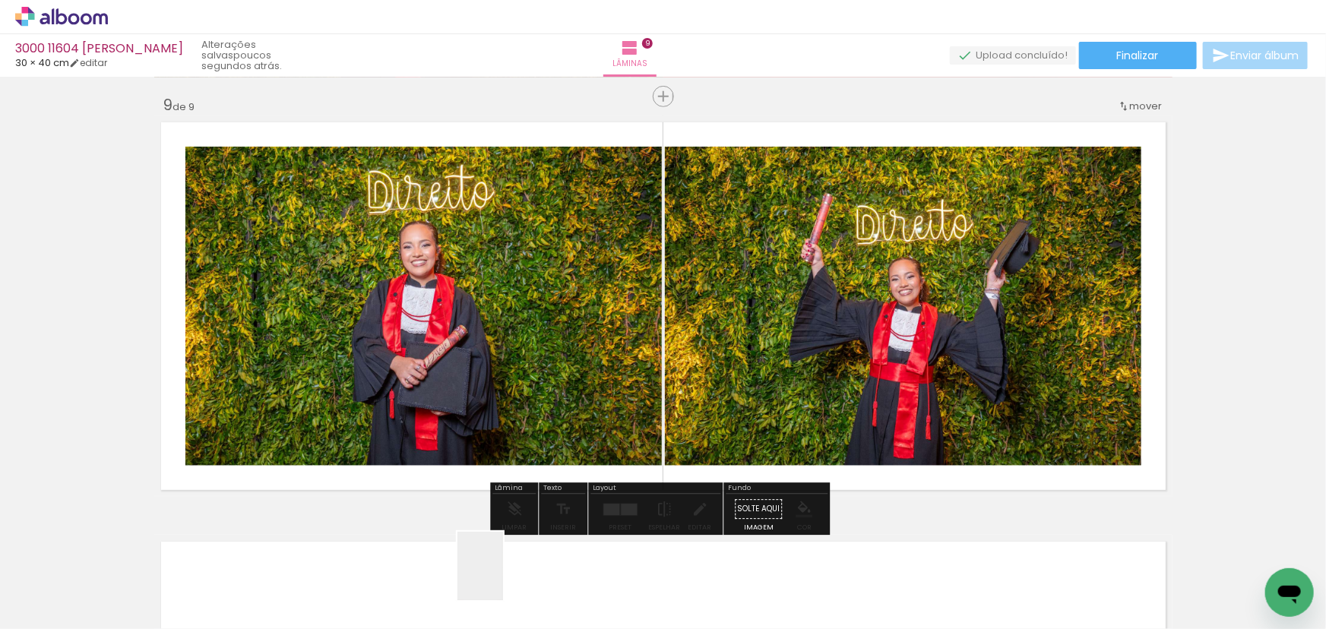
drag, startPoint x: 503, startPoint y: 577, endPoint x: 570, endPoint y: 344, distance: 242.6
click at [559, 355] on quentale-workspace at bounding box center [663, 314] width 1326 height 629
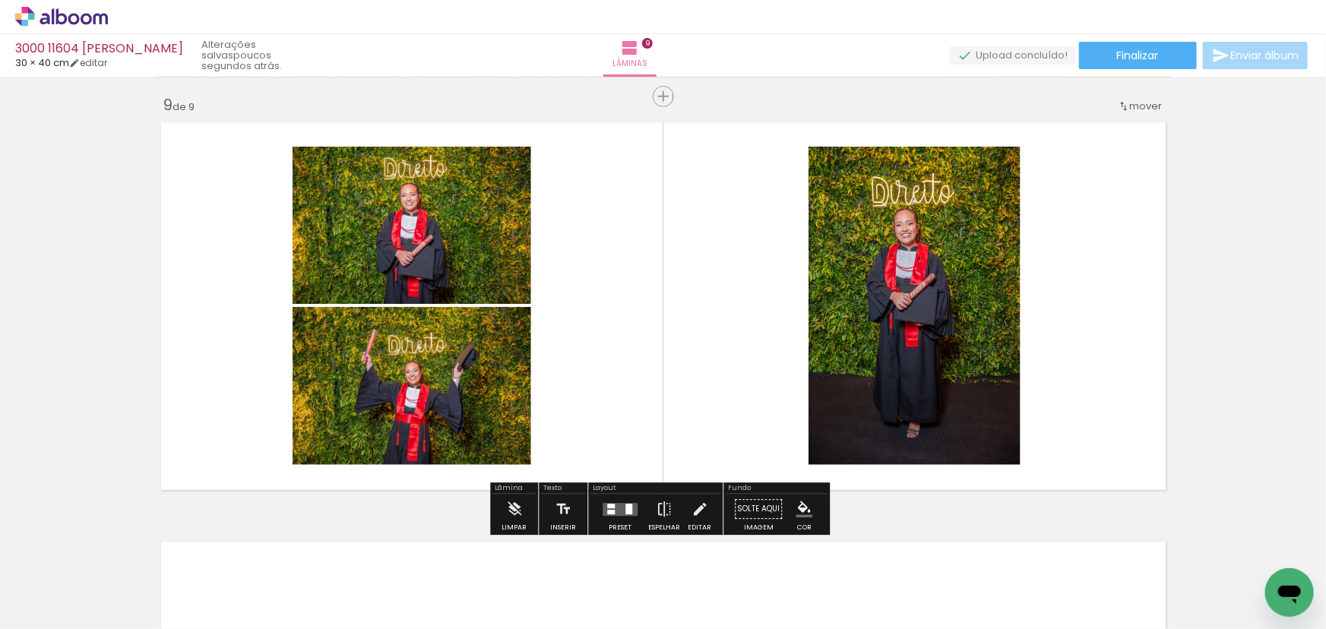
drag, startPoint x: 685, startPoint y: 590, endPoint x: 682, endPoint y: 358, distance: 232.5
click at [682, 358] on quentale-workspace at bounding box center [663, 314] width 1326 height 629
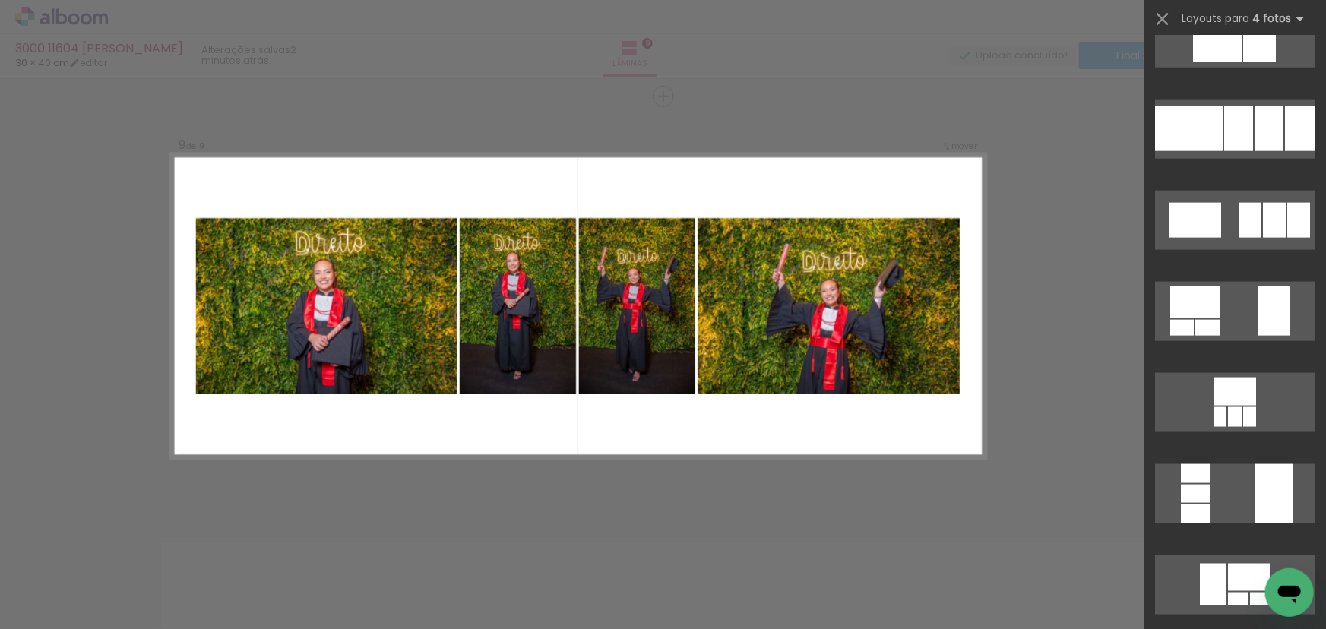
scroll to position [12702, 0]
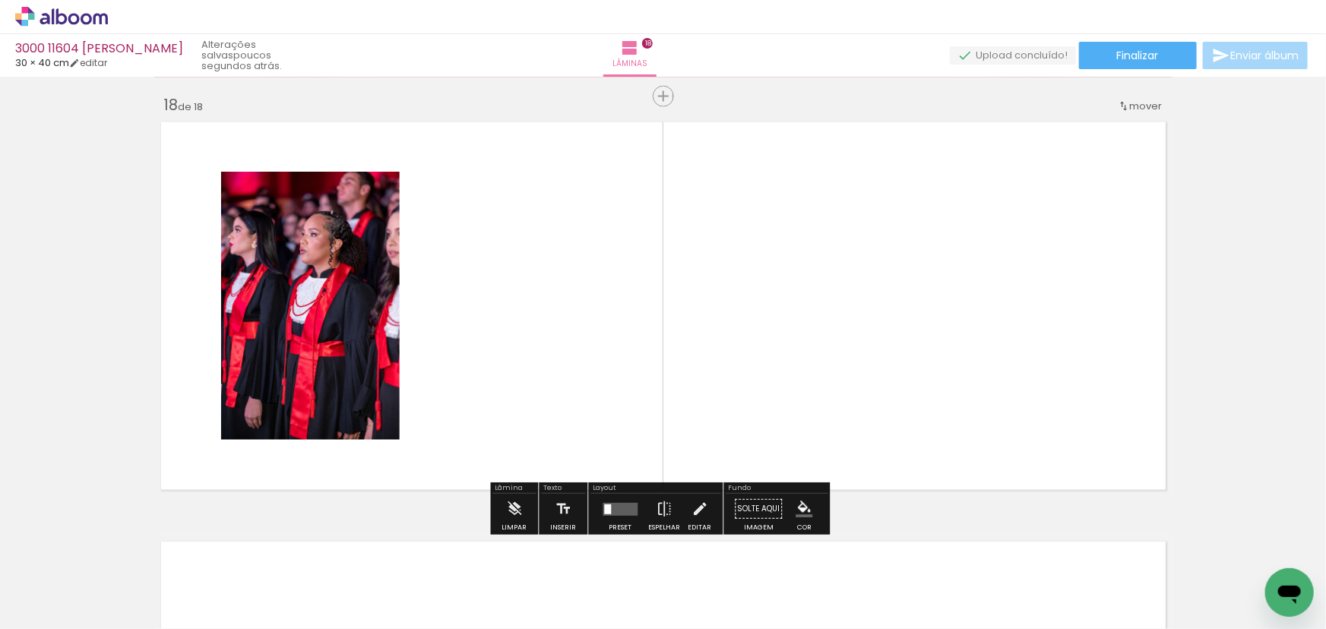
scroll to position [0, 3426]
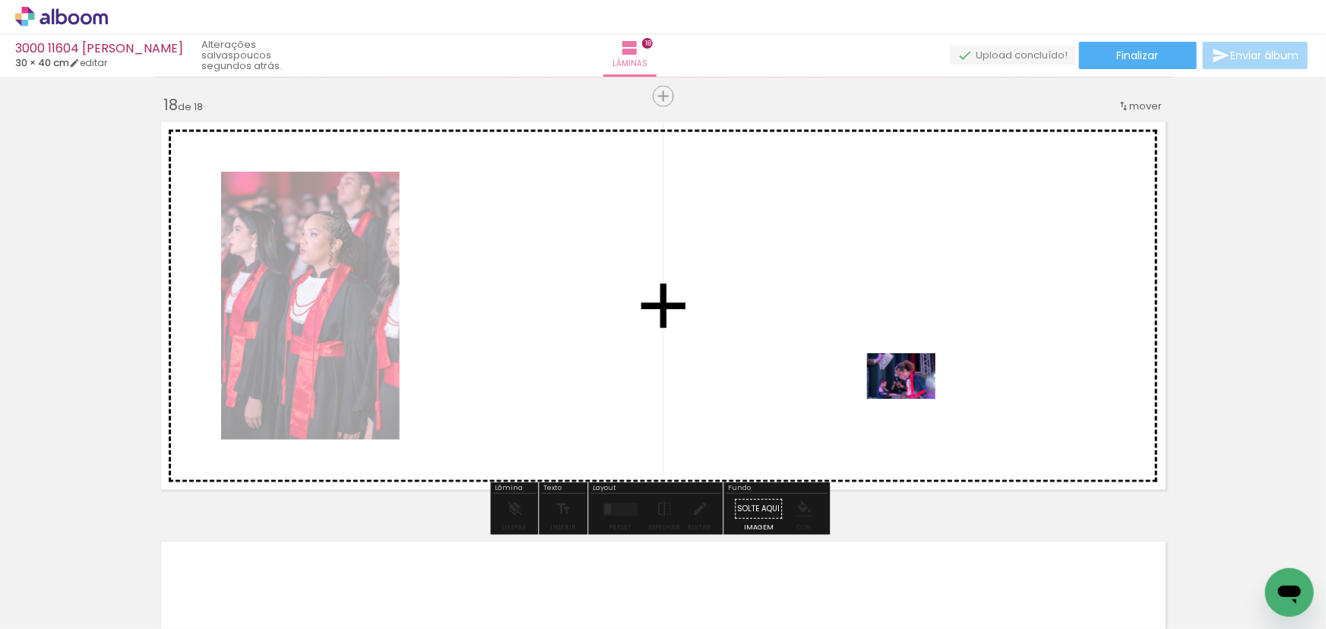
drag, startPoint x: 574, startPoint y: 590, endPoint x: 912, endPoint y: 399, distance: 388.8
click at [912, 399] on quentale-workspace at bounding box center [663, 314] width 1326 height 629
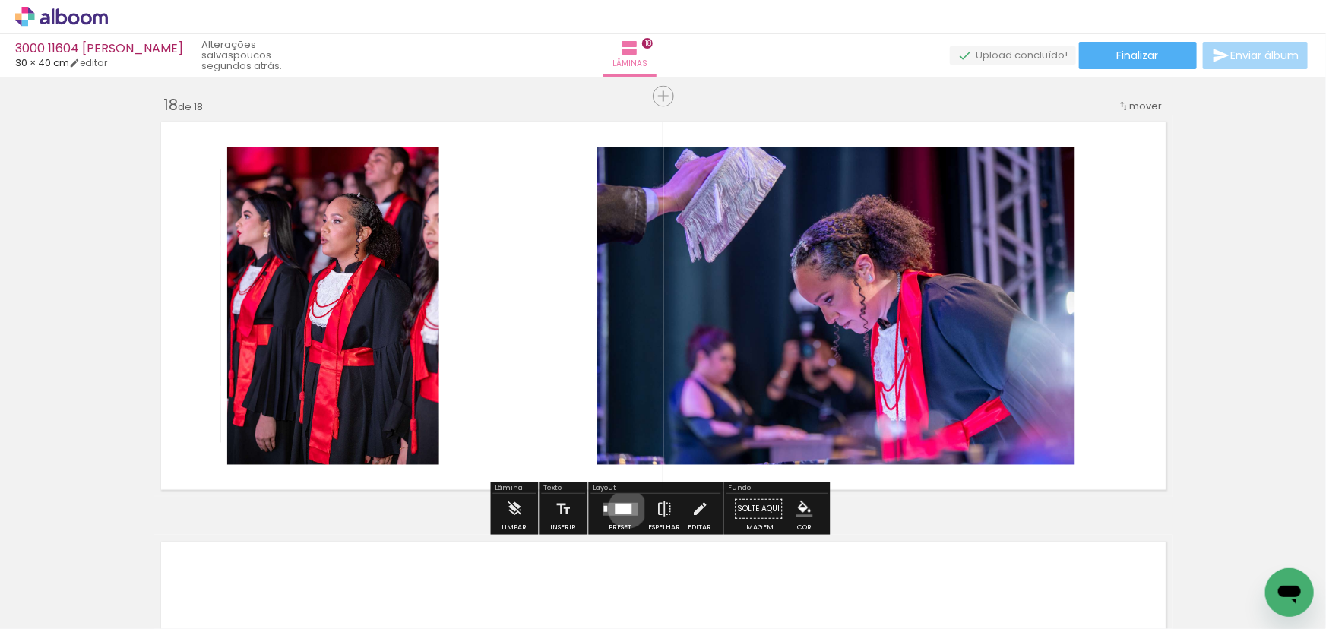
click at [624, 508] on div at bounding box center [623, 509] width 17 height 11
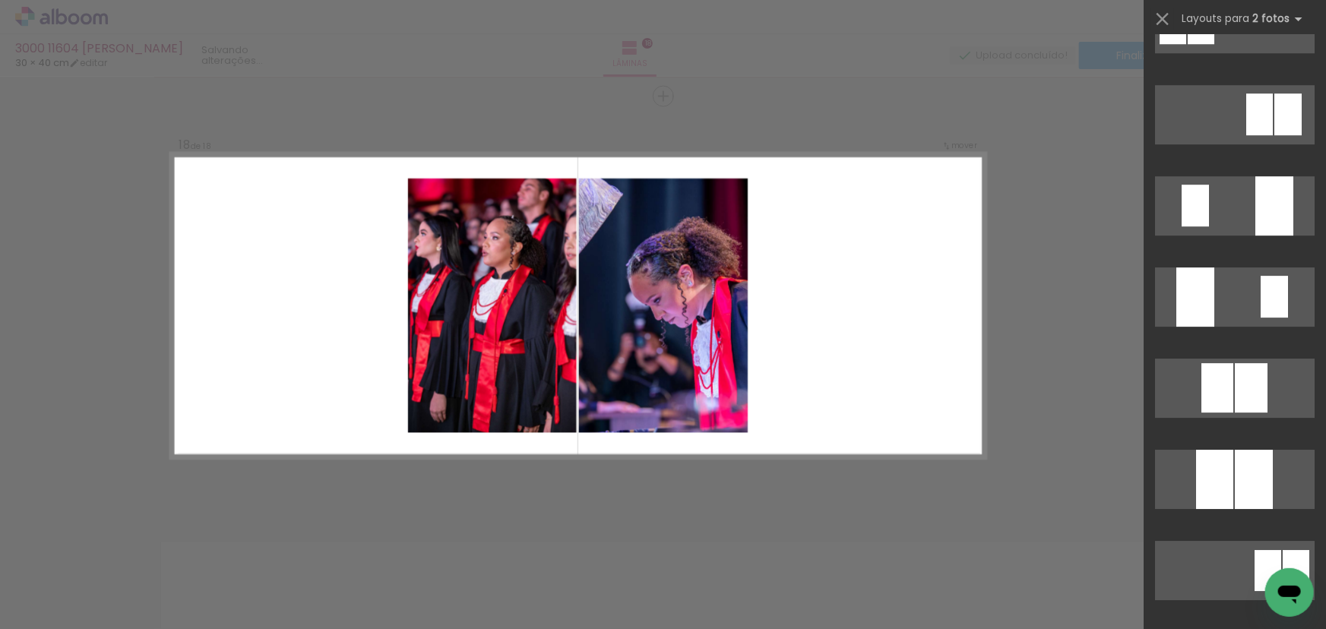
scroll to position [5663, 0]
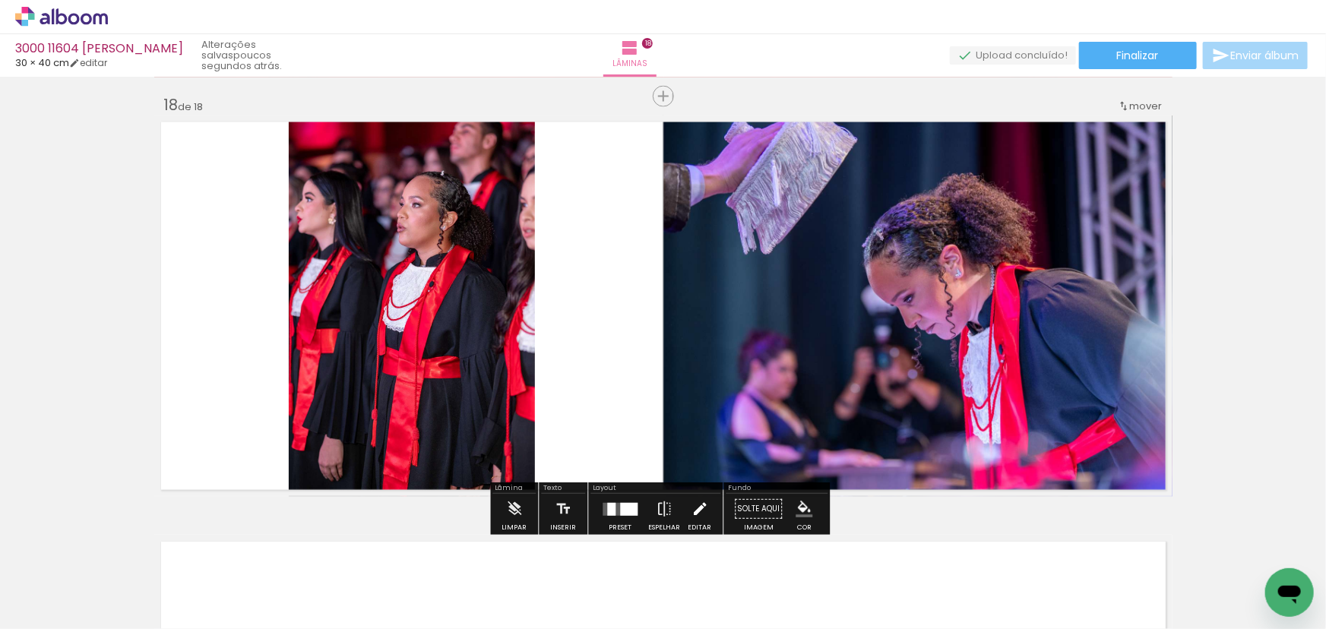
click at [701, 520] on iron-icon at bounding box center [699, 509] width 17 height 30
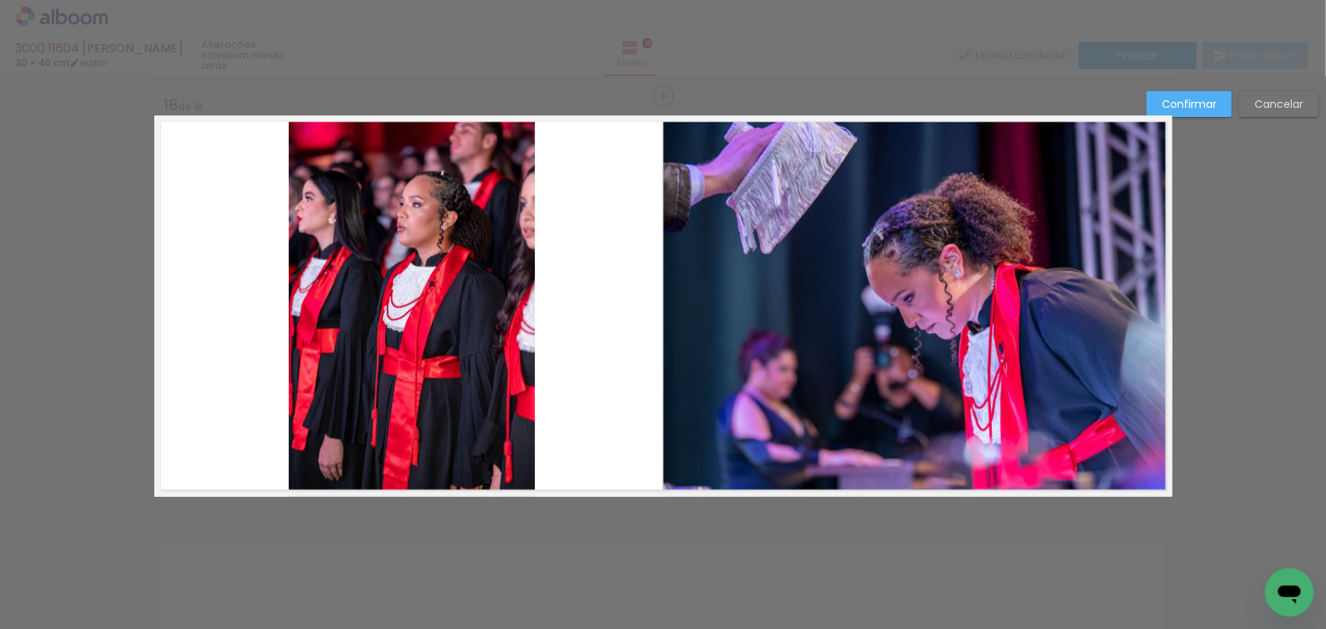
click at [501, 459] on quentale-photo at bounding box center [412, 305] width 246 height 381
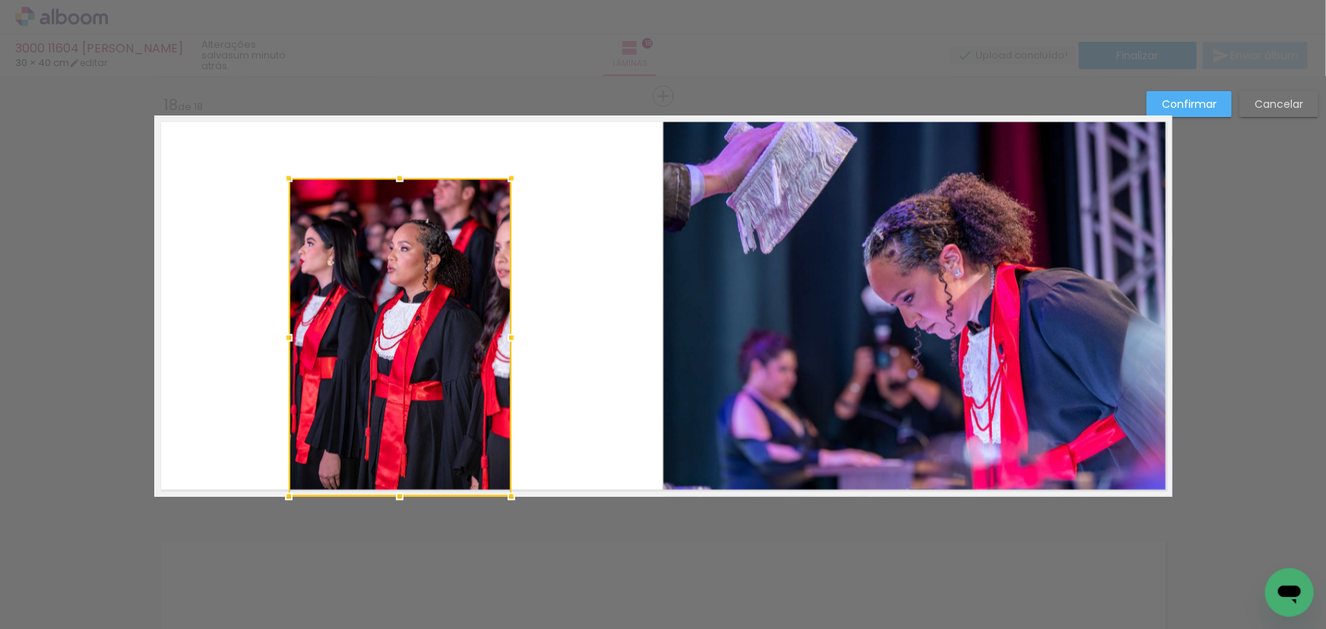
drag, startPoint x: 527, startPoint y: 114, endPoint x: 482, endPoint y: 166, distance: 68.4
click at [482, 166] on album-spread "18 de 18" at bounding box center [663, 305] width 1018 height 381
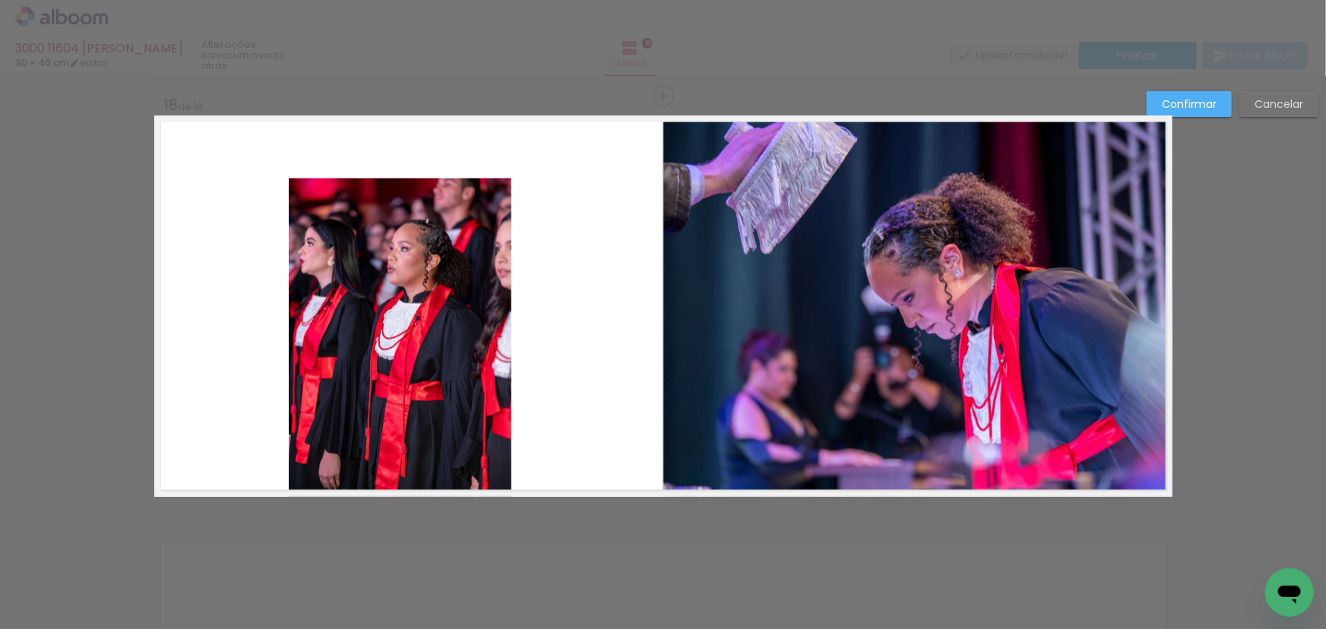
click at [402, 328] on quentale-photo at bounding box center [400, 338] width 223 height 318
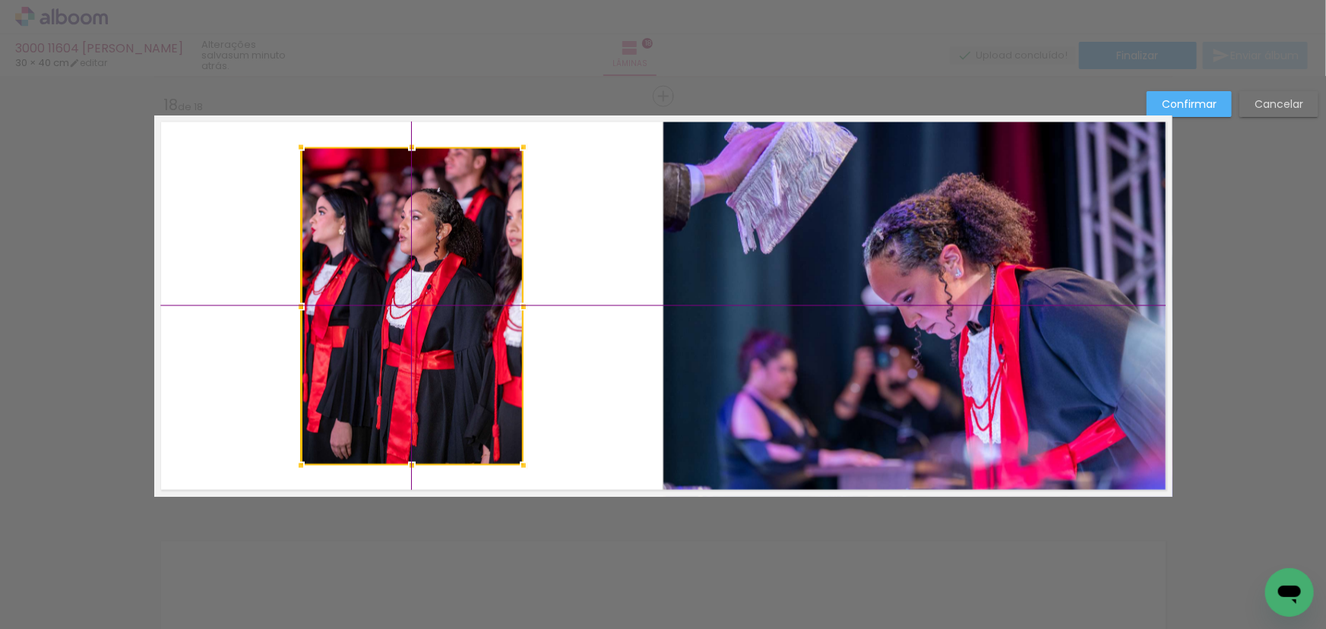
drag, startPoint x: 391, startPoint y: 365, endPoint x: 393, endPoint y: 348, distance: 17.5
click at [393, 348] on div at bounding box center [412, 306] width 223 height 318
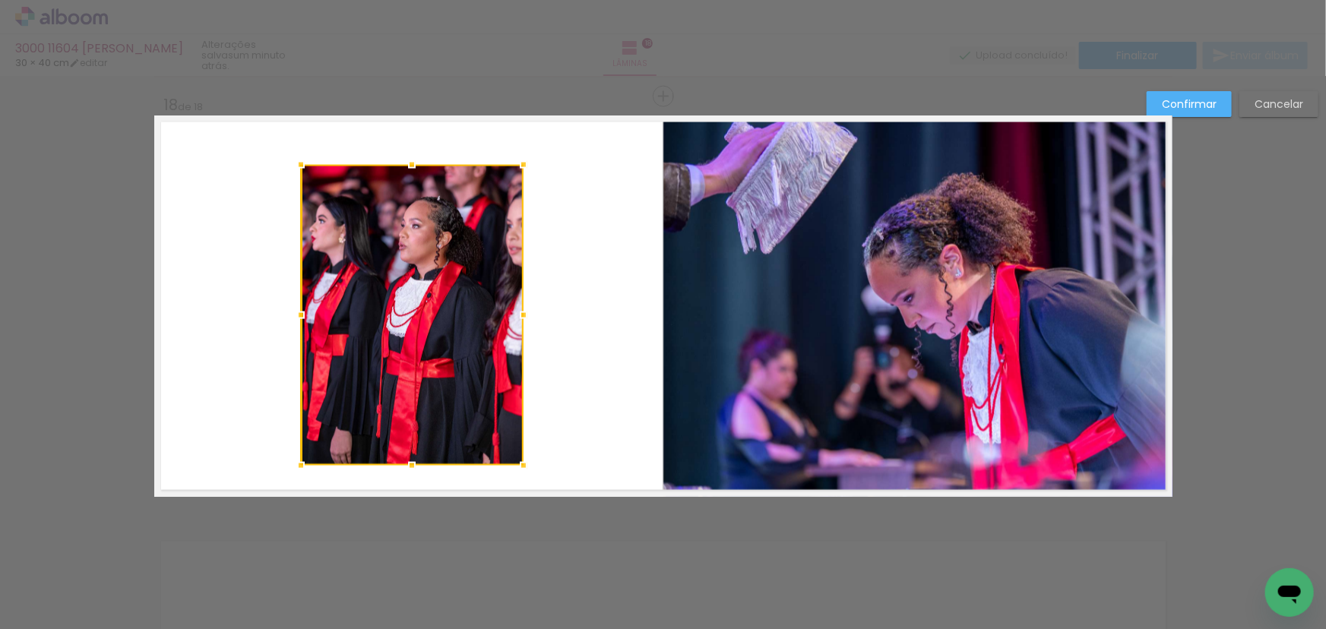
drag, startPoint x: 519, startPoint y: 147, endPoint x: 530, endPoint y: 151, distance: 11.6
click at [530, 151] on div at bounding box center [523, 165] width 30 height 30
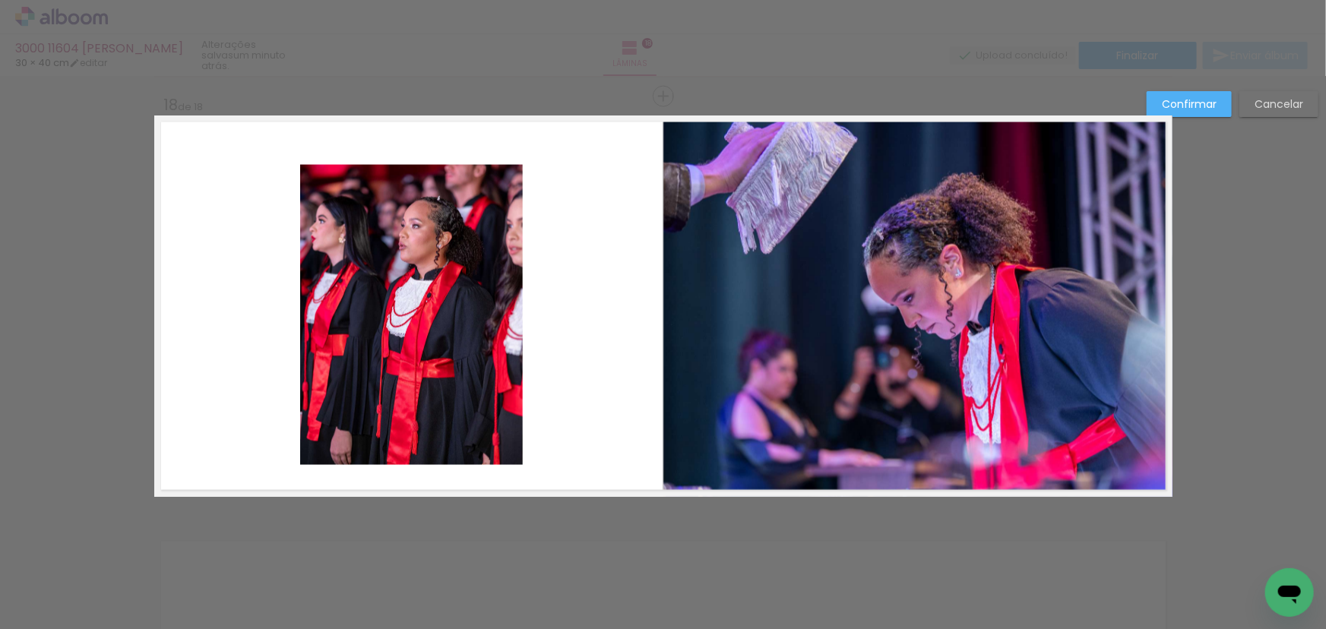
click at [419, 328] on quentale-photo at bounding box center [411, 315] width 223 height 301
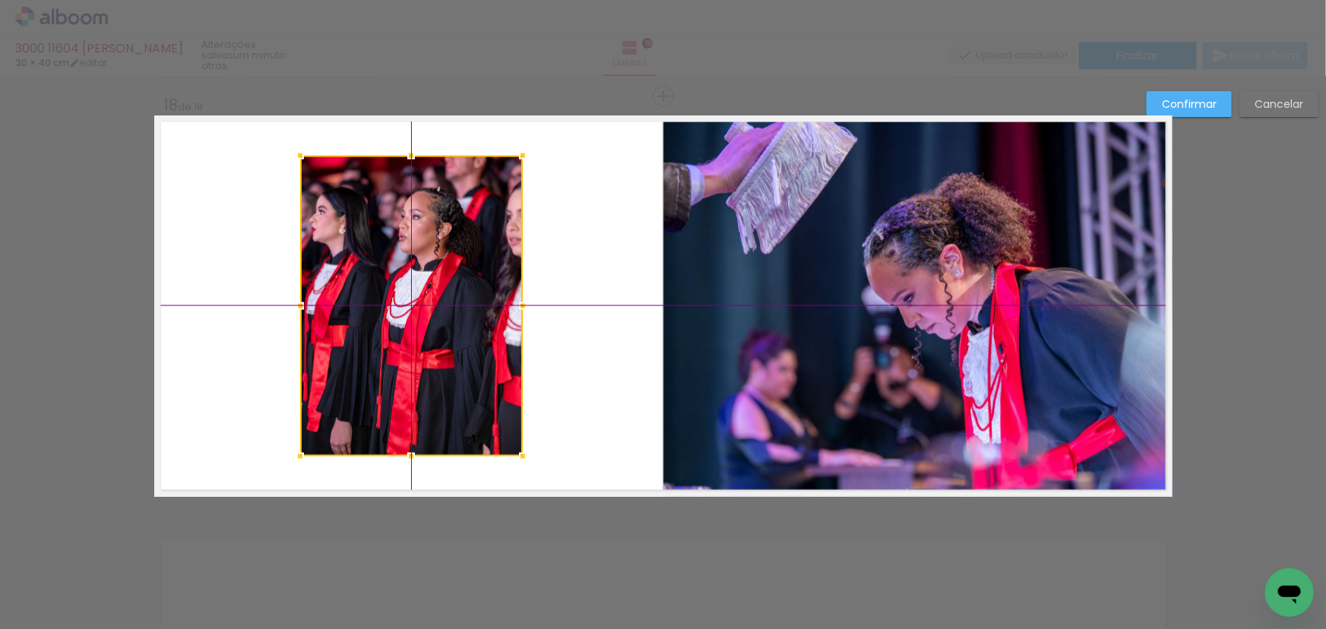
drag, startPoint x: 410, startPoint y: 334, endPoint x: 415, endPoint y: 315, distance: 19.5
click at [415, 315] on div at bounding box center [411, 306] width 223 height 301
click at [0, 0] on slot "Confirmar" at bounding box center [0, 0] width 0 height 0
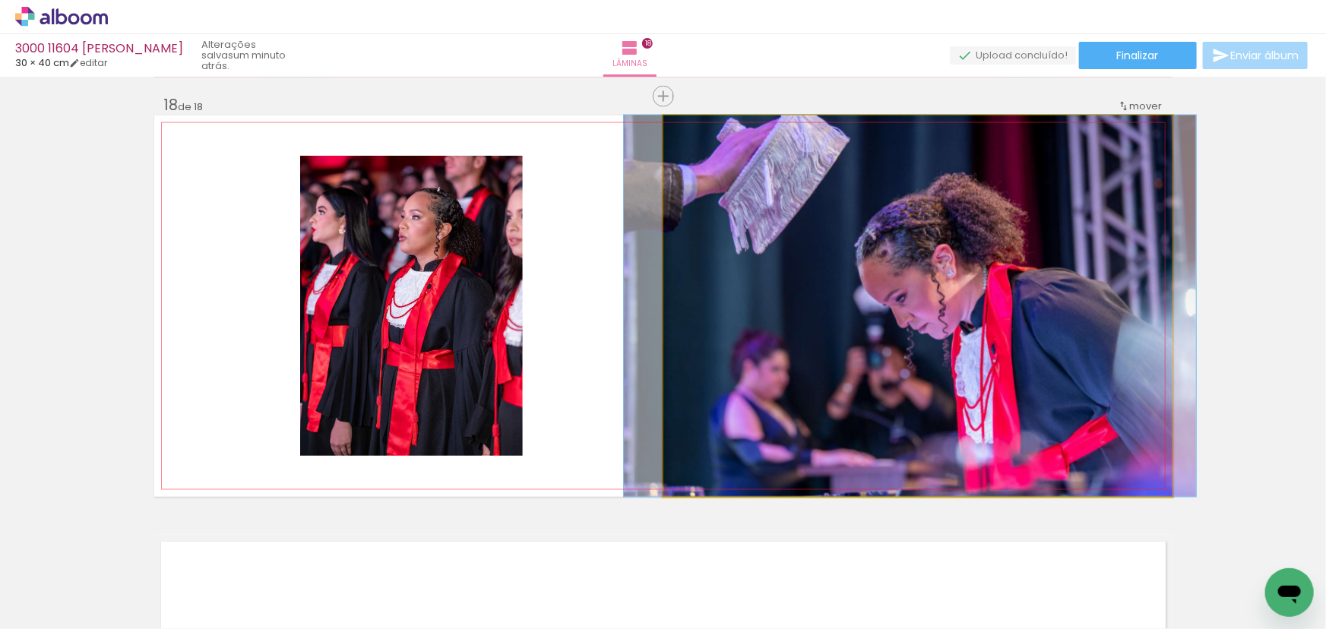
drag, startPoint x: 735, startPoint y: 349, endPoint x: 728, endPoint y: 403, distance: 55.2
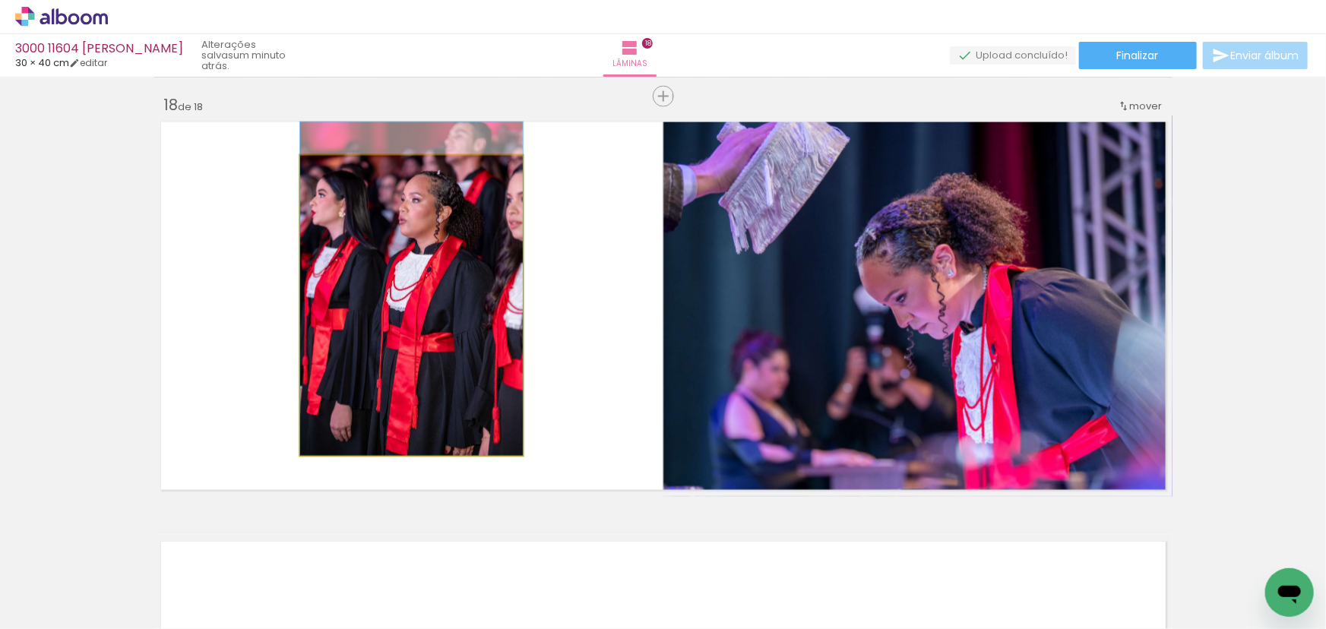
drag, startPoint x: 403, startPoint y: 399, endPoint x: 407, endPoint y: 375, distance: 24.0
drag, startPoint x: 378, startPoint y: 296, endPoint x: 354, endPoint y: 272, distance: 33.8
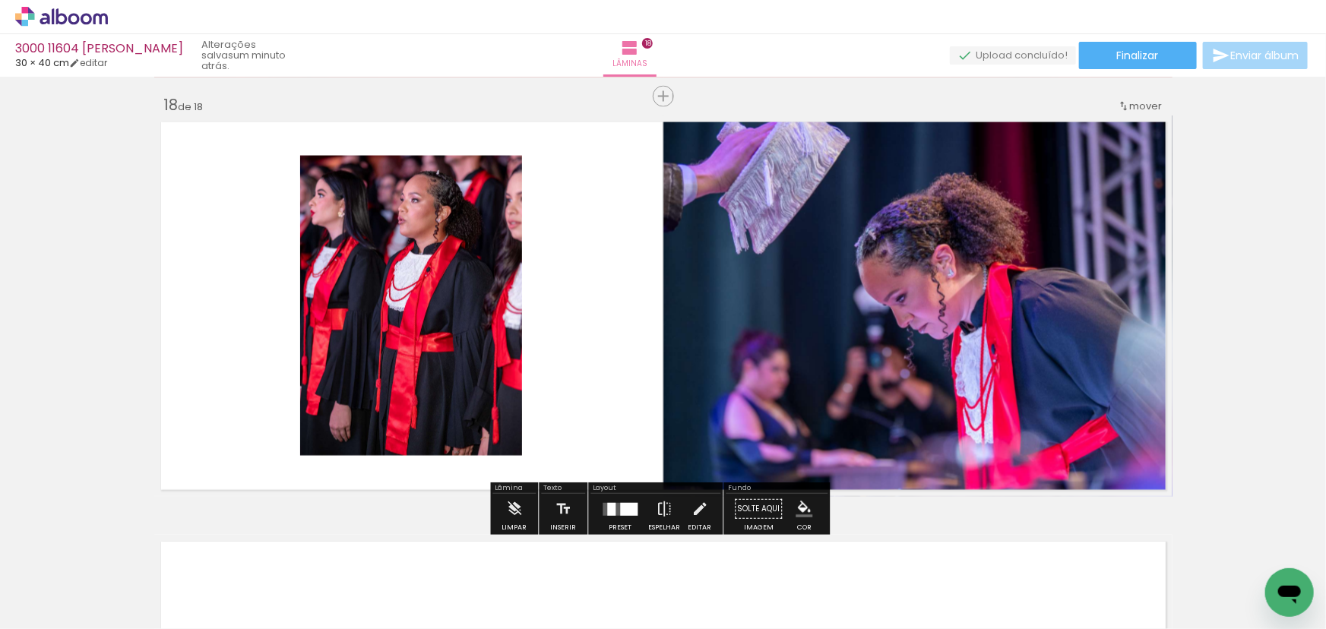
click at [445, 226] on paper-item at bounding box center [454, 228] width 27 height 11
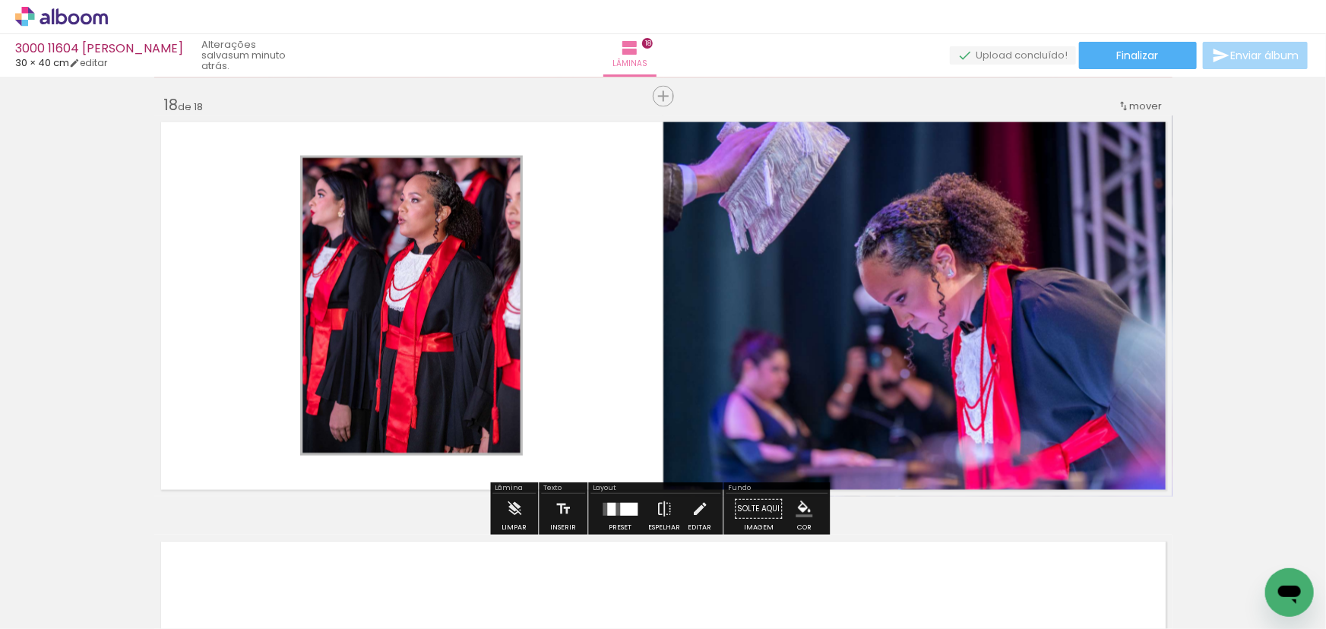
click at [447, 263] on iron-icon "color picker" at bounding box center [456, 268] width 18 height 14
click at [460, 139] on paper-item "#ffffff" at bounding box center [464, 137] width 15 height 15
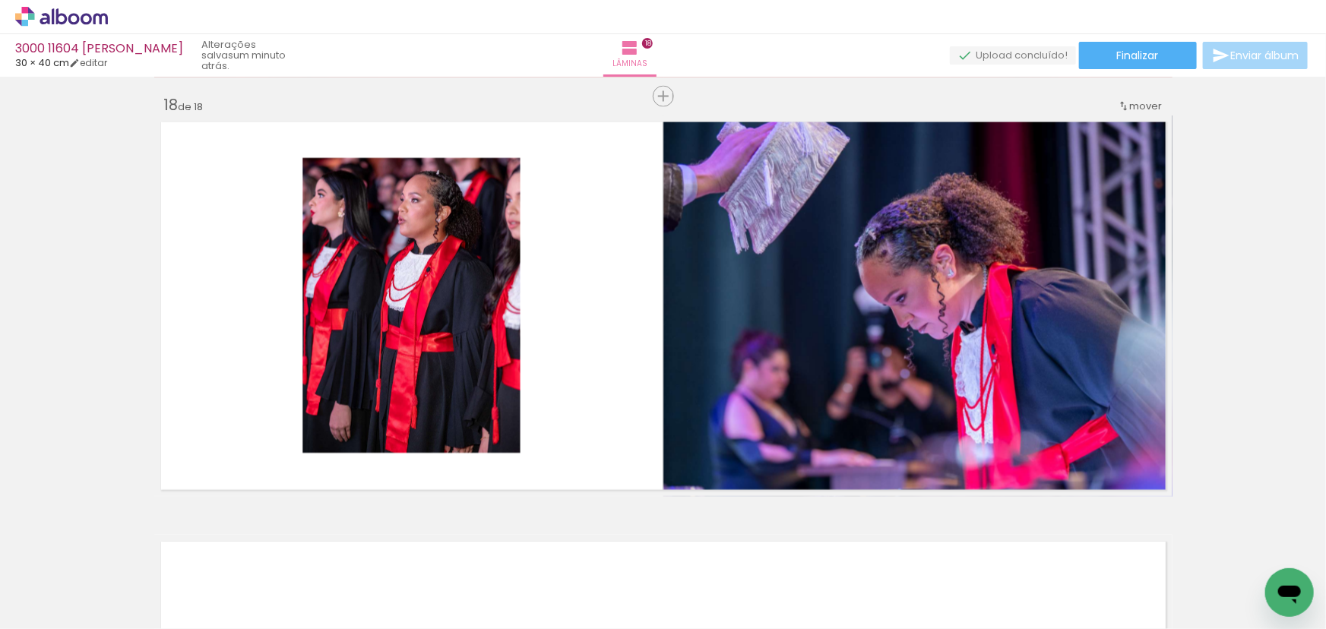
scroll to position [0, 11907]
drag, startPoint x: 494, startPoint y: 627, endPoint x: 11, endPoint y: 45, distance: 755.9
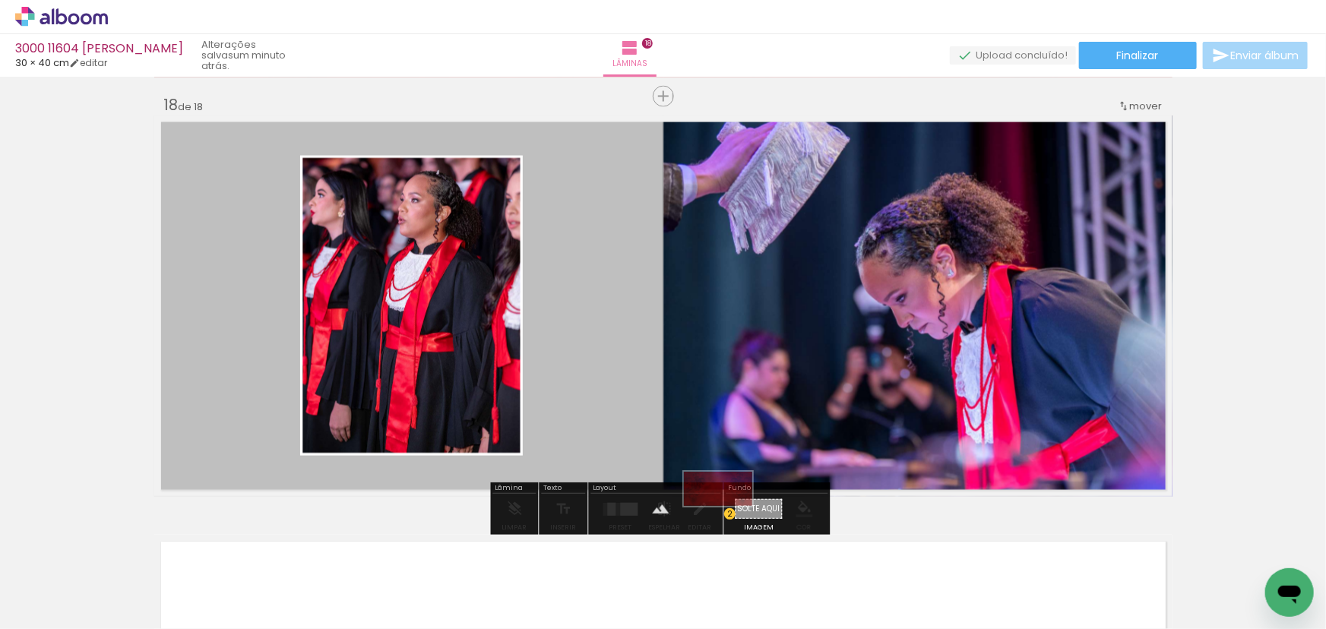
drag, startPoint x: 1246, startPoint y: 593, endPoint x: 729, endPoint y: 517, distance: 522.1
click at [729, 517] on quentale-workspace at bounding box center [663, 314] width 1326 height 629
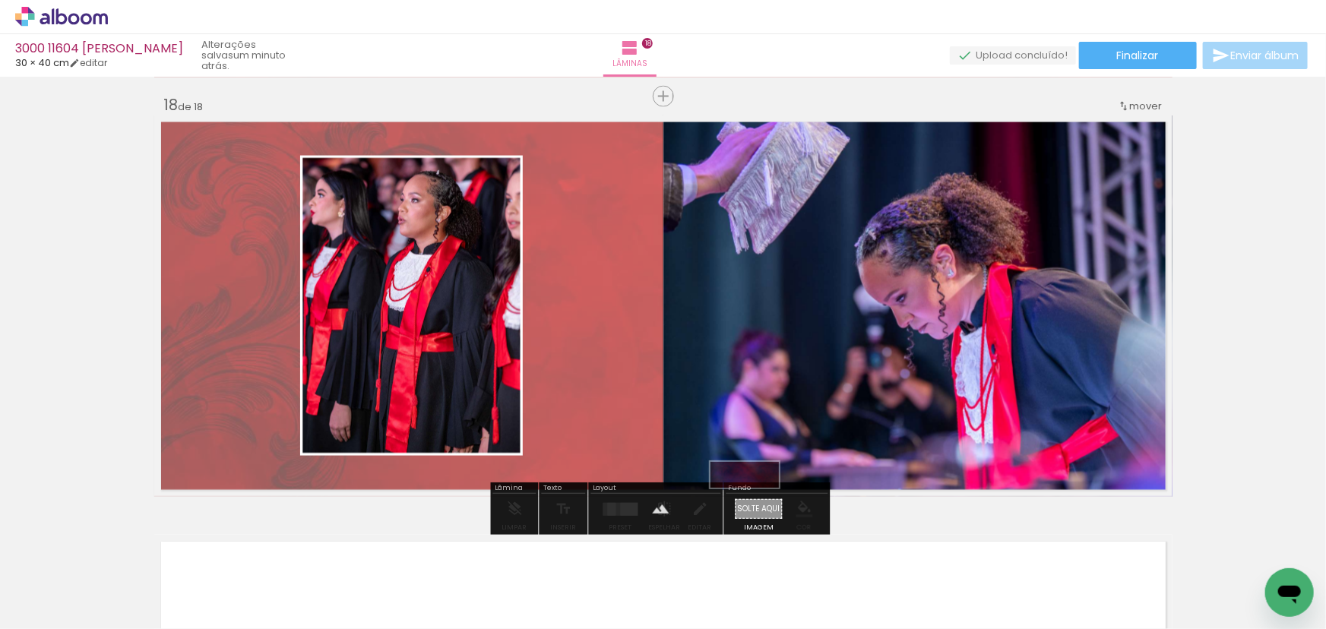
drag, startPoint x: 1089, startPoint y: 576, endPoint x: 755, endPoint y: 509, distance: 340.9
click at [755, 509] on quentale-workspace at bounding box center [663, 314] width 1326 height 629
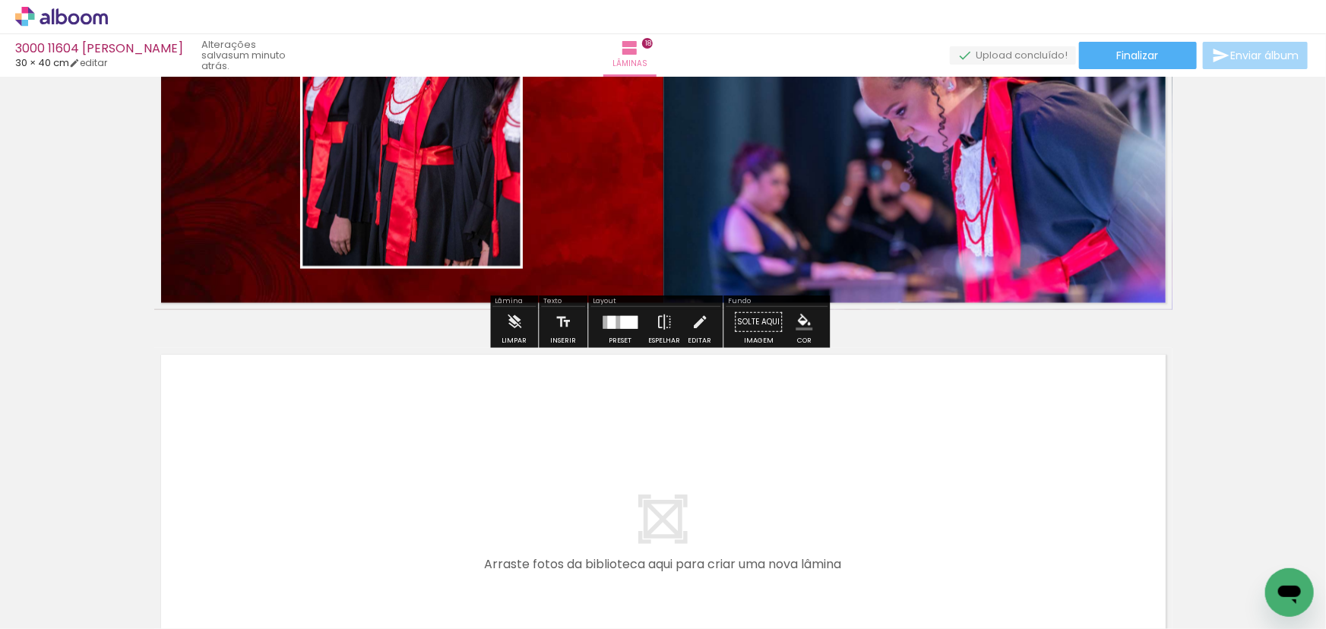
scroll to position [7480, 0]
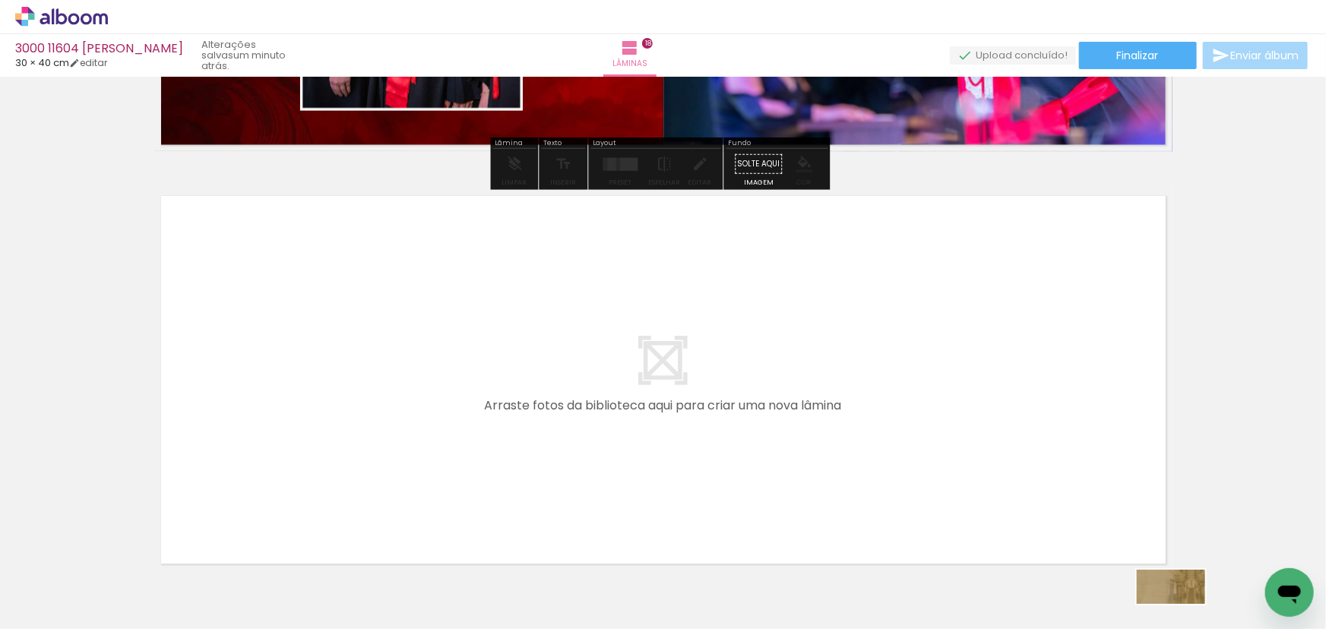
drag, startPoint x: 1212, startPoint y: 615, endPoint x: 1178, endPoint y: 615, distance: 34.2
click at [1178, 615] on quentale-thumb at bounding box center [1179, 577] width 85 height 87
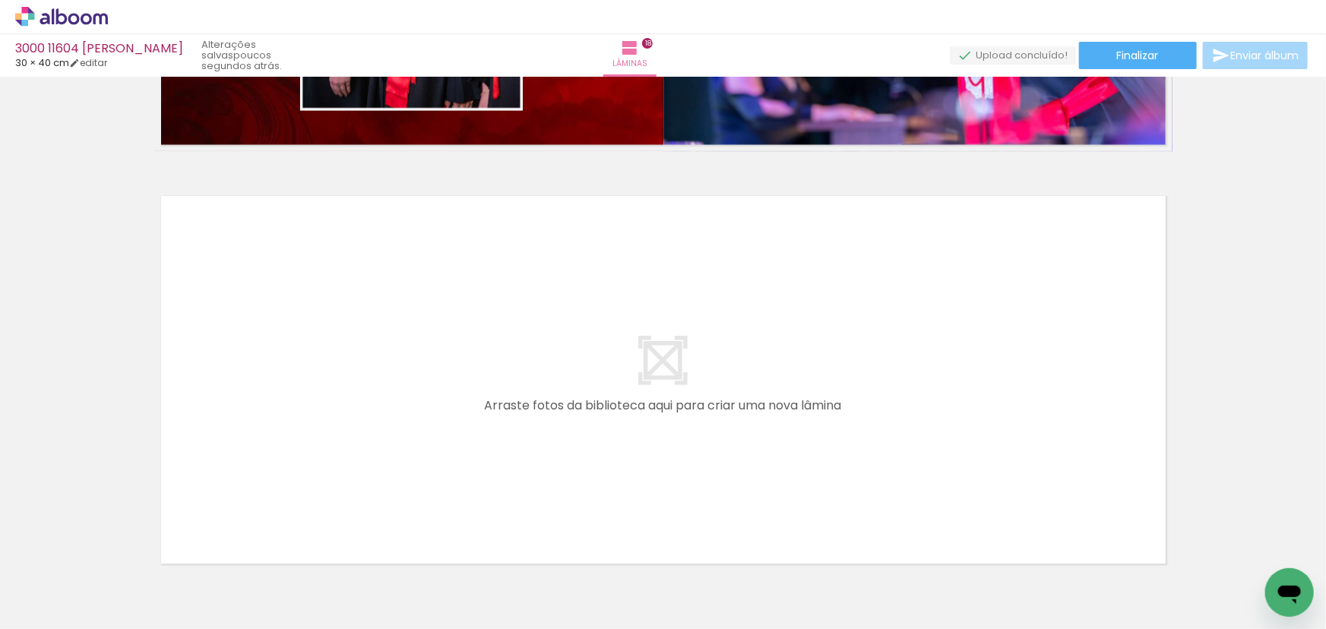
scroll to position [0, 11907]
